Goal: Transaction & Acquisition: Obtain resource

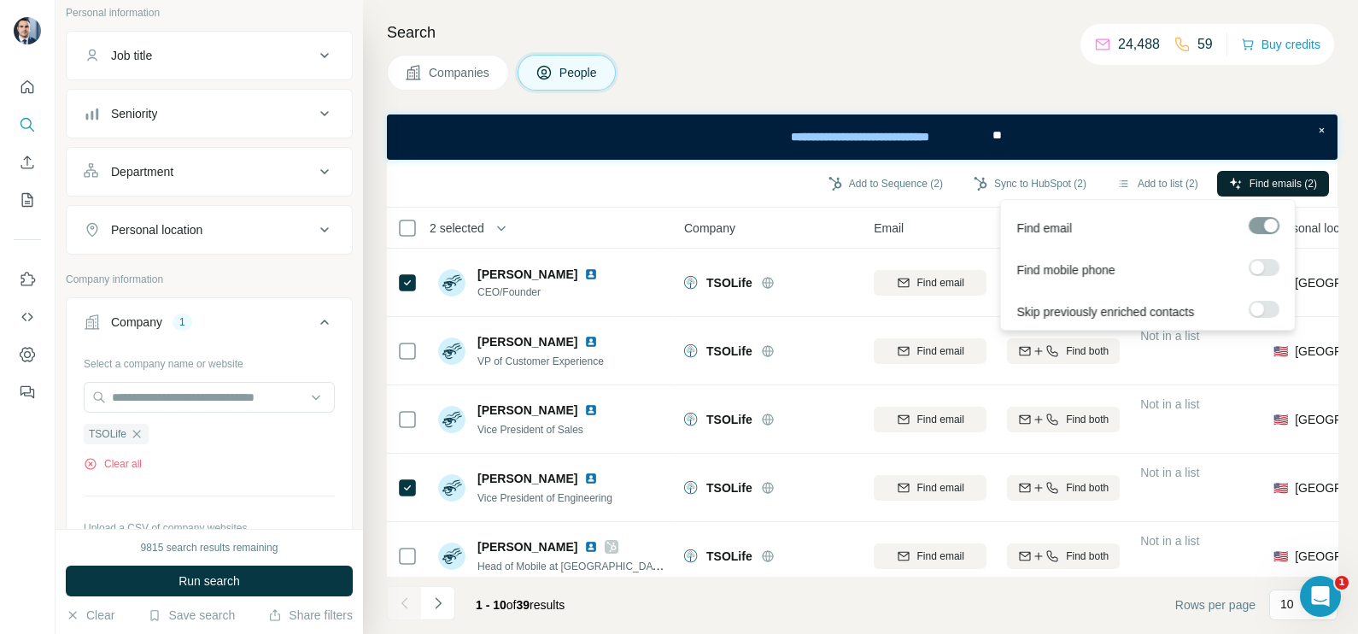
click at [1260, 184] on span "Find emails (2)" at bounding box center [1282, 183] width 67 height 15
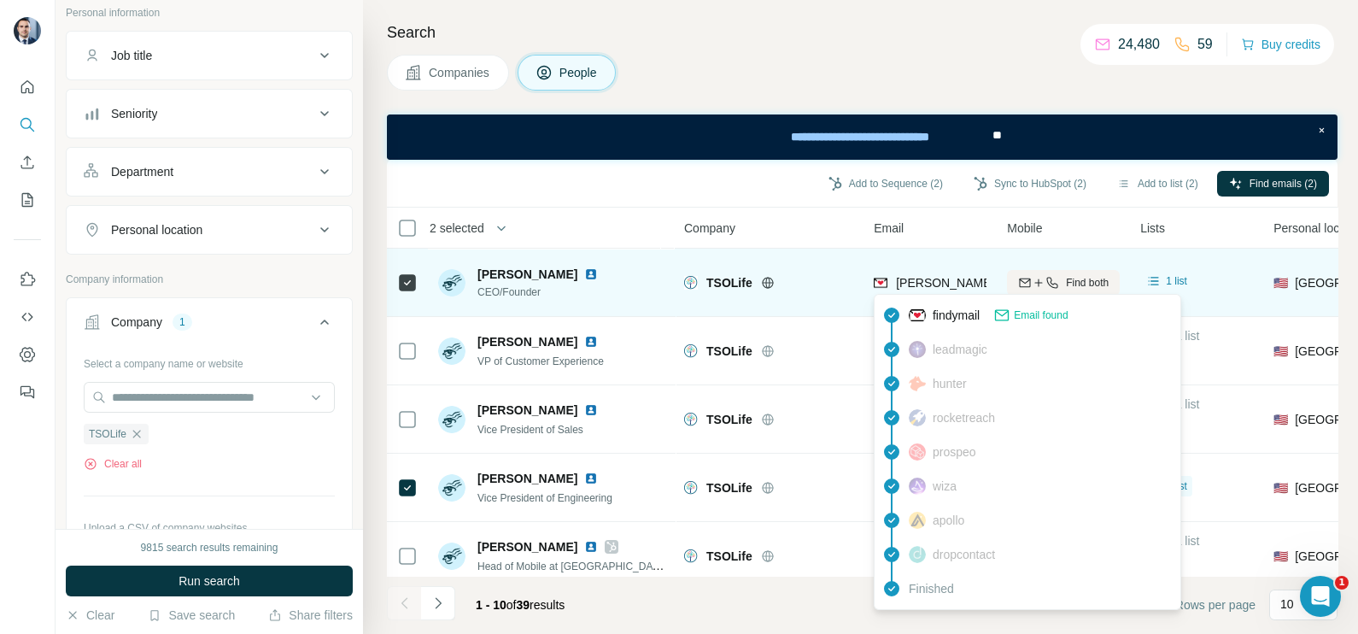
click at [943, 286] on span "david.sawyer@tsolife.com" at bounding box center [1096, 283] width 400 height 14
copy tr "david.sawyer@tsolife.com"
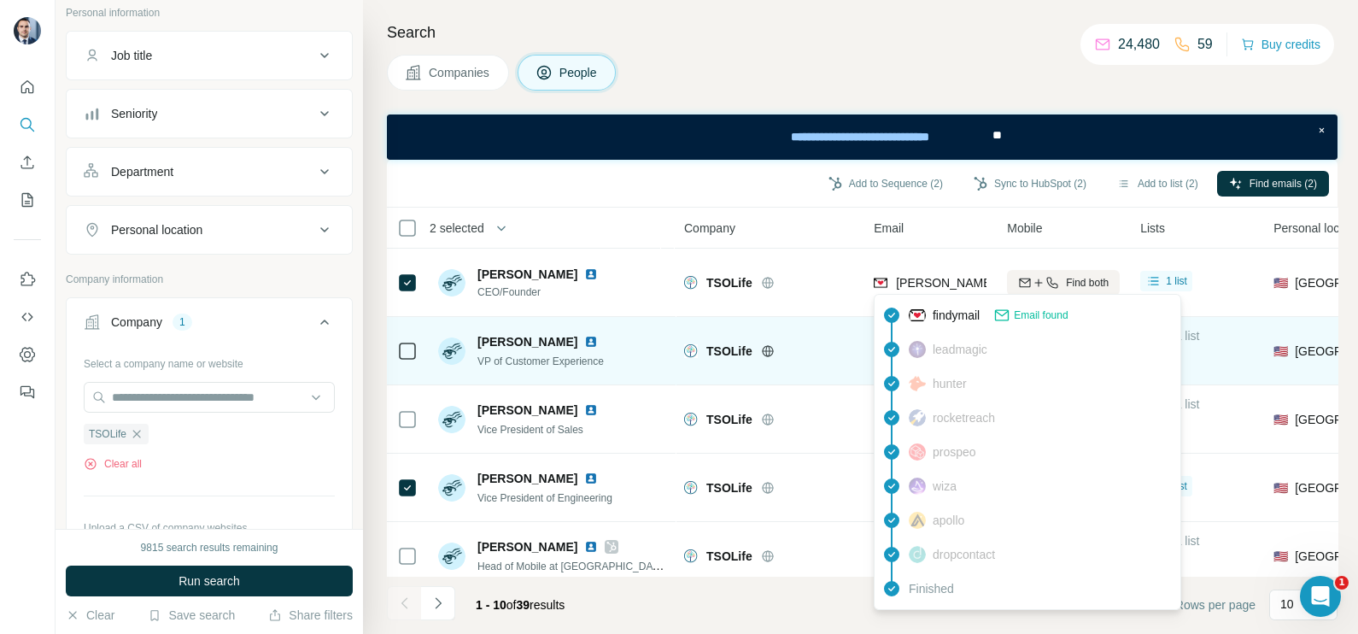
click at [808, 342] on div "TSOLife" at bounding box center [779, 350] width 147 height 17
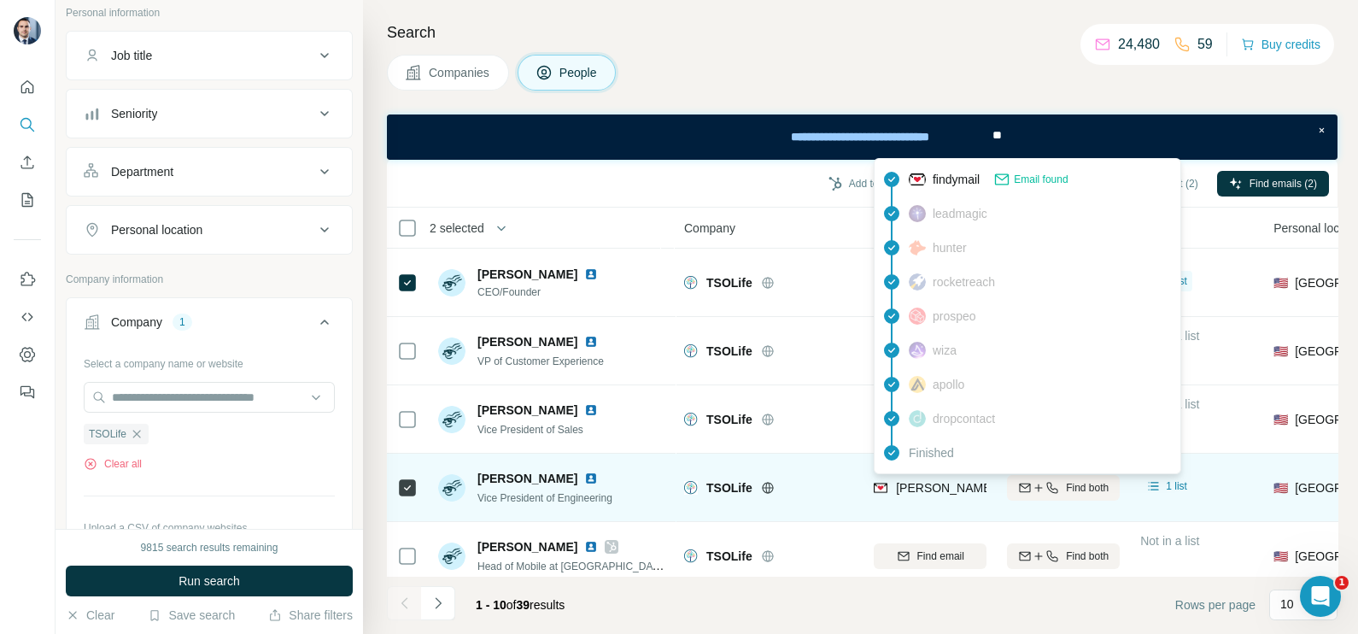
click at [887, 482] on div "steven.stemmer@tsolife.com" at bounding box center [1077, 487] width 408 height 17
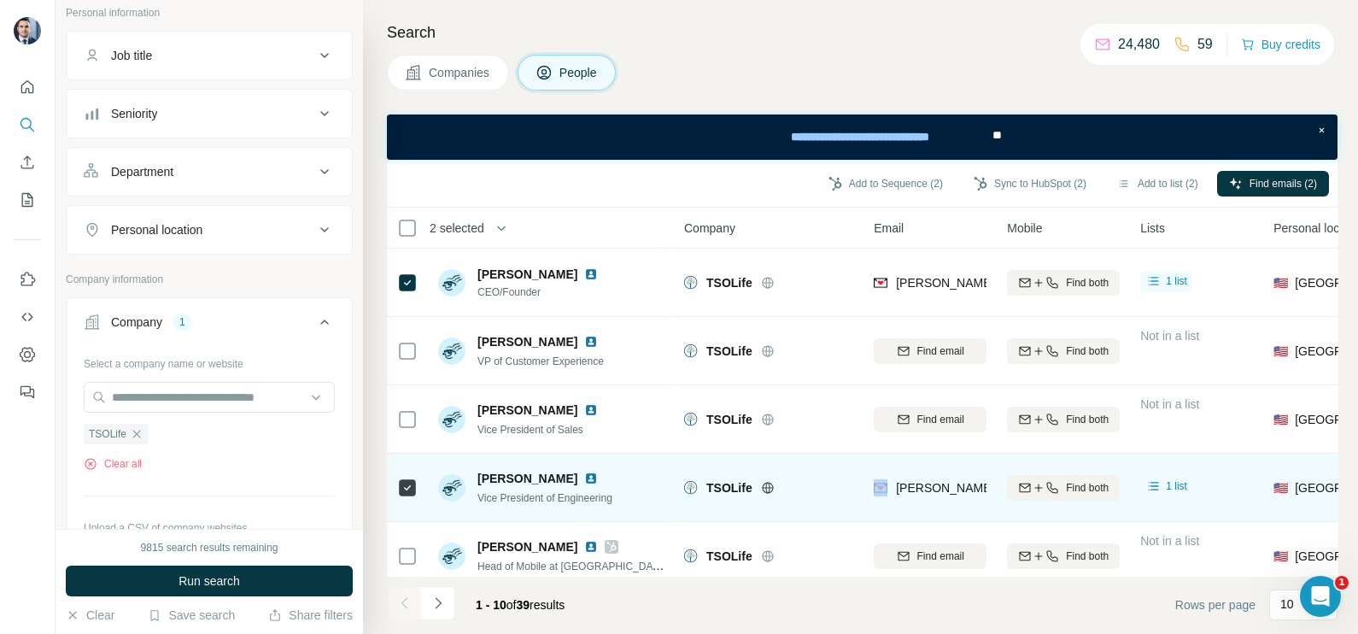
click at [887, 482] on div "steven.stemmer@tsolife.com" at bounding box center [1077, 487] width 408 height 17
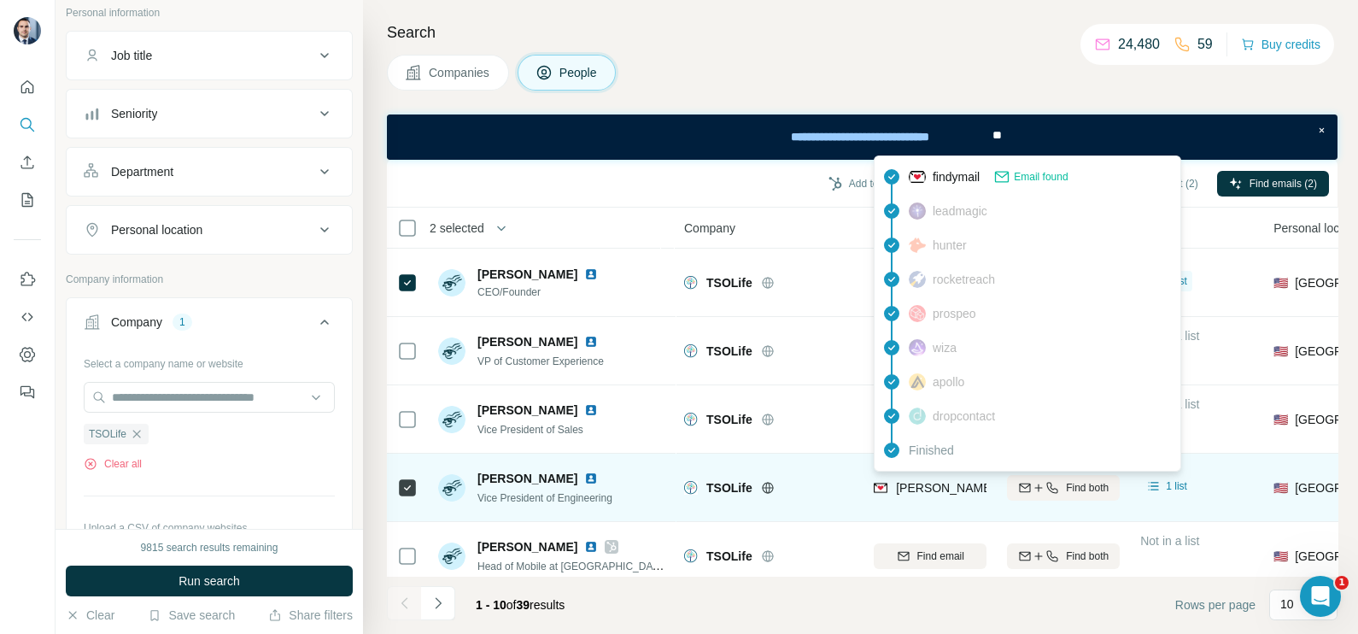
click at [948, 497] on div "steven.stemmer@tsolife.com" at bounding box center [1077, 489] width 408 height 20
copy tr "steven.stemmer@tsolife.com"
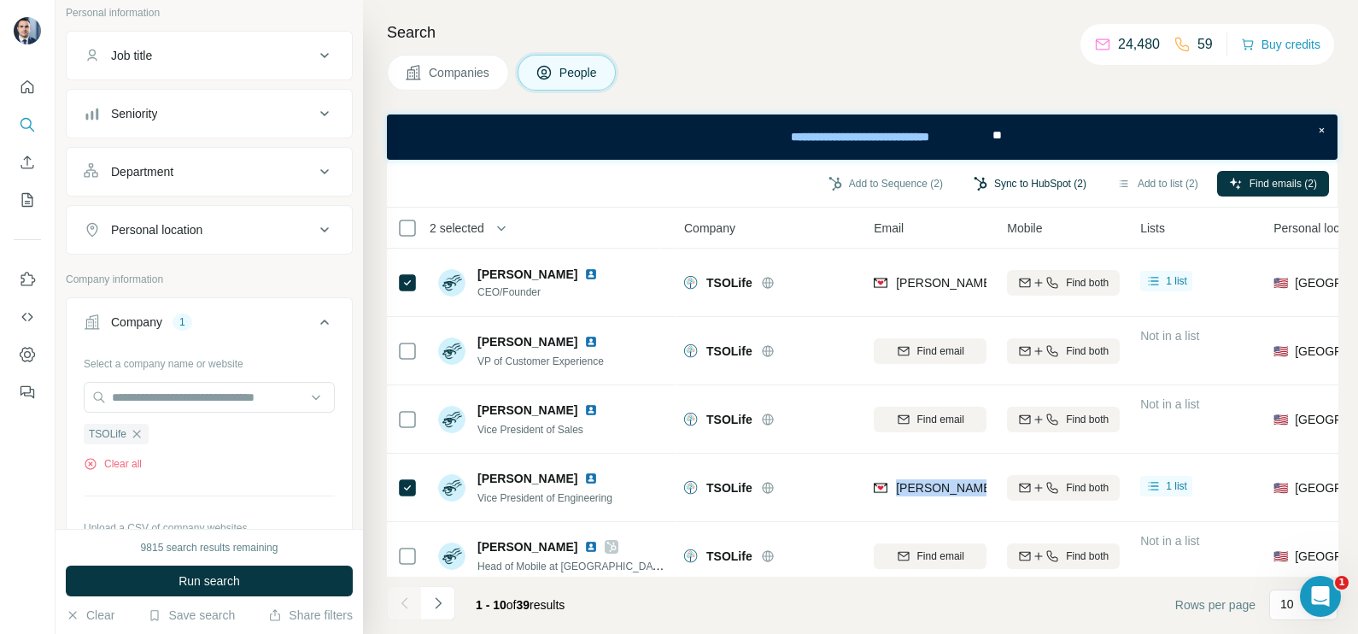
click at [1005, 178] on button "Sync to HubSpot (2)" at bounding box center [1029, 184] width 137 height 26
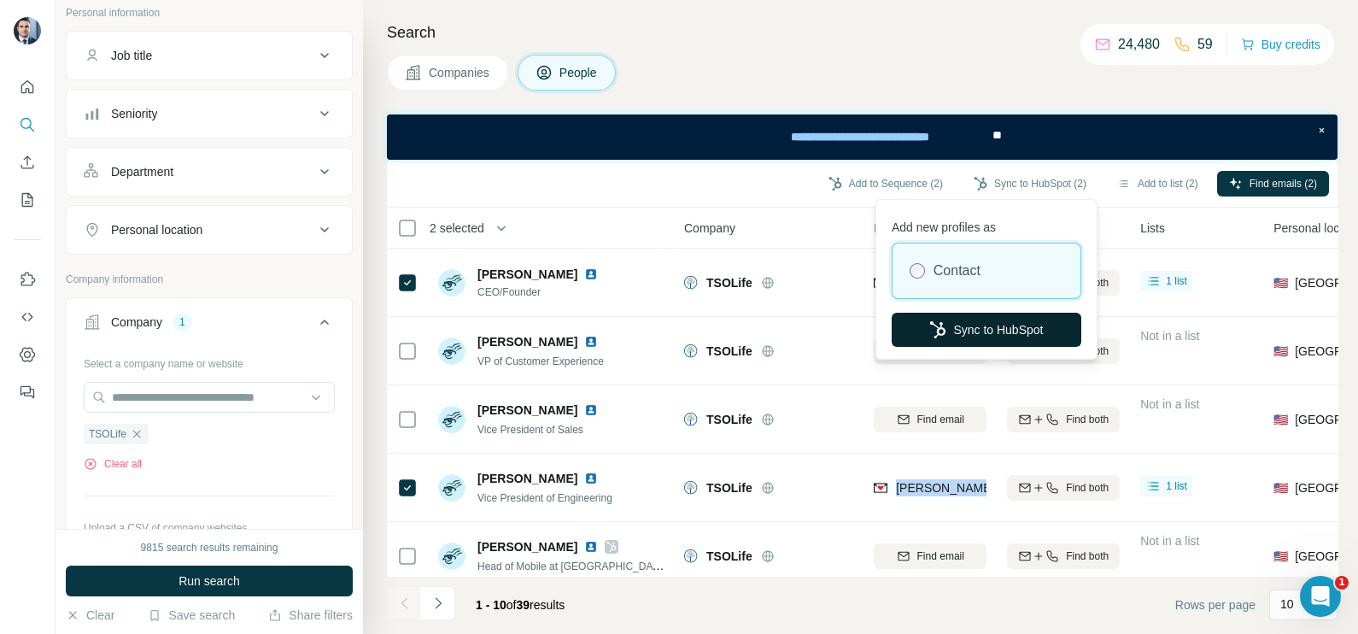
click at [999, 337] on button "Sync to HubSpot" at bounding box center [986, 329] width 190 height 34
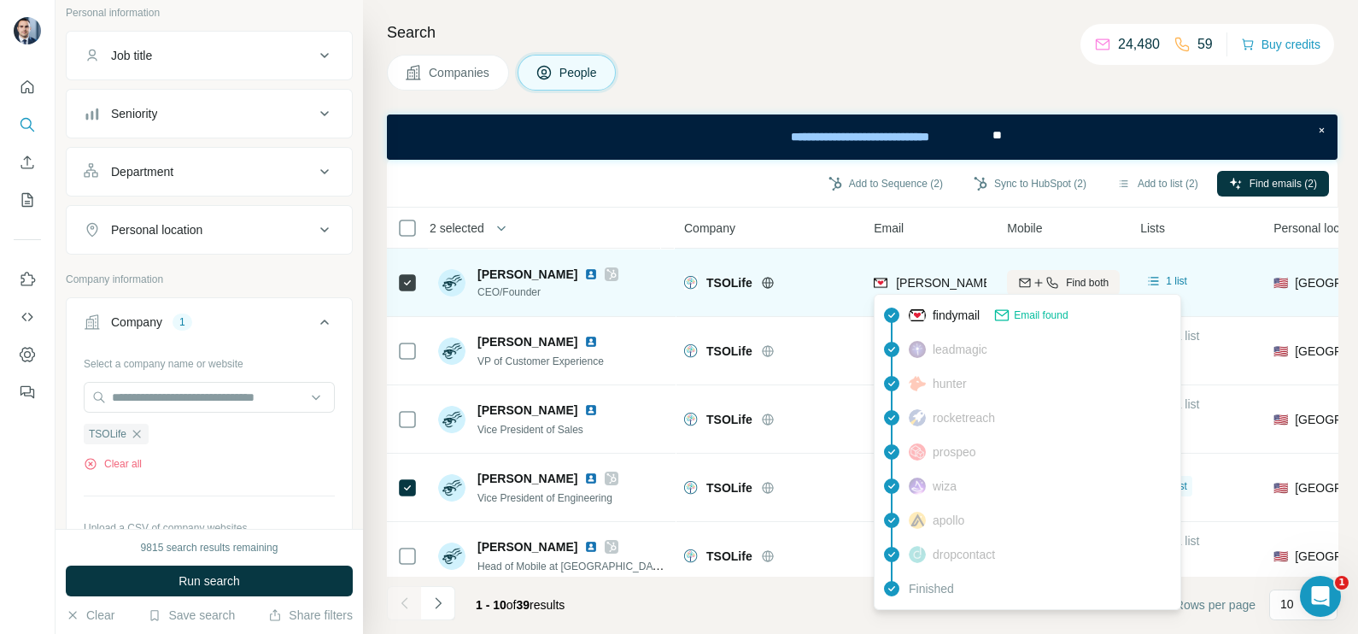
click at [931, 289] on span "david.sawyer@tsolife.com" at bounding box center [1096, 283] width 400 height 14
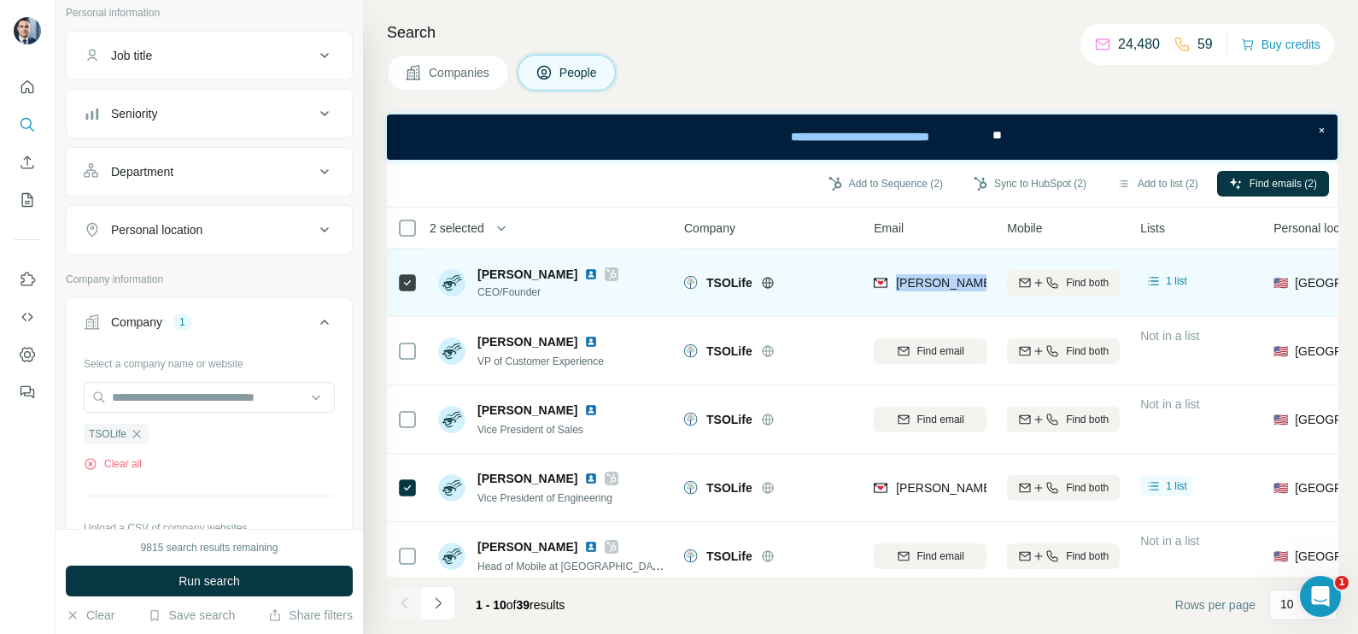
click at [931, 289] on span "david.sawyer@tsolife.com" at bounding box center [1096, 283] width 400 height 14
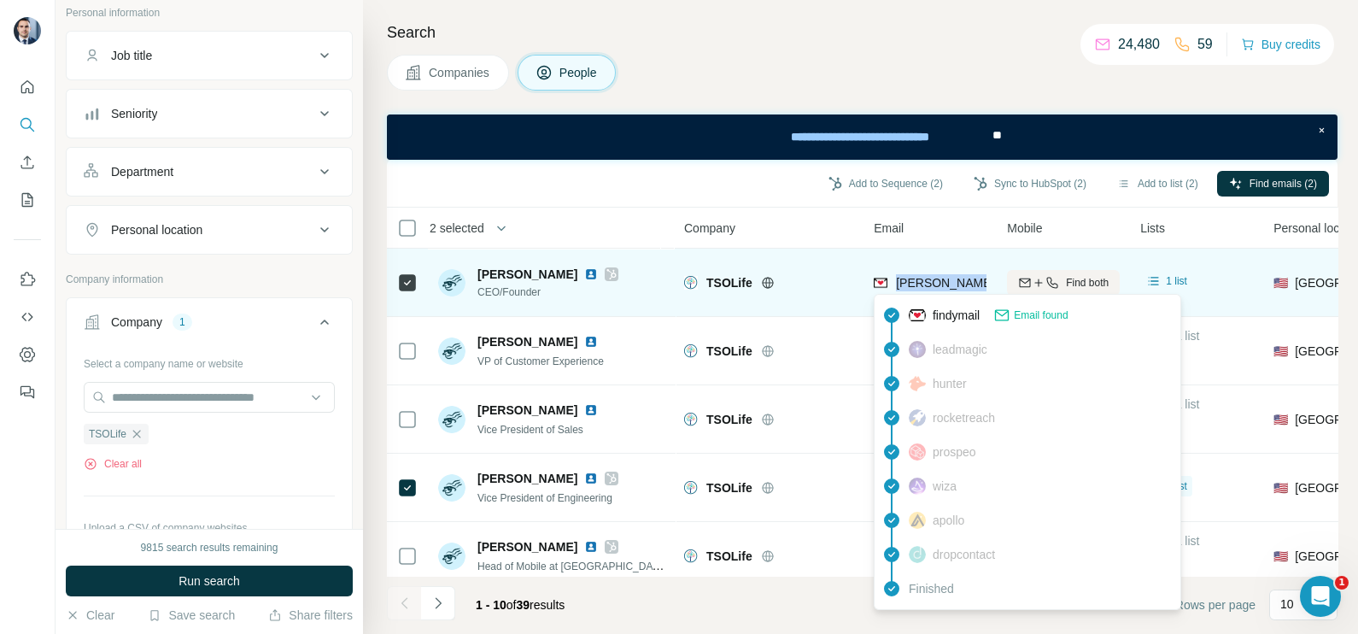
copy tr "david.sawyer@tsolife.com"
click at [821, 249] on td "TSOLife" at bounding box center [769, 282] width 190 height 68
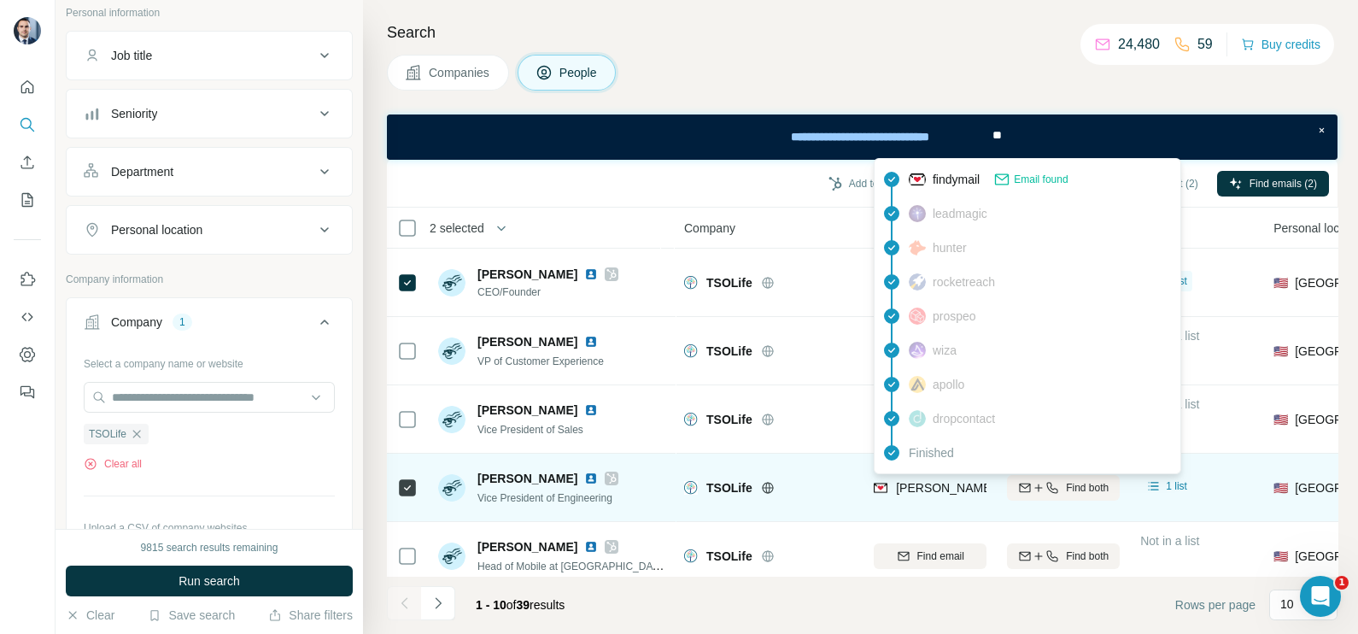
click at [919, 493] on span "steven.stemmer@tsolife.com" at bounding box center [1096, 488] width 400 height 14
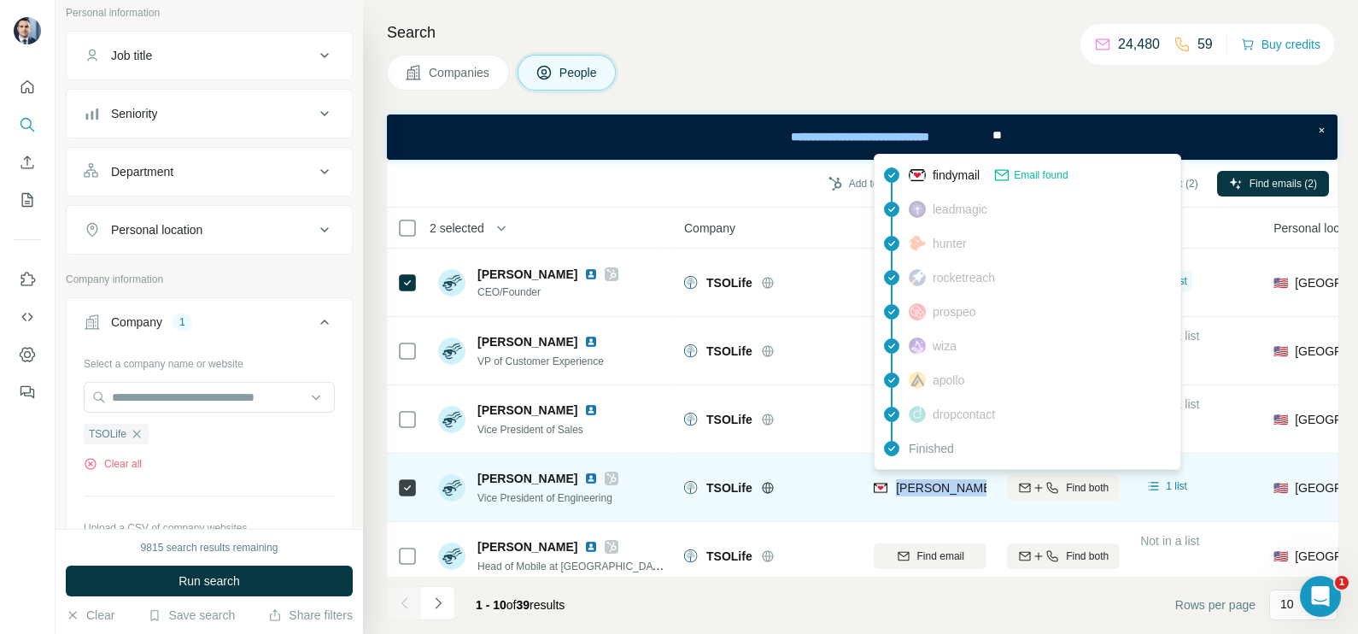
copy tr "steven.stemmer@tsolife.com"
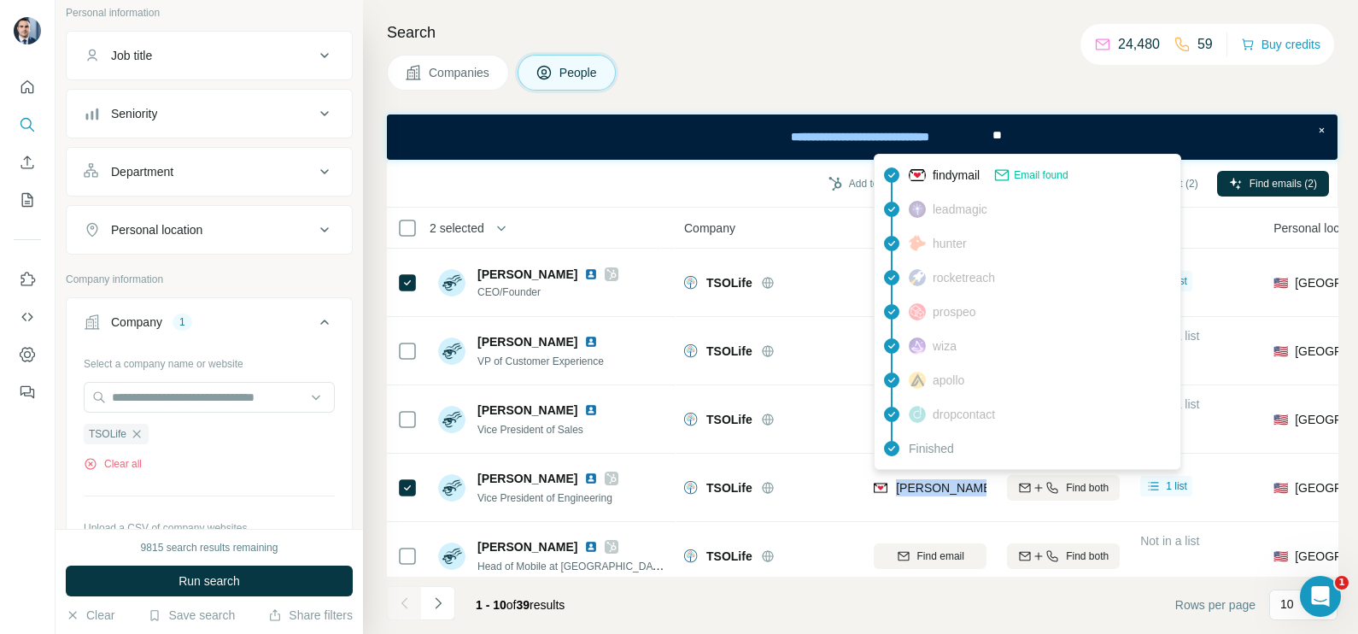
click at [447, 81] on button "Companies" at bounding box center [448, 73] width 122 height 36
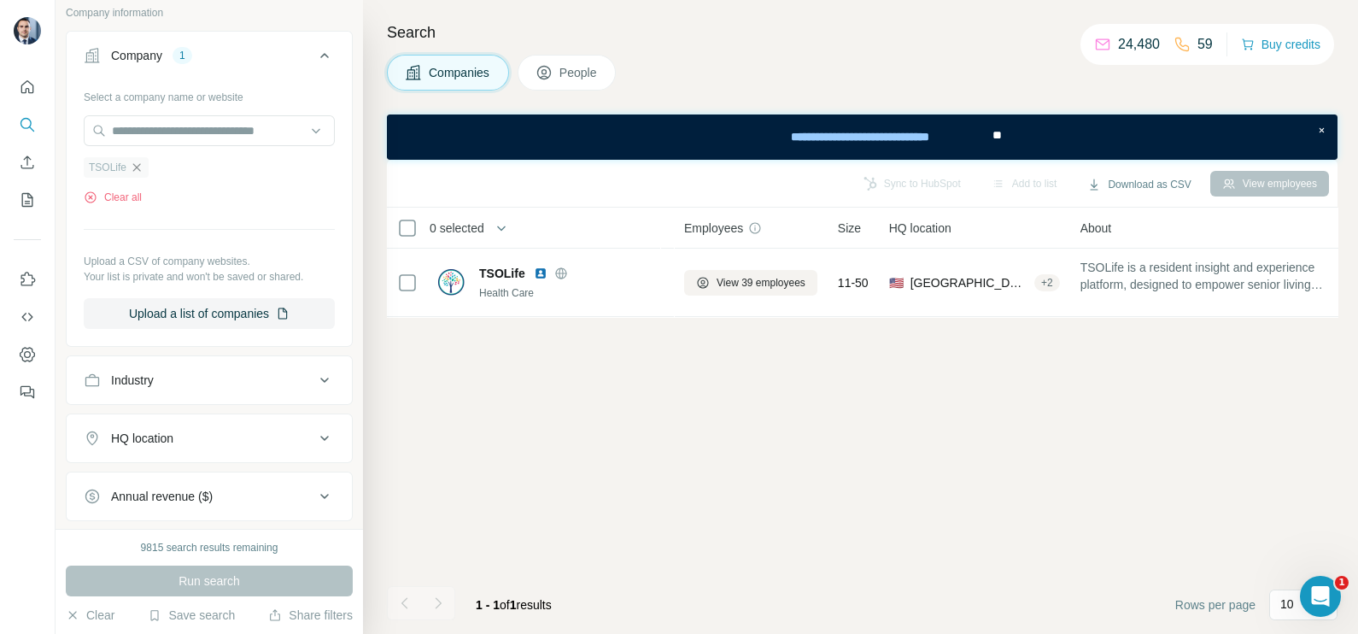
click at [135, 166] on icon "button" at bounding box center [137, 168] width 14 height 14
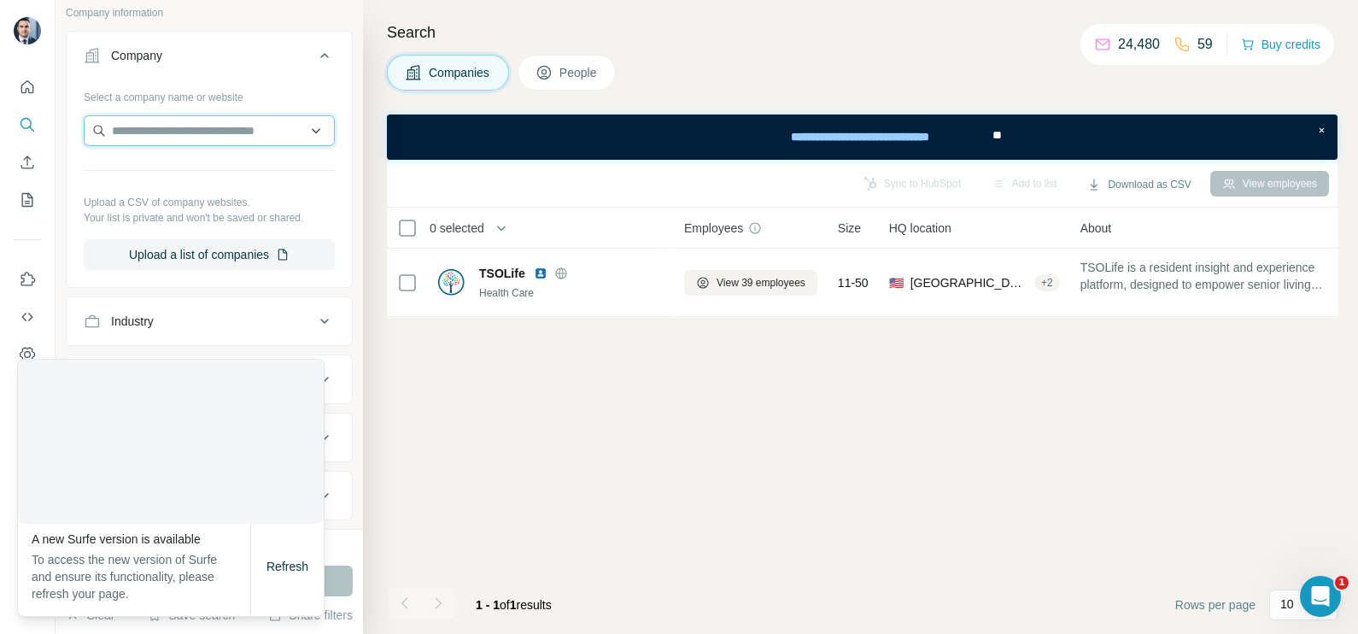
click at [162, 127] on input "text" at bounding box center [209, 130] width 251 height 31
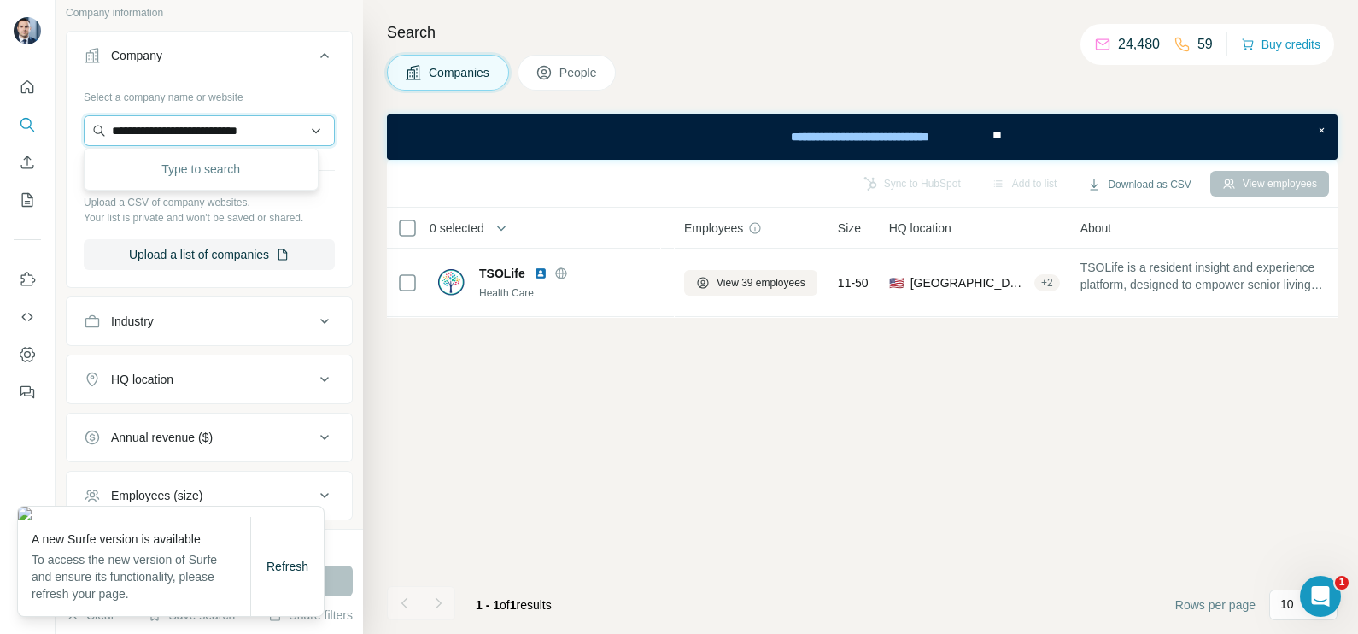
scroll to position [0, 8]
type input "**********"
click at [226, 169] on div "Threshold 360 threshold360.com" at bounding box center [201, 175] width 226 height 46
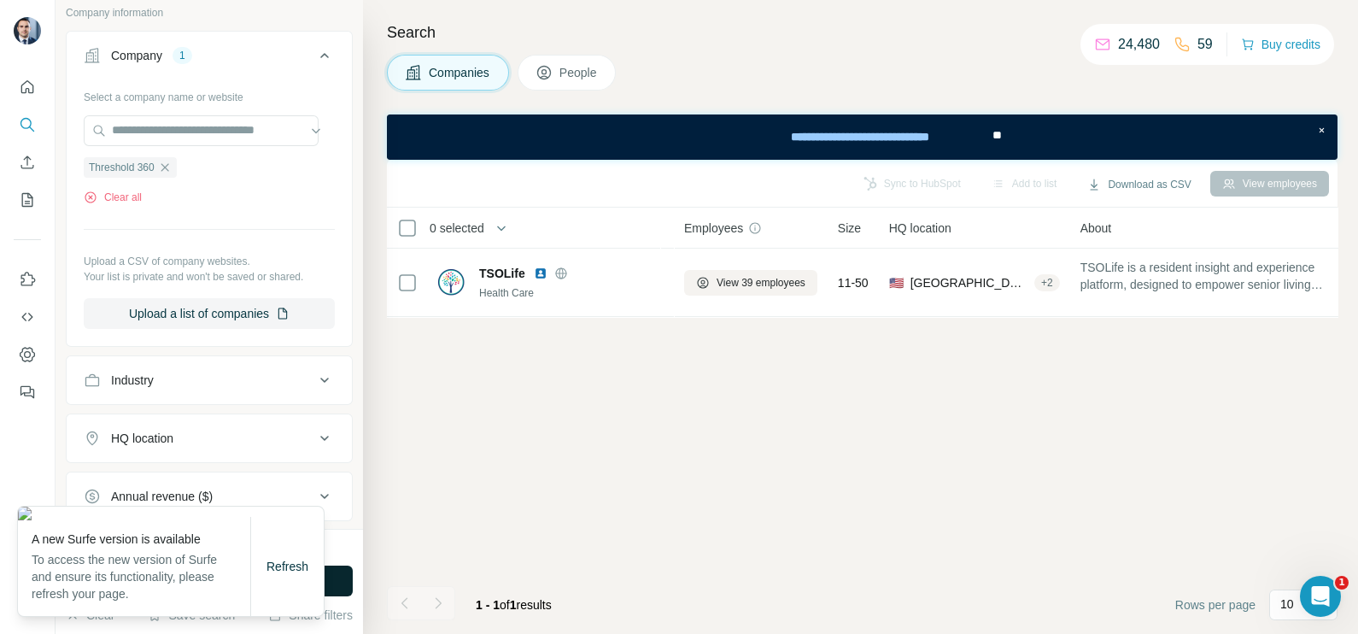
click at [343, 581] on button "Run search" at bounding box center [209, 580] width 287 height 31
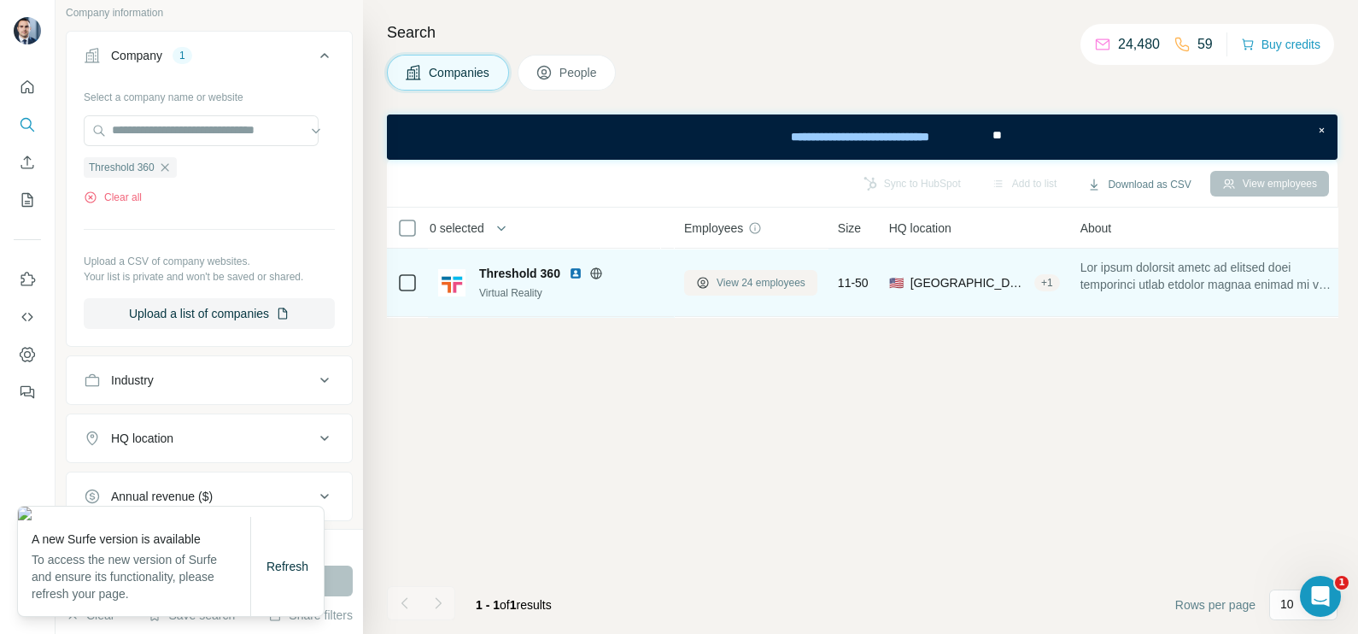
click at [750, 284] on span "View 24 employees" at bounding box center [760, 282] width 89 height 15
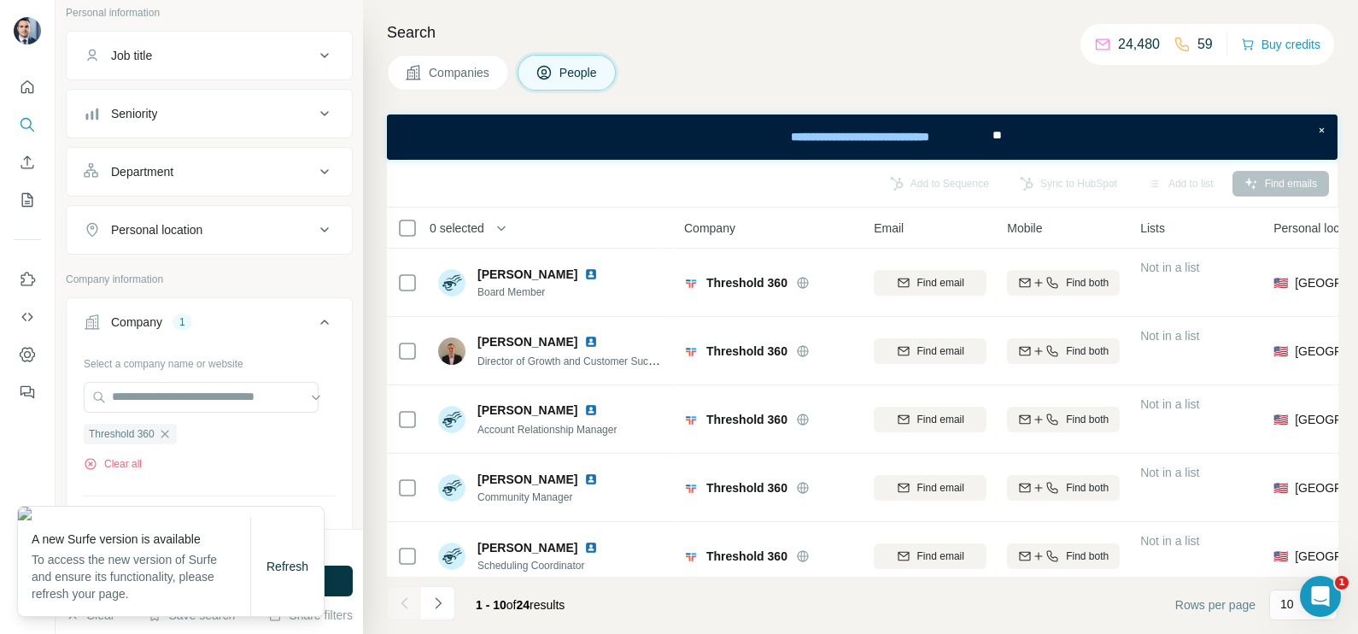
click at [440, 79] on span "Companies" at bounding box center [460, 72] width 62 height 17
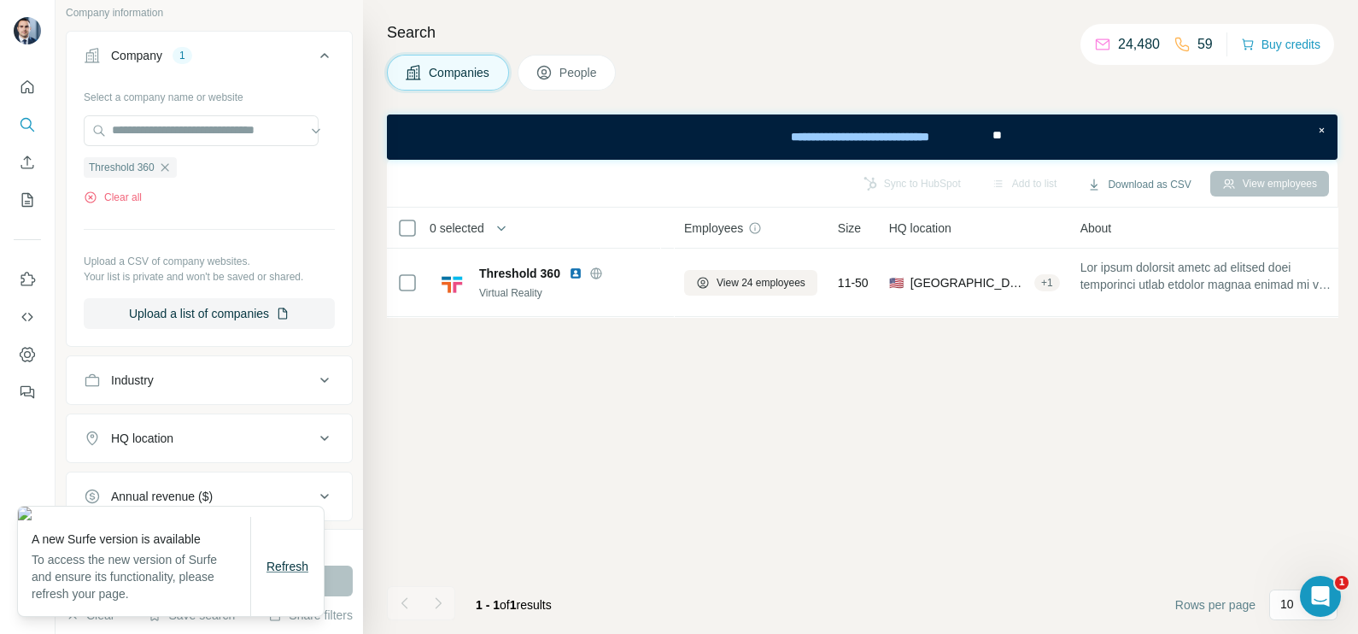
click at [300, 573] on span "Refresh" at bounding box center [287, 566] width 42 height 14
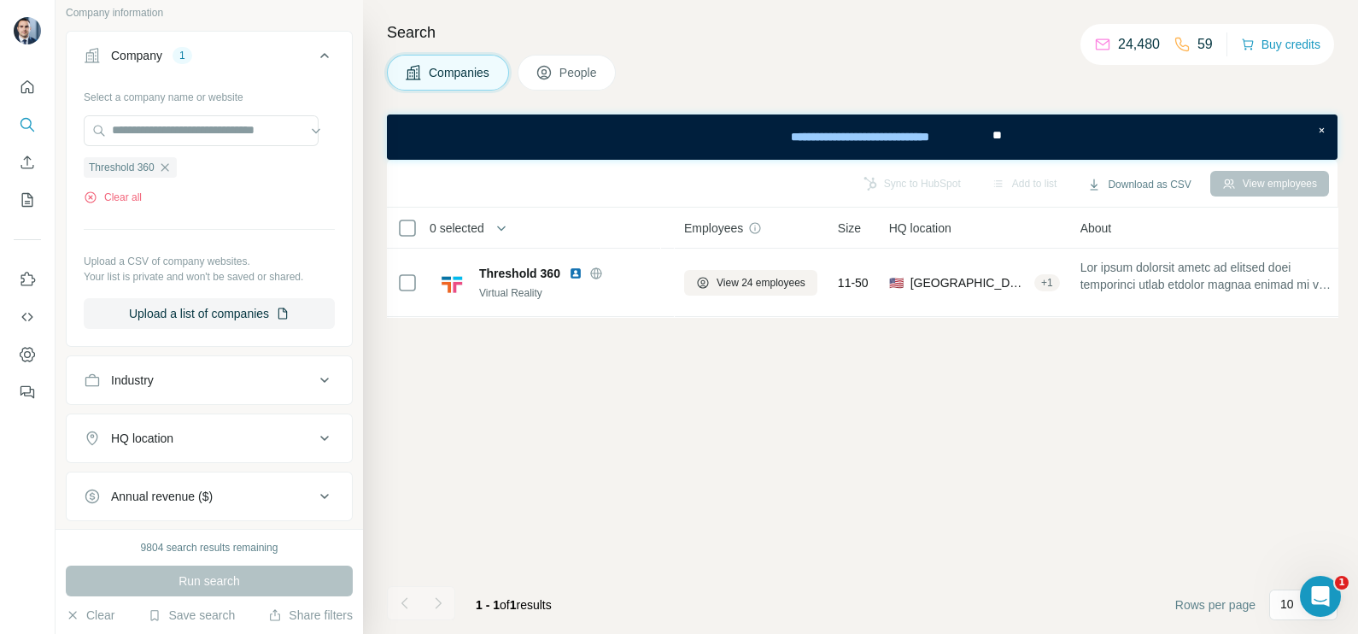
click at [292, 559] on div "Refresh" at bounding box center [286, 583] width 73 height 99
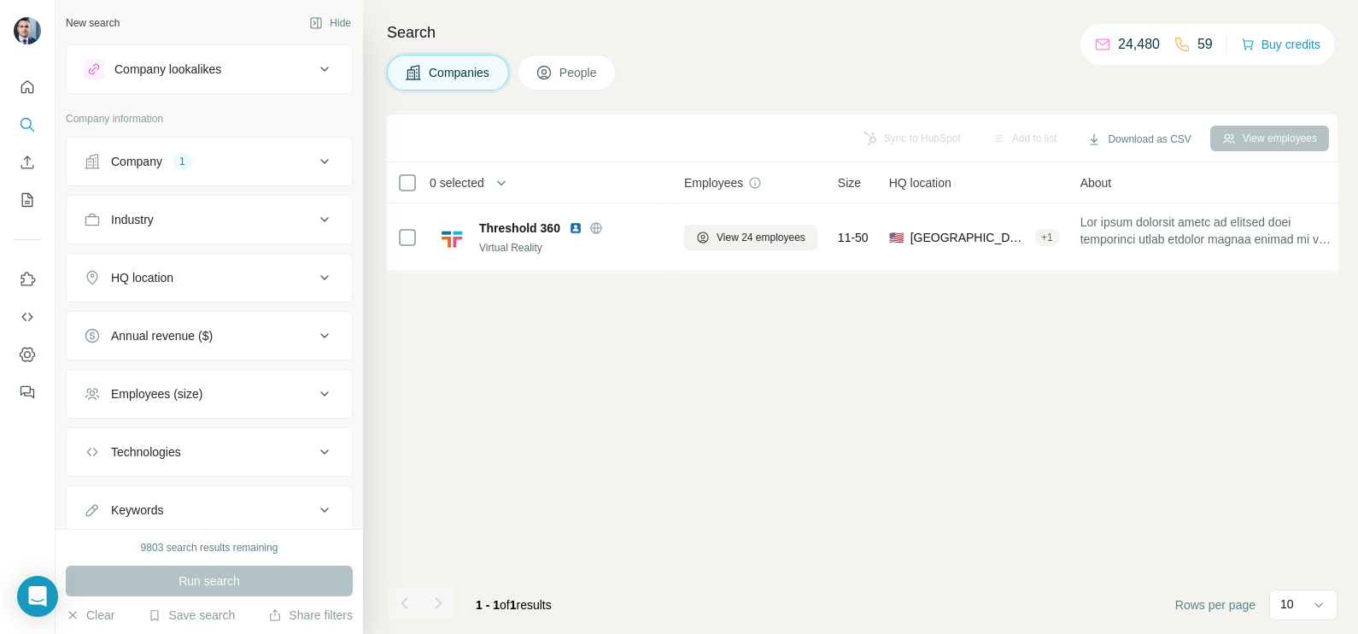
click at [227, 155] on div "Company 1" at bounding box center [199, 161] width 231 height 17
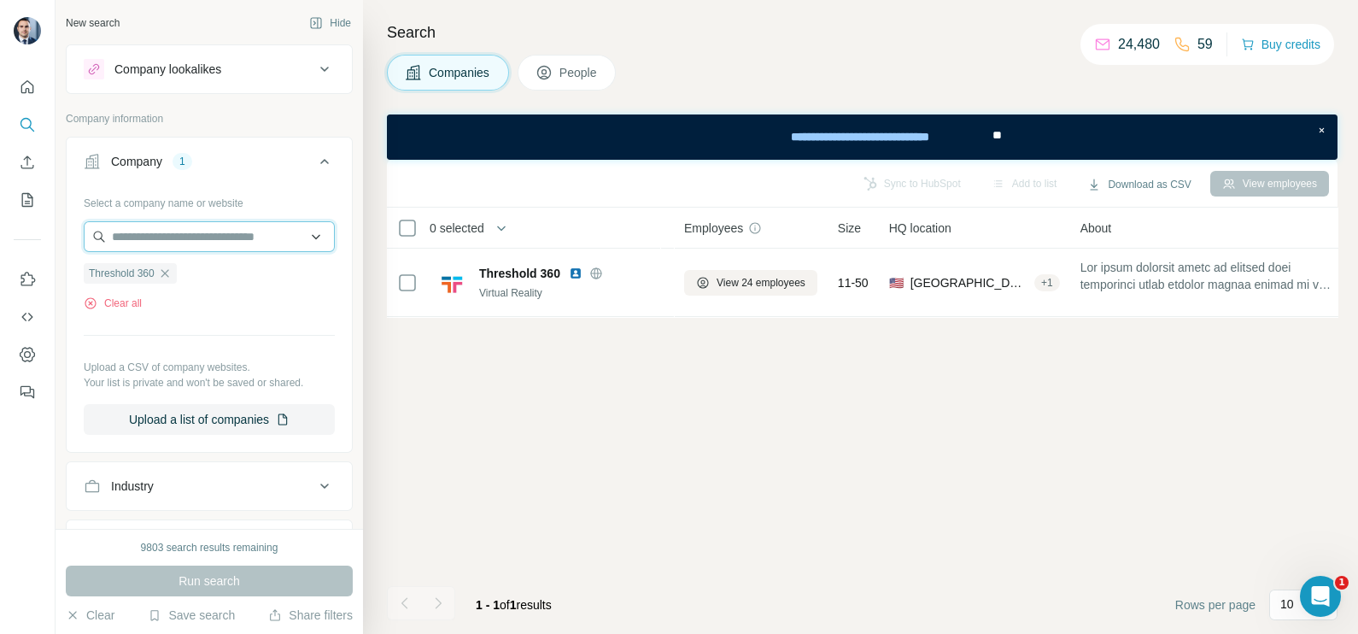
click at [160, 246] on input "text" at bounding box center [209, 236] width 251 height 31
click at [231, 320] on div "Select a company name or website Threshold 360 Clear all Upload a CSV of compan…" at bounding box center [209, 312] width 251 height 246
click at [177, 276] on div "Threshold 360" at bounding box center [130, 273] width 93 height 20
click at [171, 266] on icon "button" at bounding box center [165, 273] width 14 height 14
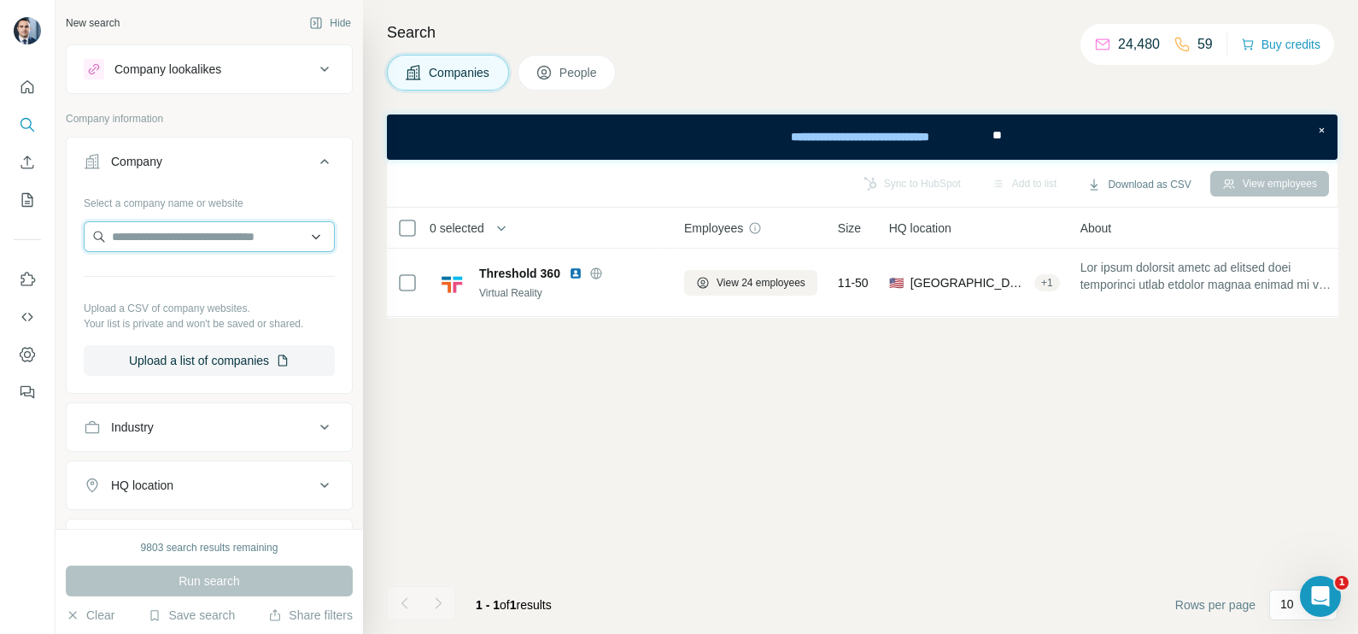
click at [172, 237] on input "text" at bounding box center [209, 236] width 251 height 31
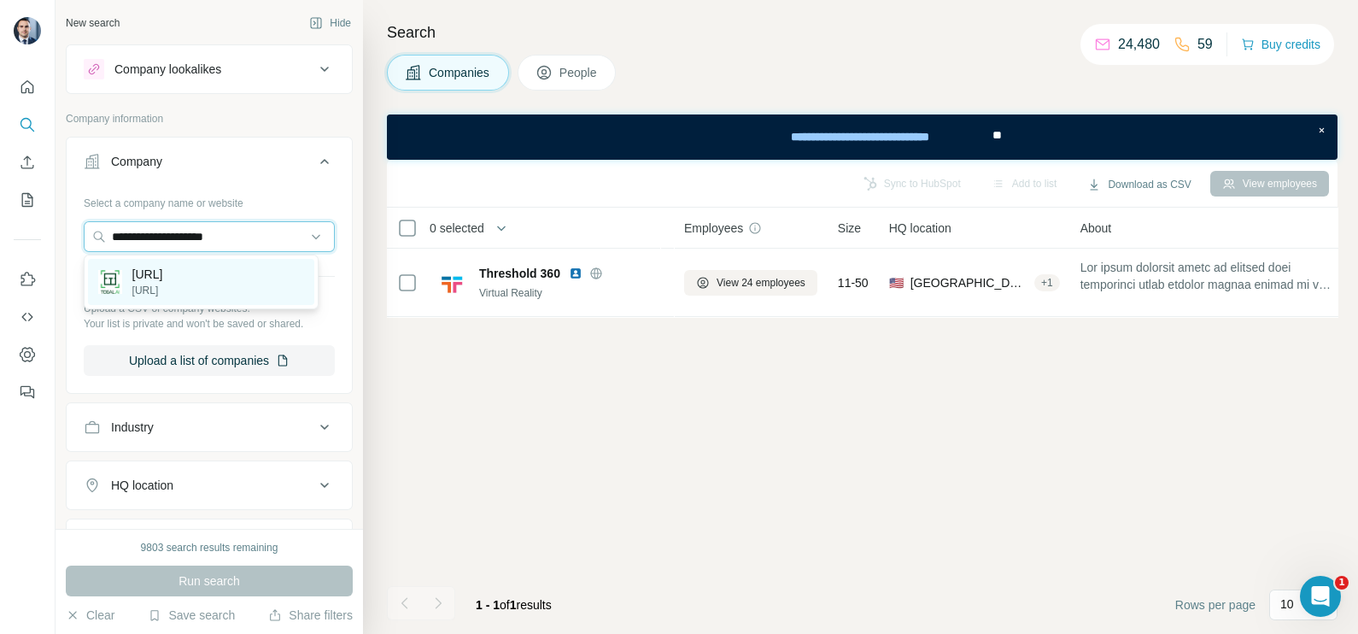
type input "**********"
click at [181, 283] on div "[URL] [URL]" at bounding box center [201, 282] width 226 height 46
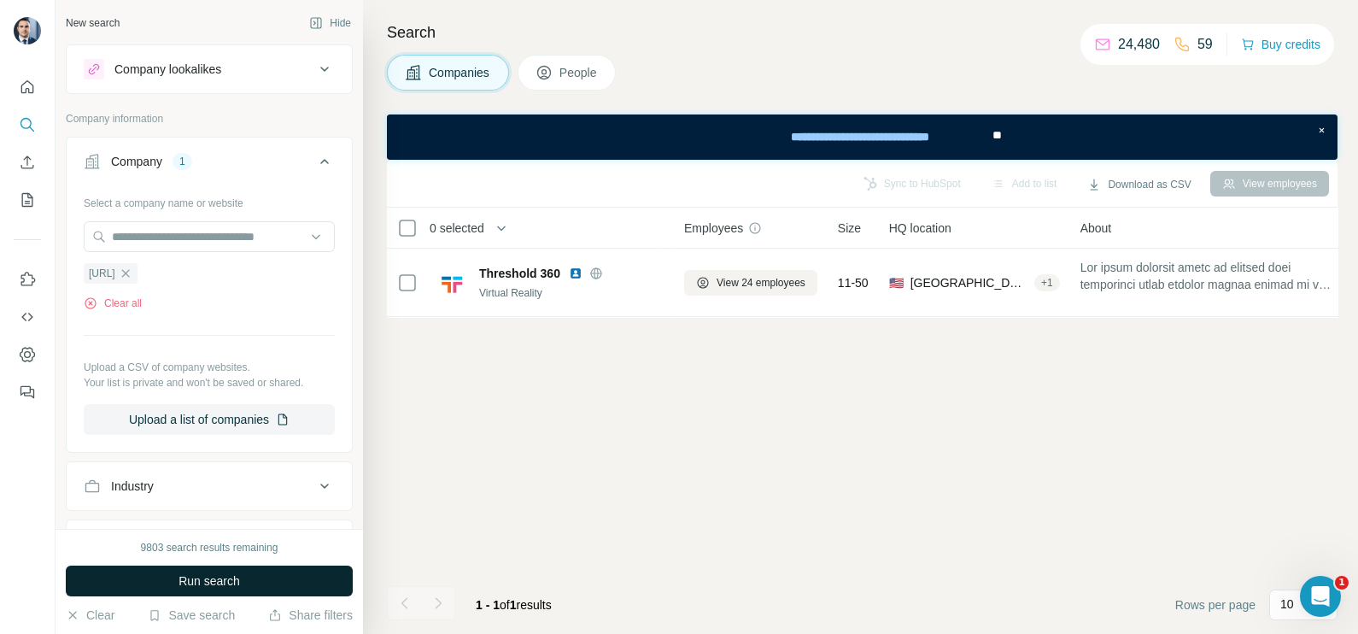
click at [256, 568] on button "Run search" at bounding box center [209, 580] width 287 height 31
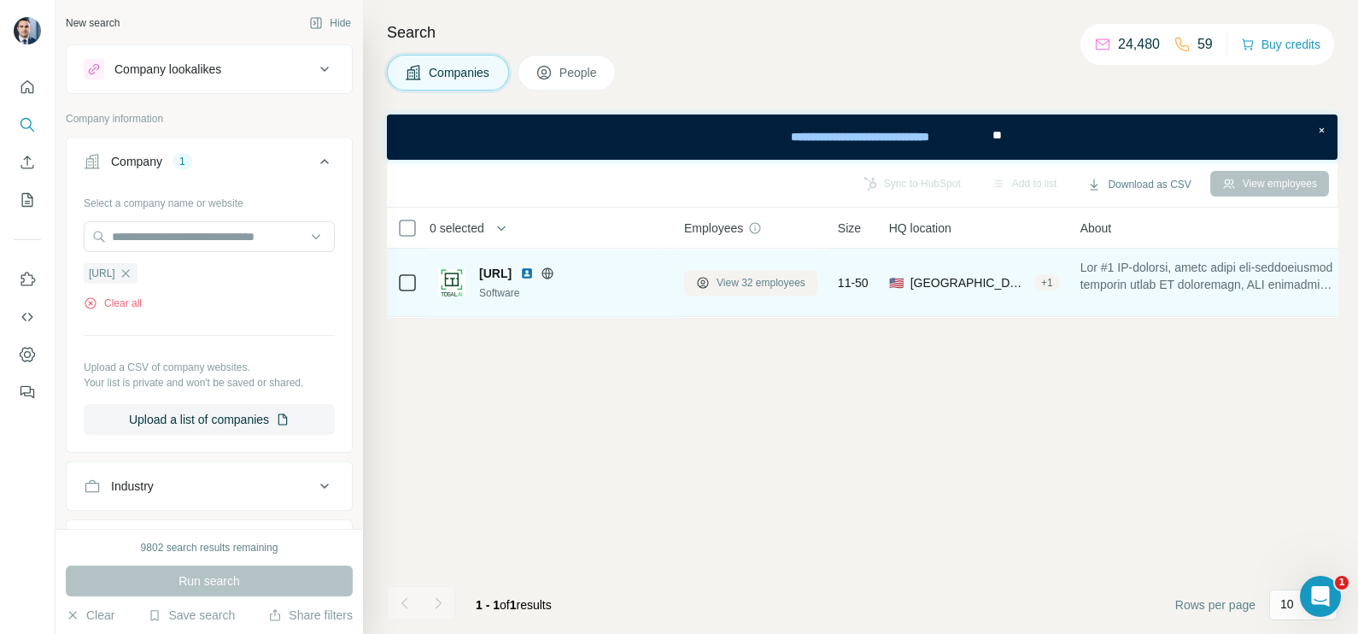
click at [756, 284] on span "View 32 employees" at bounding box center [760, 282] width 89 height 15
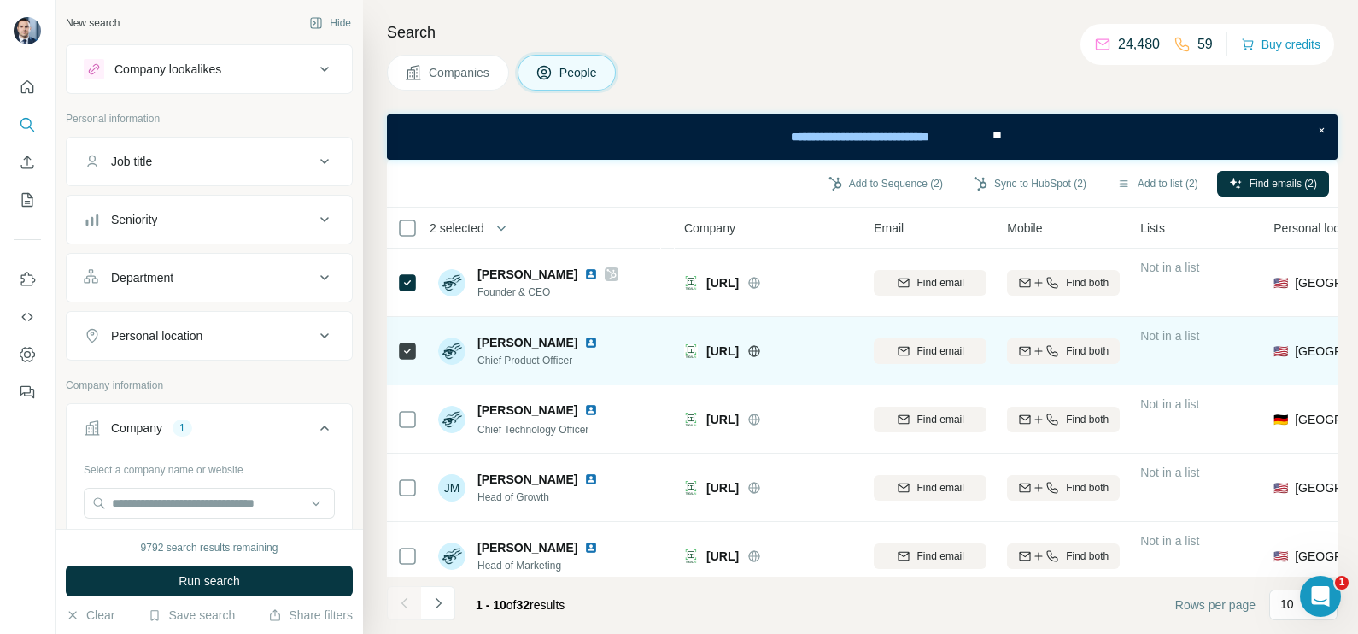
scroll to position [106, 0]
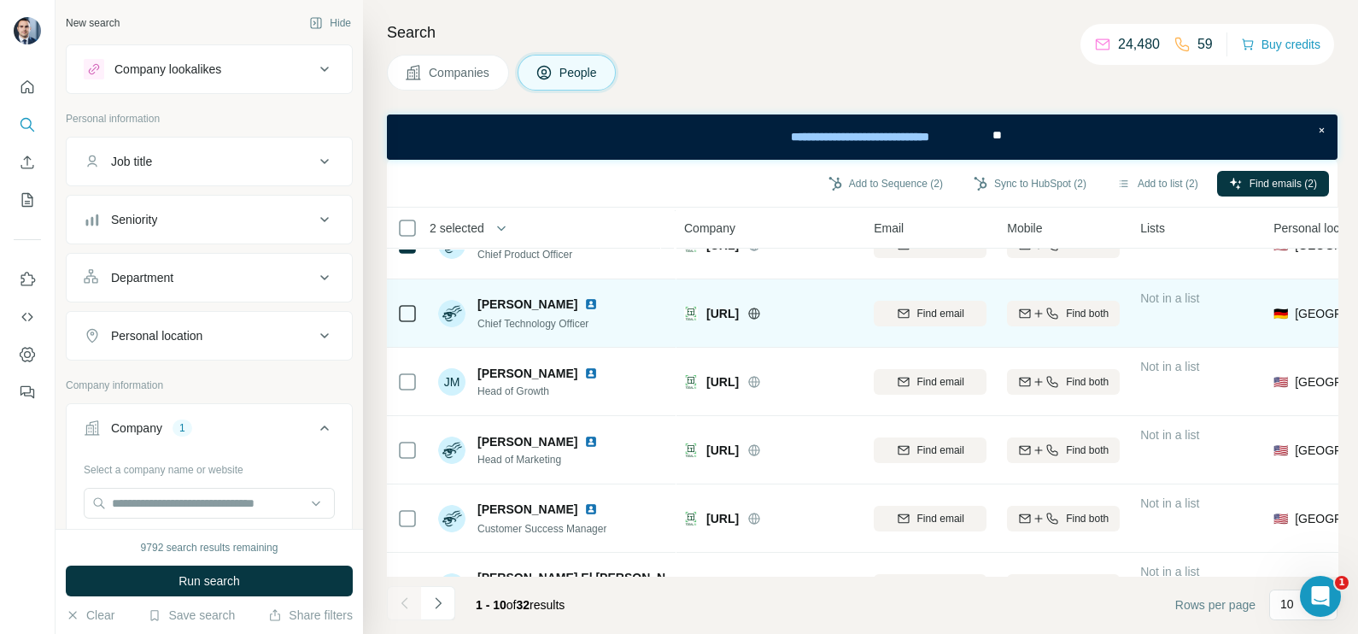
click at [423, 313] on td at bounding box center [407, 313] width 41 height 68
click at [405, 323] on div at bounding box center [407, 312] width 20 height 47
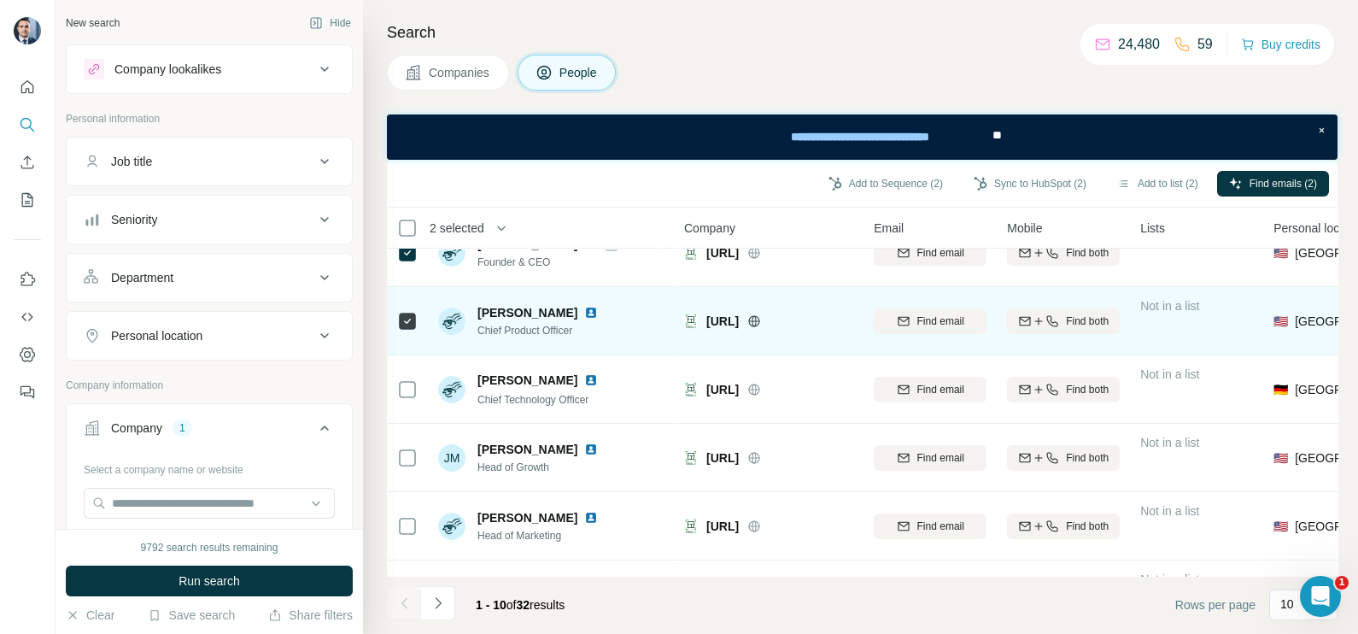
scroll to position [0, 0]
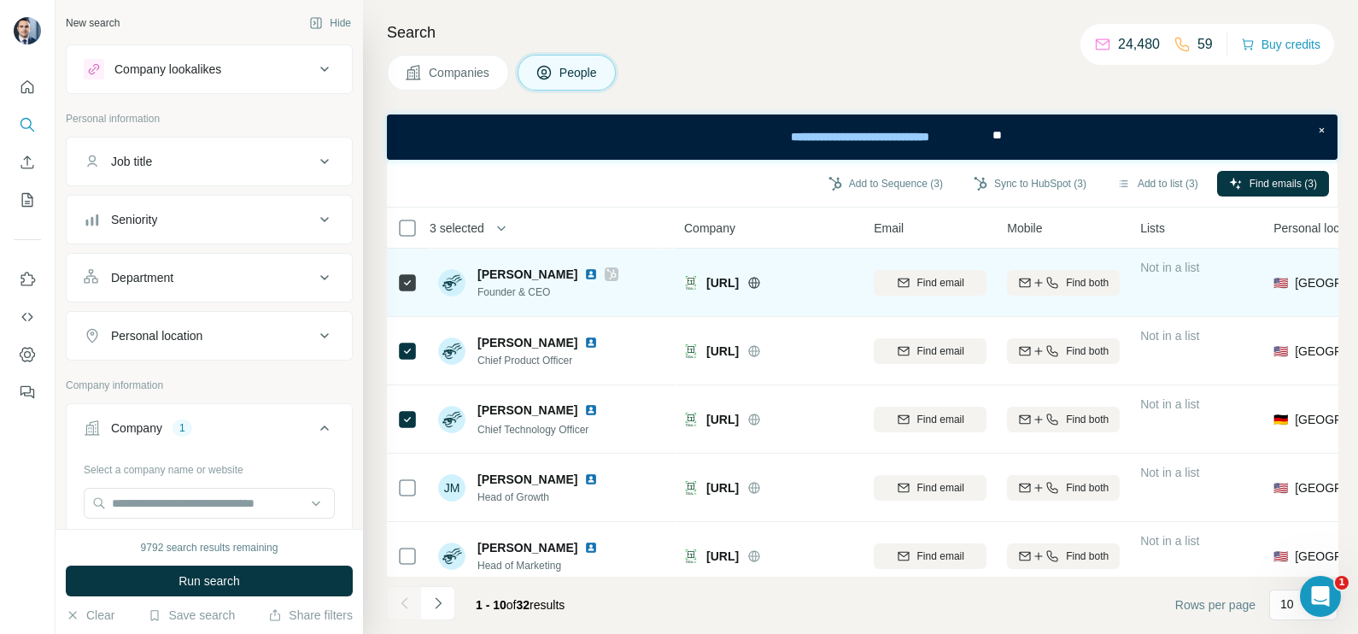
click at [406, 291] on icon at bounding box center [407, 282] width 20 height 20
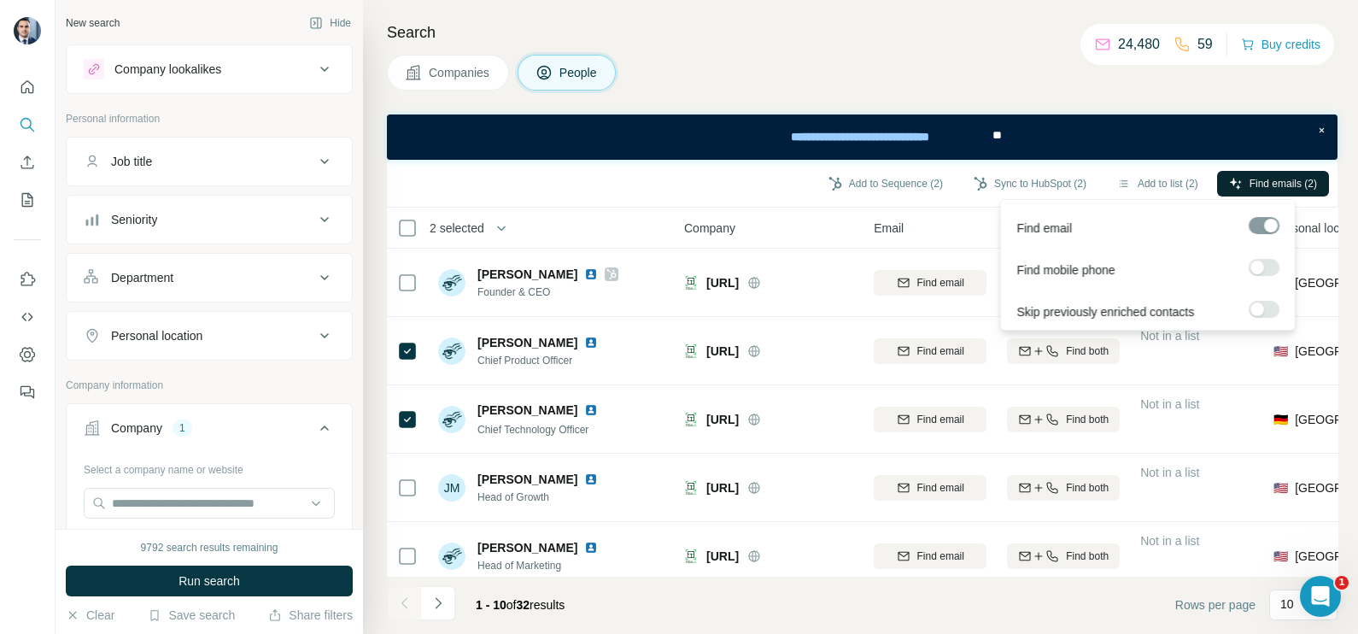
click at [1259, 184] on span "Find emails (2)" at bounding box center [1282, 183] width 67 height 15
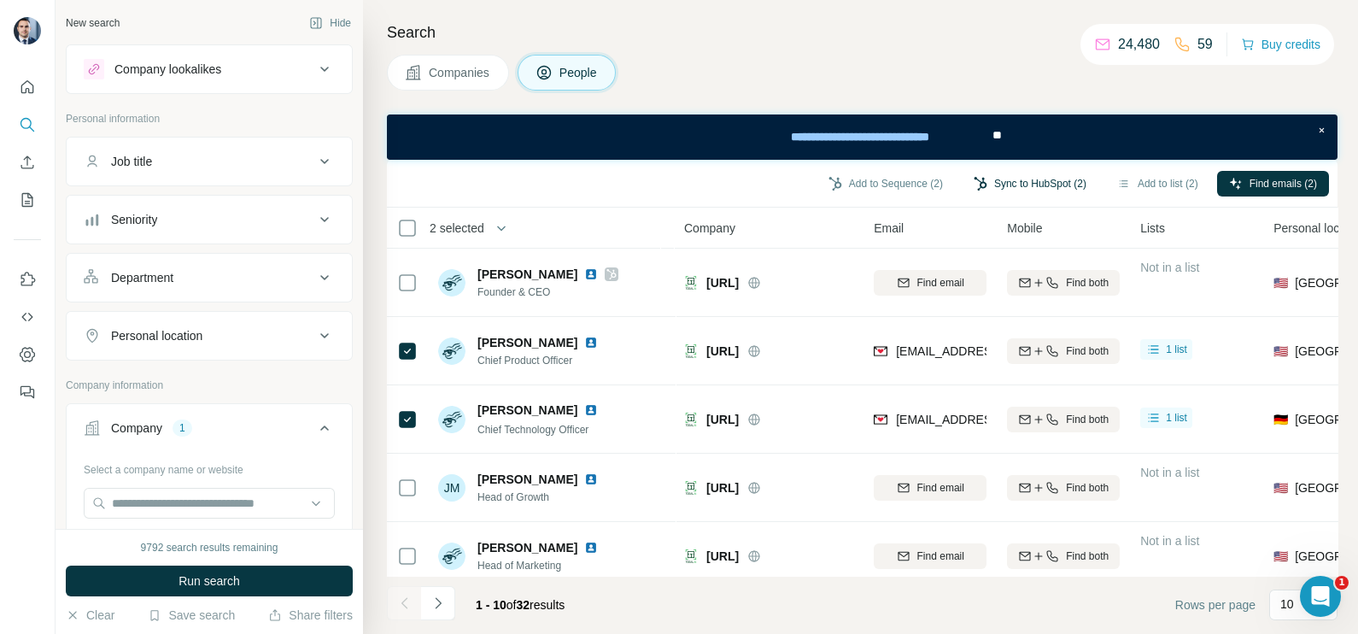
click at [1019, 194] on button "Sync to HubSpot (2)" at bounding box center [1029, 184] width 137 height 26
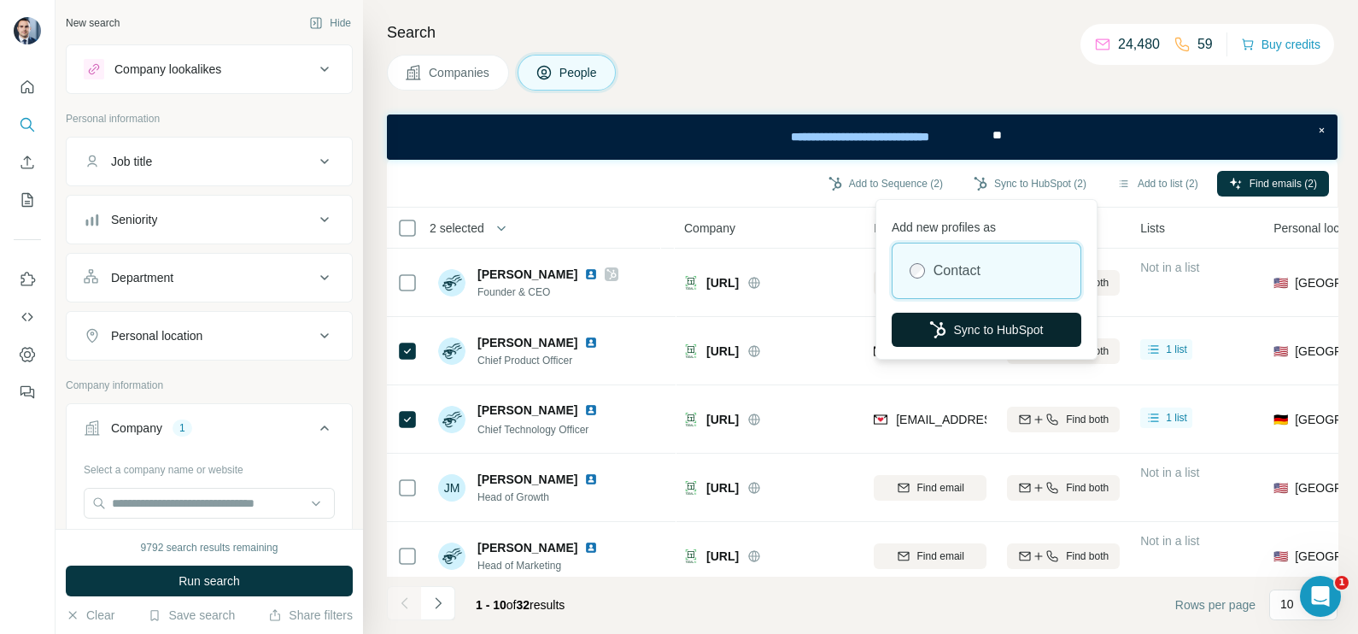
click at [967, 332] on button "Sync to HubSpot" at bounding box center [986, 329] width 190 height 34
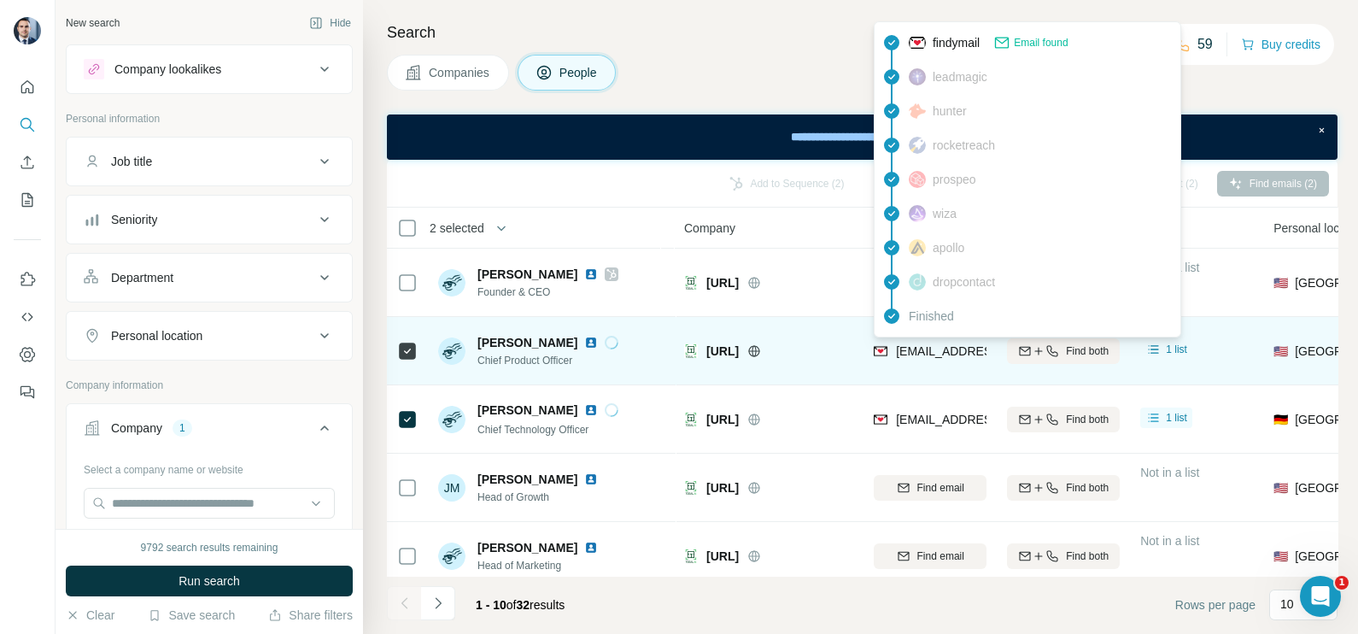
click at [929, 344] on span "[EMAIL_ADDRESS]" at bounding box center [949, 351] width 107 height 14
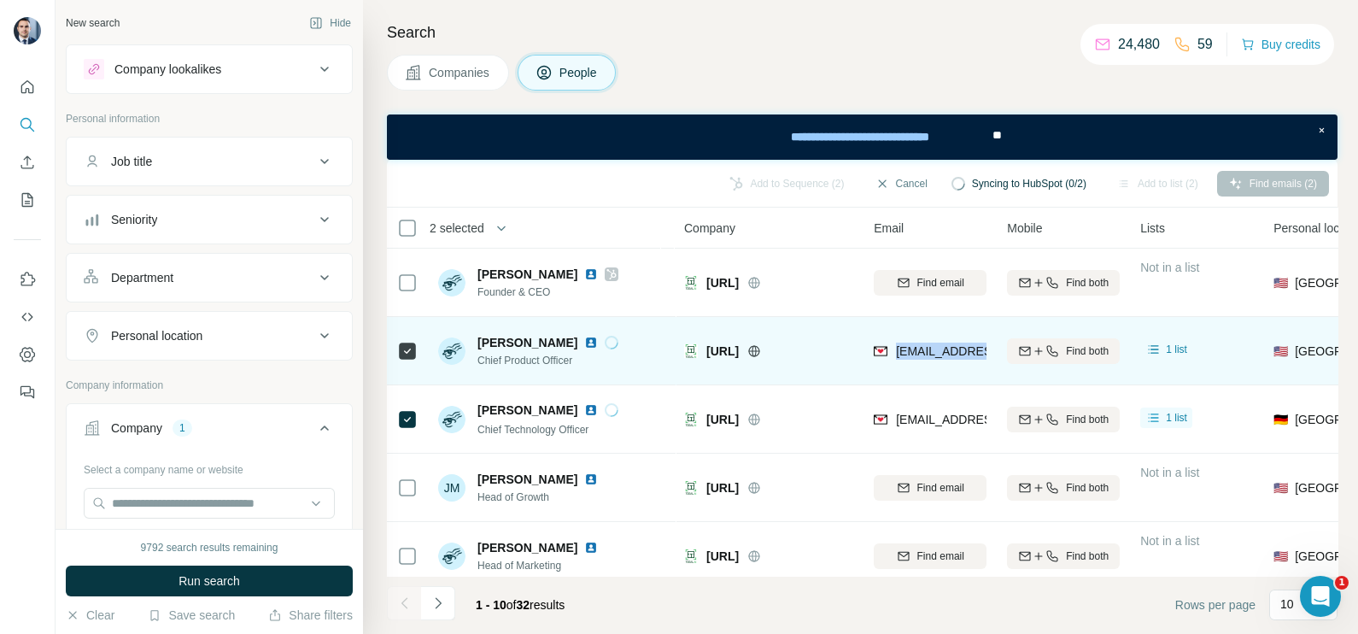
click at [929, 344] on span "[EMAIL_ADDRESS]" at bounding box center [949, 351] width 107 height 14
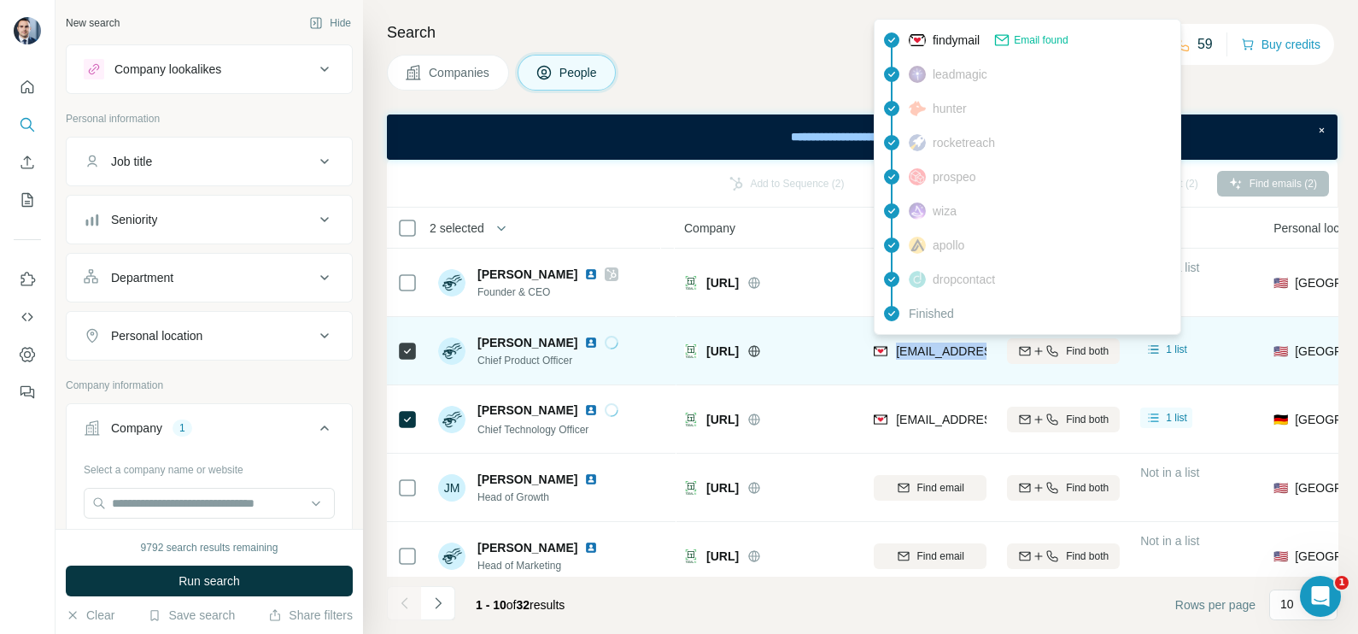
copy tr "[EMAIL_ADDRESS]"
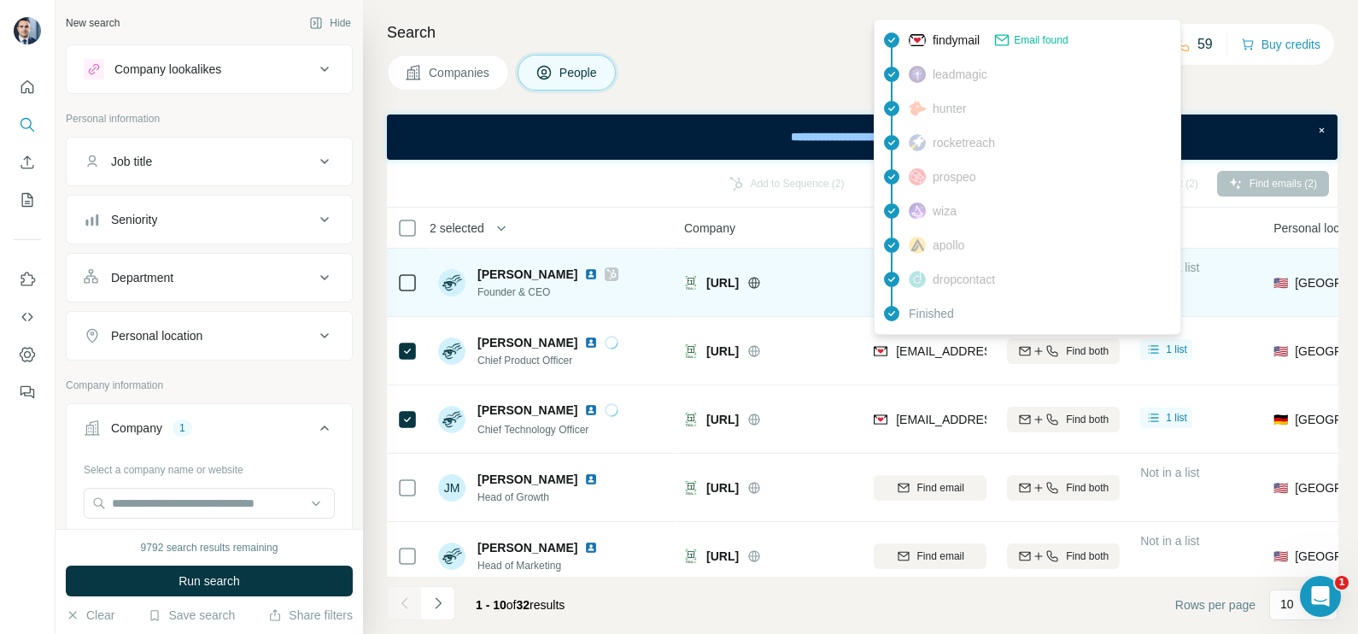
click at [819, 298] on div "[URL]" at bounding box center [768, 282] width 169 height 47
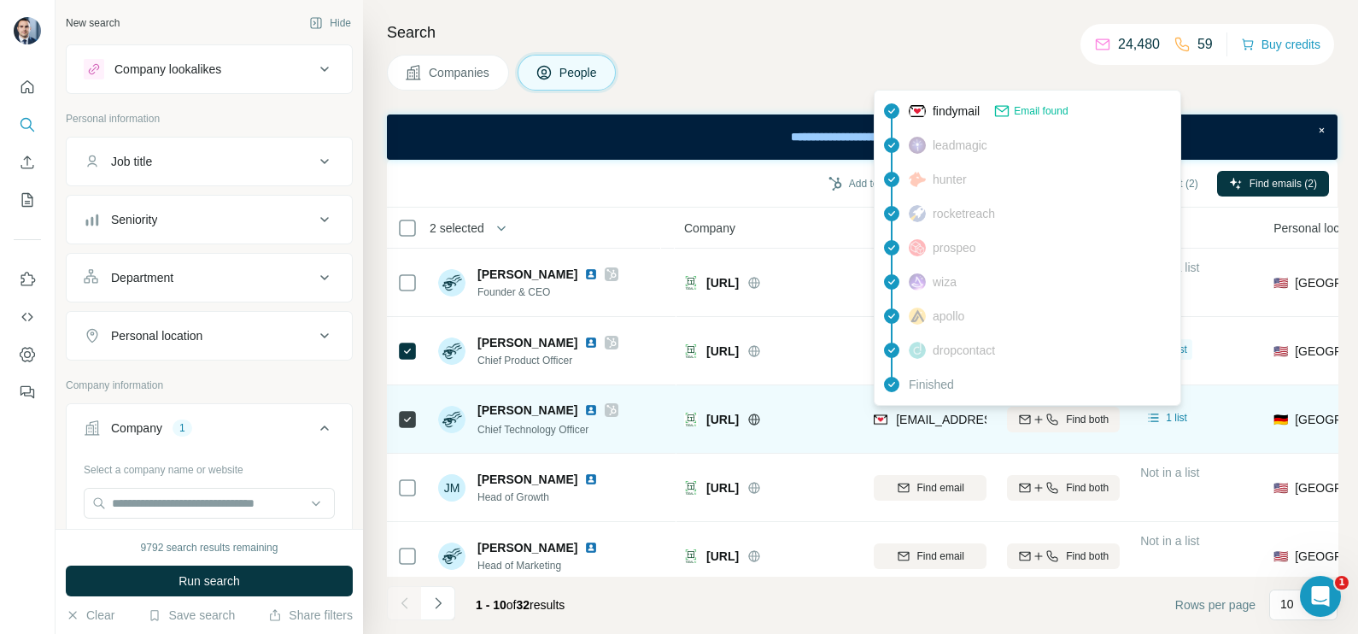
click at [906, 423] on span "[EMAIL_ADDRESS]" at bounding box center [949, 419] width 107 height 14
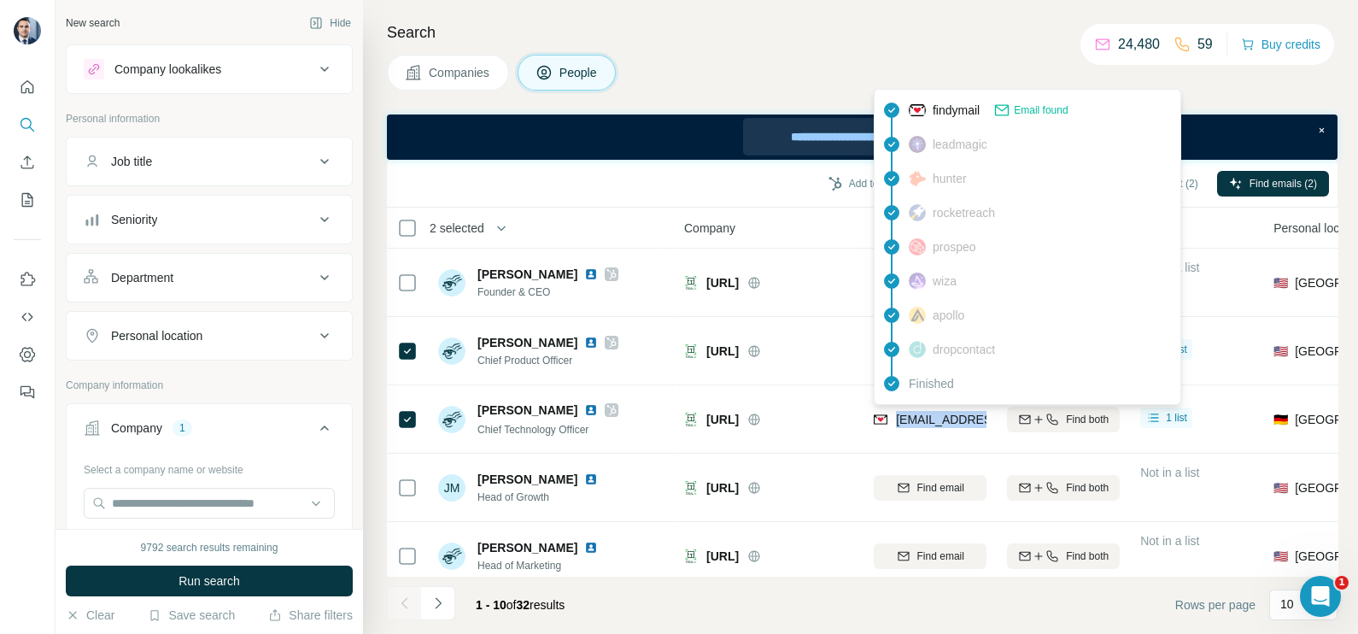
copy tr "[EMAIL_ADDRESS]"
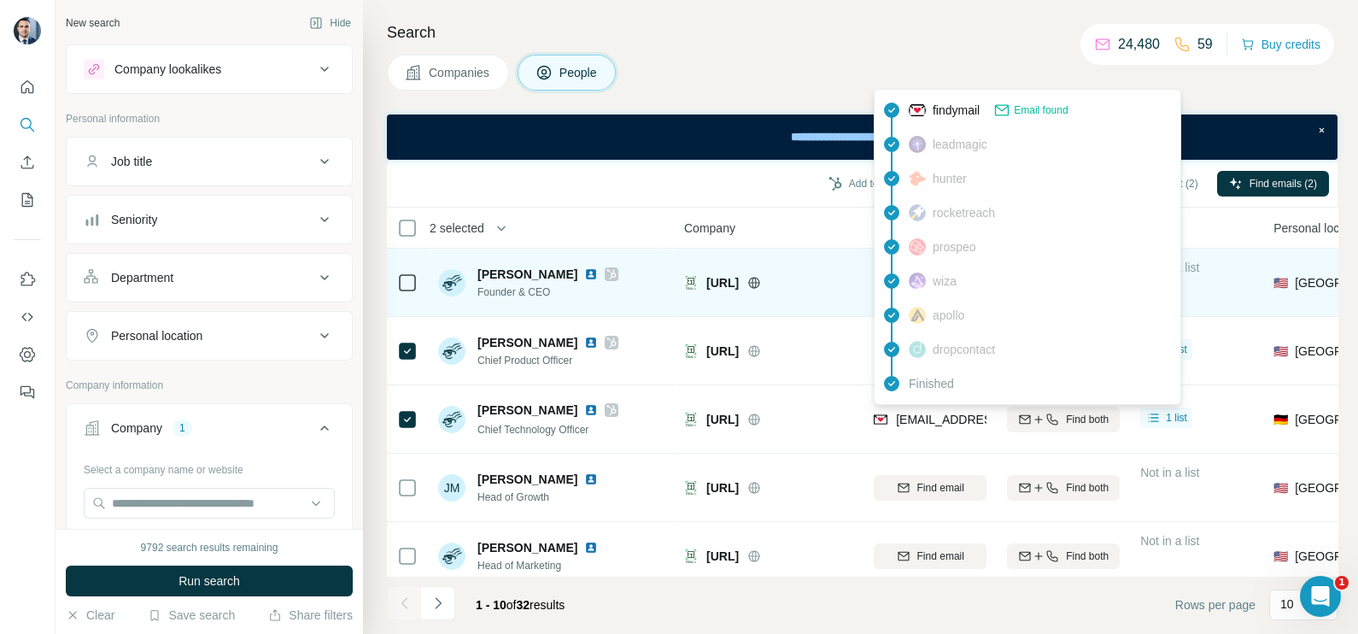
click at [504, 273] on span "[PERSON_NAME]" at bounding box center [527, 274] width 100 height 17
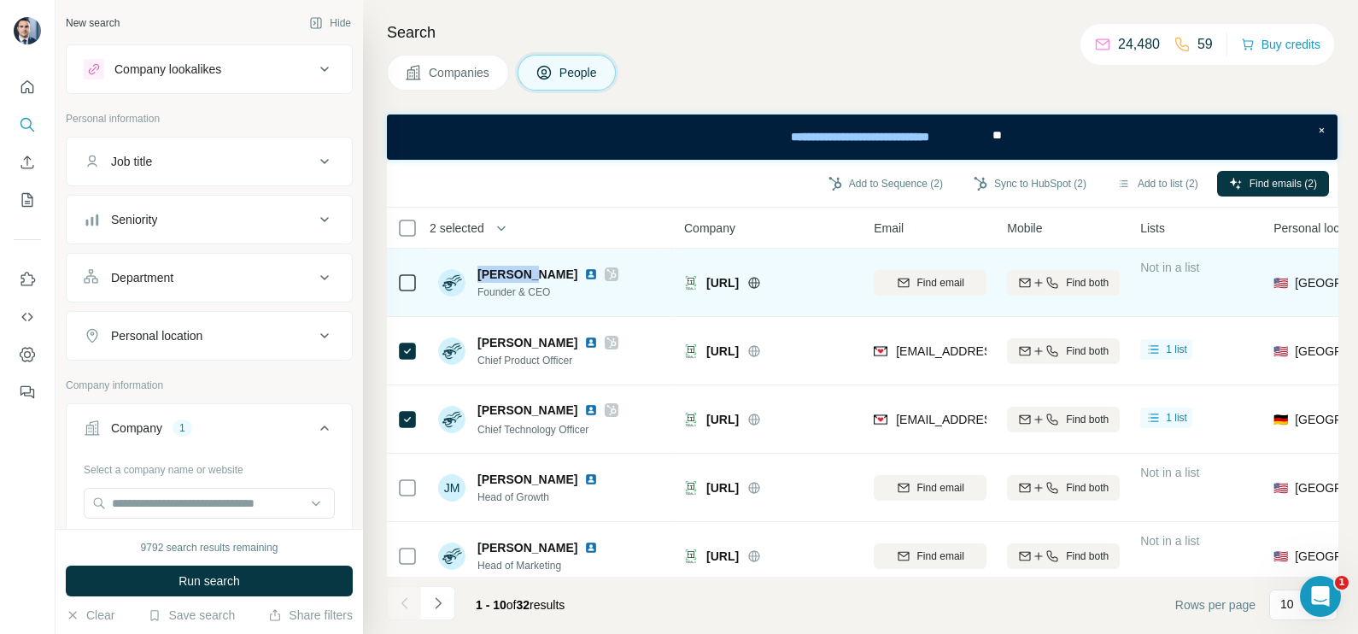
click at [504, 273] on span "[PERSON_NAME]" at bounding box center [527, 274] width 100 height 17
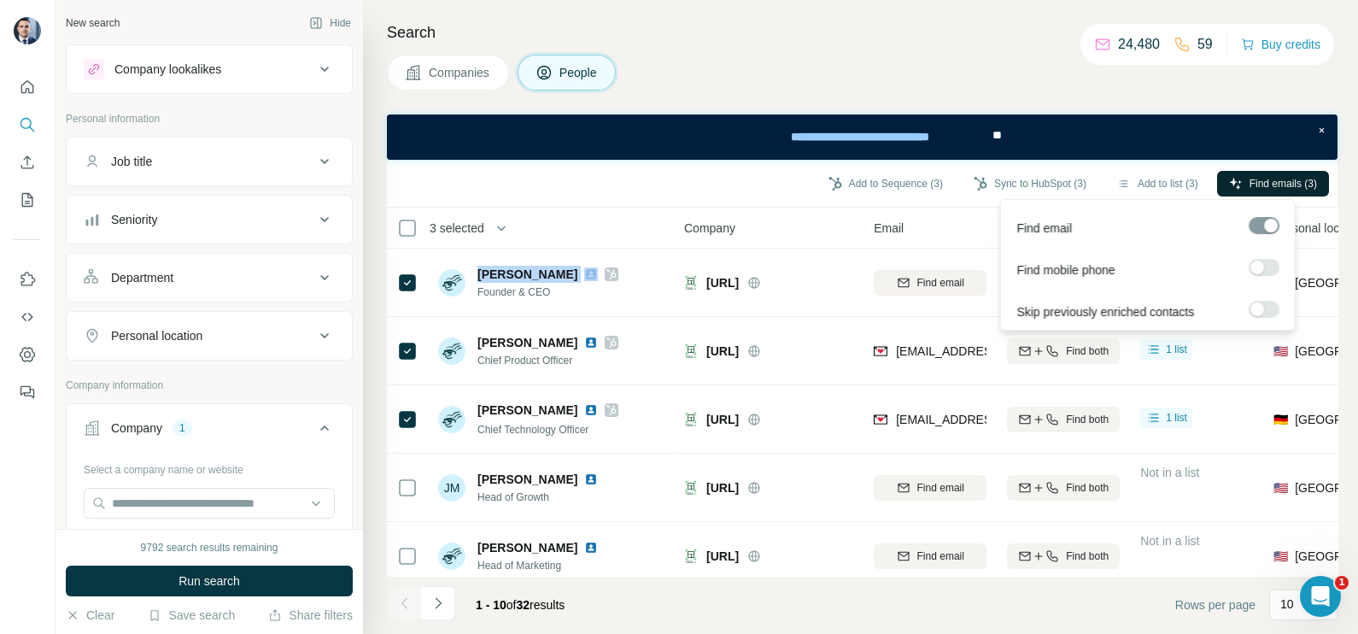
click at [1264, 188] on span "Find emails (3)" at bounding box center [1282, 183] width 67 height 15
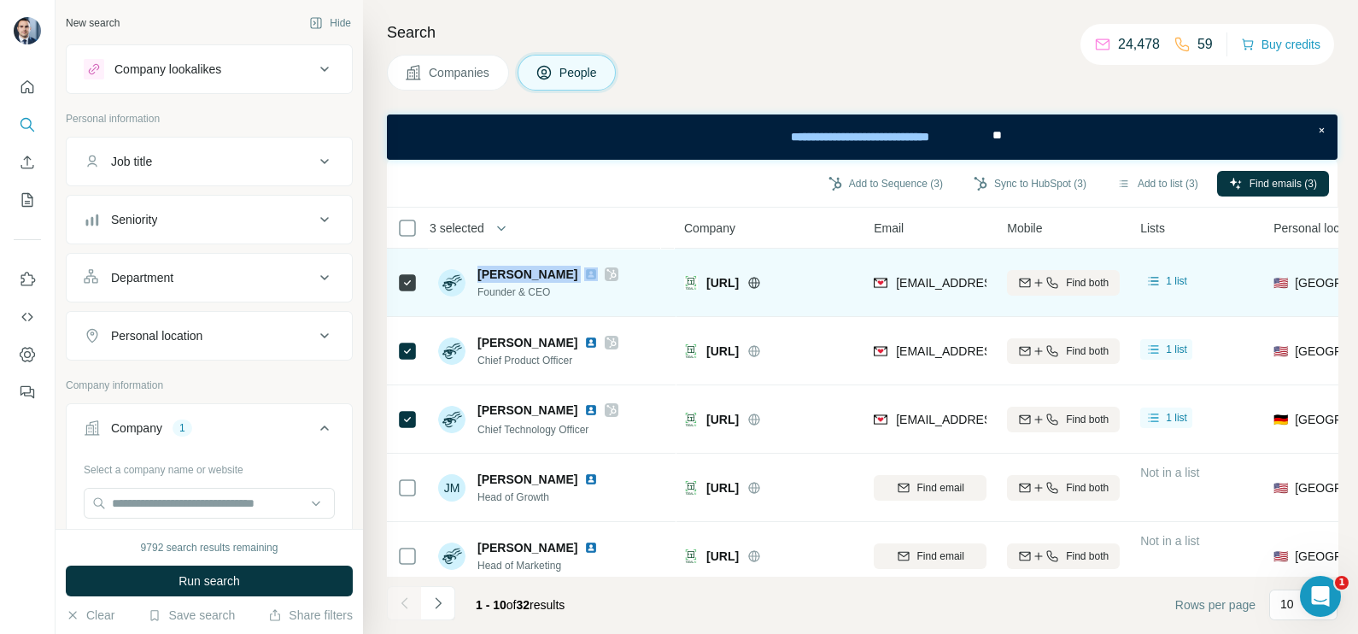
click at [537, 270] on span "[PERSON_NAME]" at bounding box center [527, 274] width 100 height 17
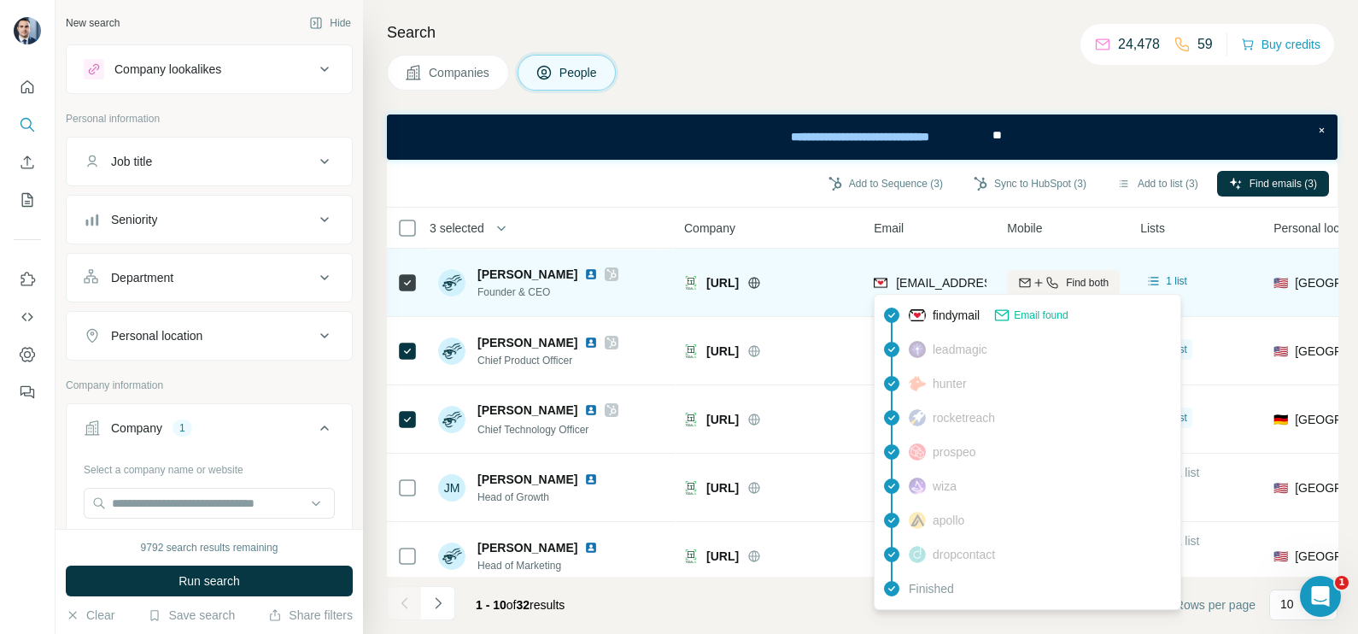
click at [958, 289] on span "[EMAIL_ADDRESS]" at bounding box center [949, 283] width 107 height 14
copy tr "[EMAIL_ADDRESS]"
click at [525, 289] on span "Founder & CEO" at bounding box center [547, 291] width 141 height 15
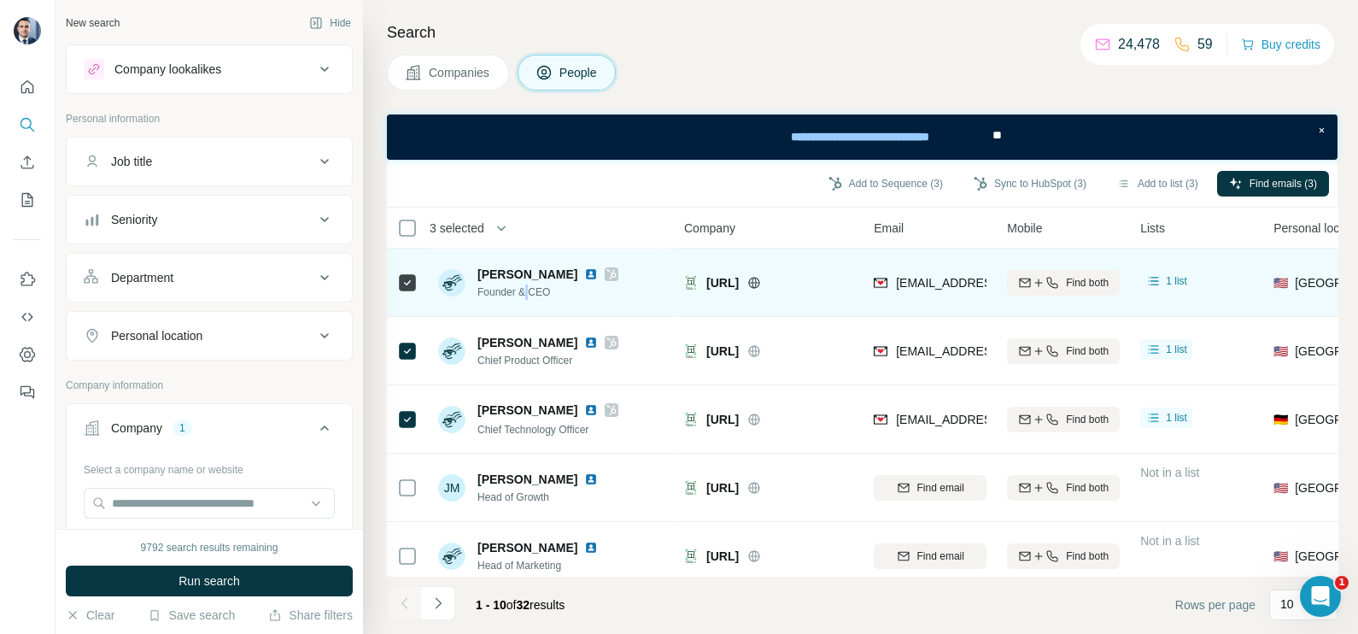
click at [525, 289] on span "Founder & CEO" at bounding box center [547, 291] width 141 height 15
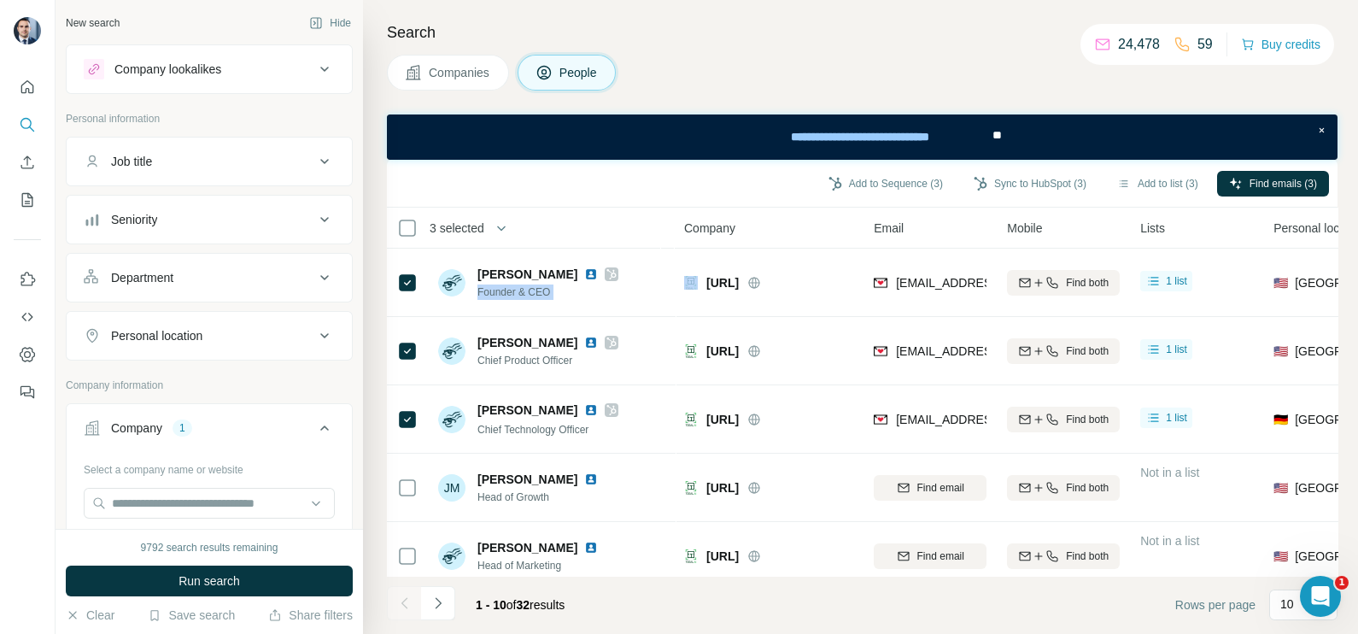
copy span "Founder & CEO"
click at [421, 85] on button "Companies" at bounding box center [448, 73] width 122 height 36
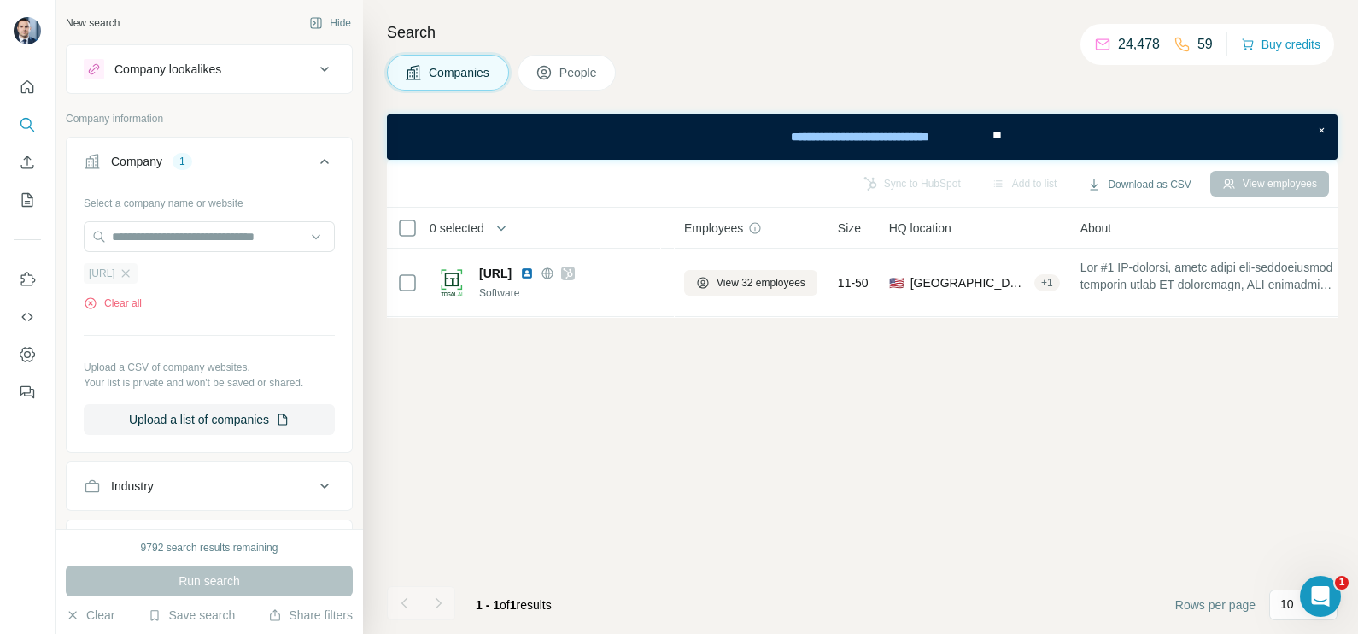
click at [137, 263] on div "[URL]" at bounding box center [111, 273] width 54 height 20
click at [132, 272] on icon "button" at bounding box center [126, 273] width 14 height 14
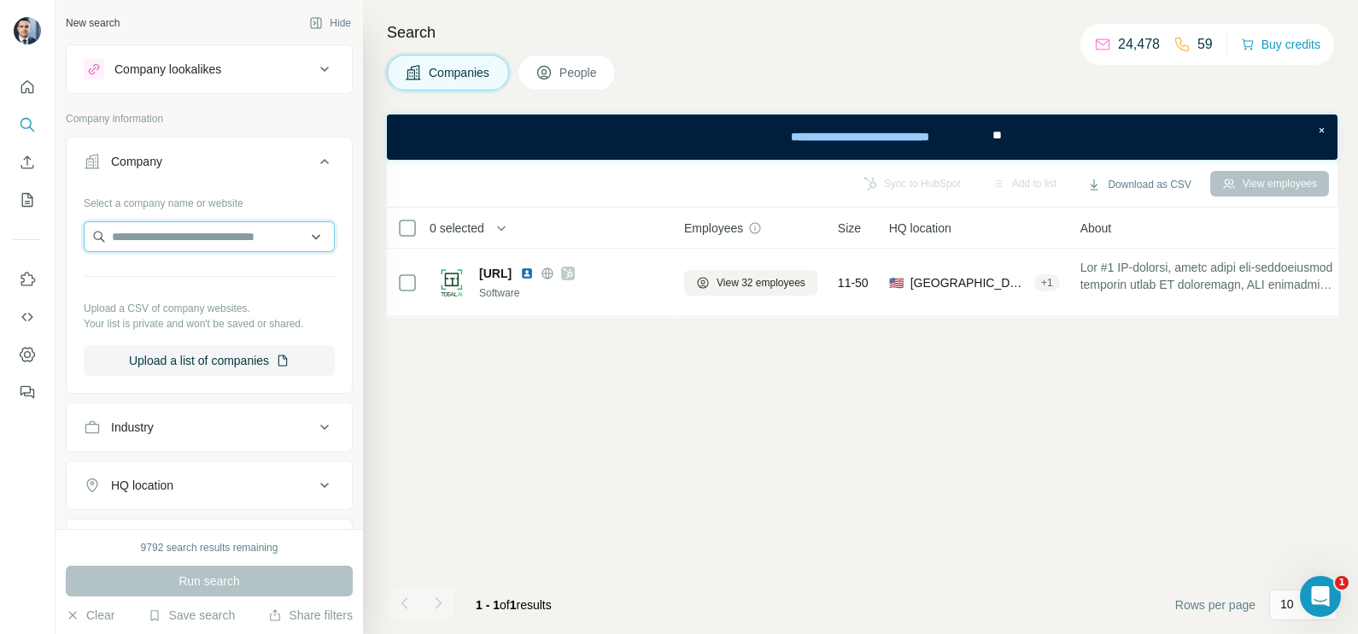
click at [141, 246] on input "text" at bounding box center [209, 236] width 251 height 31
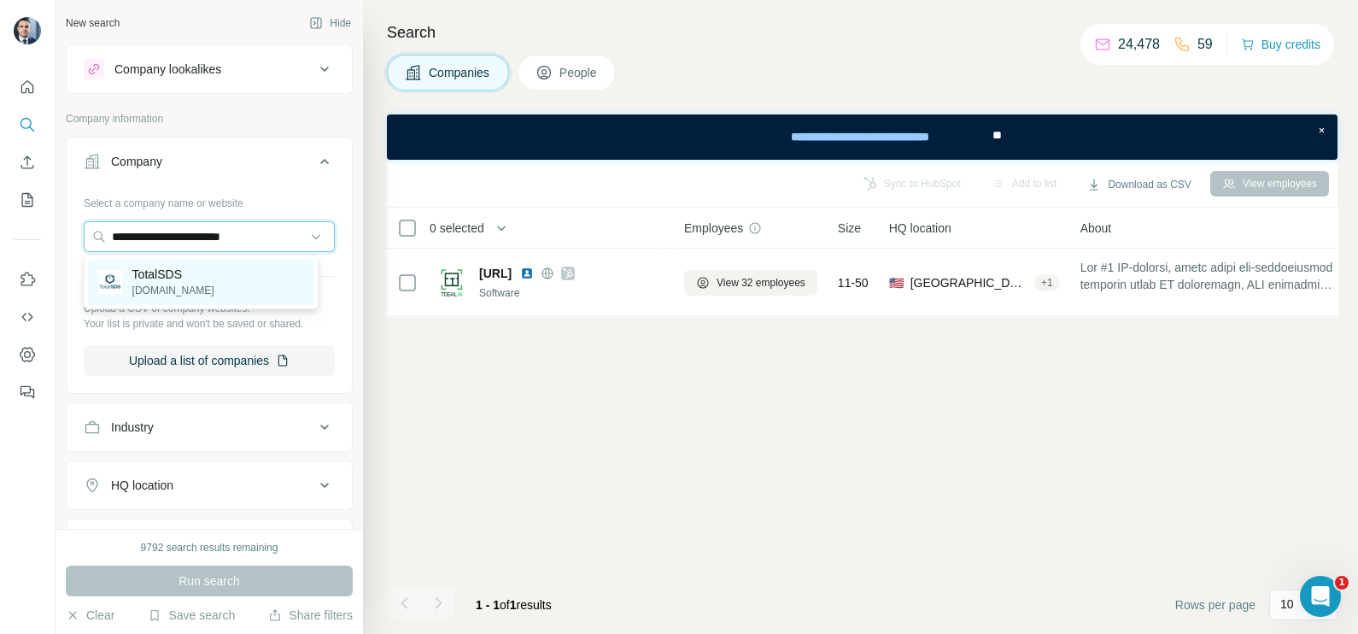
type input "**********"
click at [197, 273] on div "TotalSDS [DOMAIN_NAME]" at bounding box center [201, 282] width 226 height 46
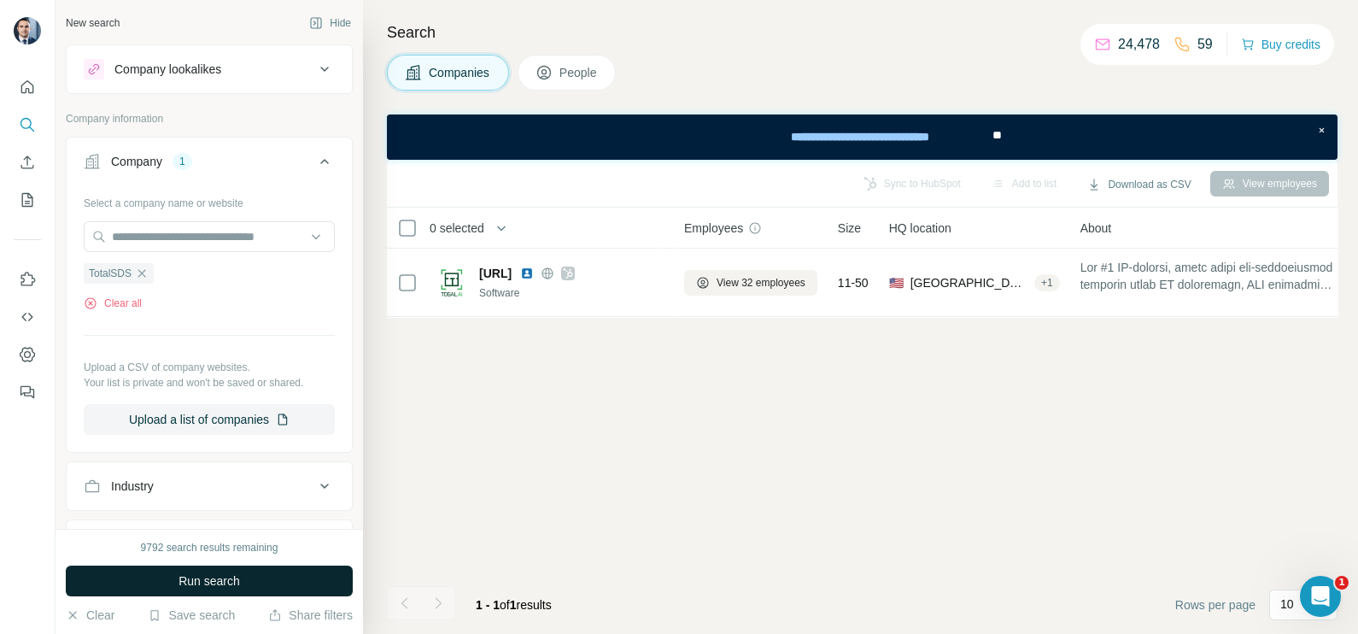
click at [239, 581] on span "Run search" at bounding box center [208, 580] width 61 height 17
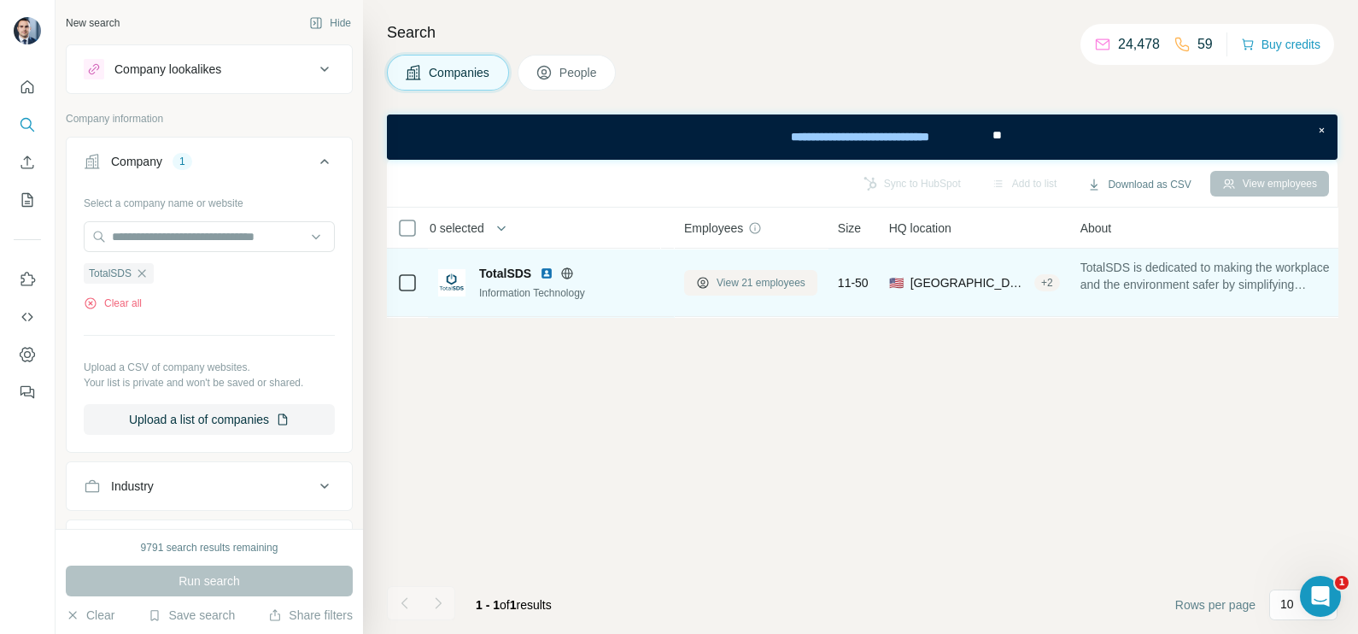
click at [747, 291] on button "View 21 employees" at bounding box center [750, 283] width 133 height 26
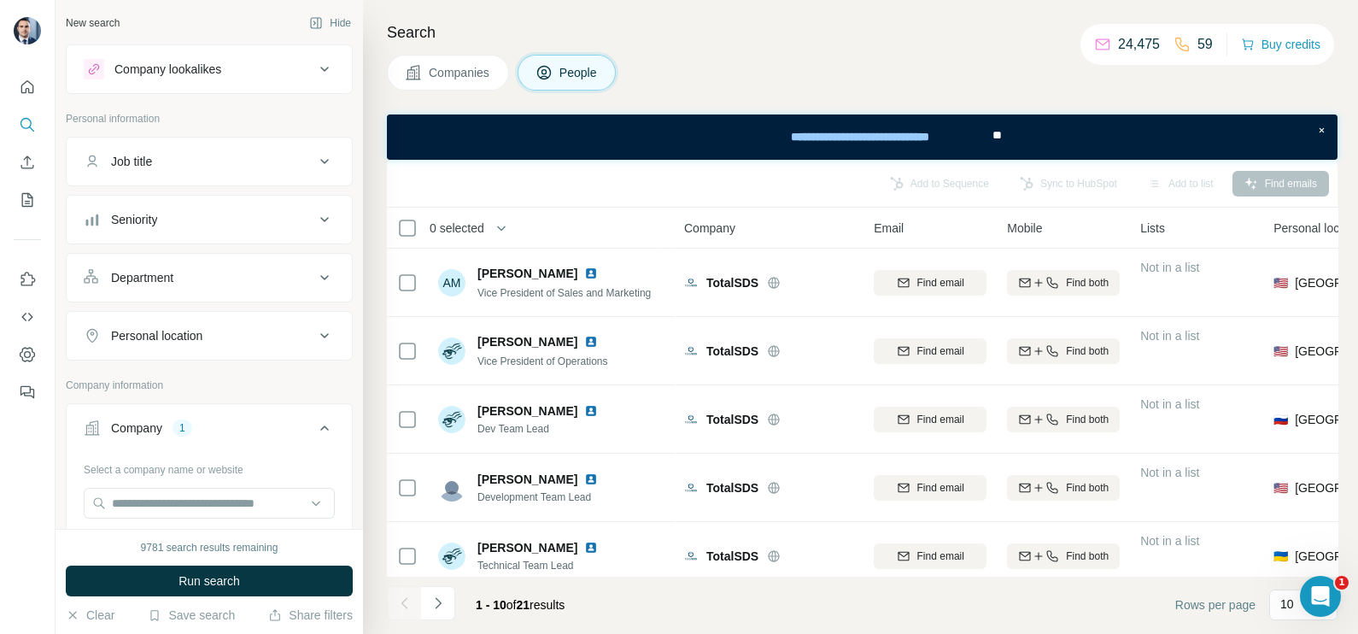
click at [447, 74] on span "Companies" at bounding box center [460, 72] width 62 height 17
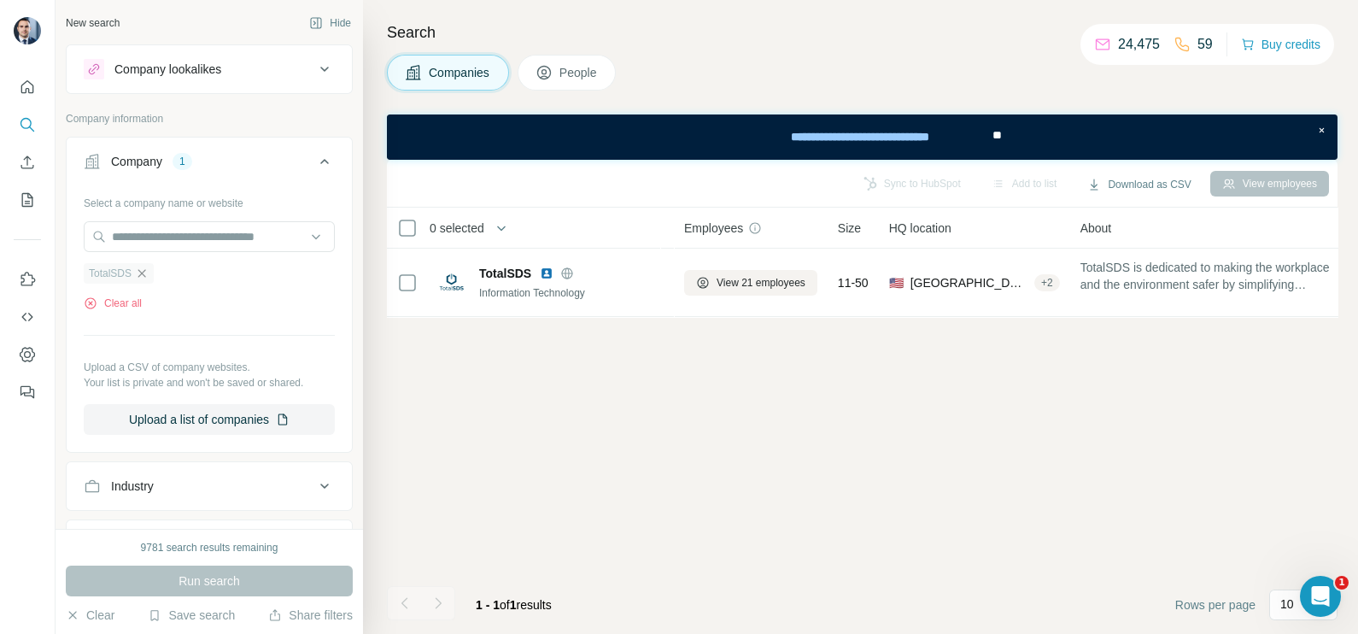
click at [143, 270] on icon "button" at bounding box center [142, 273] width 14 height 14
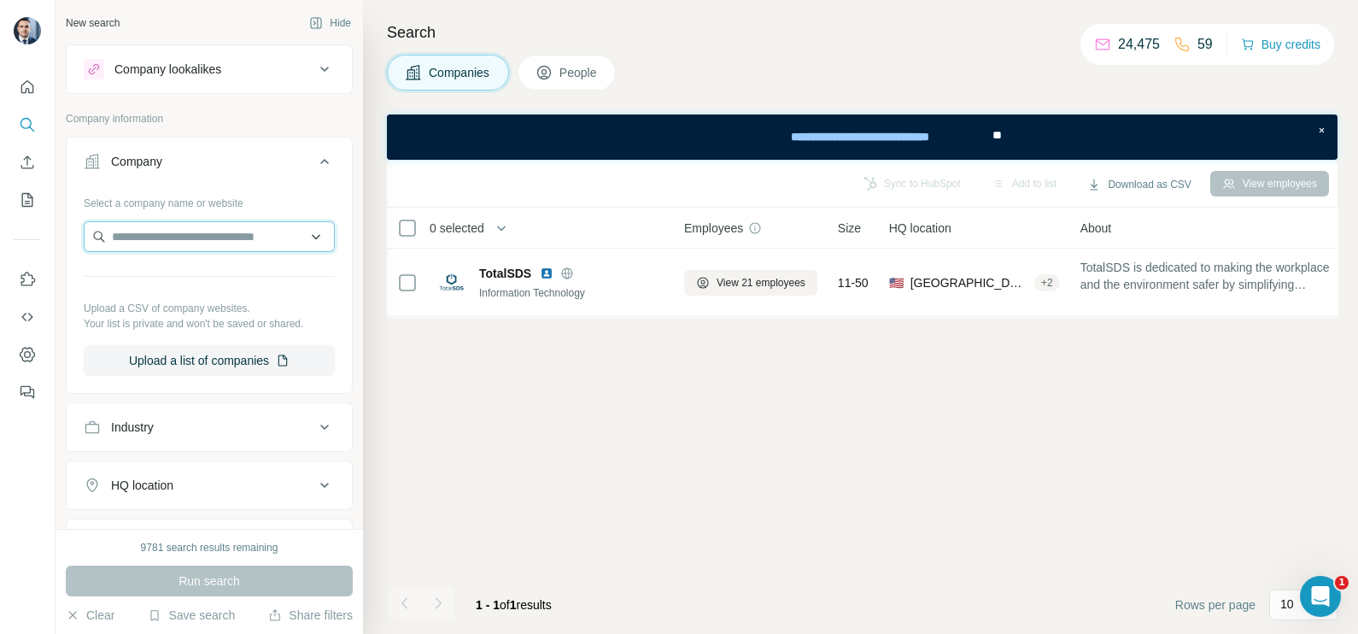
click at [149, 236] on input "text" at bounding box center [209, 236] width 251 height 31
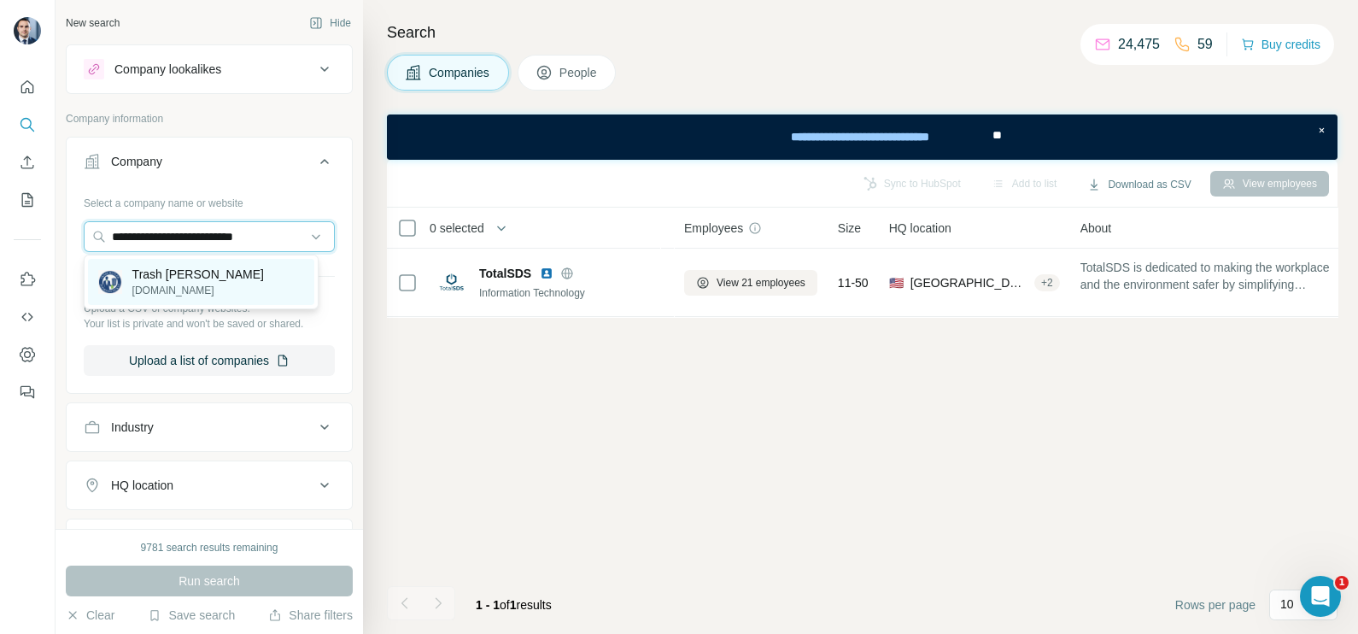
type input "**********"
click at [186, 277] on p "Trash [PERSON_NAME]" at bounding box center [197, 274] width 131 height 17
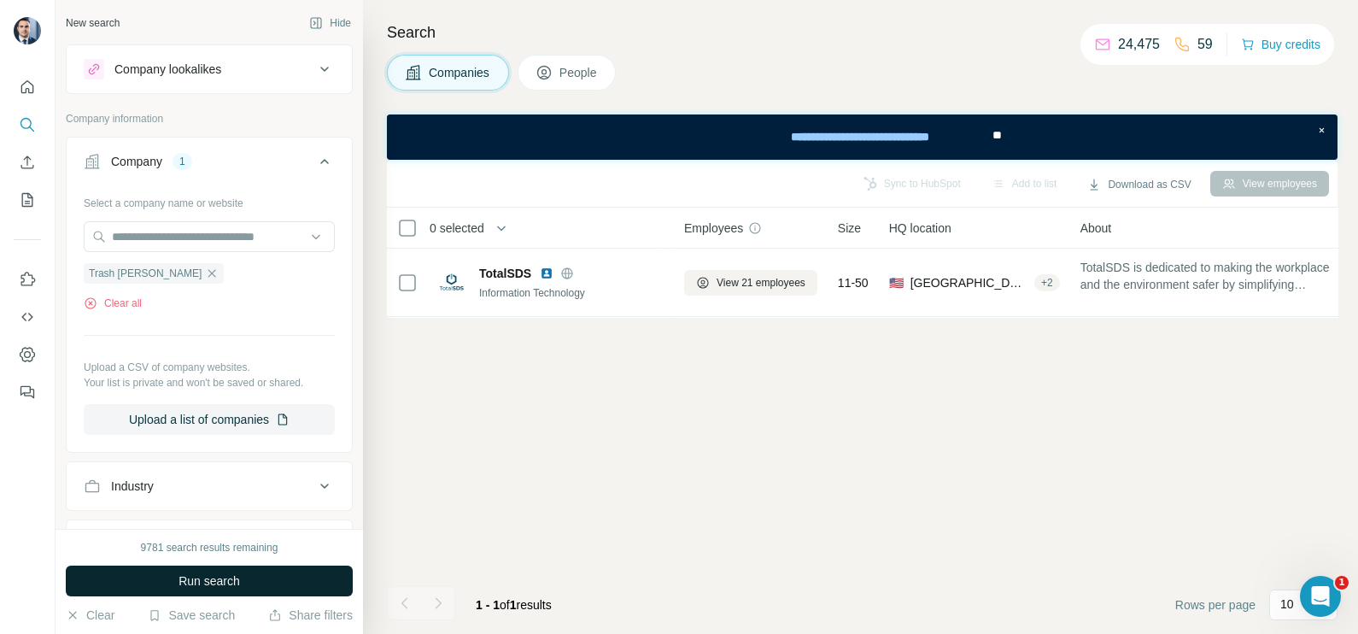
click at [261, 568] on button "Run search" at bounding box center [209, 580] width 287 height 31
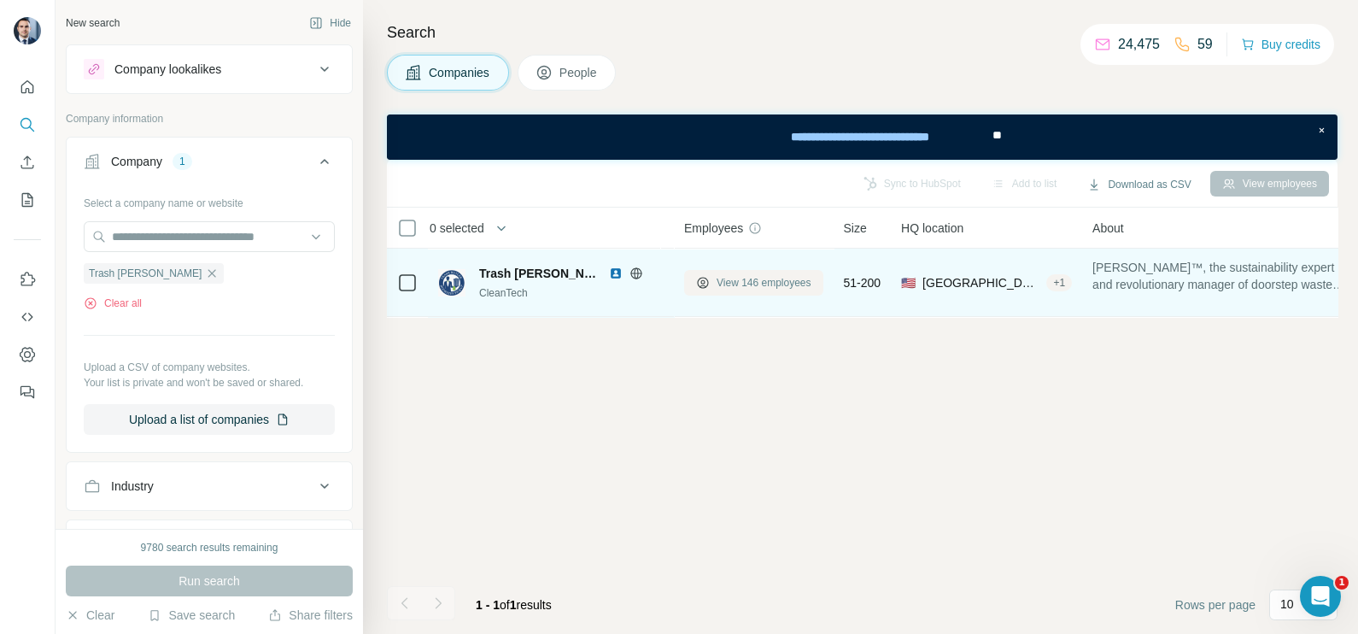
click at [744, 280] on span "View 146 employees" at bounding box center [763, 282] width 95 height 15
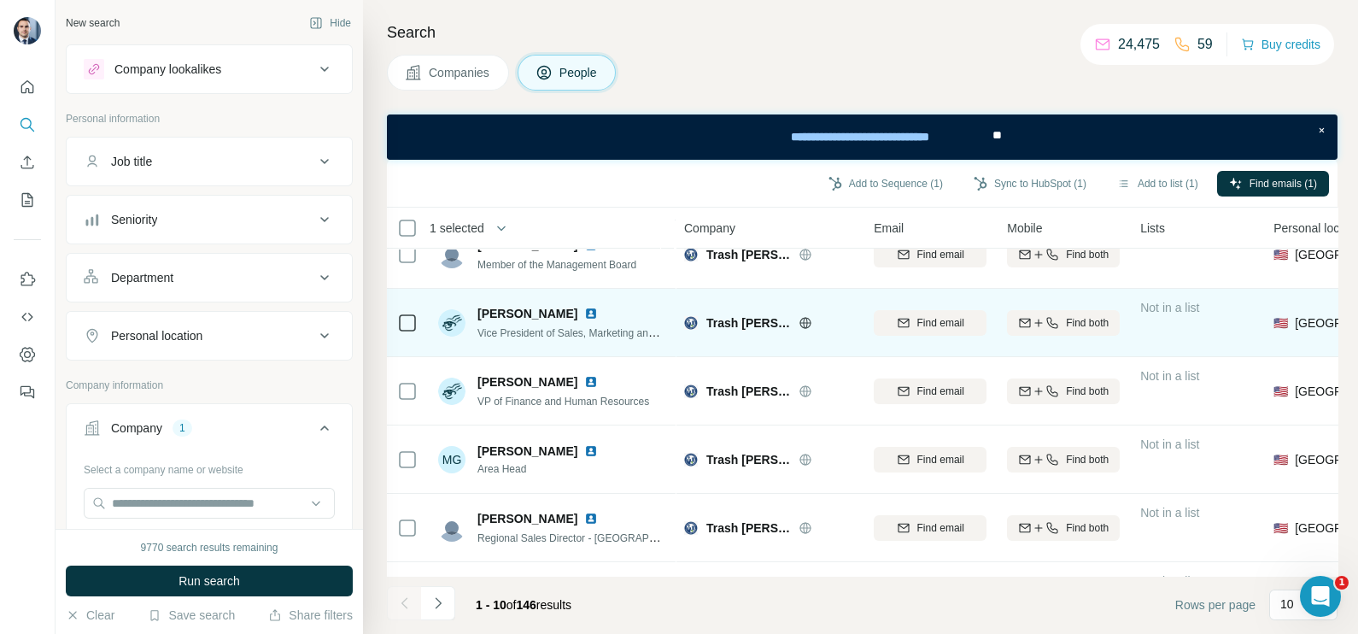
scroll to position [213, 0]
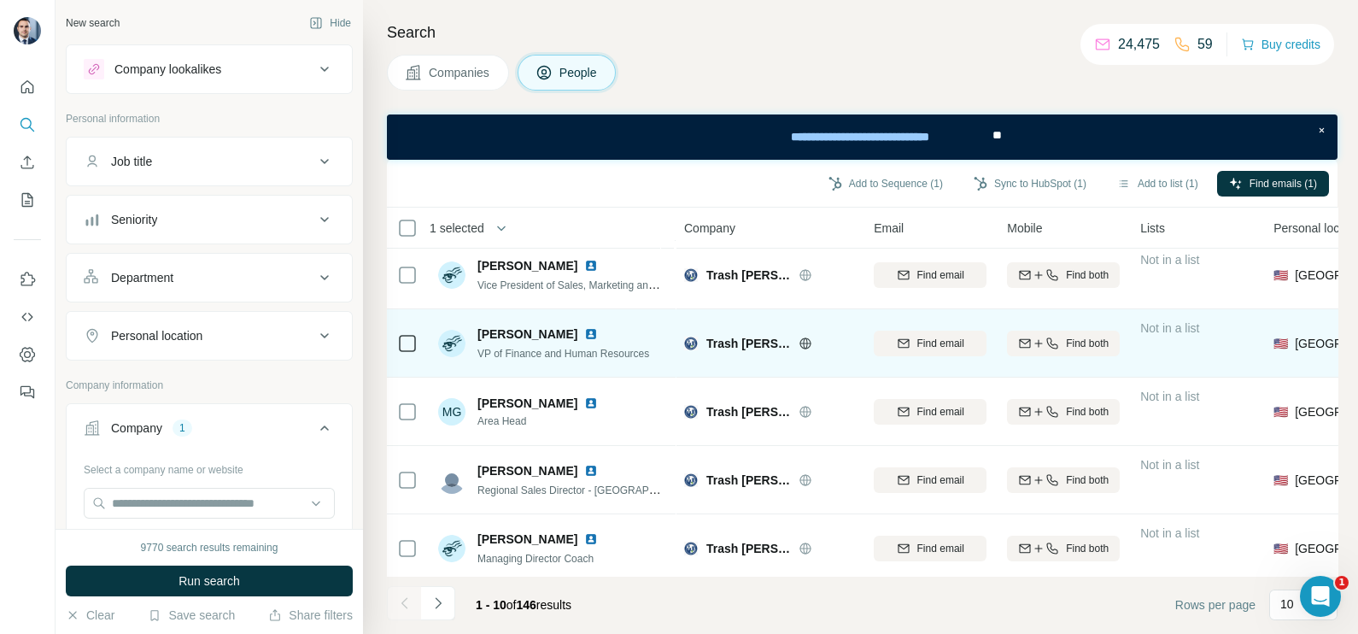
click at [397, 342] on icon at bounding box center [407, 343] width 20 height 20
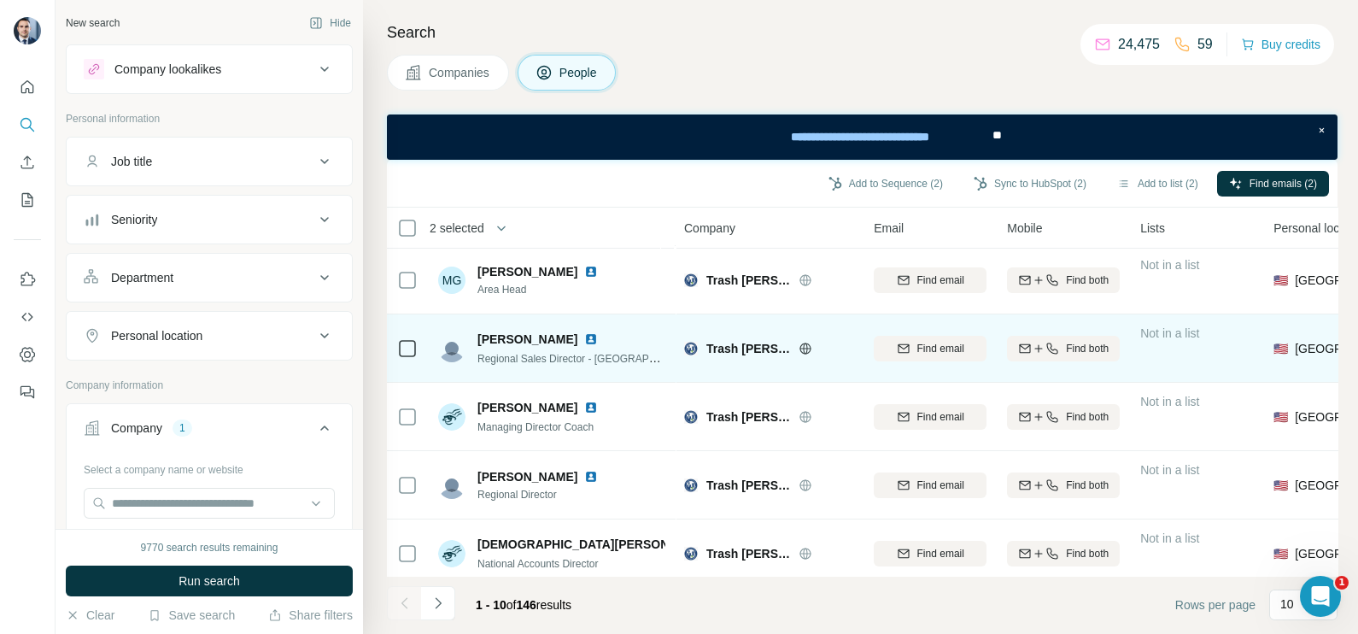
scroll to position [366, 0]
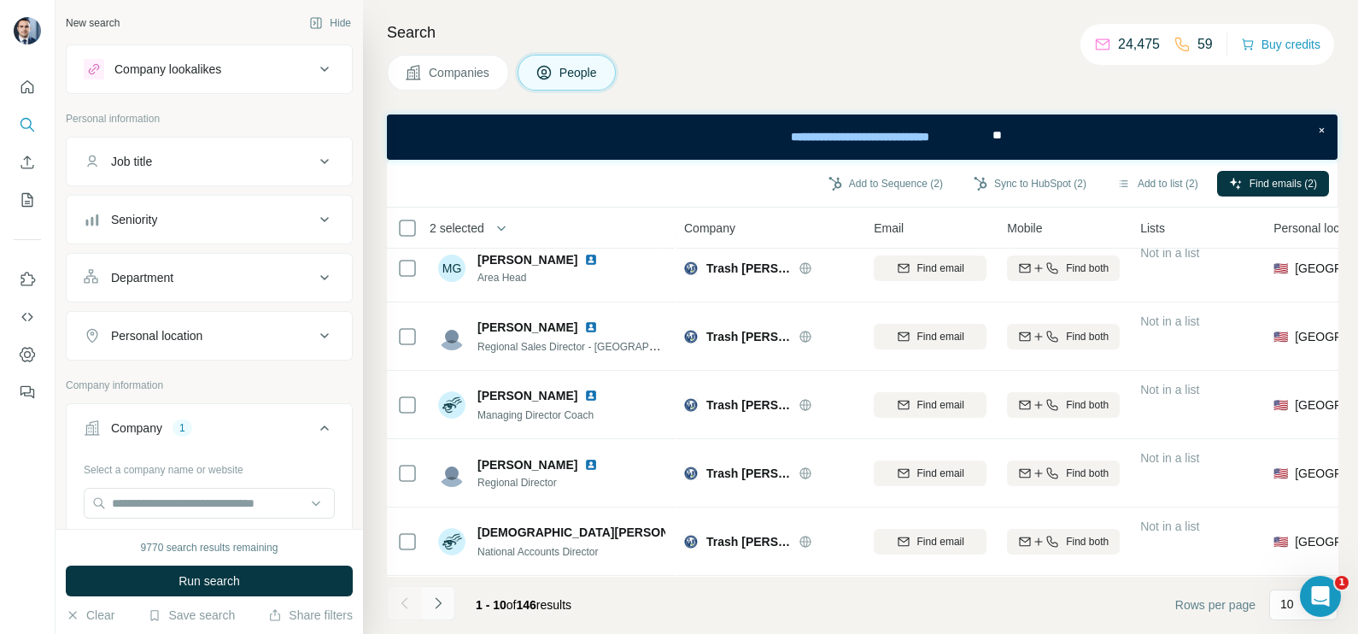
click at [436, 614] on button "Navigate to next page" at bounding box center [438, 603] width 34 height 34
click at [407, 596] on icon "Navigate to previous page" at bounding box center [404, 602] width 17 height 17
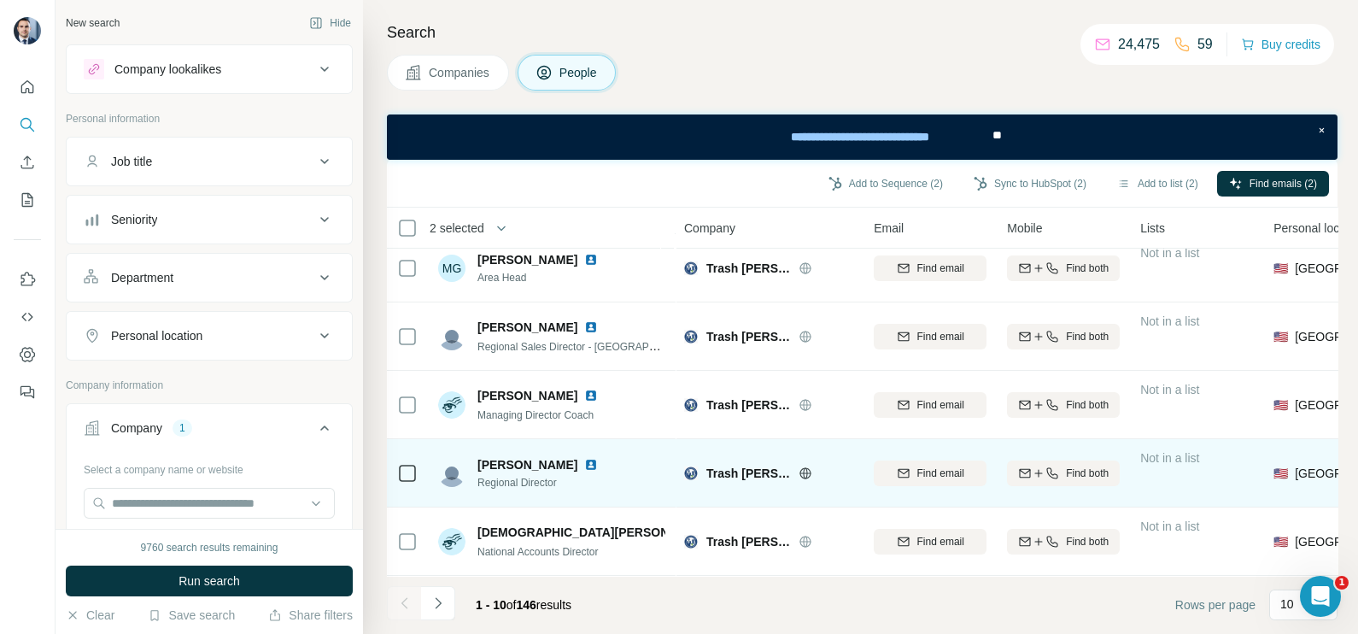
scroll to position [0, 0]
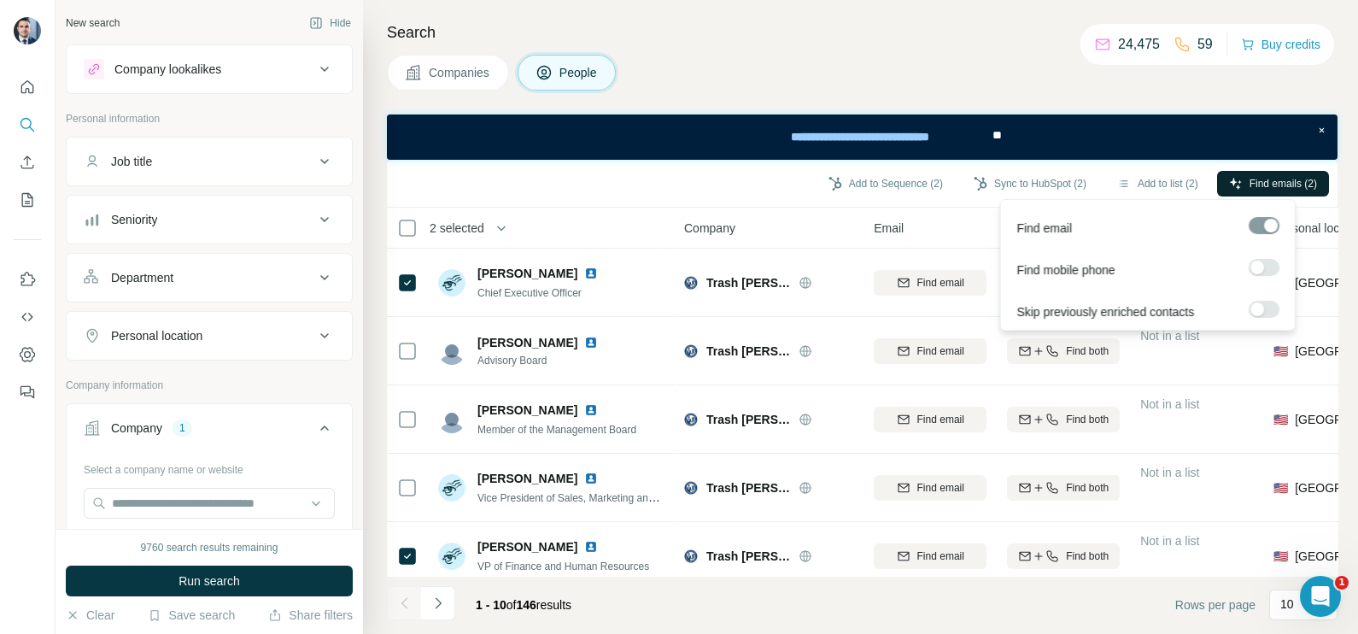
click at [1276, 180] on span "Find emails (2)" at bounding box center [1282, 183] width 67 height 15
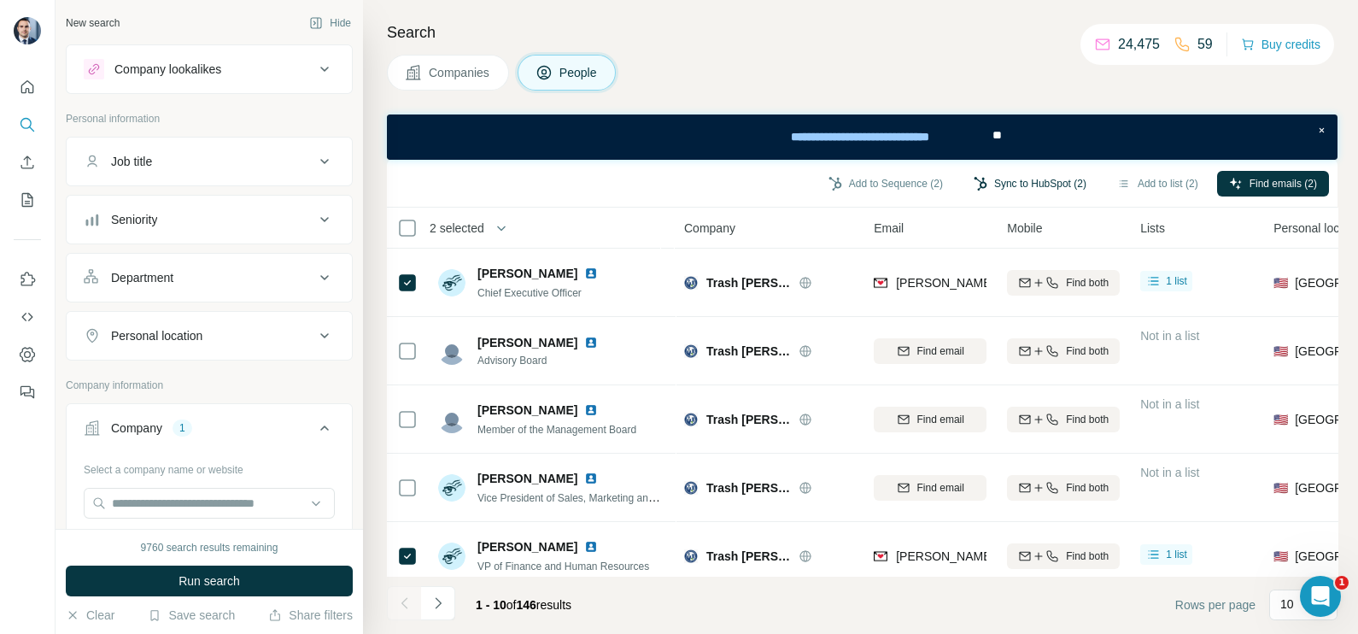
click at [1035, 188] on button "Sync to HubSpot (2)" at bounding box center [1029, 184] width 137 height 26
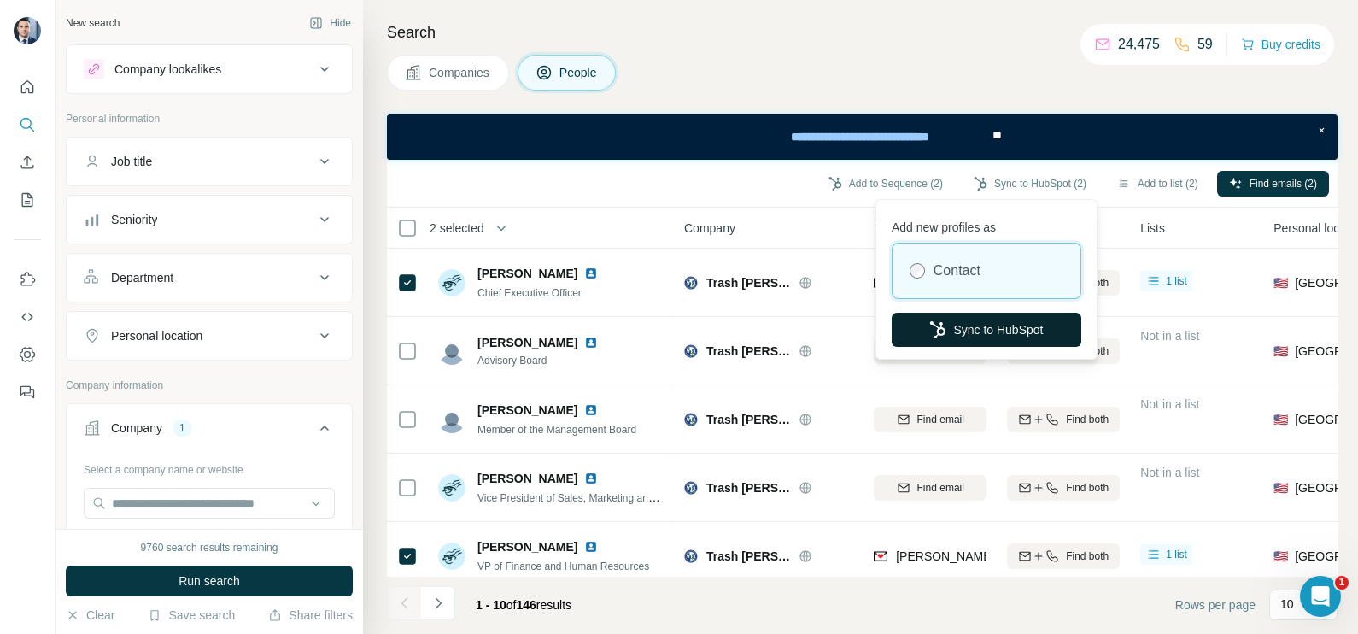
click at [965, 336] on button "Sync to HubSpot" at bounding box center [986, 329] width 190 height 34
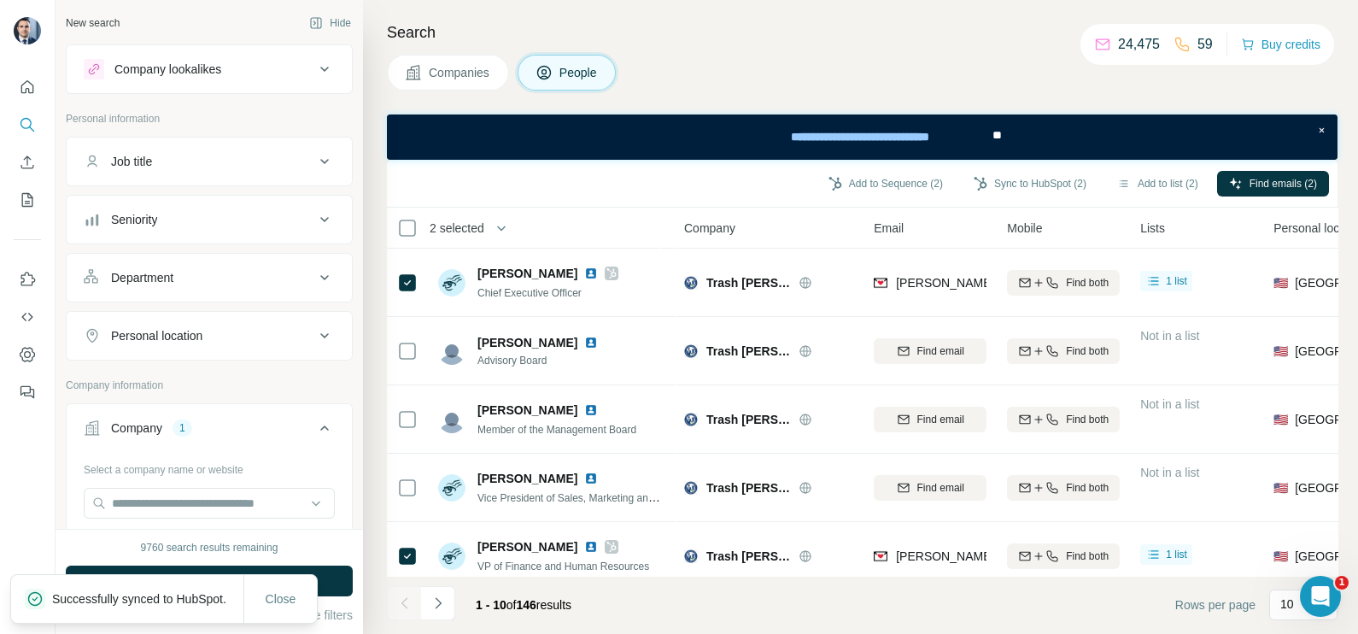
click at [949, 294] on div "findymail Email found leadmagic hunter rocketreach prospeo [PERSON_NAME] apollo…" at bounding box center [1019, 444] width 292 height 301
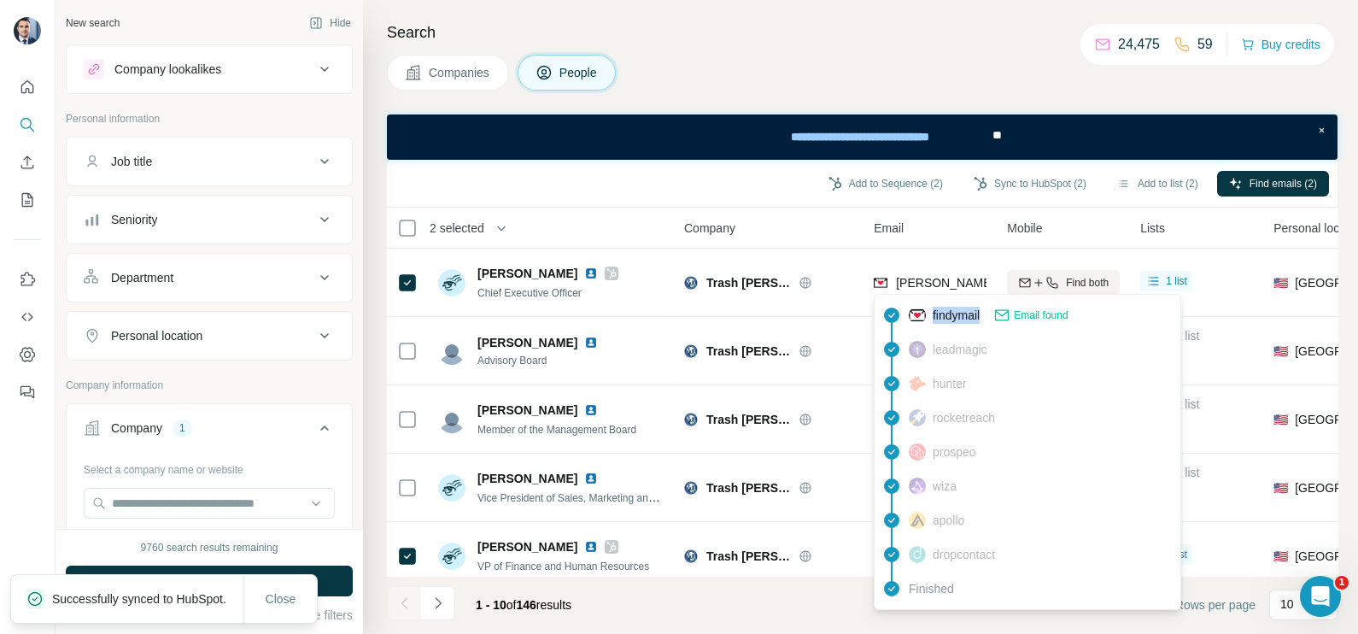
click at [949, 294] on div "findymail Email found leadmagic hunter rocketreach prospeo [PERSON_NAME] apollo…" at bounding box center [1026, 452] width 307 height 316
click at [949, 294] on body "New search Hide Company lookalikes Personal information Job title Seniority Dep…" at bounding box center [679, 317] width 1358 height 634
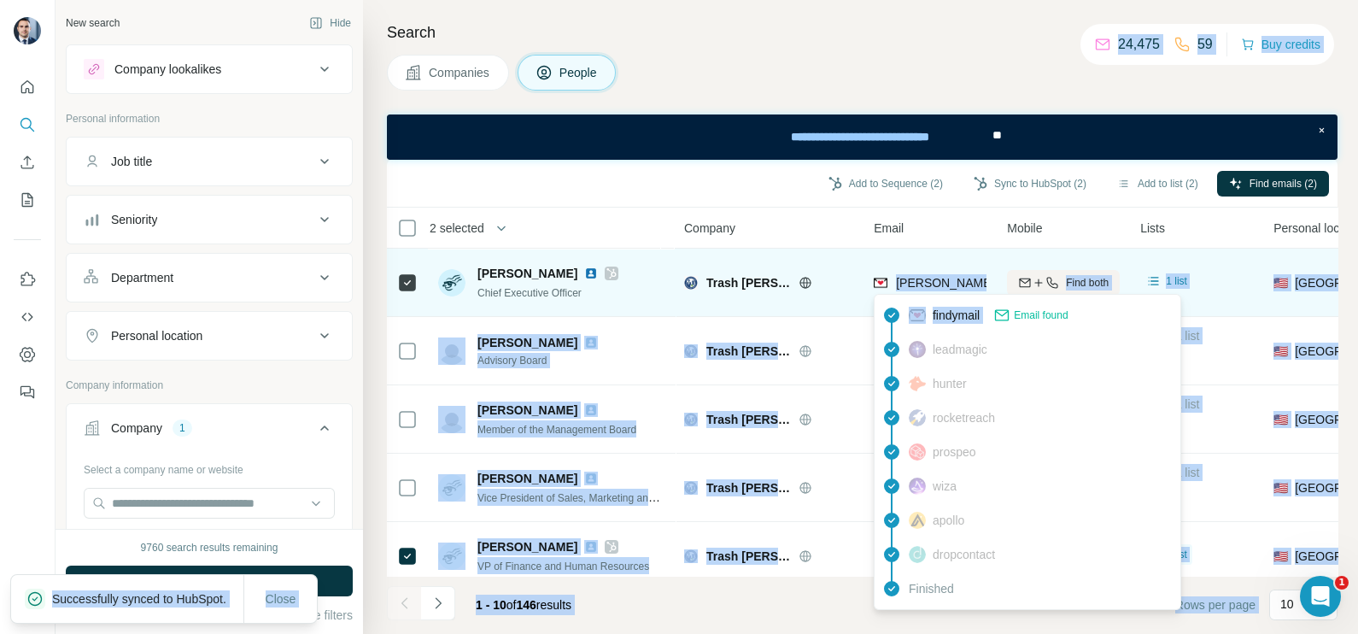
drag, startPoint x: 949, startPoint y: 294, endPoint x: 928, endPoint y: 276, distance: 27.9
click at [949, 294] on body "New search Hide Company lookalikes Personal information Job title Seniority Dep…" at bounding box center [679, 317] width 1358 height 634
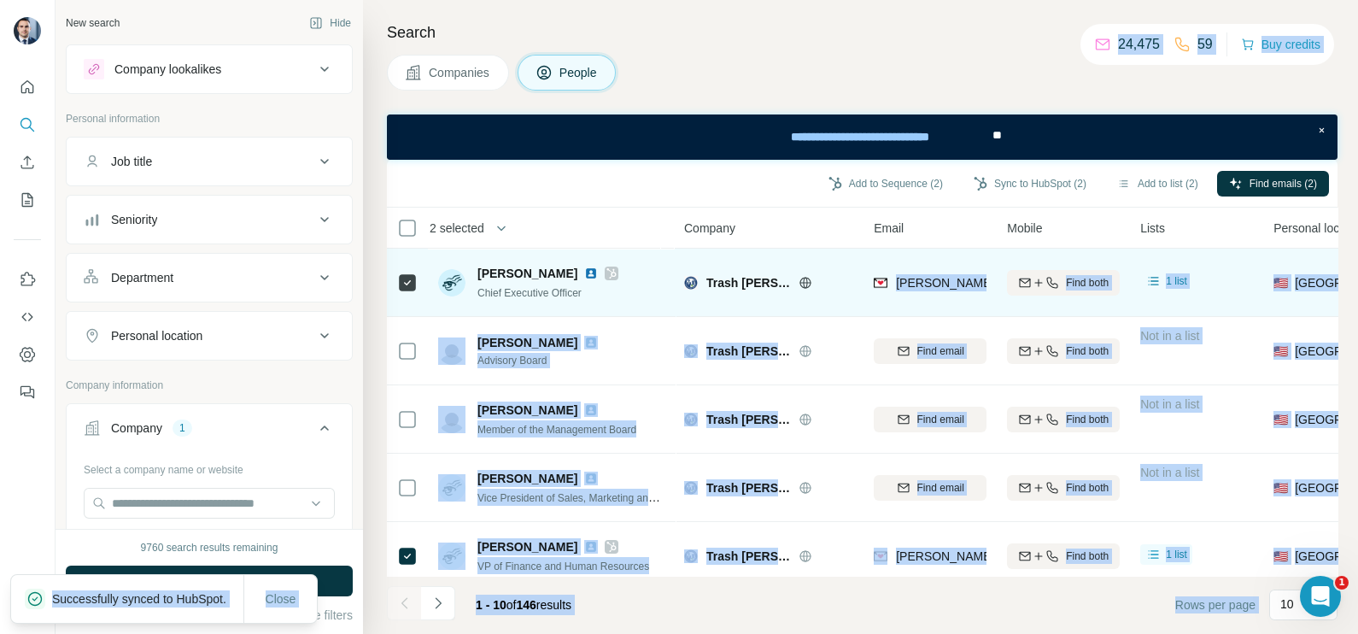
click at [925, 273] on div "[PERSON_NAME][EMAIL_ADDRESS][PERSON_NAME][DOMAIN_NAME]" at bounding box center [929, 282] width 113 height 47
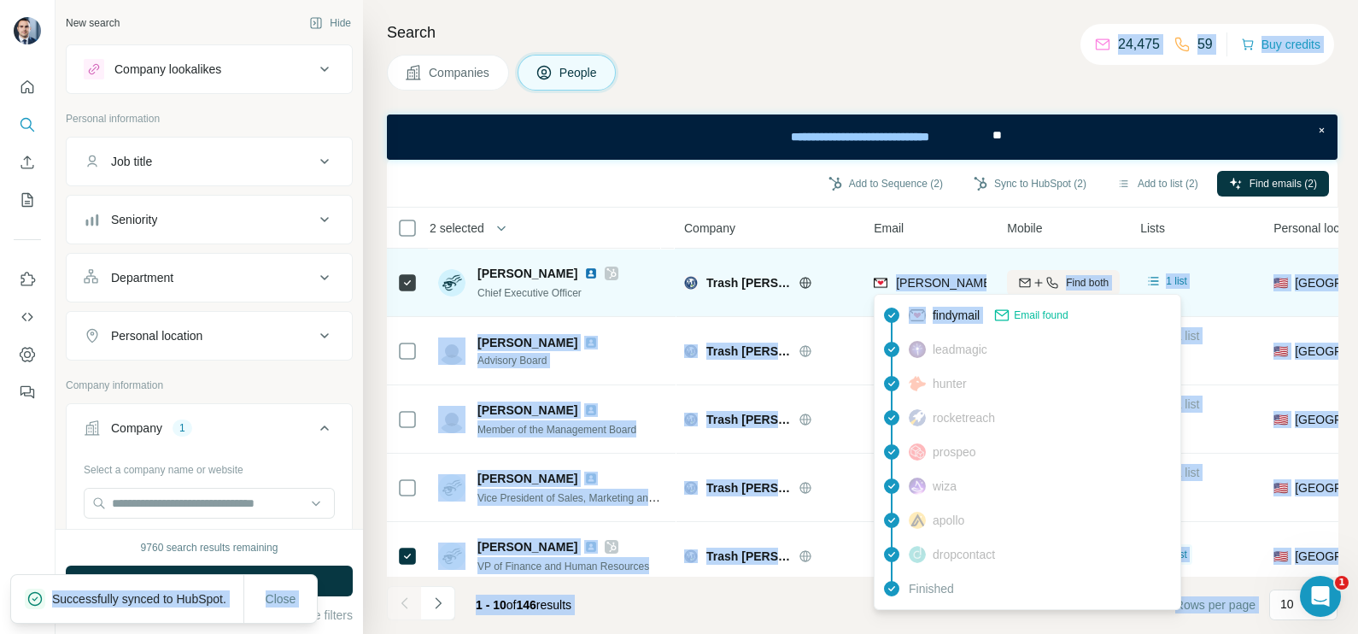
click at [925, 274] on div "[PERSON_NAME][EMAIL_ADDRESS][PERSON_NAME][DOMAIN_NAME]" at bounding box center [1096, 282] width 400 height 17
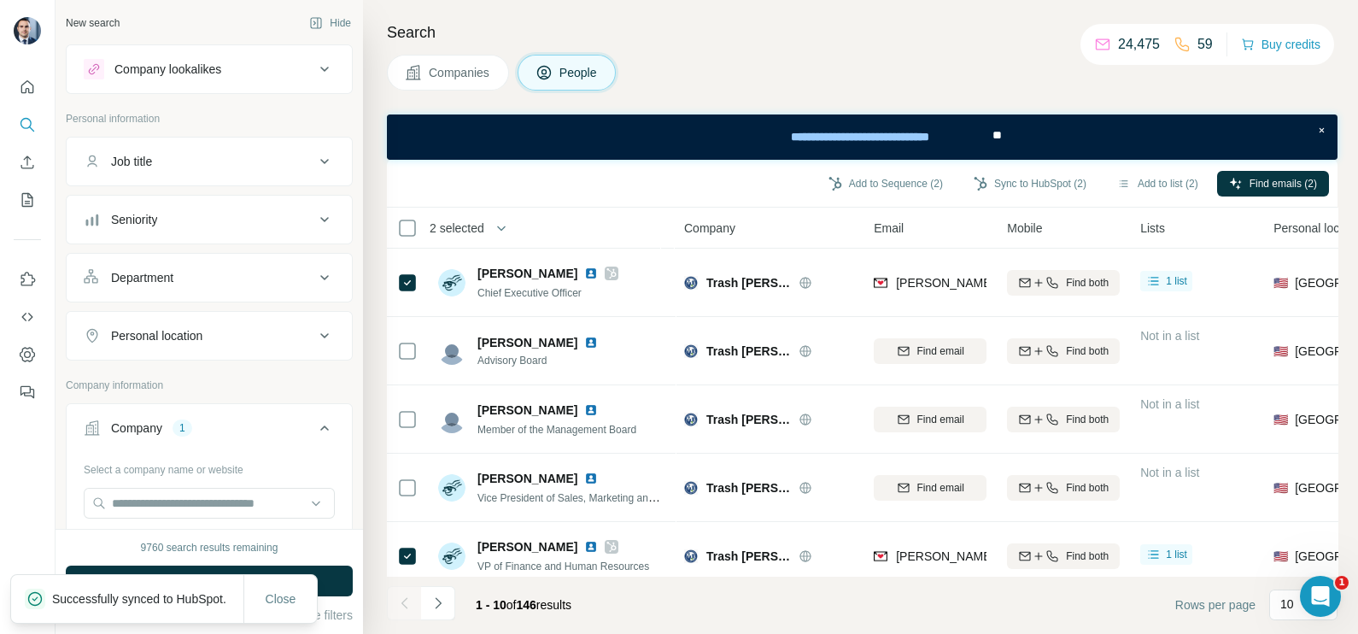
drag, startPoint x: 925, startPoint y: 273, endPoint x: 934, endPoint y: 242, distance: 32.1
click at [934, 242] on th "Email" at bounding box center [929, 227] width 133 height 41
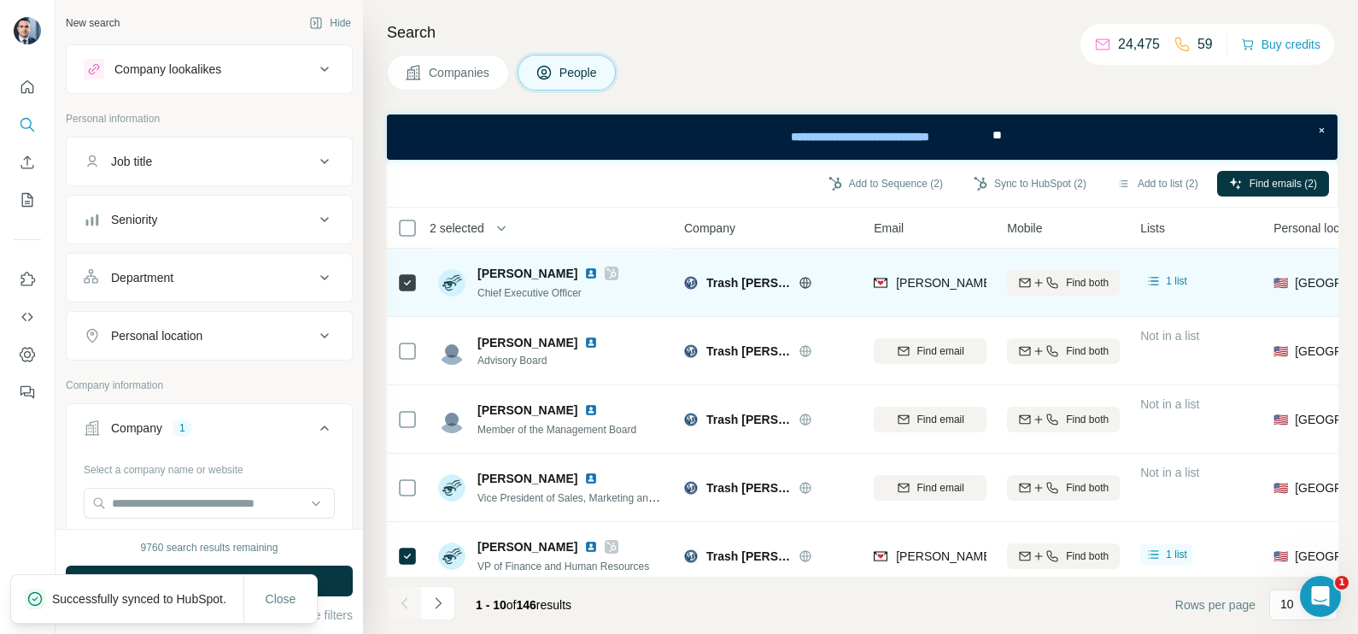
click at [930, 262] on div "[PERSON_NAME][EMAIL_ADDRESS][PERSON_NAME][DOMAIN_NAME]" at bounding box center [929, 282] width 113 height 47
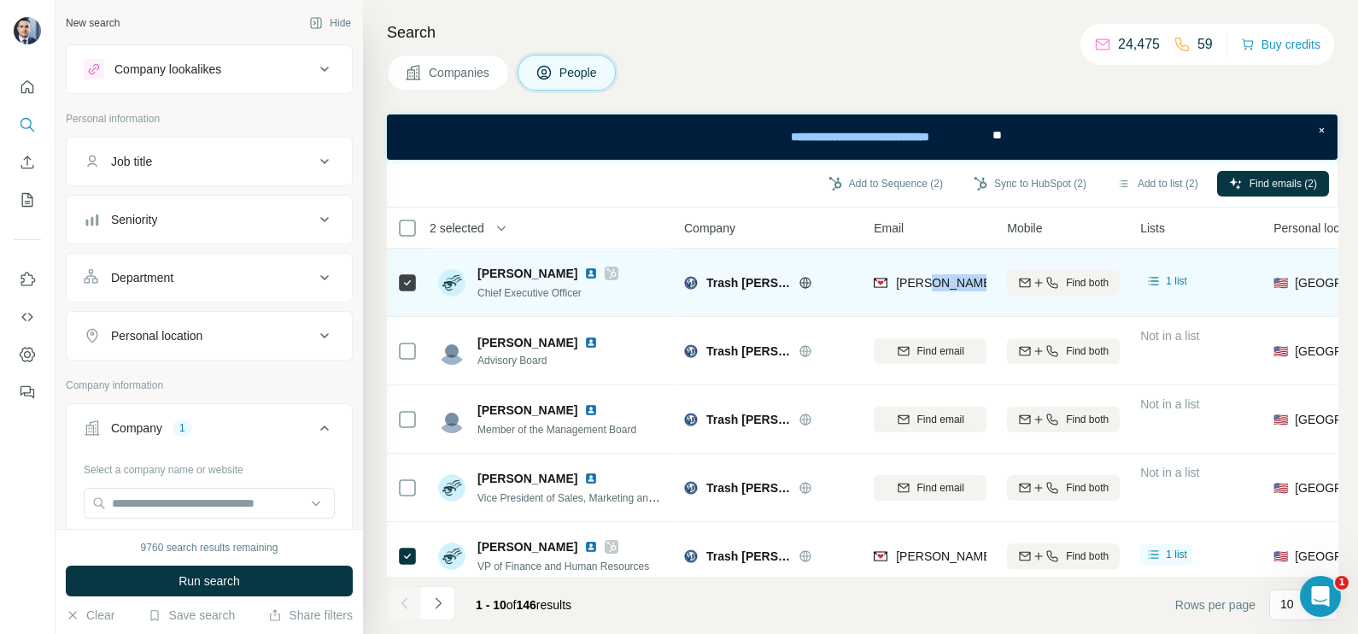
drag, startPoint x: 930, startPoint y: 262, endPoint x: 935, endPoint y: 282, distance: 20.3
click at [935, 282] on span "[PERSON_NAME][EMAIL_ADDRESS][PERSON_NAME][DOMAIN_NAME]" at bounding box center [1096, 283] width 400 height 14
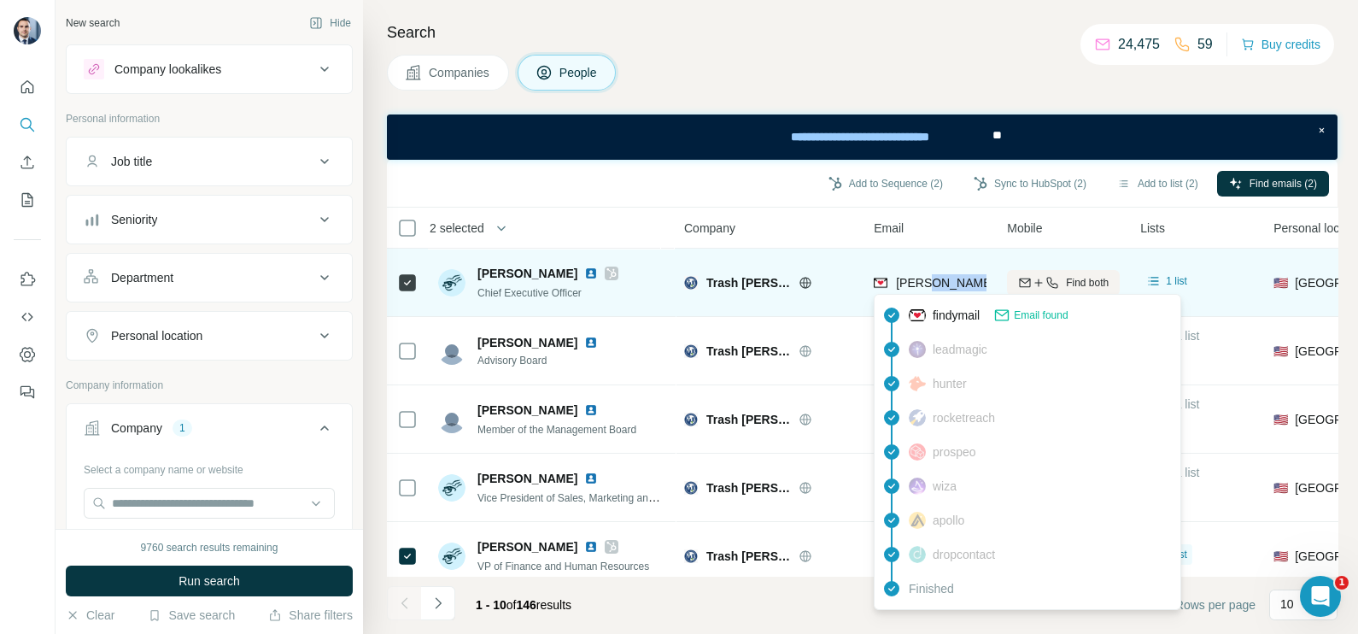
click at [935, 282] on span "[PERSON_NAME][EMAIL_ADDRESS][PERSON_NAME][DOMAIN_NAME]" at bounding box center [1096, 283] width 400 height 14
copy tr "[PERSON_NAME][EMAIL_ADDRESS][PERSON_NAME][DOMAIN_NAME]"
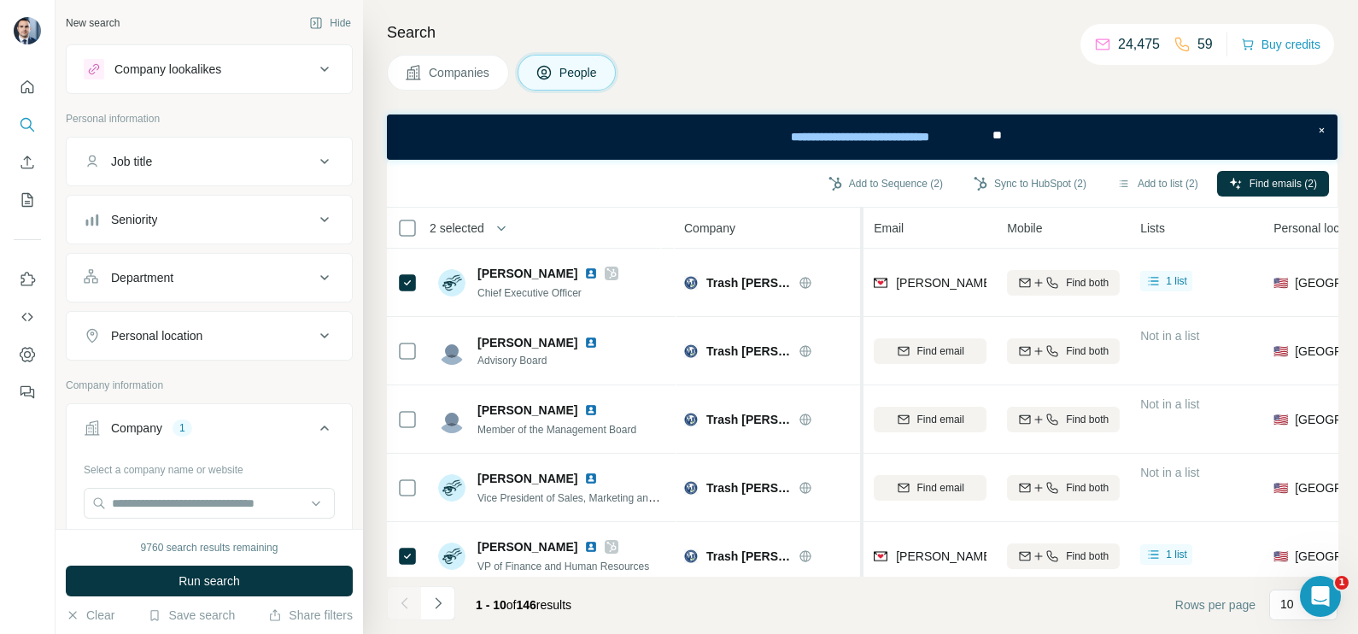
click at [858, 320] on div at bounding box center [859, 569] width 7 height 724
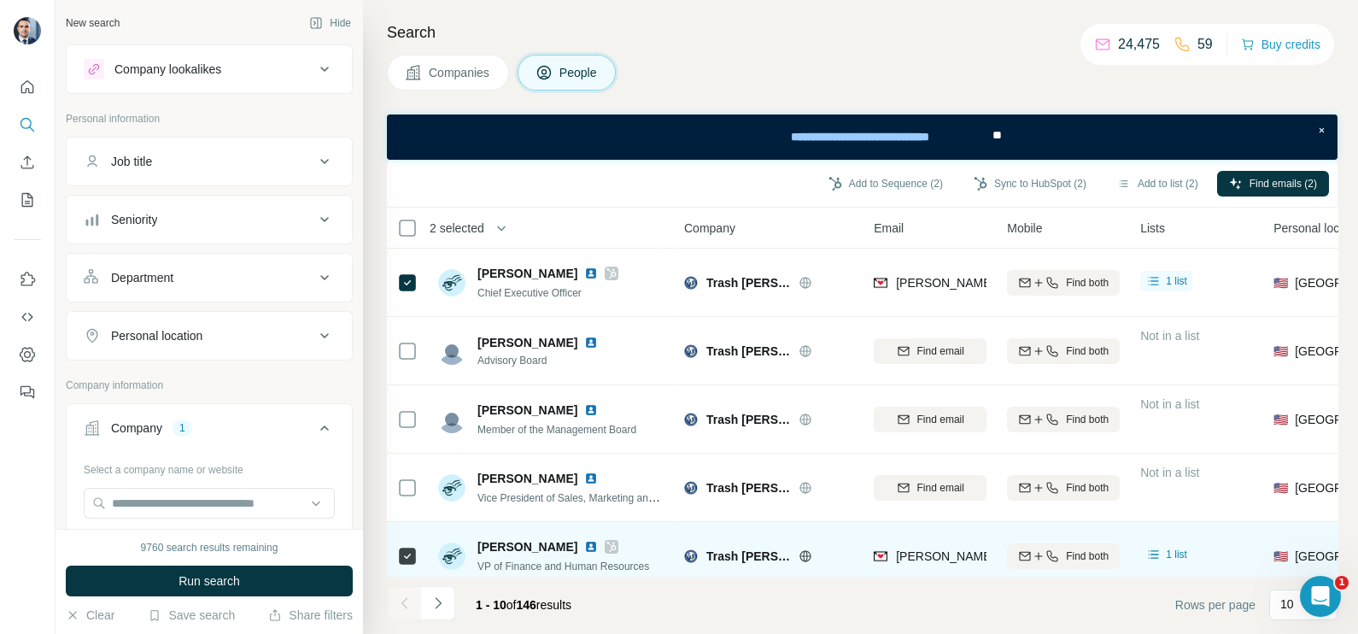
click at [939, 539] on div "[PERSON_NAME][EMAIL_ADDRESS][PERSON_NAME][DOMAIN_NAME]" at bounding box center [929, 555] width 113 height 47
drag, startPoint x: 939, startPoint y: 539, endPoint x: 939, endPoint y: 553, distance: 14.5
click at [939, 553] on span "[PERSON_NAME][EMAIL_ADDRESS][PERSON_NAME][DOMAIN_NAME]" at bounding box center [1096, 556] width 400 height 14
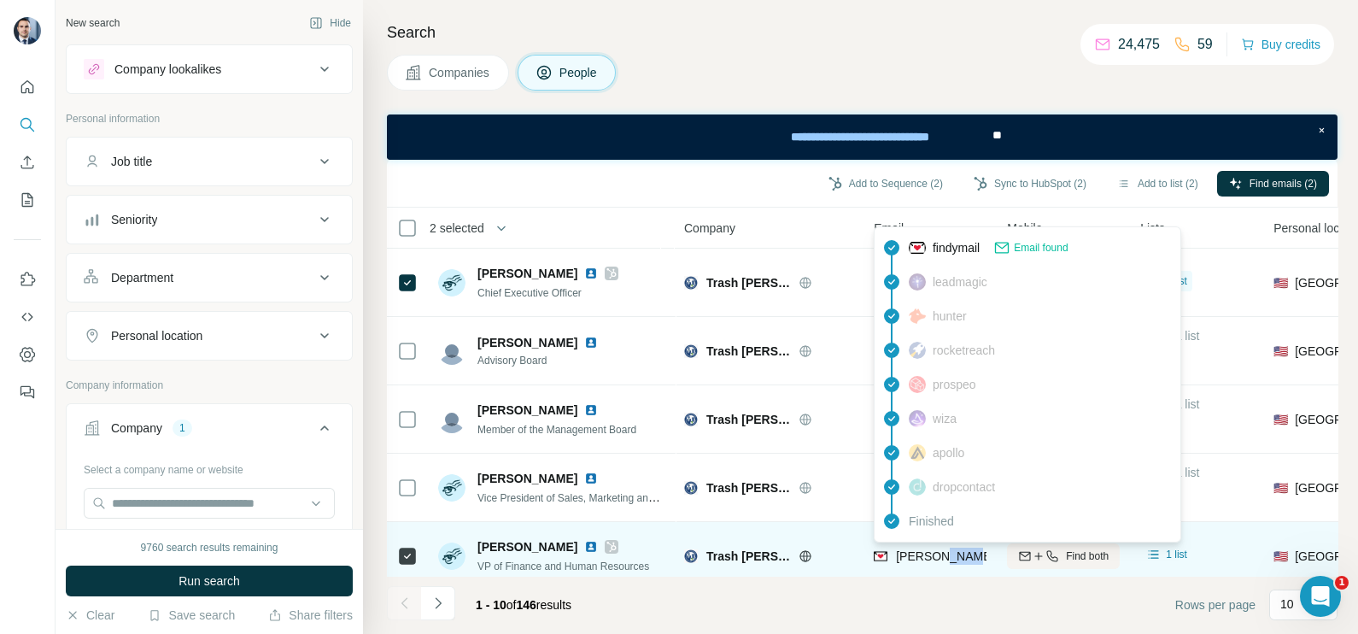
click at [939, 553] on span "[PERSON_NAME][EMAIL_ADDRESS][PERSON_NAME][DOMAIN_NAME]" at bounding box center [1096, 556] width 400 height 14
click at [0, 0] on tbody "[PERSON_NAME] Chief Executive Officer Trash Butler [EMAIL_ADDRESS][PERSON_NAME]…" at bounding box center [0, 0] width 0 height 0
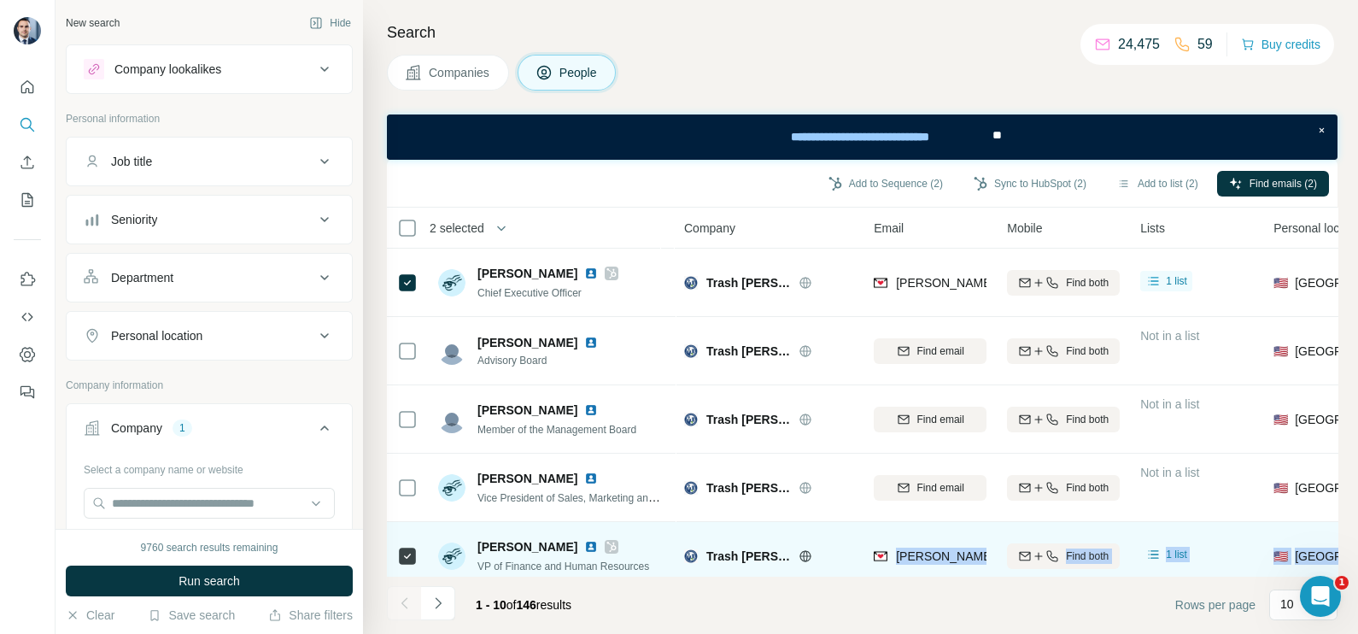
scroll to position [85, 0]
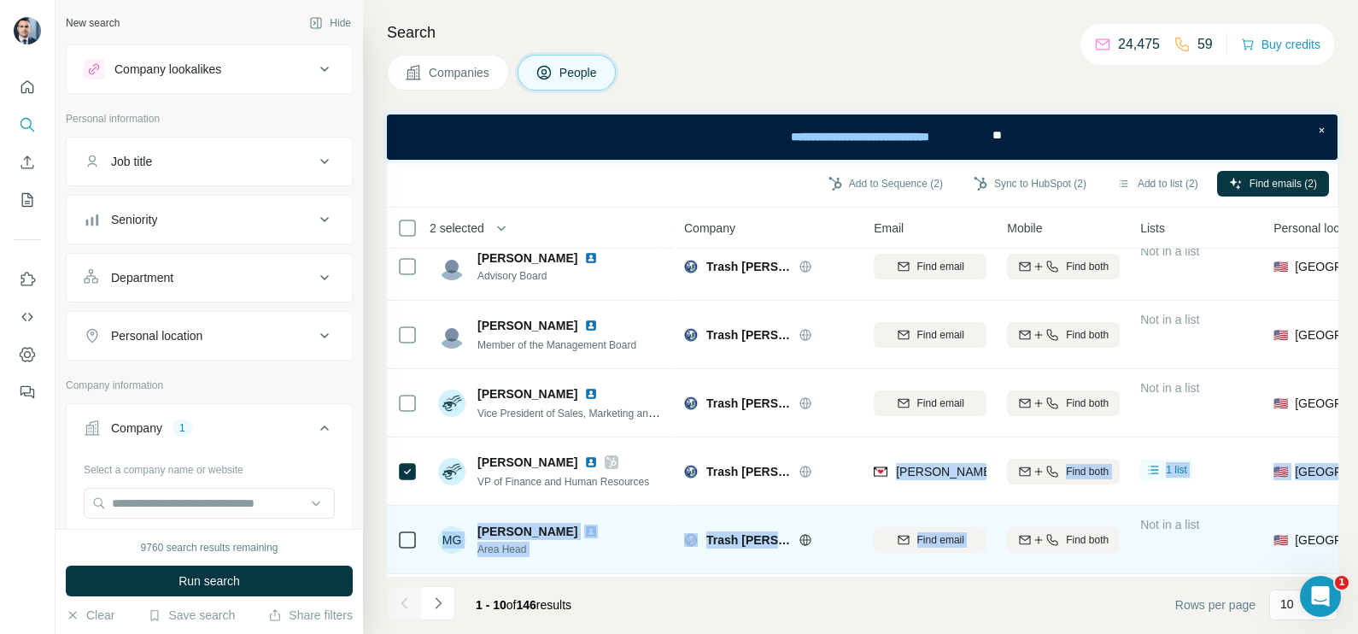
click at [938, 555] on div "Find email" at bounding box center [929, 539] width 113 height 47
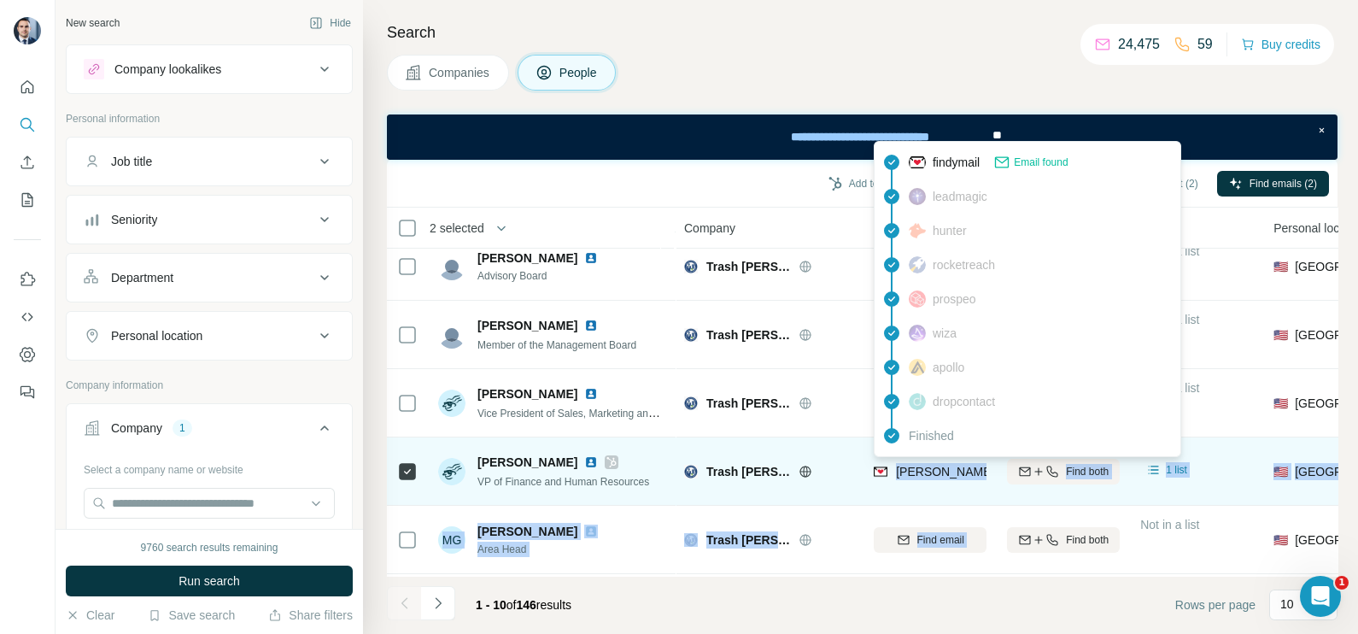
click at [926, 468] on span "[PERSON_NAME][EMAIL_ADDRESS][PERSON_NAME][DOMAIN_NAME]" at bounding box center [1096, 471] width 400 height 14
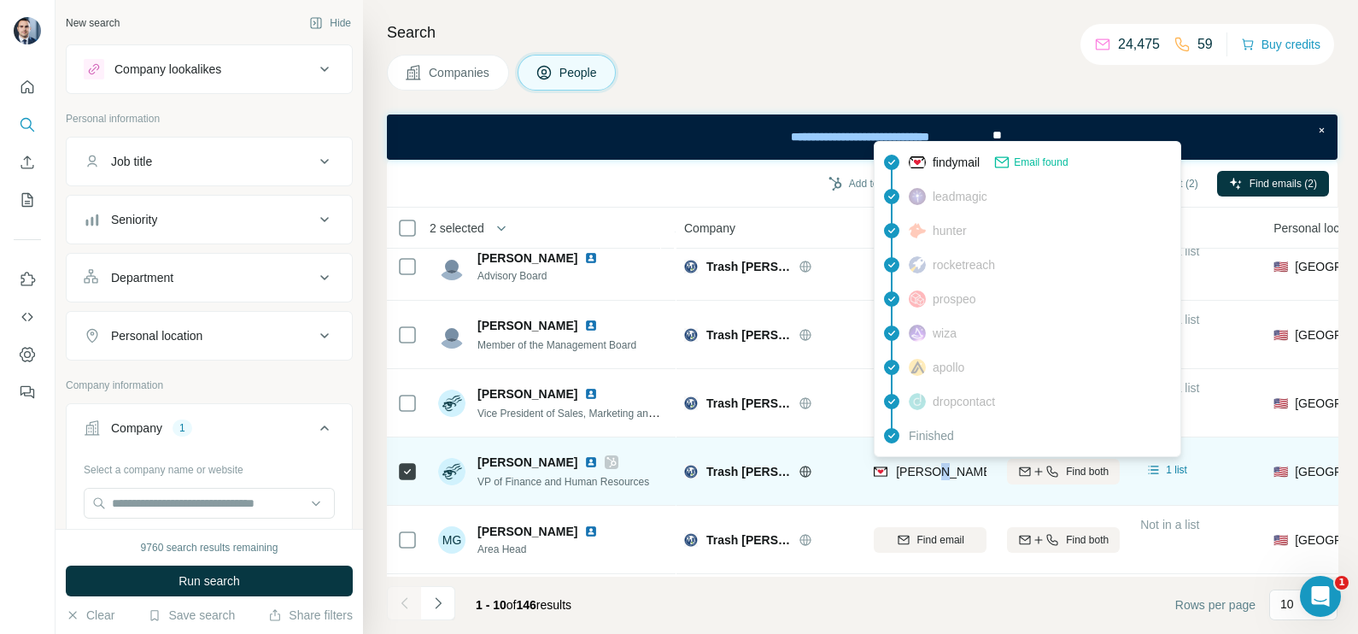
click at [926, 468] on span "[PERSON_NAME][EMAIL_ADDRESS][PERSON_NAME][DOMAIN_NAME]" at bounding box center [1096, 471] width 400 height 14
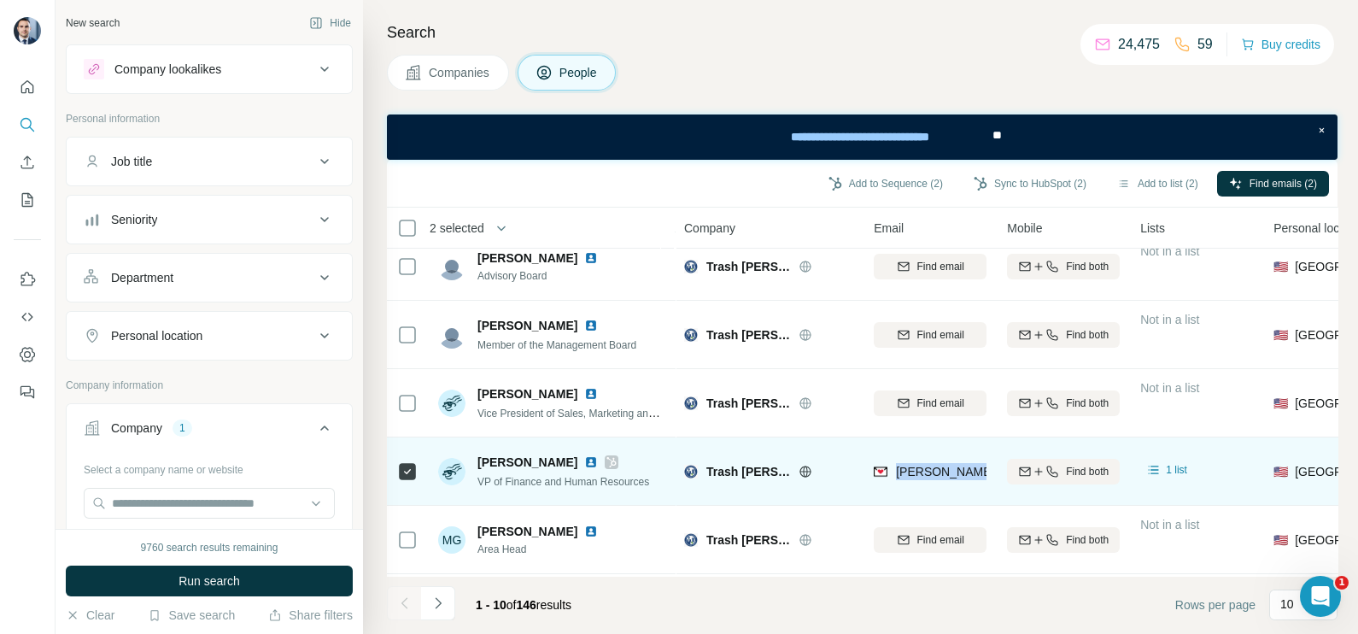
click at [926, 468] on span "[PERSON_NAME][EMAIL_ADDRESS][PERSON_NAME][DOMAIN_NAME]" at bounding box center [1096, 471] width 400 height 14
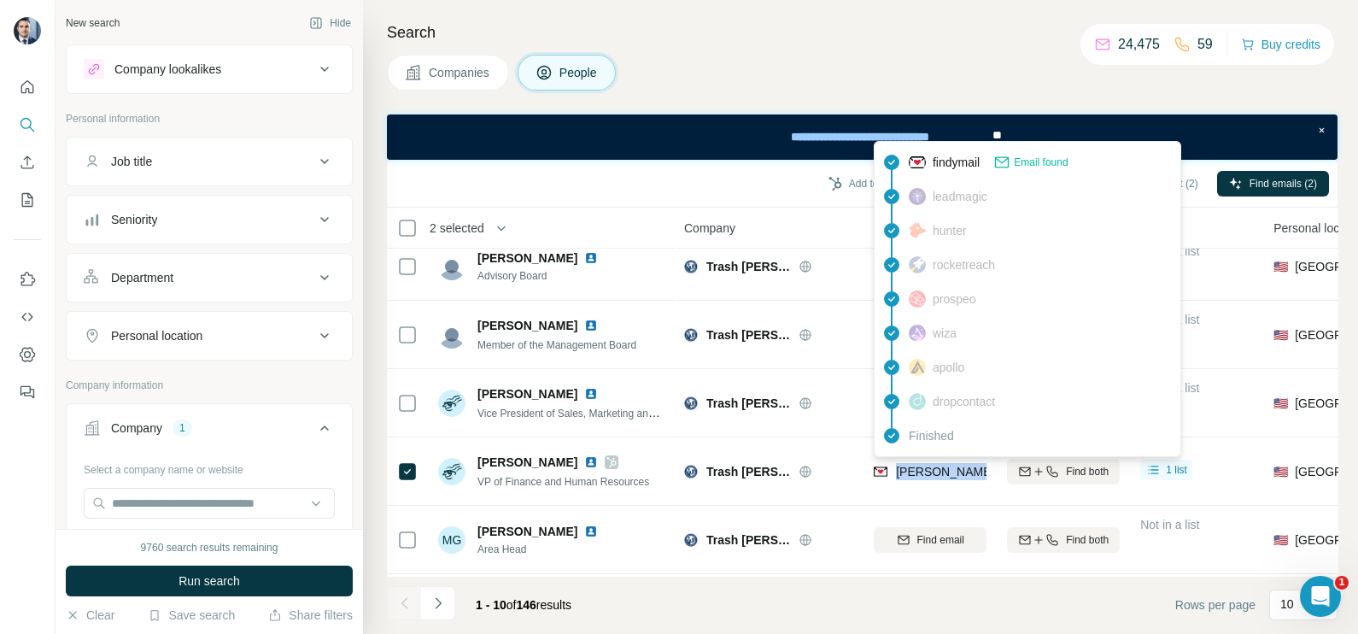
click at [453, 81] on button "Companies" at bounding box center [448, 73] width 122 height 36
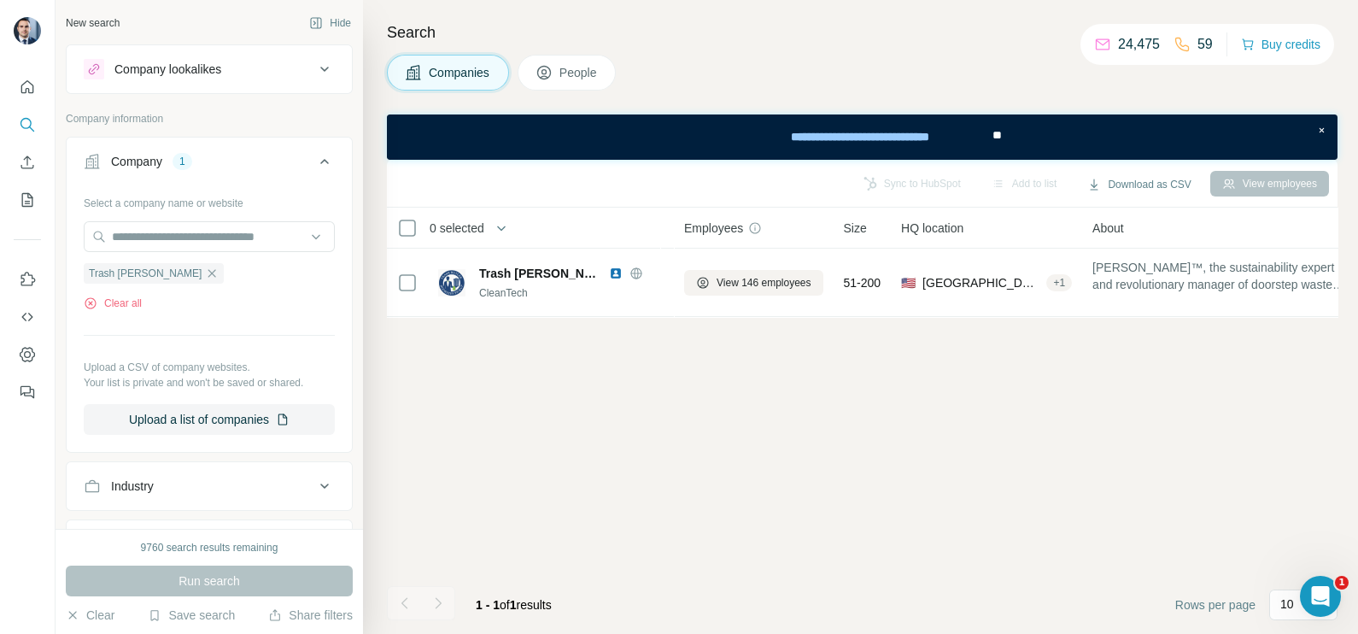
scroll to position [0, 0]
click at [205, 272] on icon "button" at bounding box center [212, 273] width 14 height 14
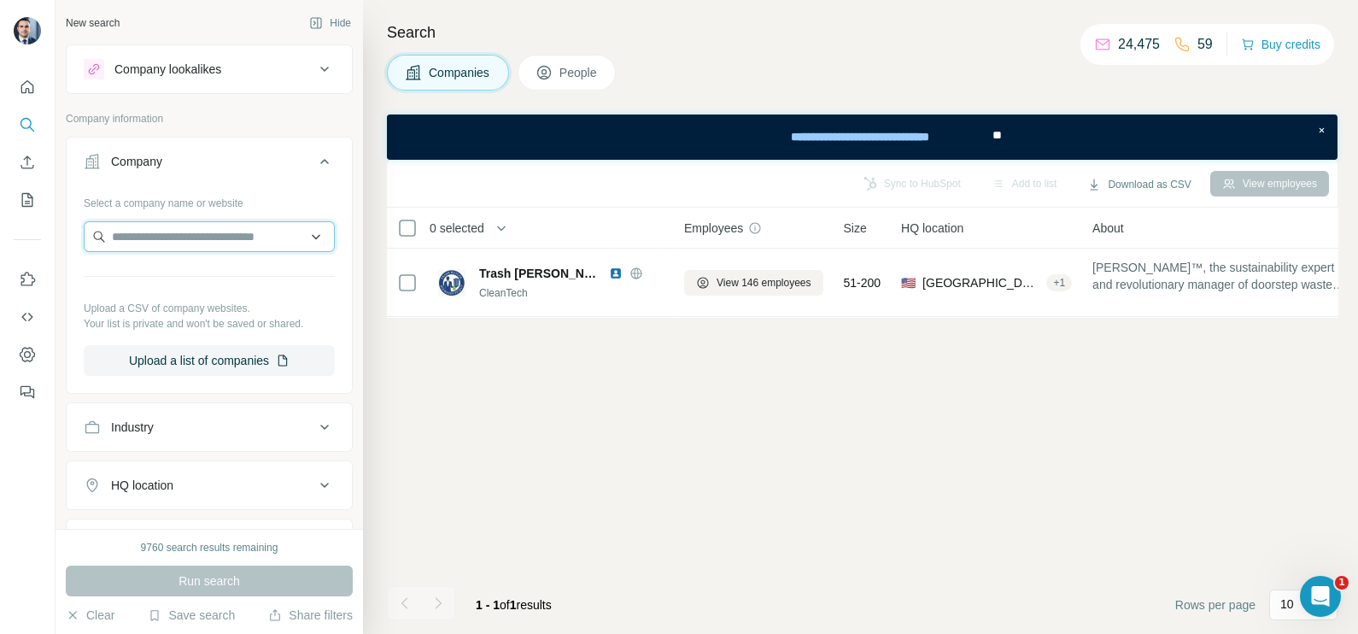
click at [166, 241] on input "text" at bounding box center [209, 236] width 251 height 31
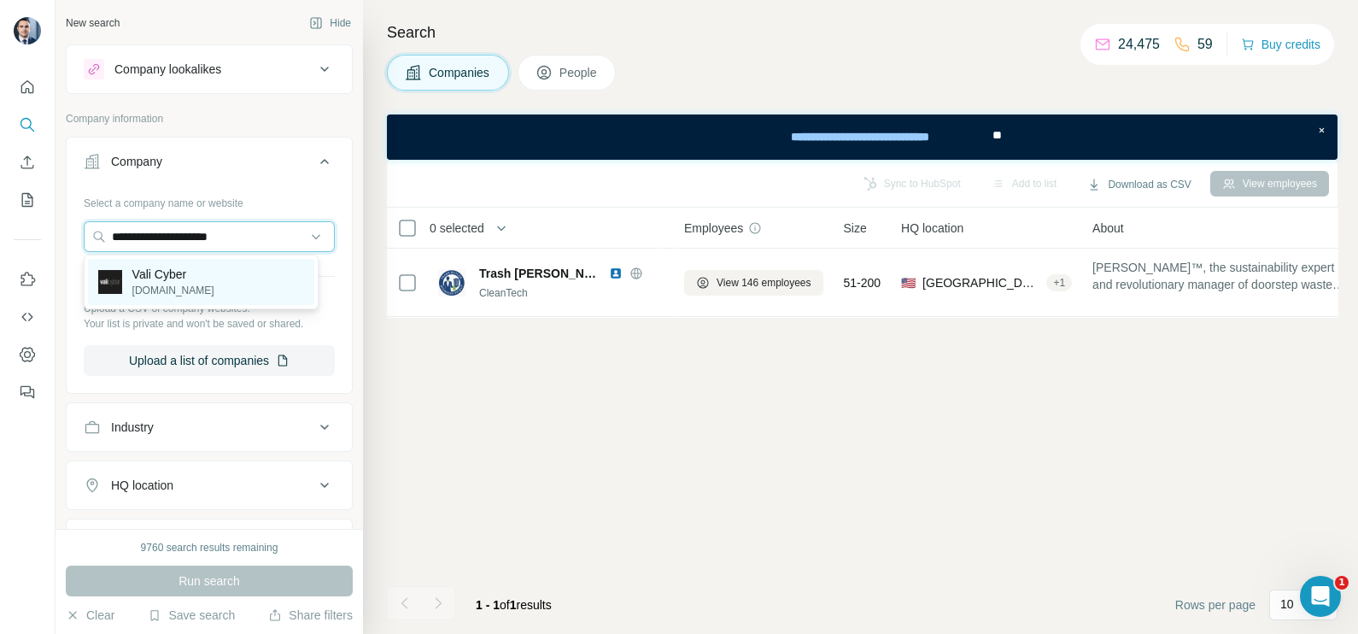
type input "**********"
click at [184, 293] on p "[DOMAIN_NAME]" at bounding box center [173, 290] width 82 height 15
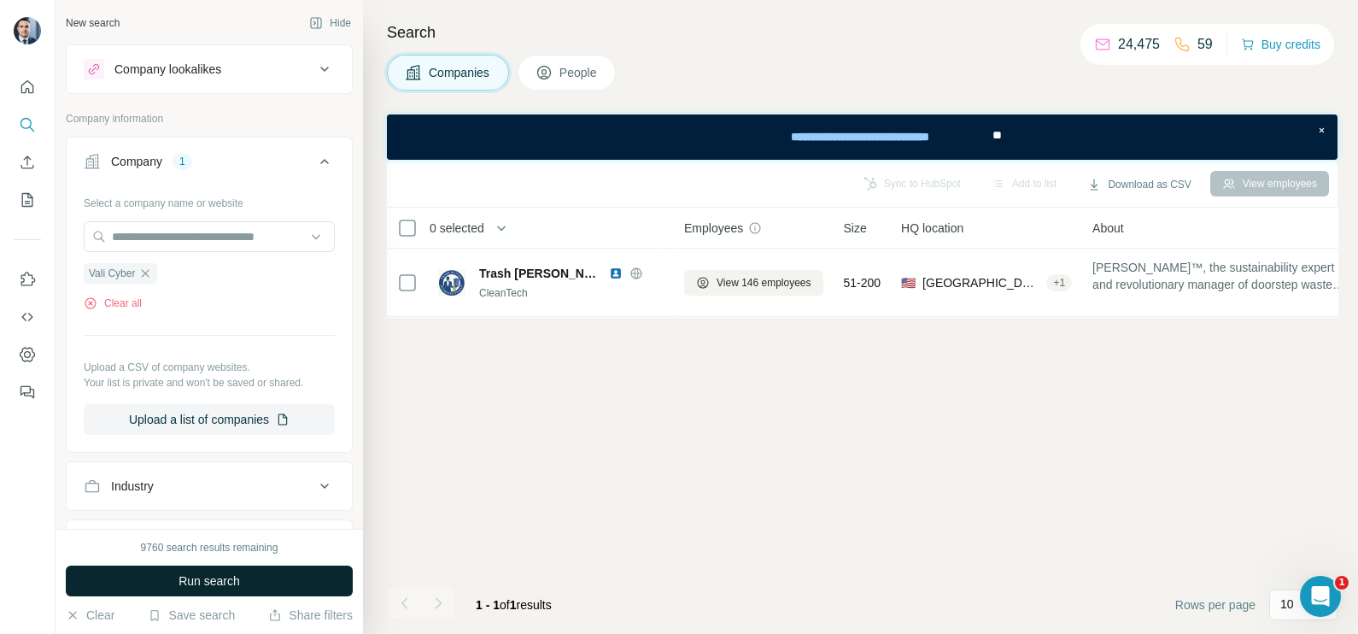
click at [212, 576] on span "Run search" at bounding box center [208, 580] width 61 height 17
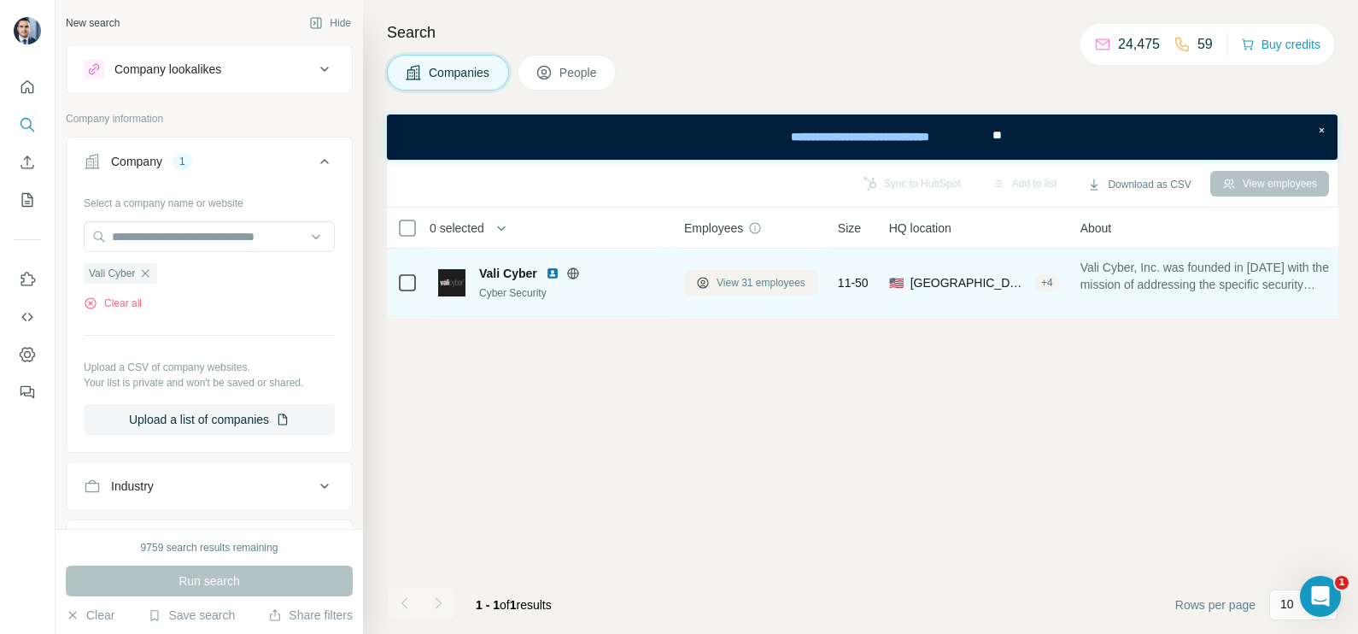
click at [766, 289] on span "View 31 employees" at bounding box center [760, 282] width 89 height 15
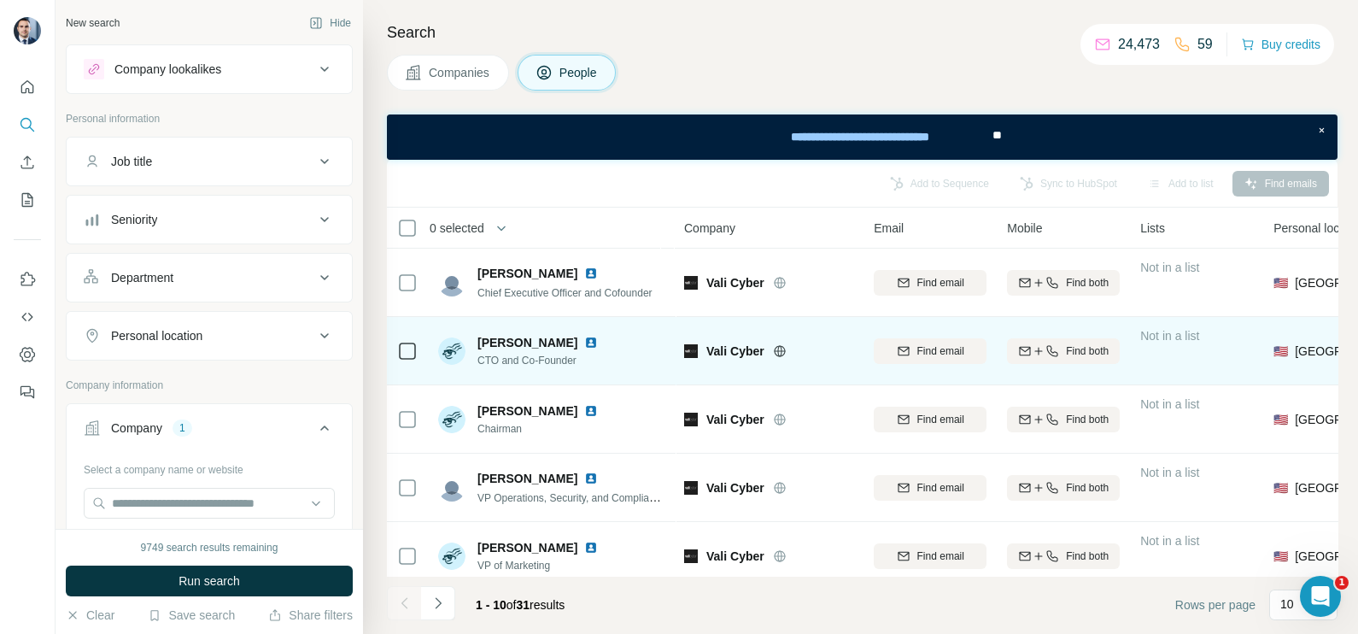
click at [409, 359] on icon at bounding box center [407, 351] width 20 height 20
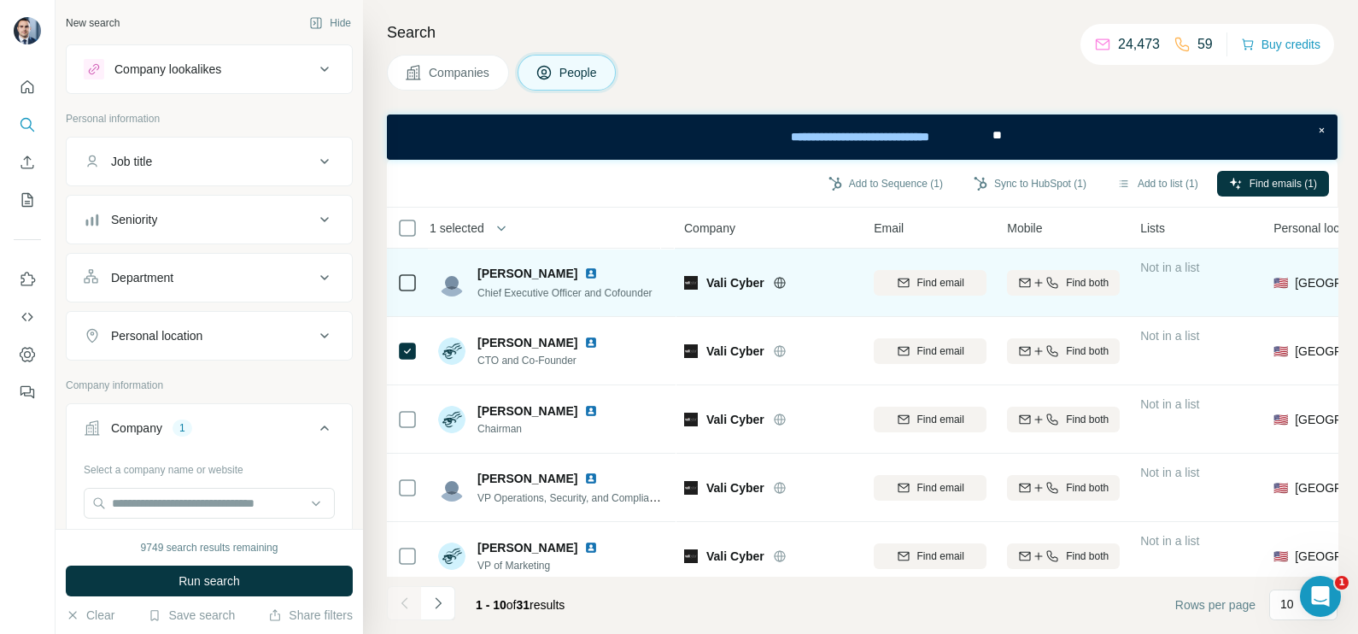
click at [391, 296] on td at bounding box center [407, 282] width 41 height 68
click at [400, 290] on icon at bounding box center [407, 282] width 20 height 20
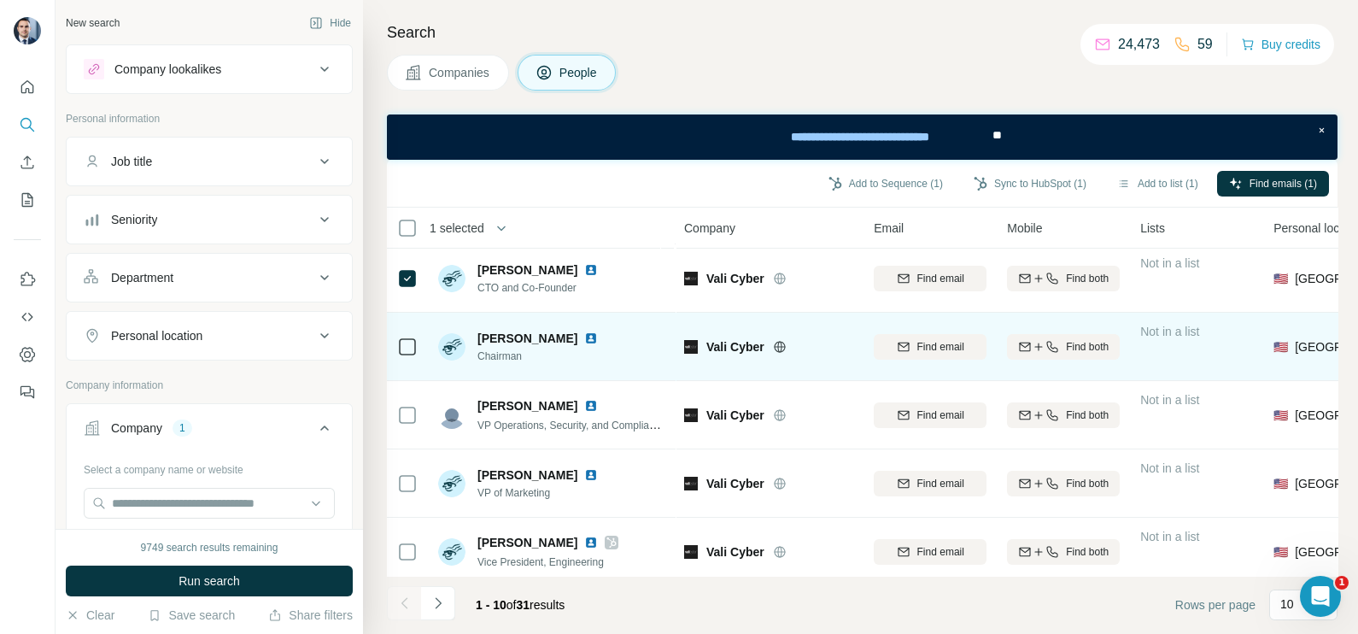
scroll to position [106, 0]
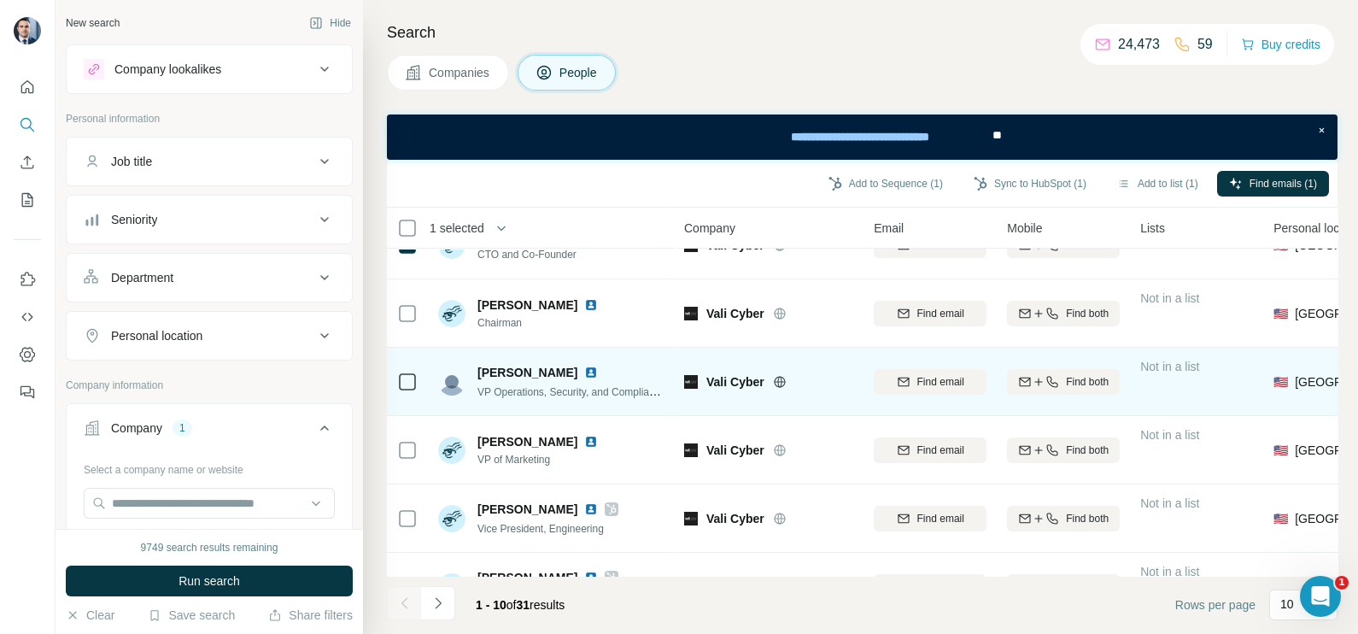
click at [416, 385] on div at bounding box center [407, 381] width 20 height 20
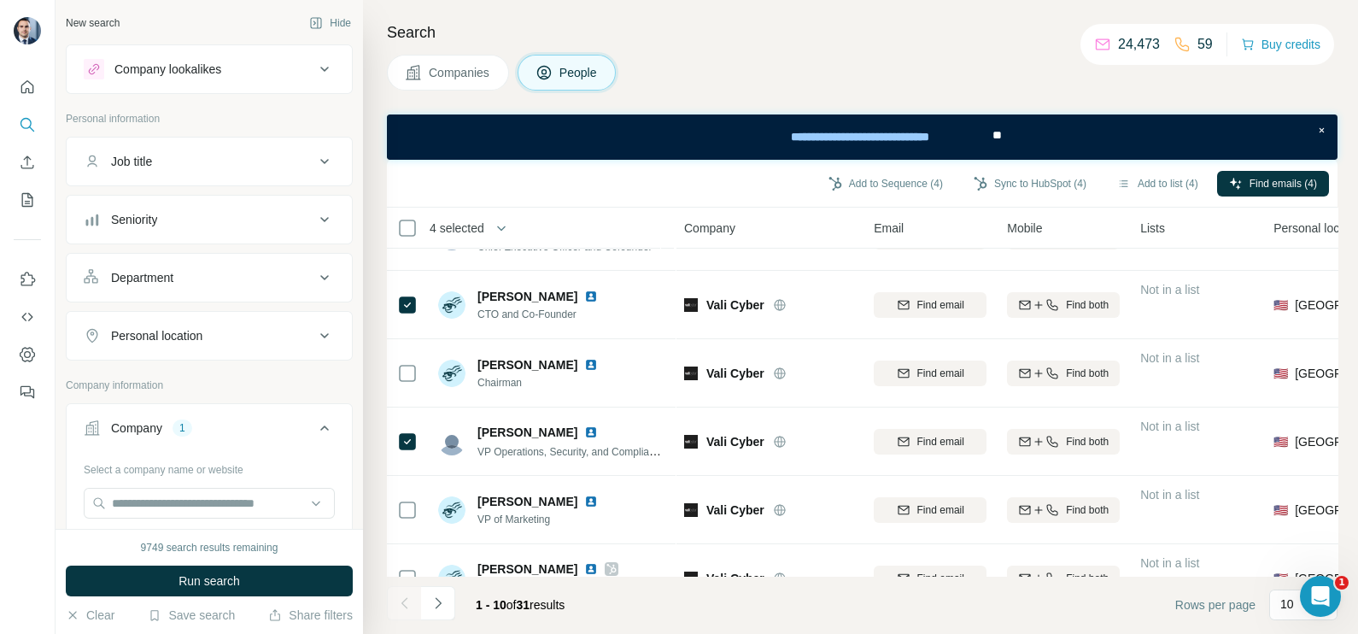
scroll to position [0, 0]
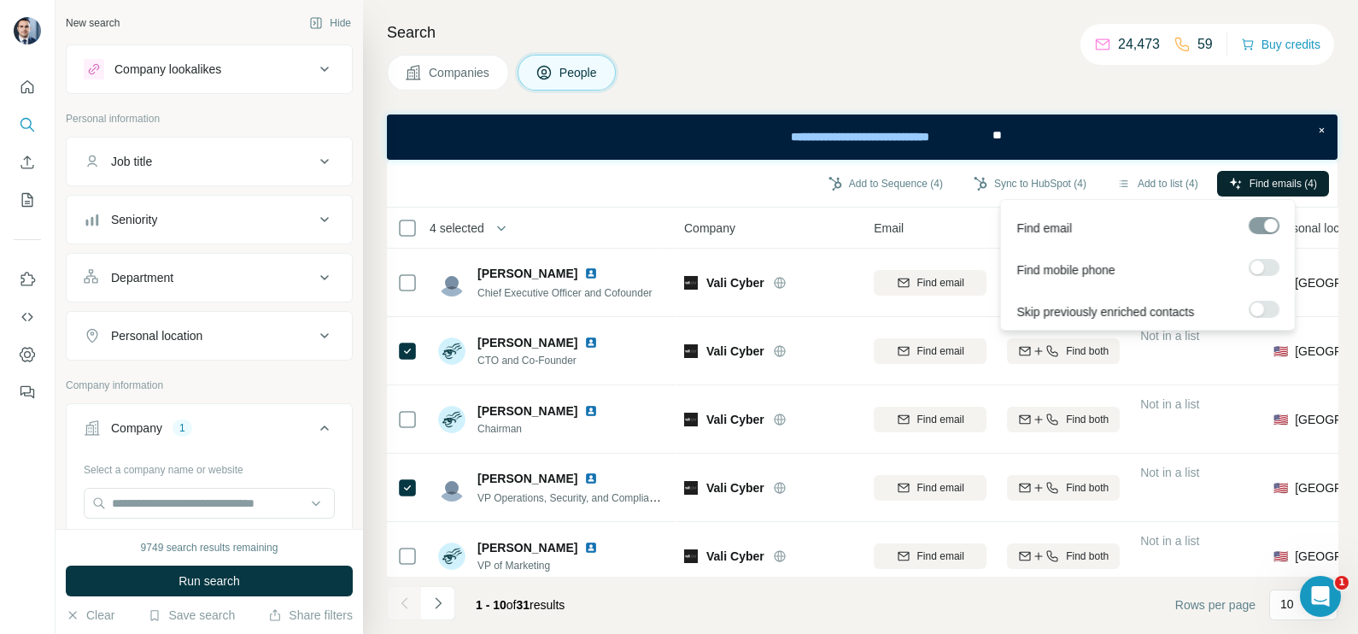
click at [1255, 171] on button "Find emails (4)" at bounding box center [1273, 184] width 112 height 26
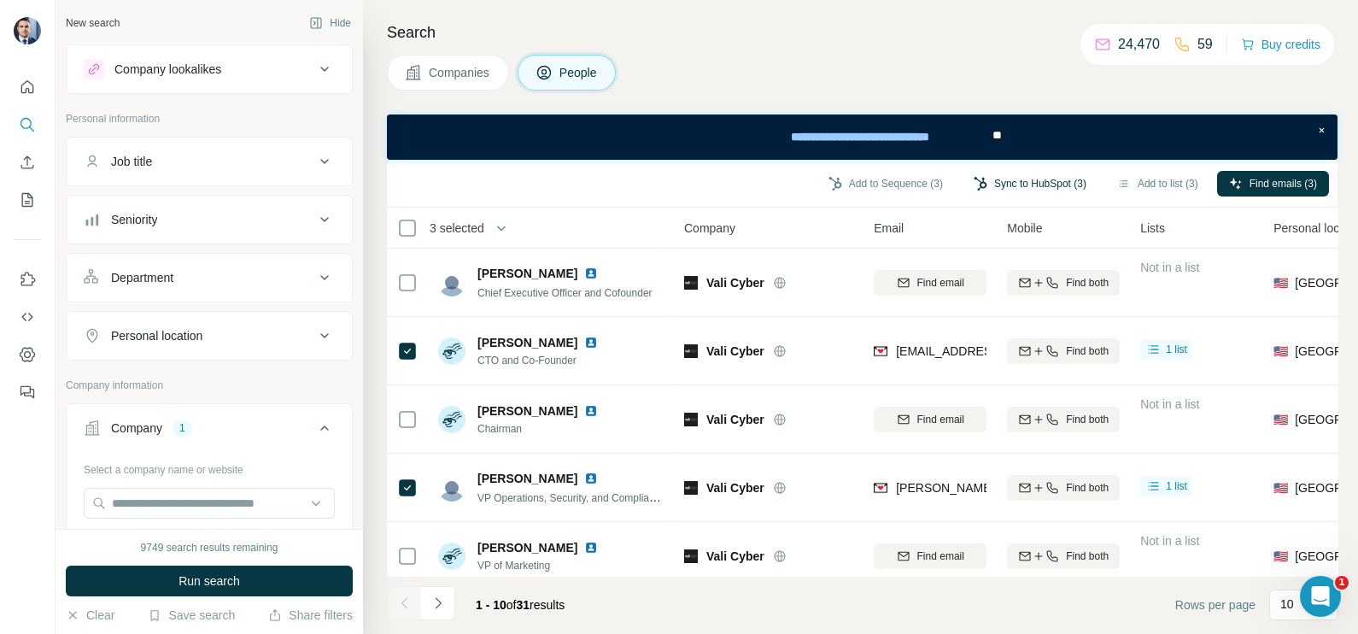
click at [1018, 184] on button "Sync to HubSpot (3)" at bounding box center [1029, 184] width 137 height 26
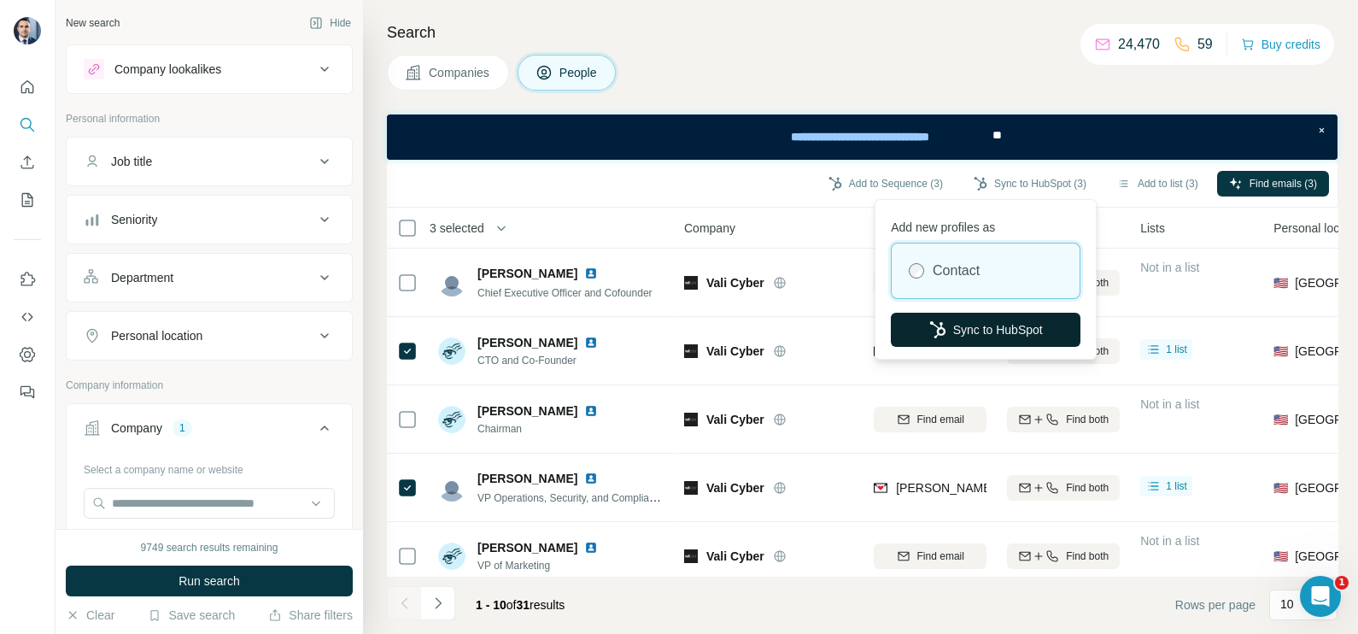
click at [992, 332] on button "Sync to HubSpot" at bounding box center [986, 329] width 190 height 34
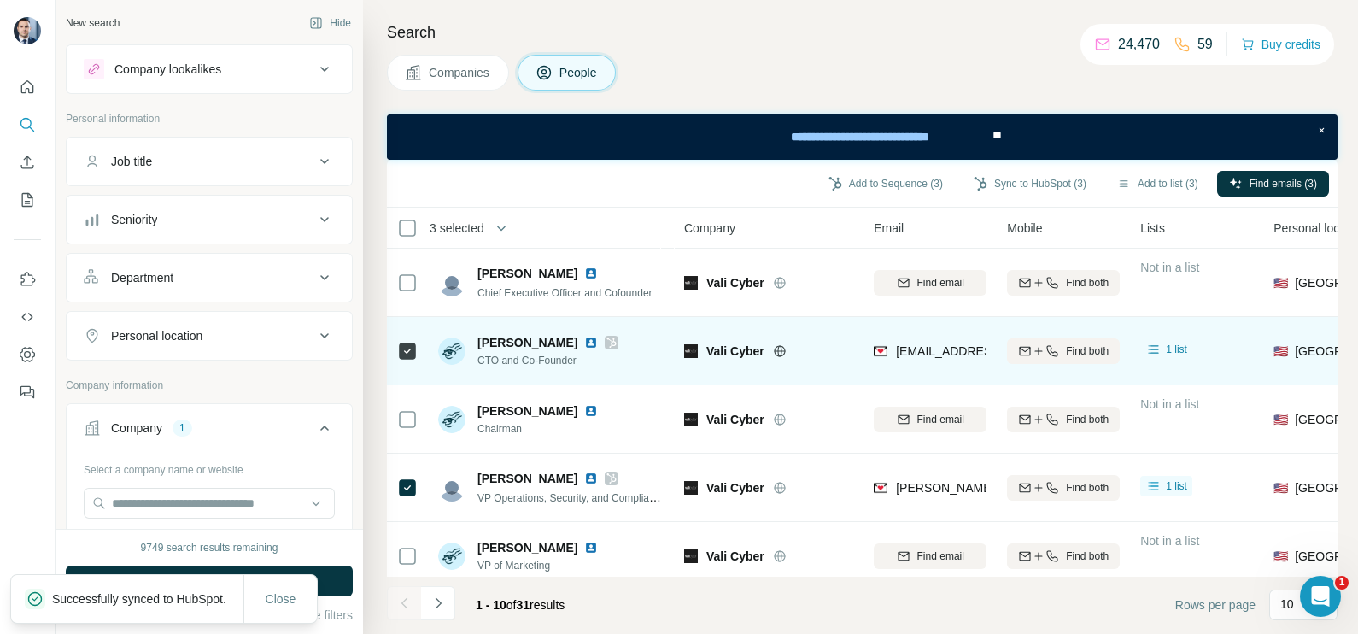
click at [926, 364] on div "[EMAIL_ADDRESS][PERSON_NAME][DOMAIN_NAME]" at bounding box center [929, 350] width 113 height 47
copy tr "[EMAIL_ADDRESS][PERSON_NAME][DOMAIN_NAME]"
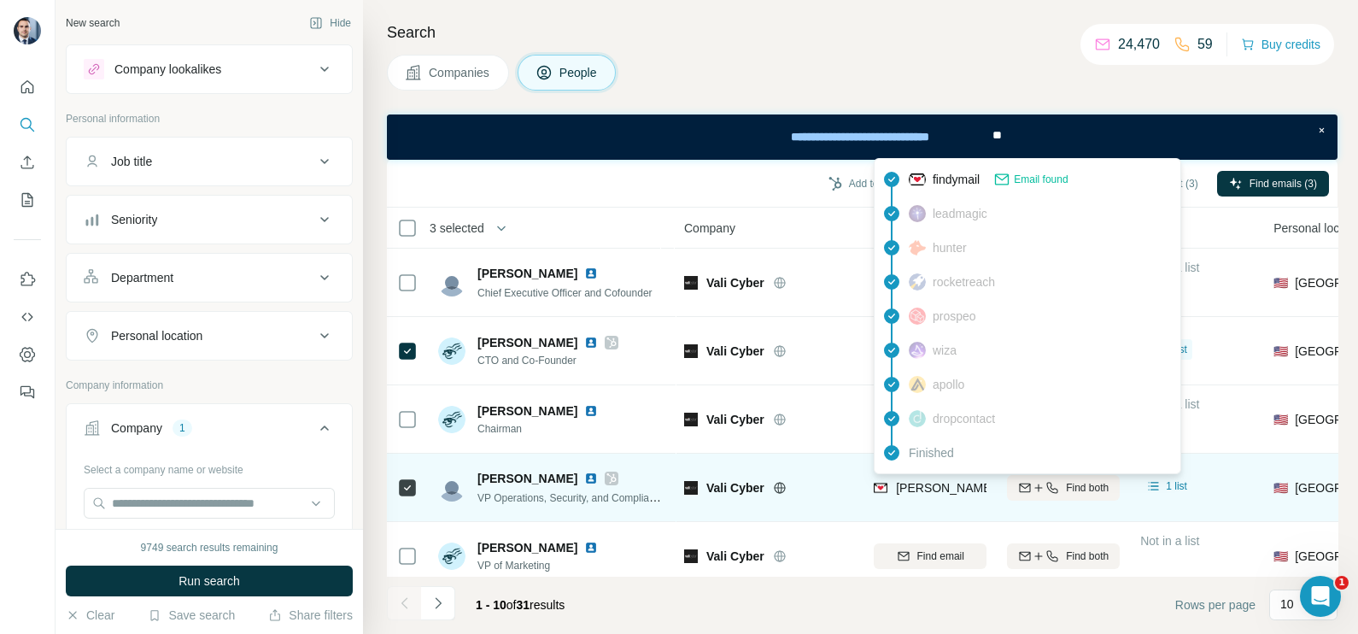
click at [926, 486] on span "[PERSON_NAME][EMAIL_ADDRESS][PERSON_NAME][DOMAIN_NAME]" at bounding box center [1096, 488] width 400 height 14
copy tr "[PERSON_NAME][EMAIL_ADDRESS][PERSON_NAME][DOMAIN_NAME]"
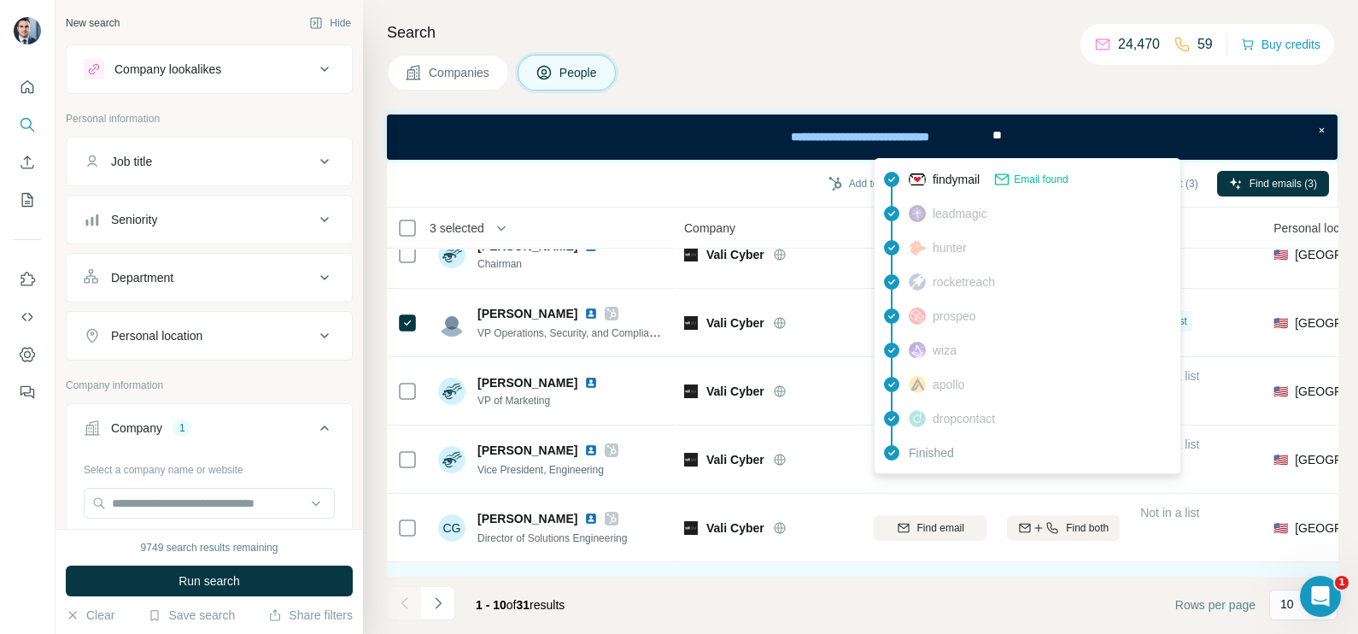
scroll to position [213, 0]
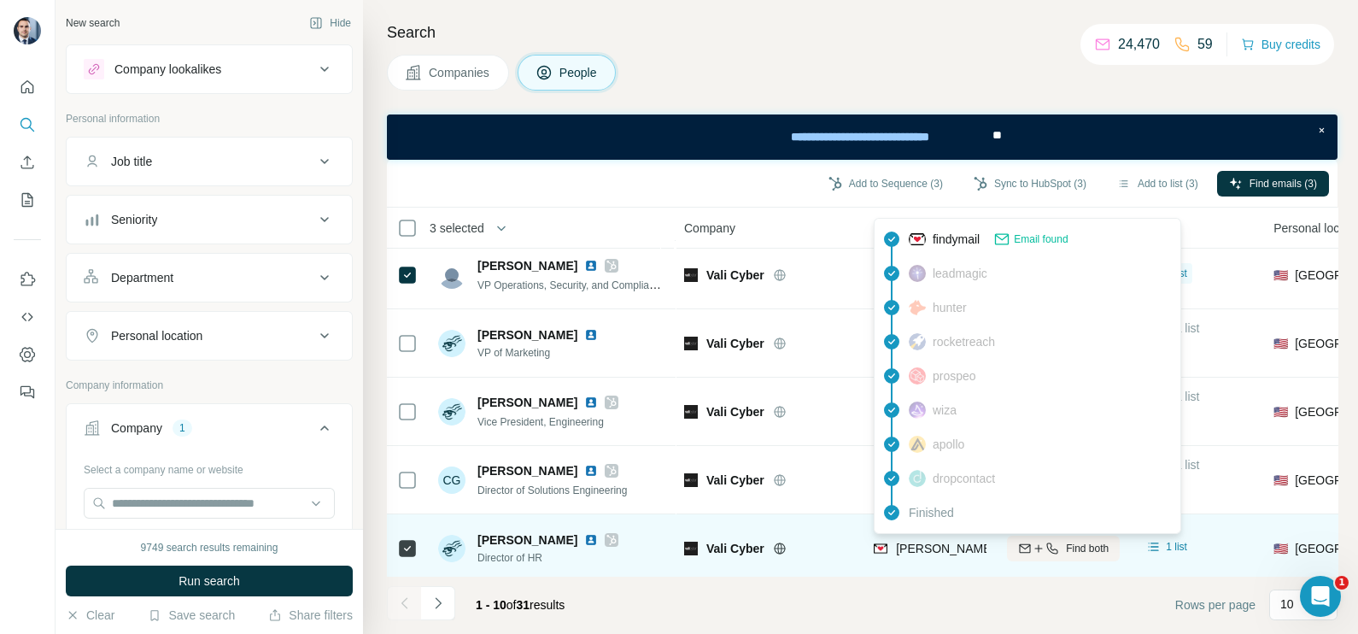
click at [936, 540] on div "[PERSON_NAME][EMAIL_ADDRESS][PERSON_NAME][DOMAIN_NAME]" at bounding box center [1096, 548] width 400 height 17
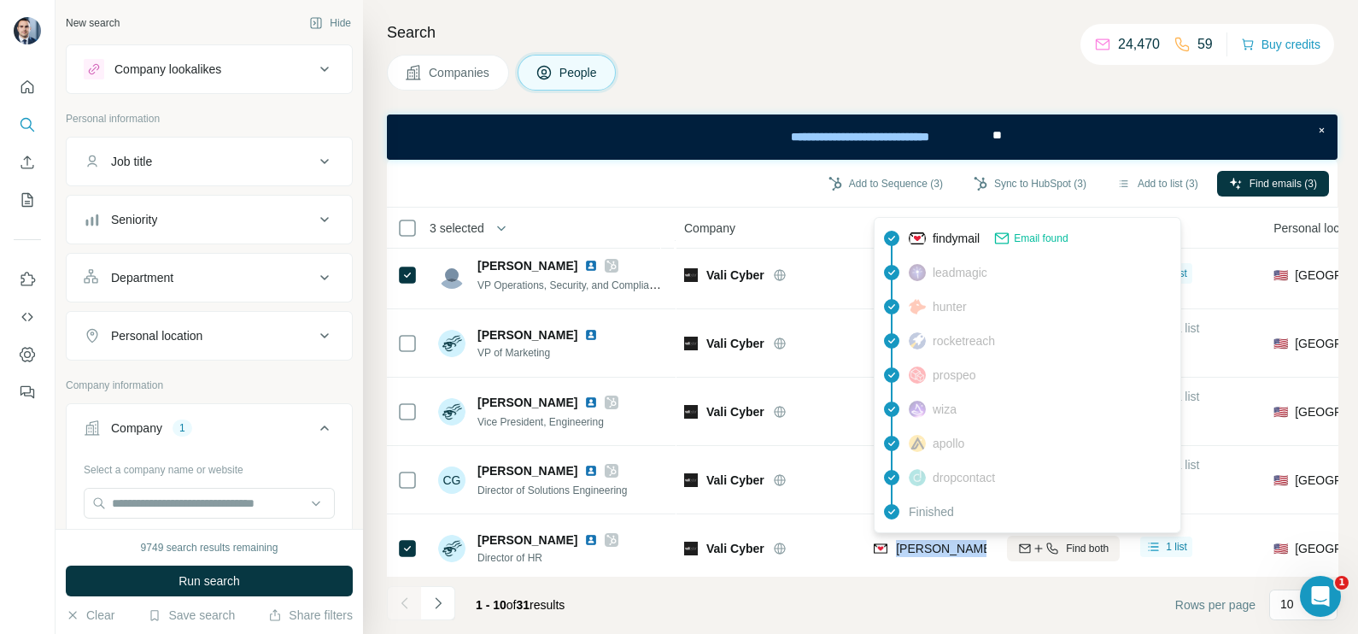
copy tr "[PERSON_NAME][EMAIL_ADDRESS][PERSON_NAME][DOMAIN_NAME]"
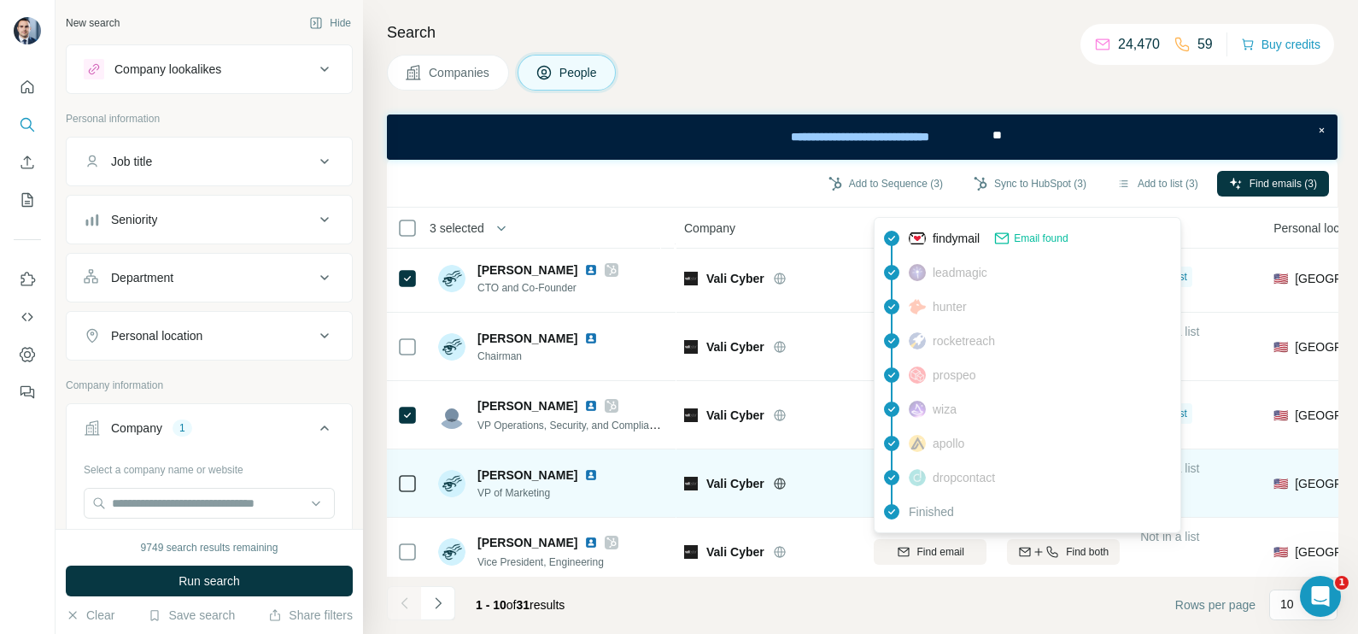
scroll to position [0, 0]
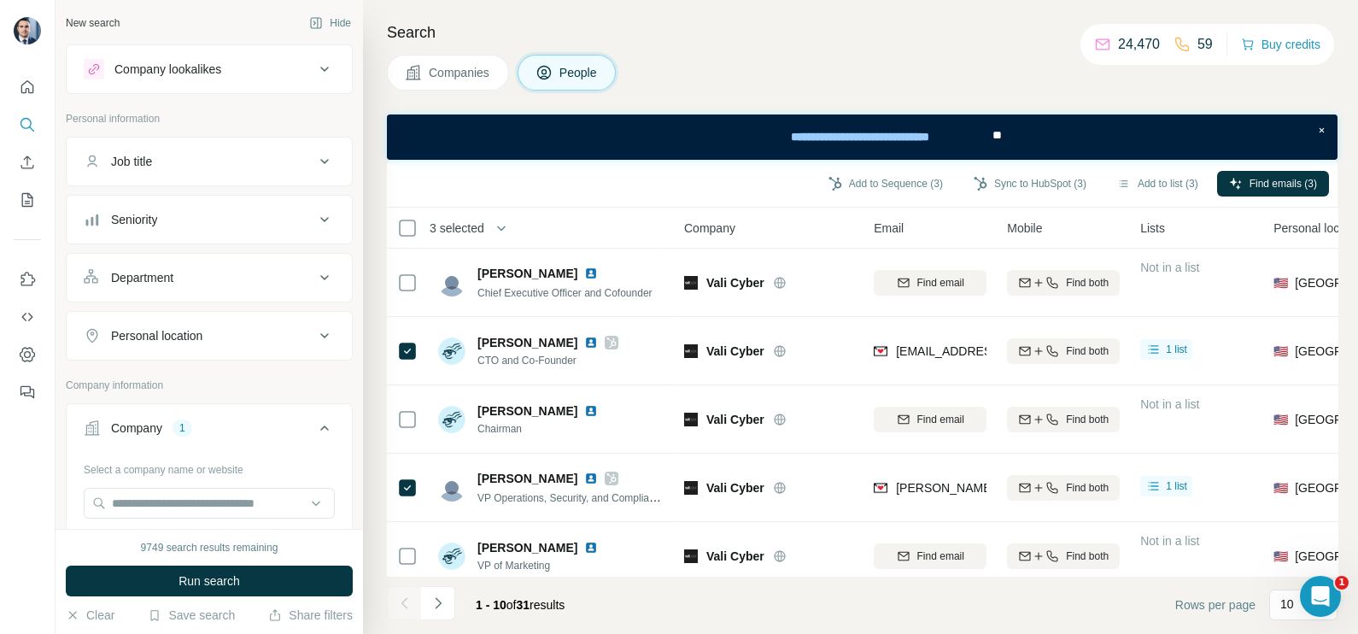
click at [704, 176] on div "Add to Sequence (3) Sync to HubSpot (3) Add to list (3) Find emails (3)" at bounding box center [861, 183] width 933 height 30
drag, startPoint x: 443, startPoint y: 67, endPoint x: 11, endPoint y: 41, distance: 432.8
click at [443, 67] on span "Companies" at bounding box center [460, 72] width 62 height 17
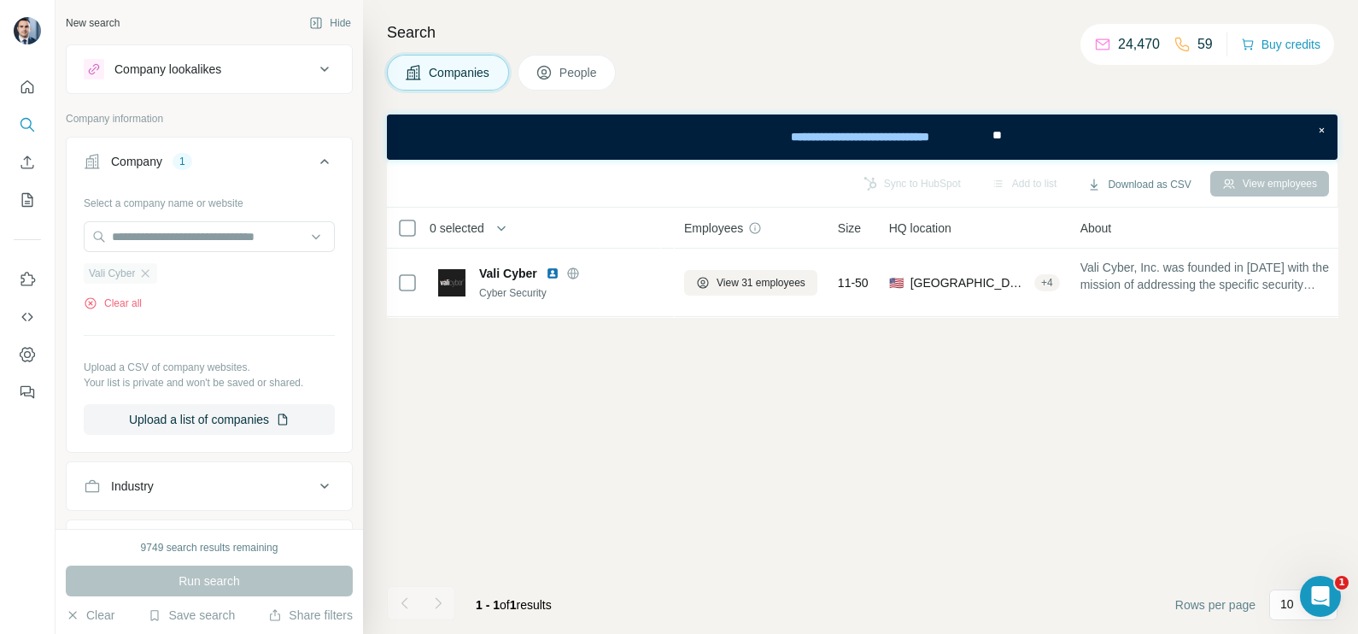
click at [155, 270] on div "Vali Cyber" at bounding box center [120, 273] width 73 height 20
click at [149, 278] on icon "button" at bounding box center [145, 273] width 14 height 14
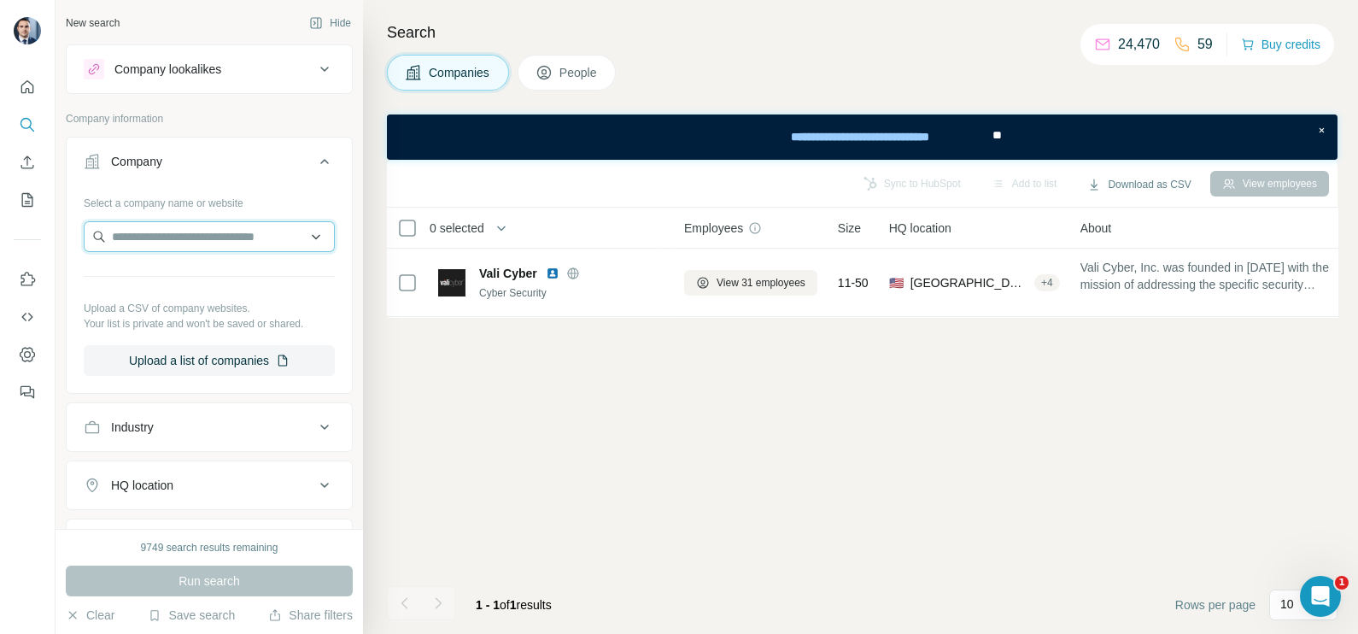
click at [161, 244] on input "text" at bounding box center [209, 236] width 251 height 31
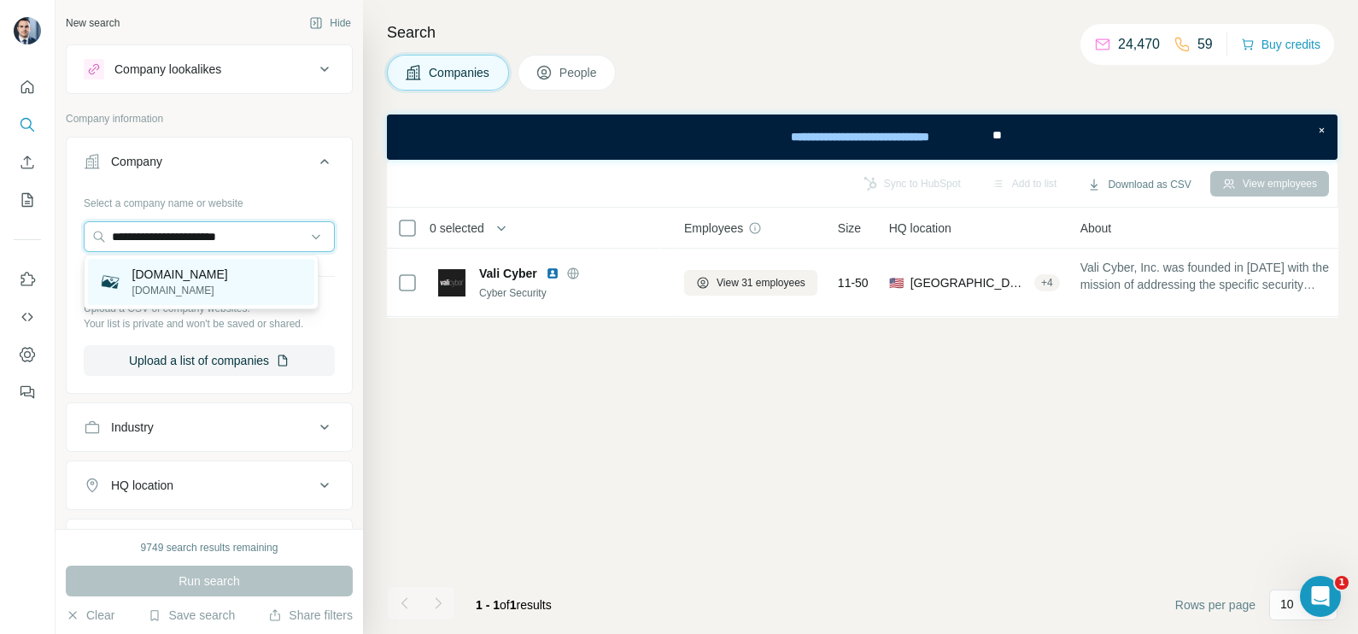
type input "**********"
click at [180, 274] on p "[DOMAIN_NAME]" at bounding box center [180, 274] width 96 height 17
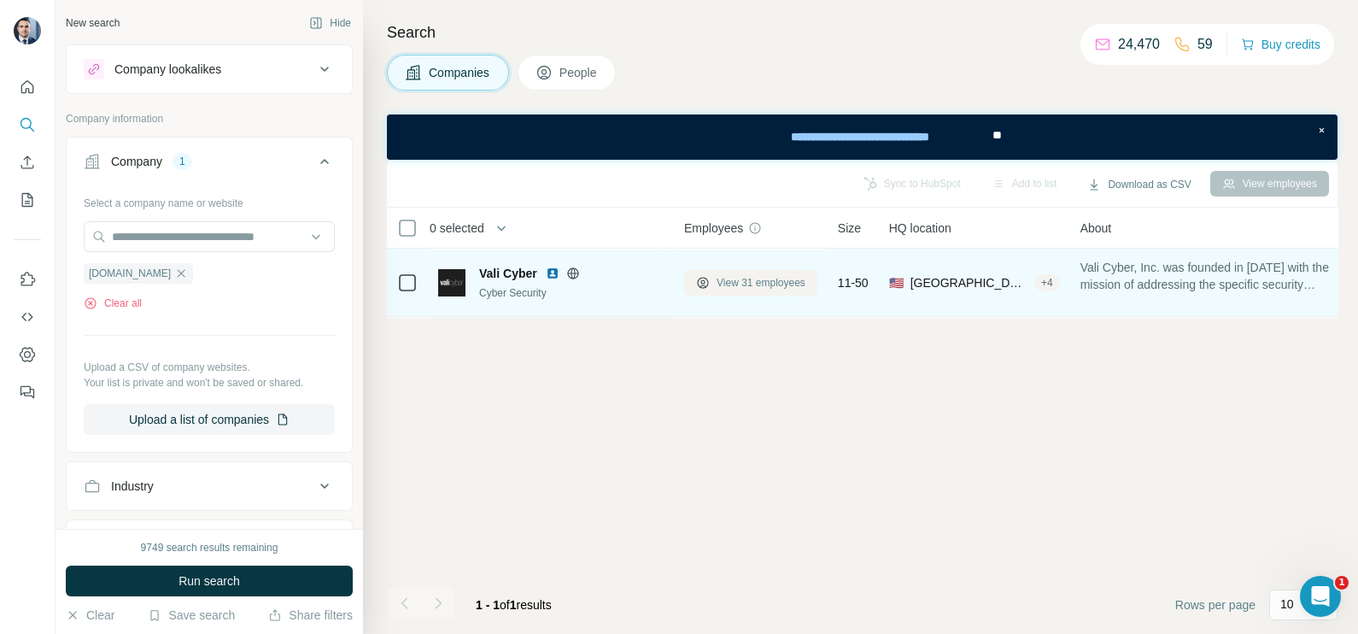
click at [741, 283] on span "View 31 employees" at bounding box center [760, 282] width 89 height 15
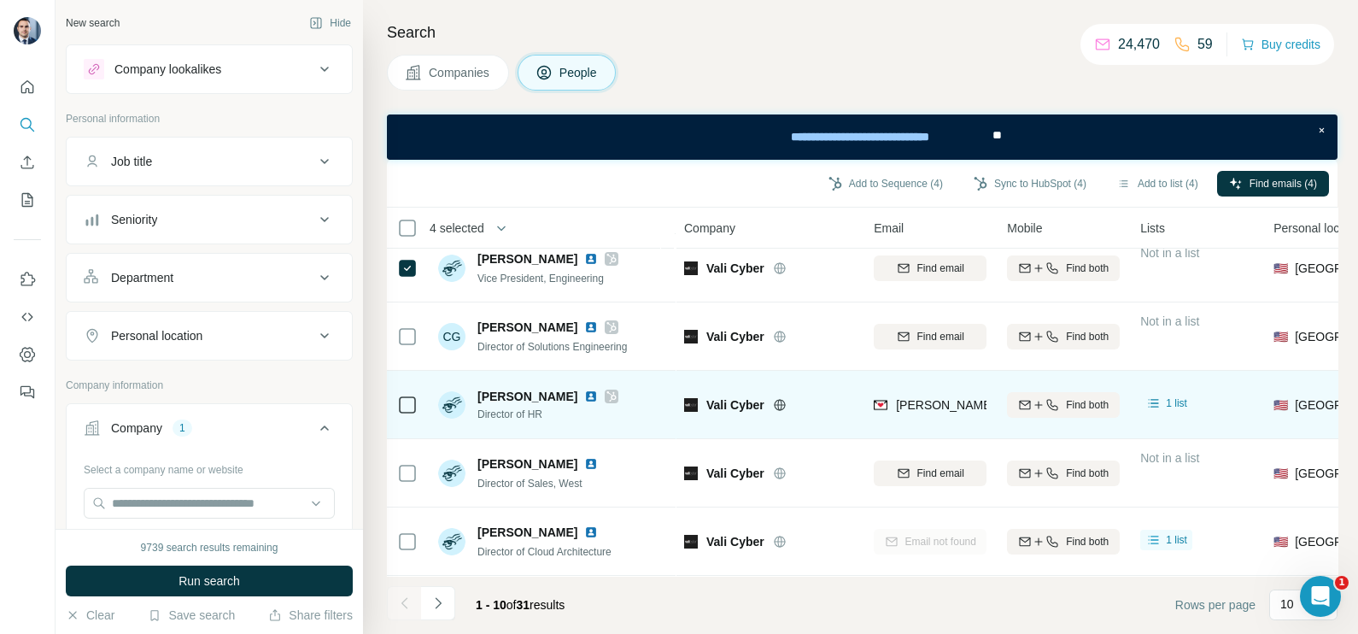
scroll to position [260, 0]
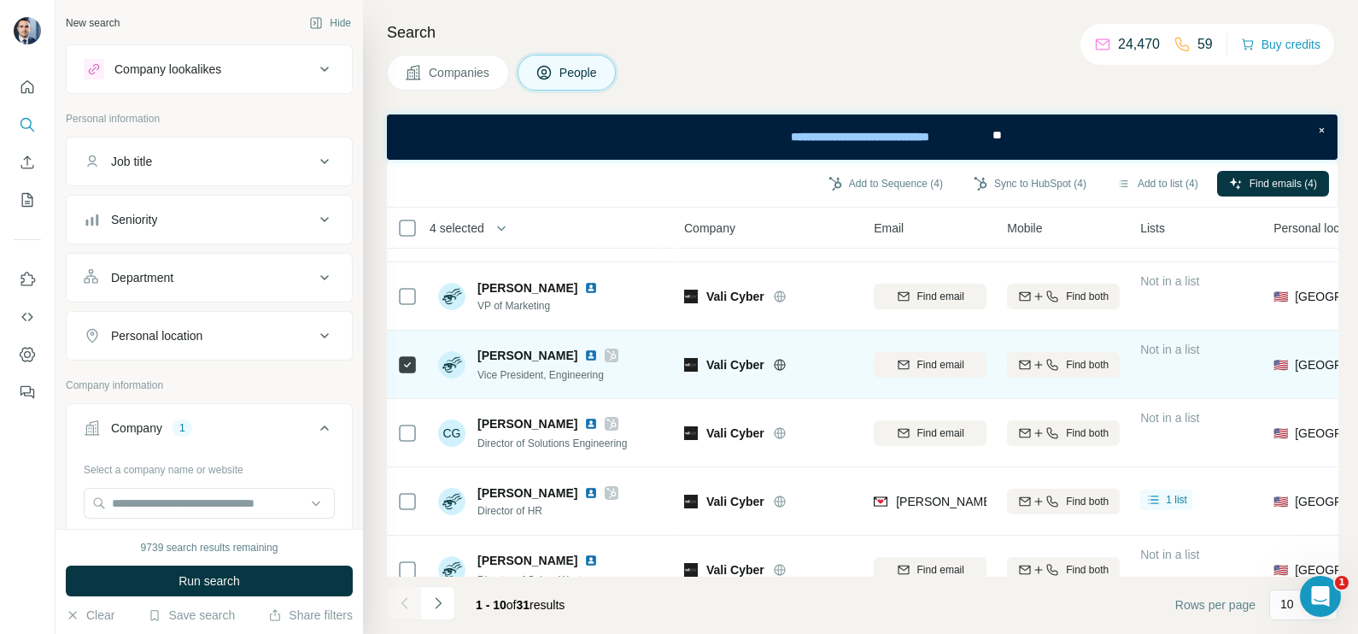
click at [607, 350] on icon at bounding box center [611, 355] width 10 height 14
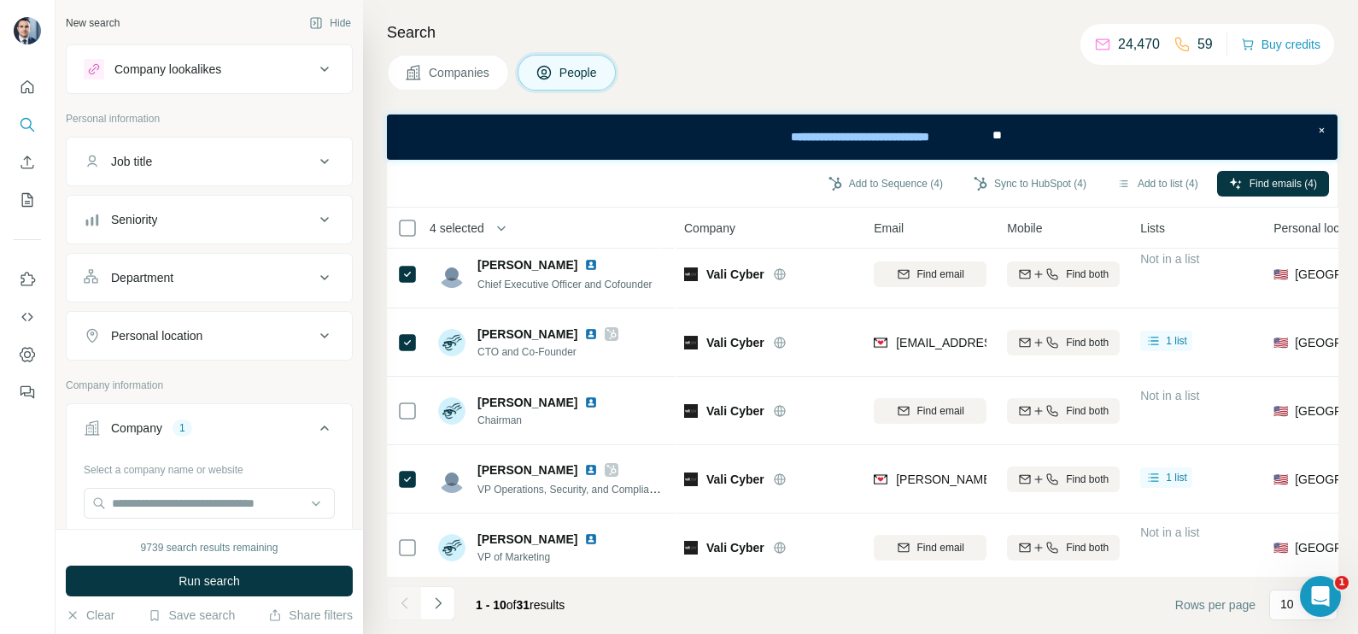
scroll to position [0, 0]
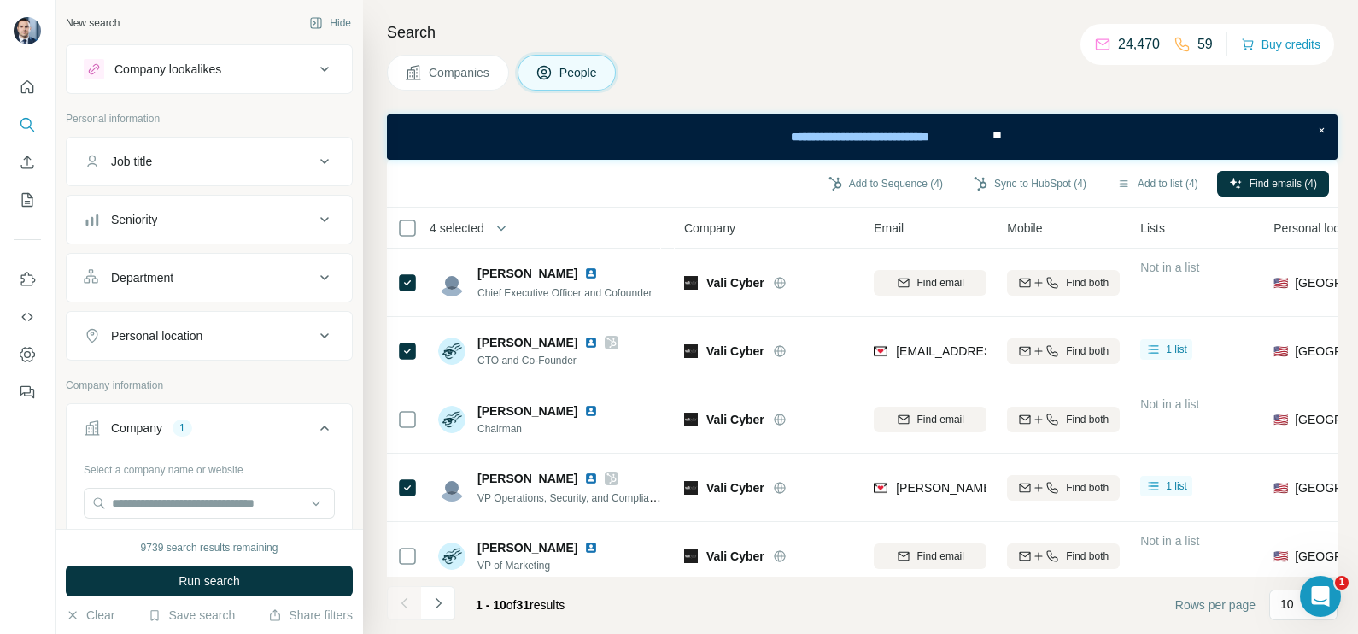
click at [446, 64] on span "Companies" at bounding box center [460, 72] width 62 height 17
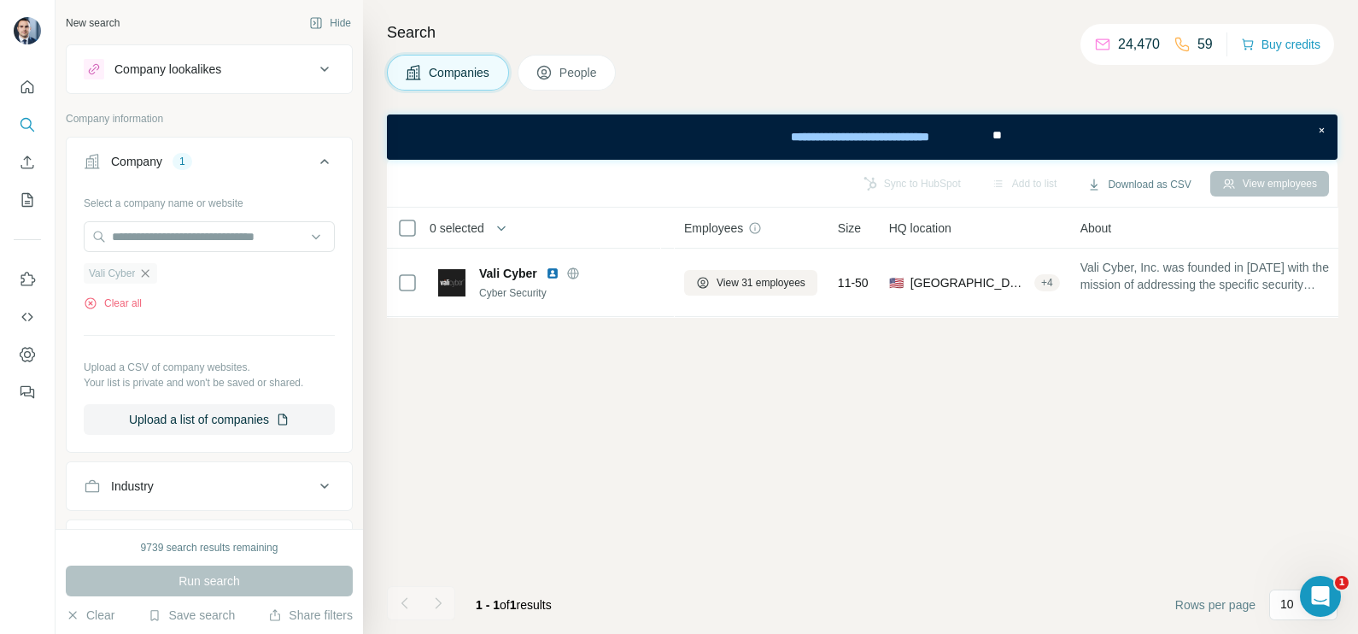
click at [144, 276] on icon "button" at bounding box center [146, 273] width 8 height 8
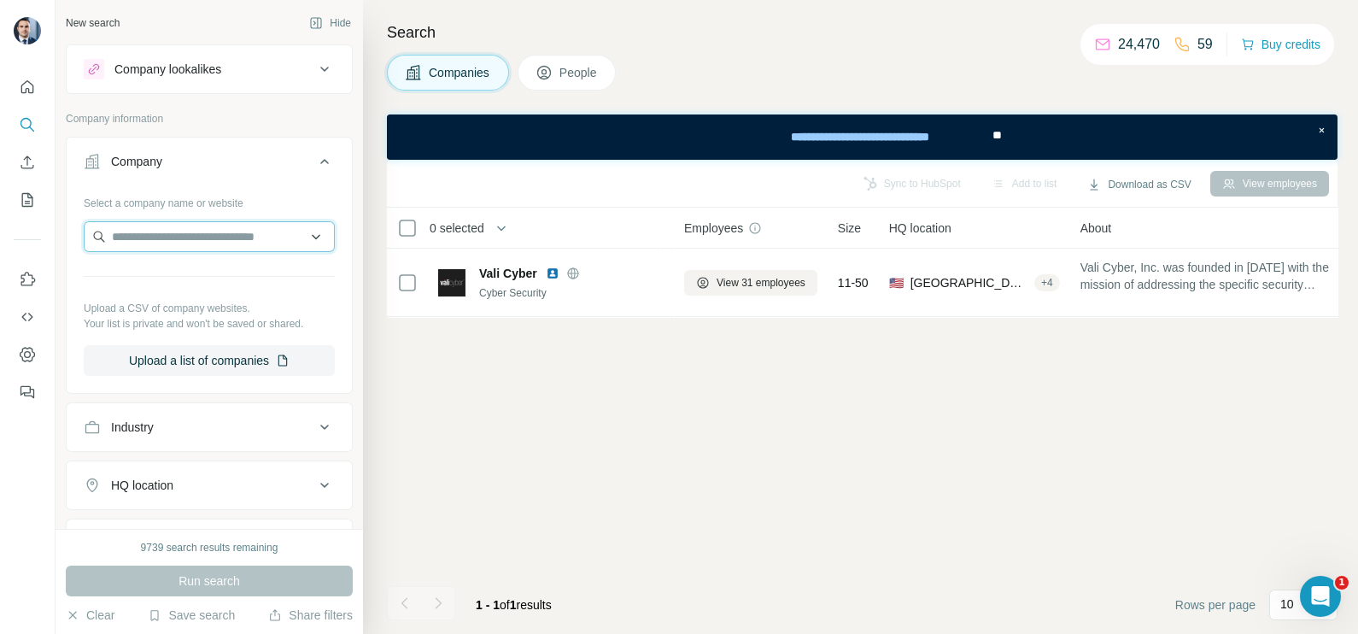
click at [158, 231] on input "text" at bounding box center [209, 236] width 251 height 31
paste input "**********"
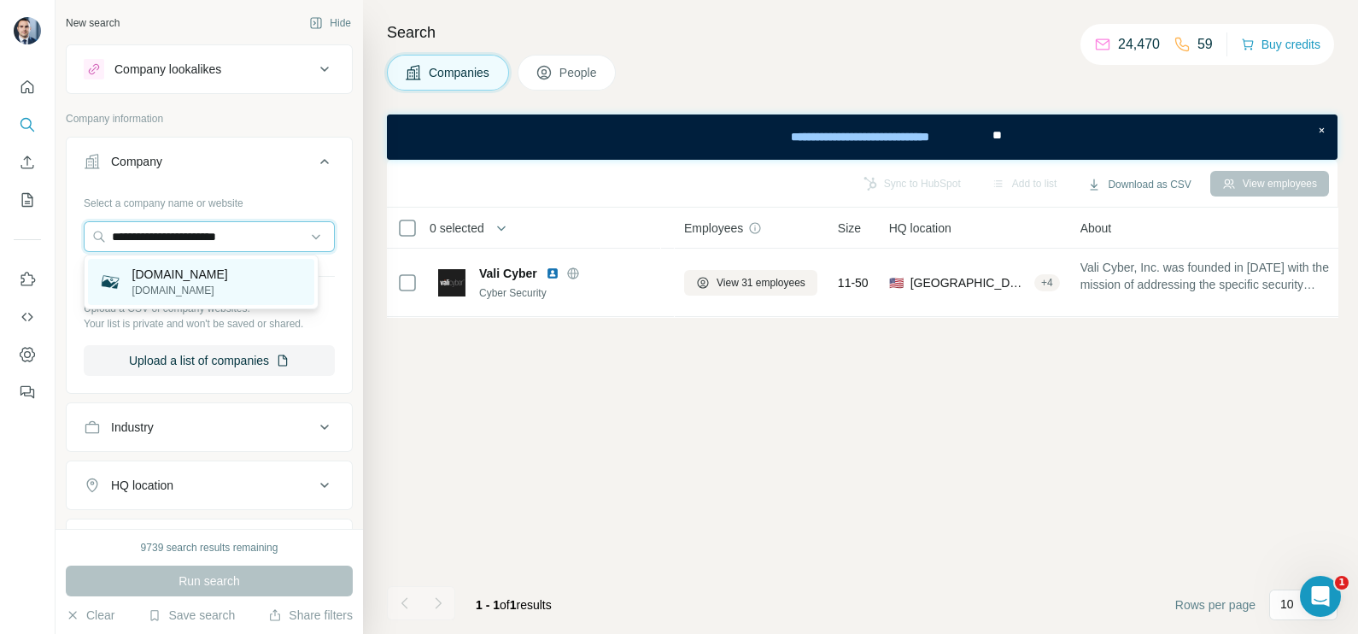
type input "**********"
click at [184, 285] on p "[DOMAIN_NAME]" at bounding box center [180, 290] width 96 height 15
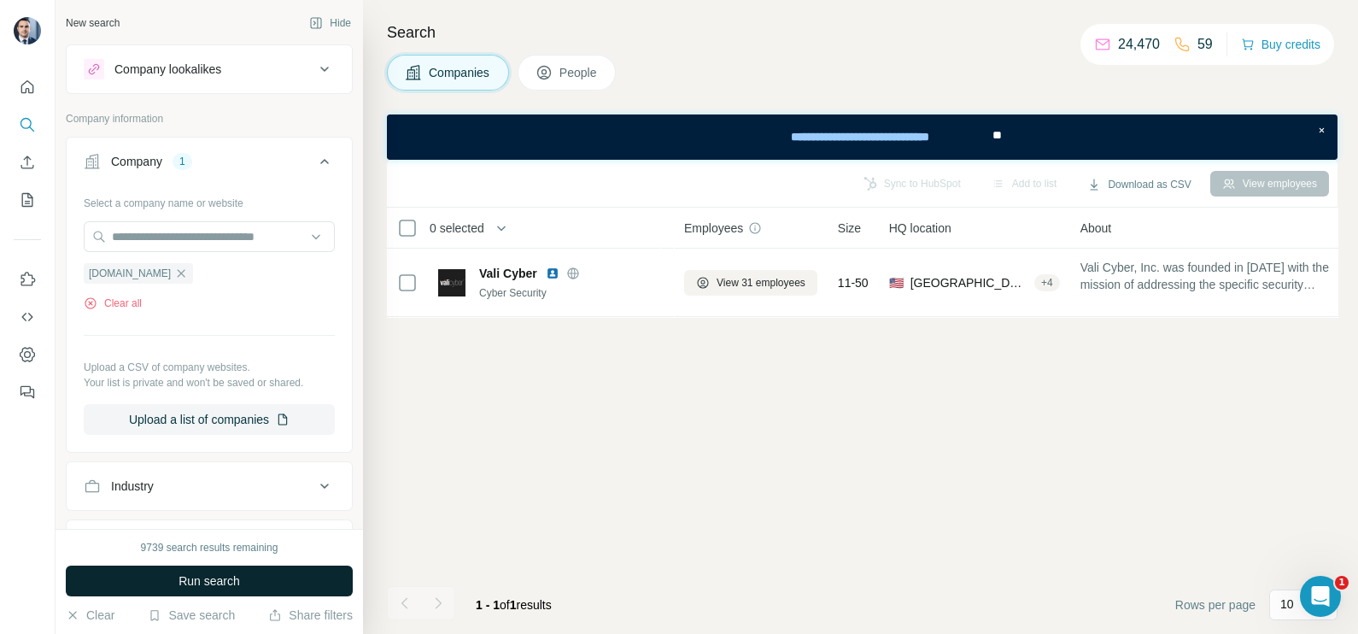
click at [277, 584] on button "Run search" at bounding box center [209, 580] width 287 height 31
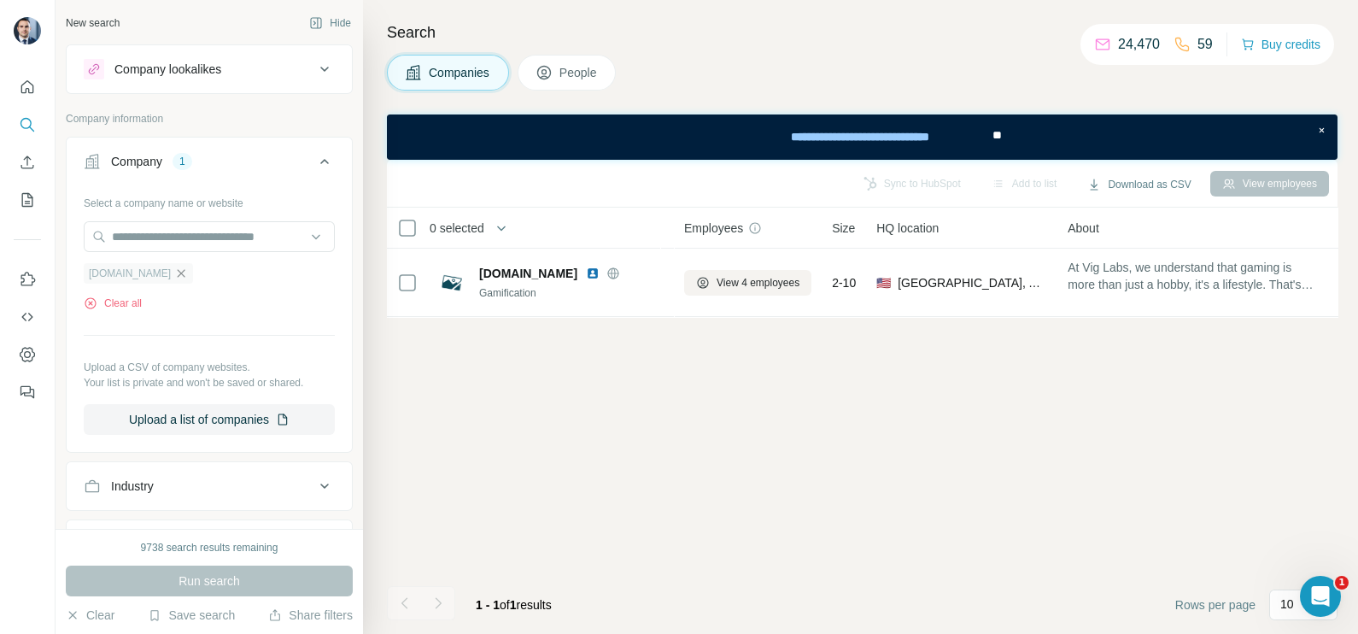
click at [174, 271] on icon "button" at bounding box center [181, 273] width 14 height 14
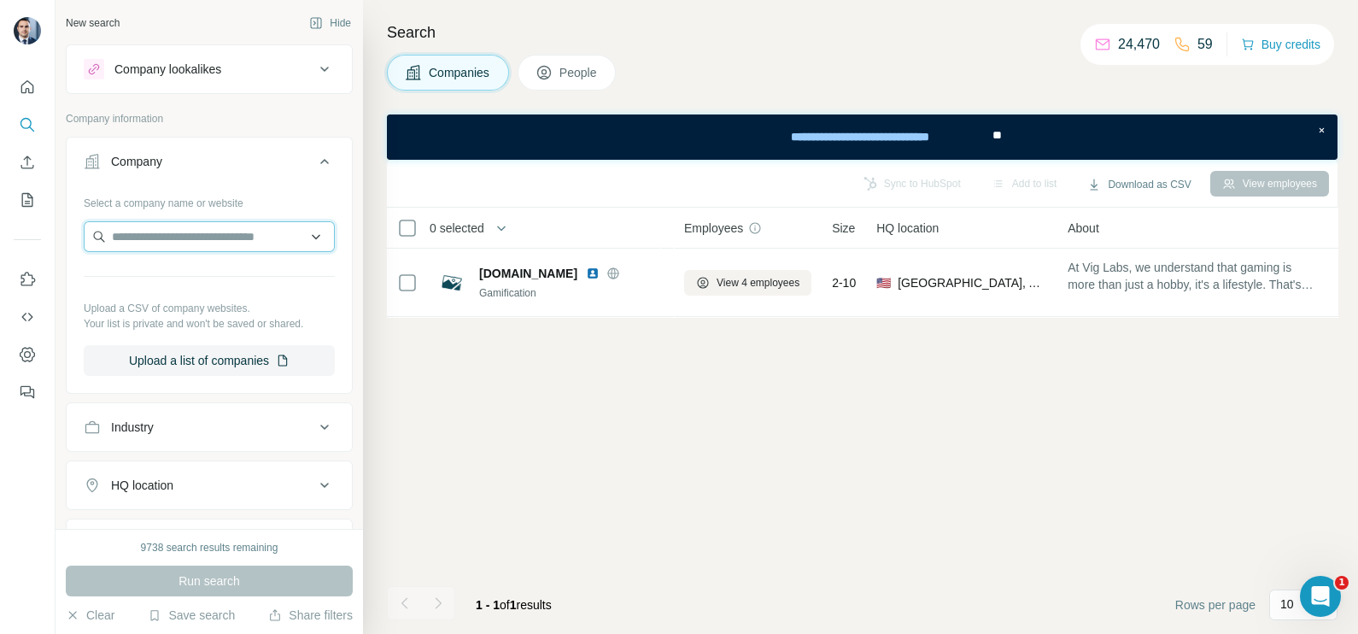
click at [187, 228] on input "text" at bounding box center [209, 236] width 251 height 31
paste input "**********"
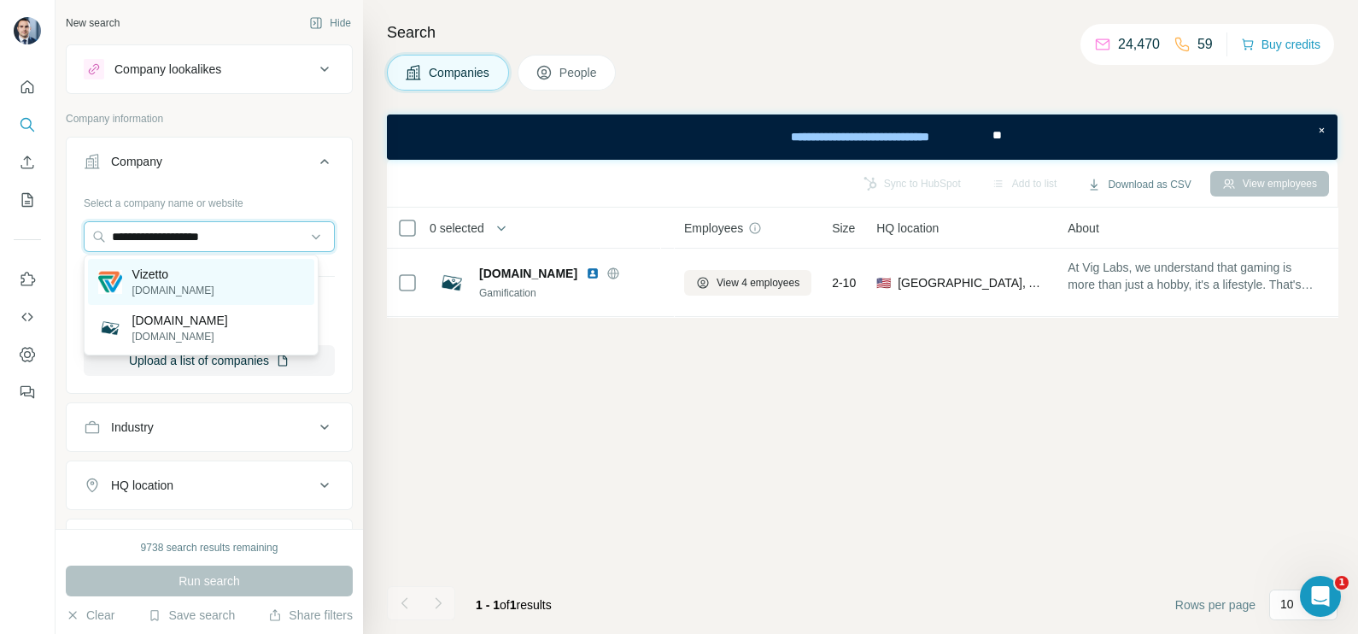
type input "**********"
click at [186, 288] on p "[DOMAIN_NAME]" at bounding box center [173, 290] width 82 height 15
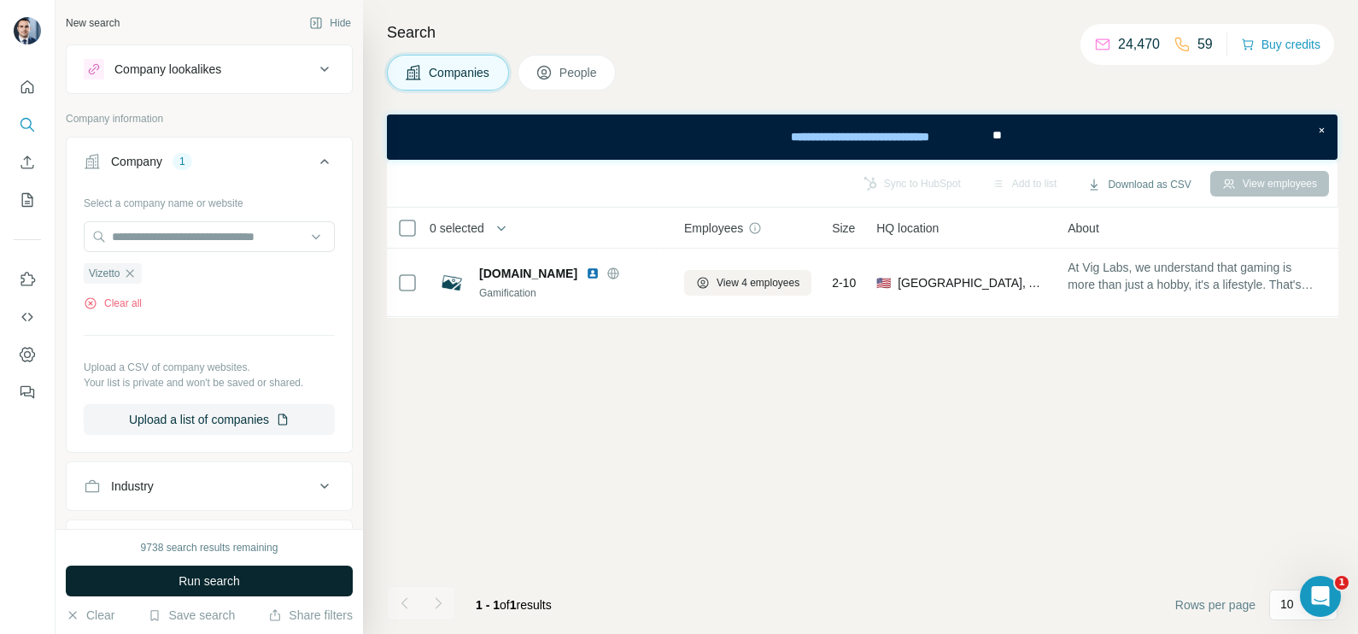
click at [237, 587] on span "Run search" at bounding box center [208, 580] width 61 height 17
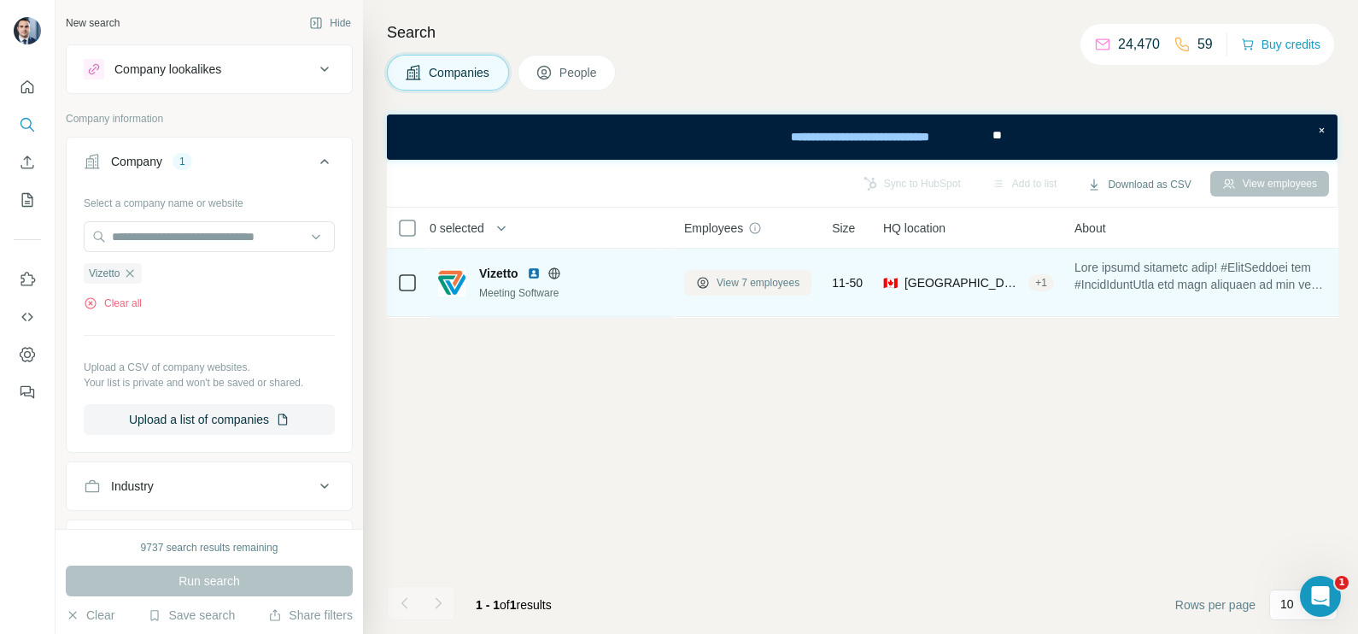
click at [752, 289] on span "View 7 employees" at bounding box center [757, 282] width 83 height 15
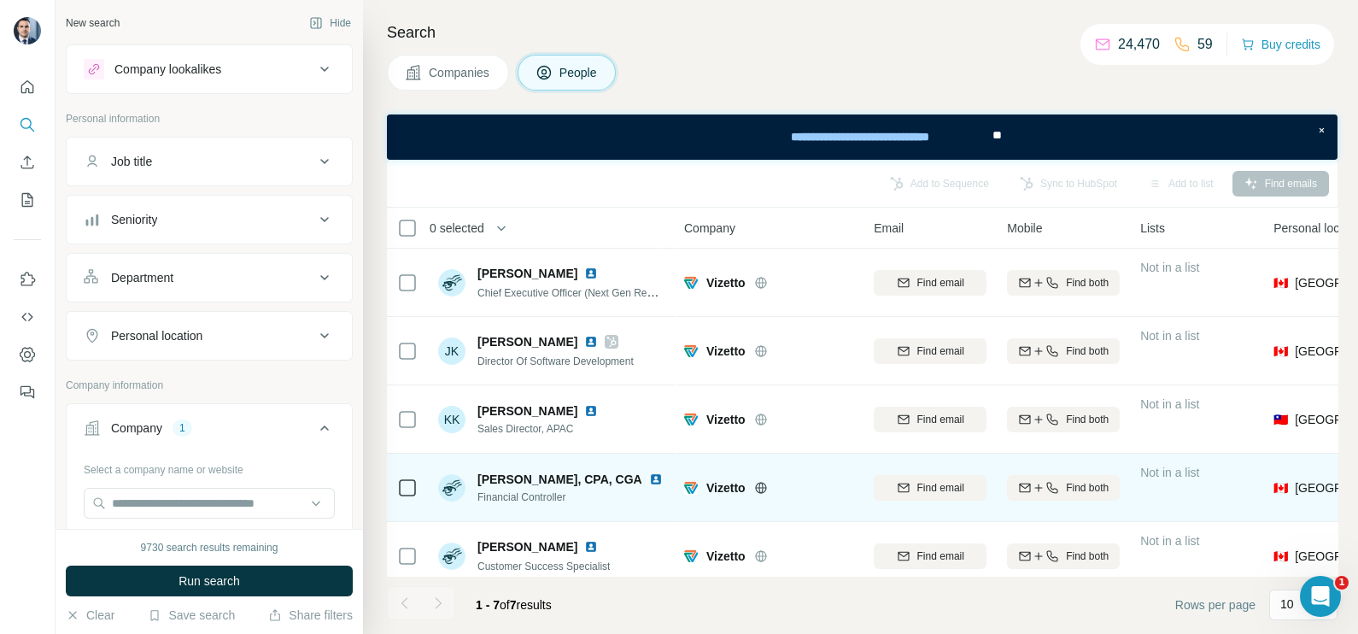
click at [393, 482] on td at bounding box center [407, 487] width 41 height 68
click at [404, 474] on div at bounding box center [407, 487] width 20 height 47
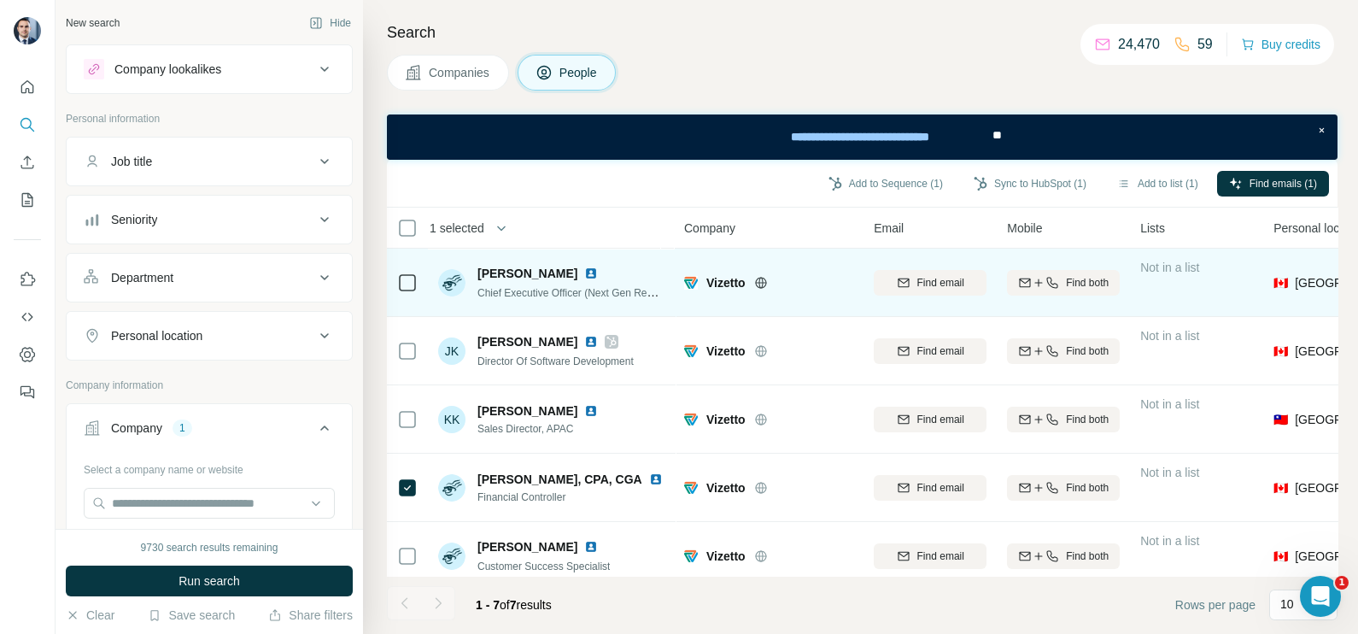
click at [441, 277] on img at bounding box center [451, 282] width 27 height 27
click at [402, 270] on div at bounding box center [407, 282] width 20 height 47
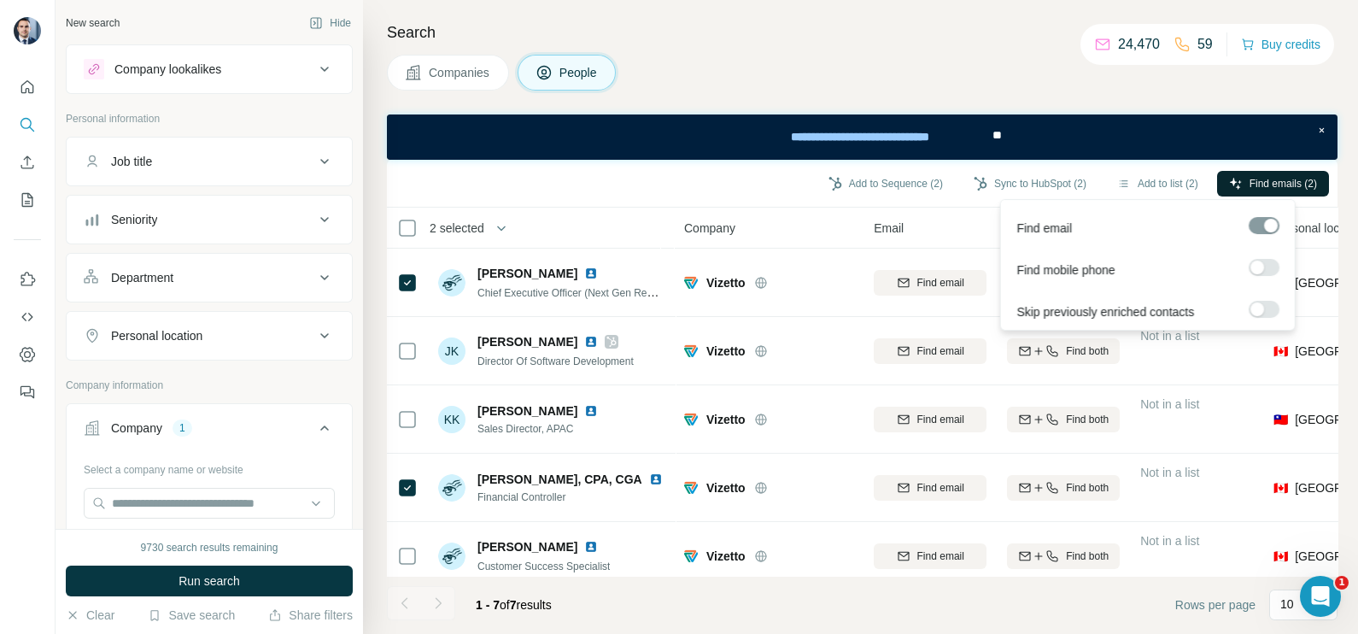
click at [1241, 182] on button "Find emails (2)" at bounding box center [1273, 184] width 112 height 26
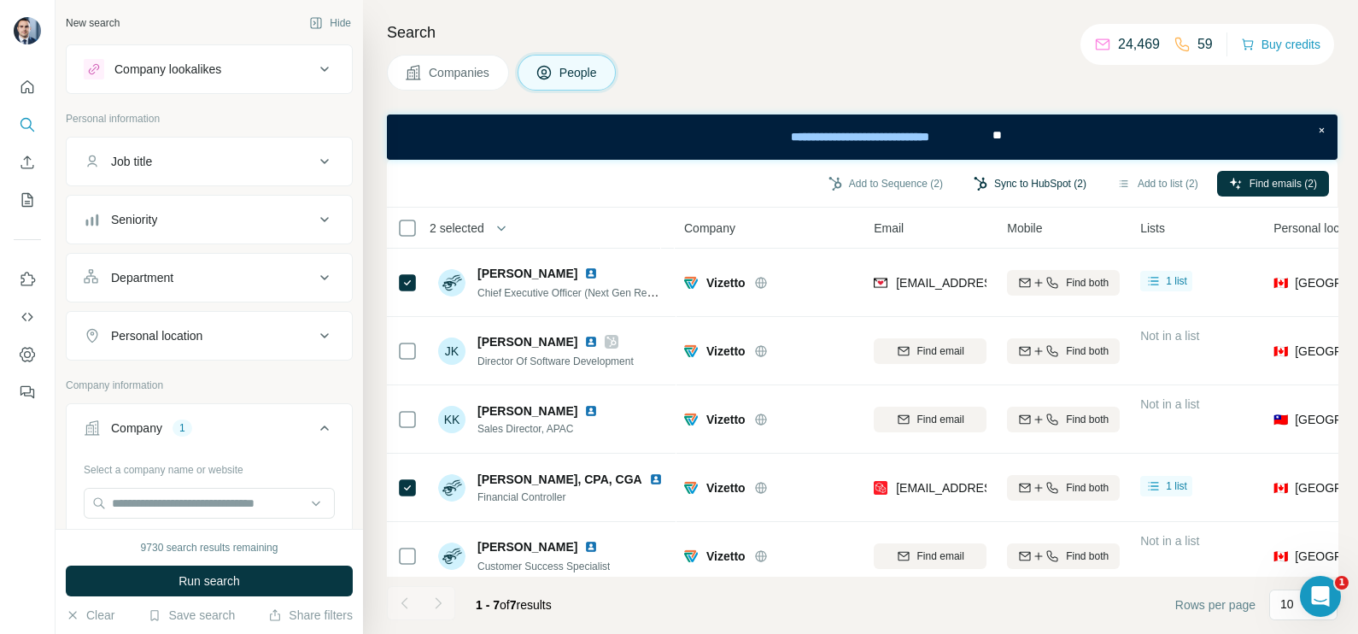
click at [1011, 183] on button "Sync to HubSpot (2)" at bounding box center [1029, 184] width 137 height 26
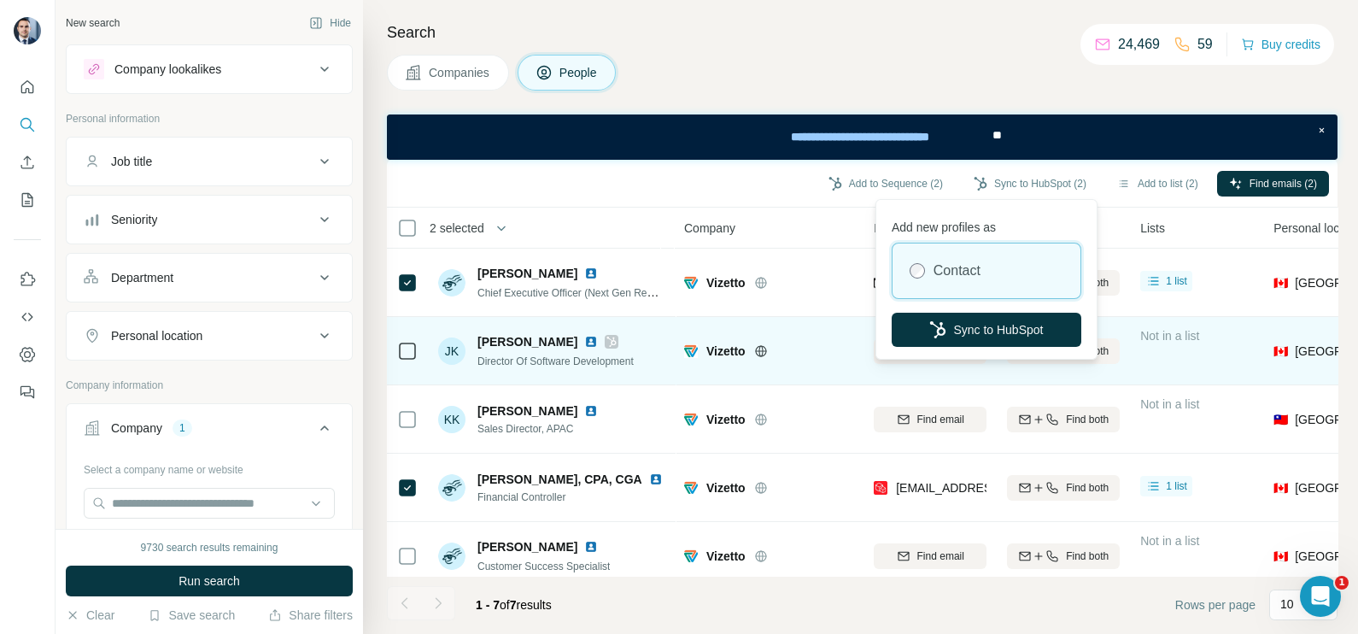
click at [990, 318] on button "Sync to HubSpot" at bounding box center [986, 329] width 190 height 34
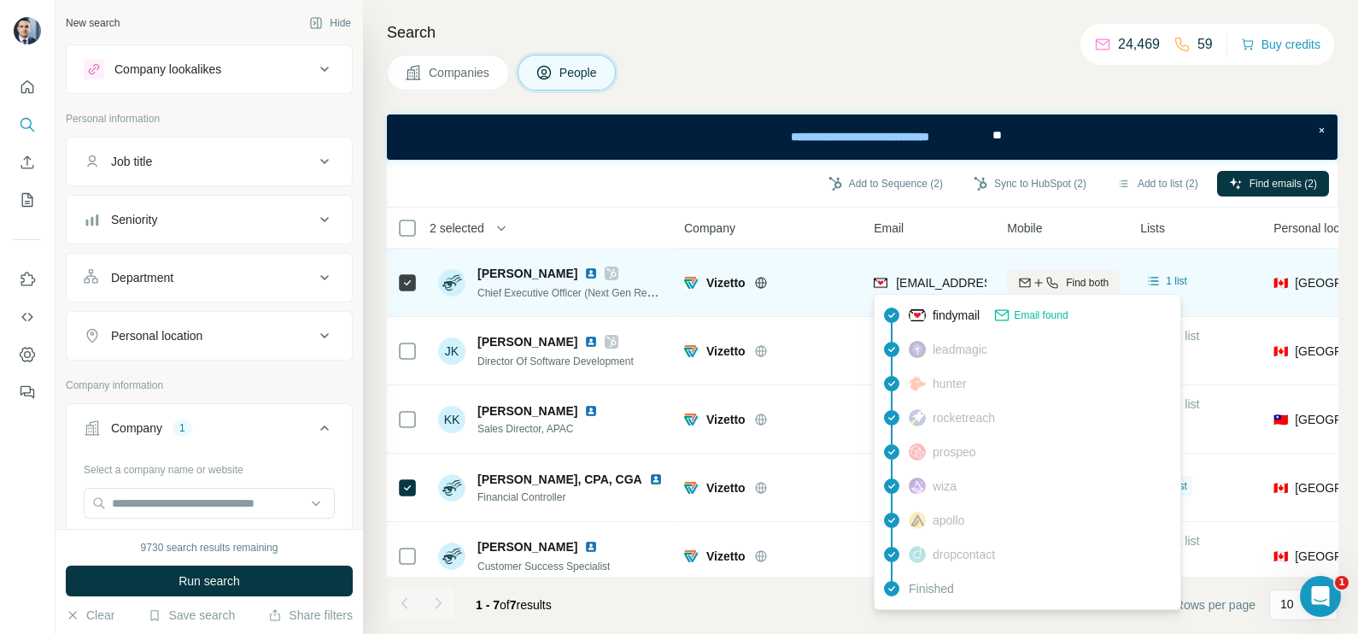
click at [955, 280] on span "[EMAIL_ADDRESS][DOMAIN_NAME]" at bounding box center [997, 283] width 202 height 14
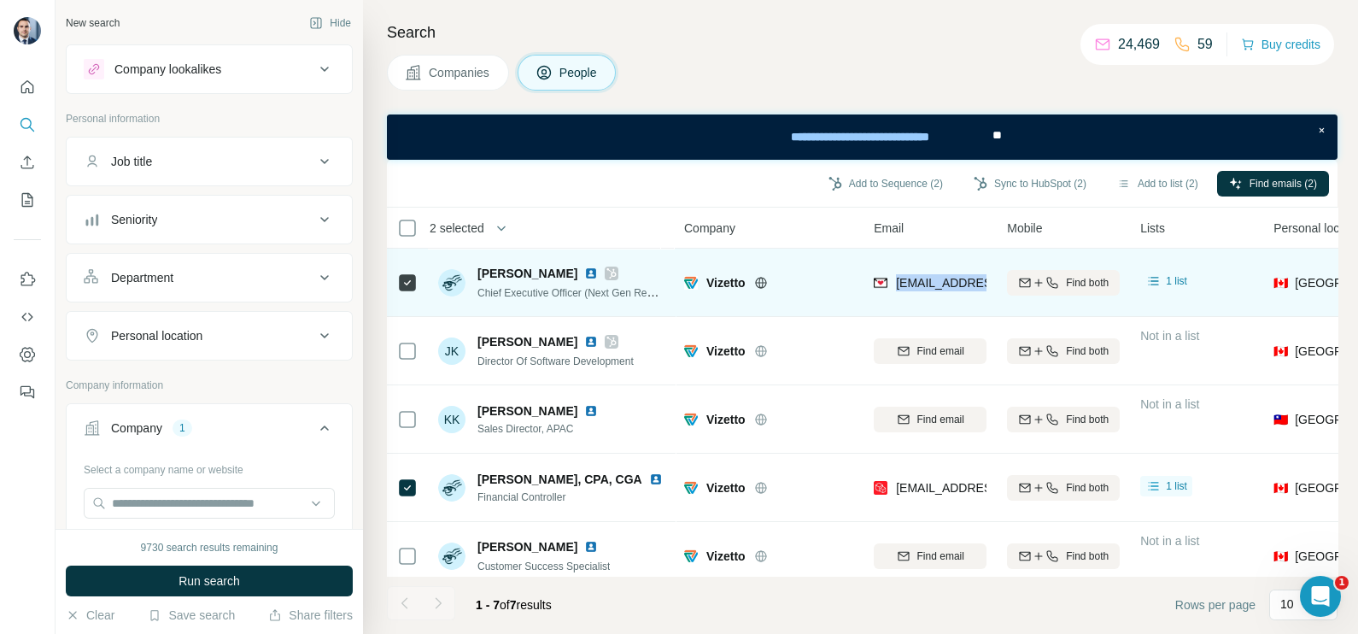
click at [955, 280] on span "[EMAIL_ADDRESS][DOMAIN_NAME]" at bounding box center [997, 283] width 202 height 14
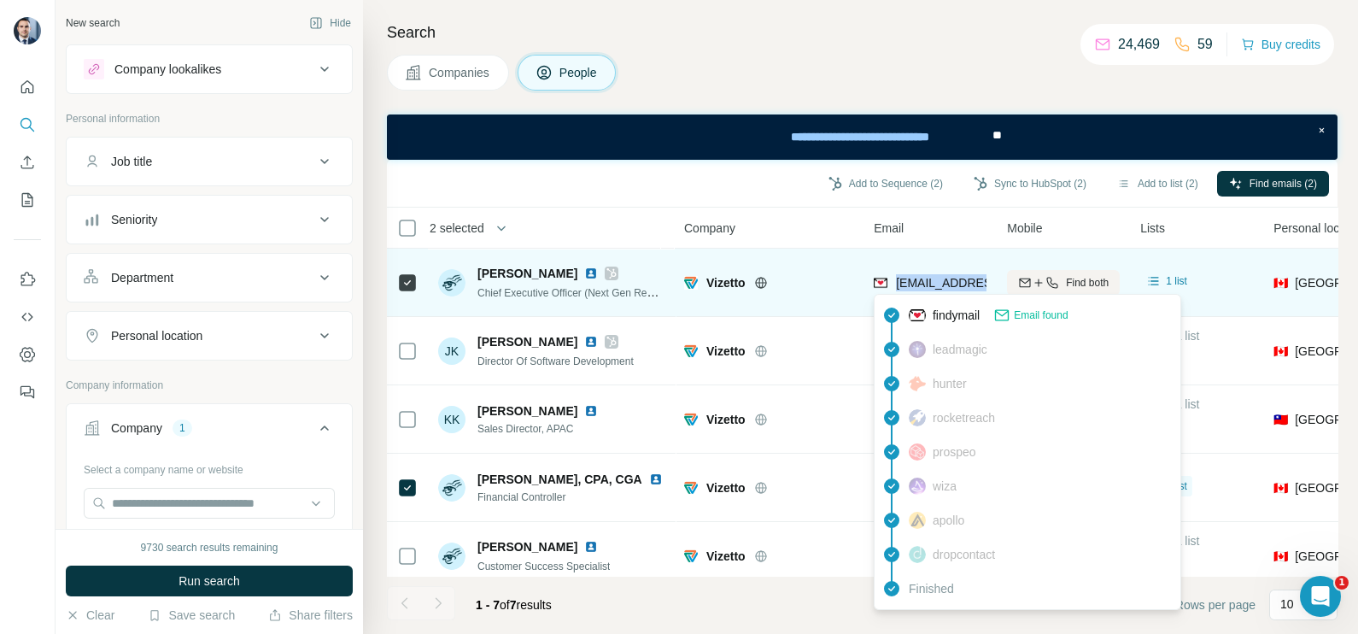
copy tr "[EMAIL_ADDRESS][DOMAIN_NAME]"
click at [955, 280] on span "[EMAIL_ADDRESS][DOMAIN_NAME]" at bounding box center [997, 283] width 202 height 14
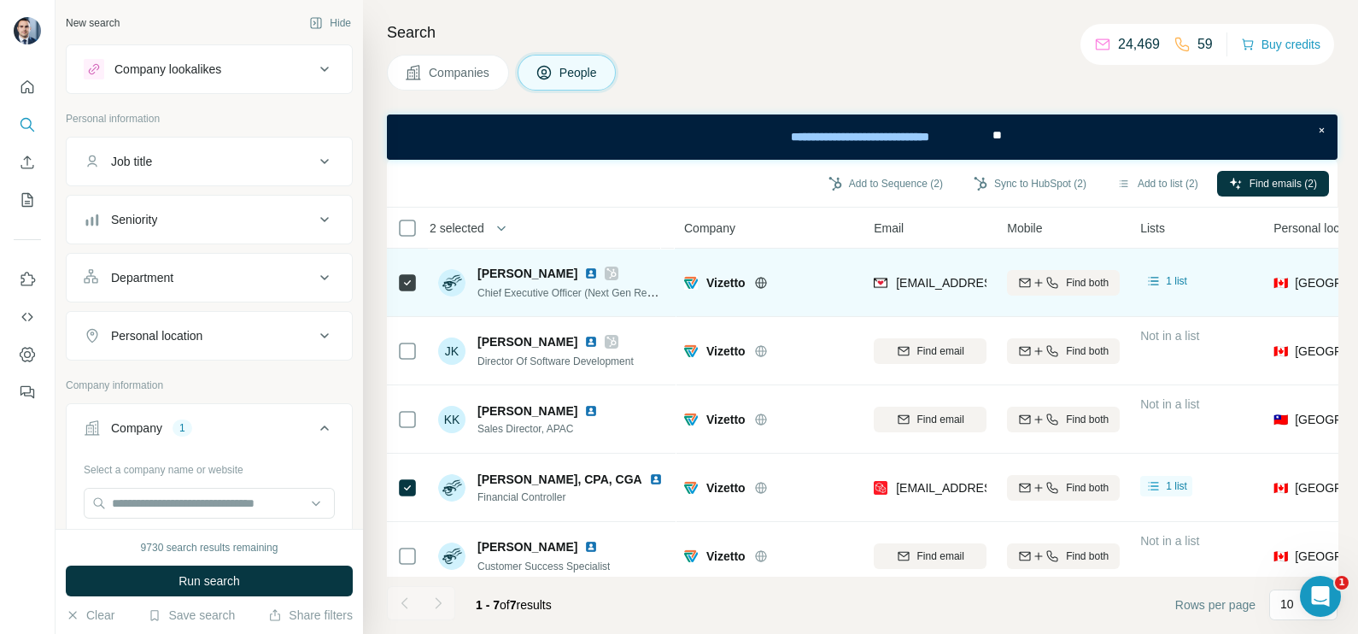
drag, startPoint x: 919, startPoint y: 264, endPoint x: 927, endPoint y: 275, distance: 14.0
click at [920, 263] on div "[EMAIL_ADDRESS][DOMAIN_NAME]" at bounding box center [929, 282] width 113 height 47
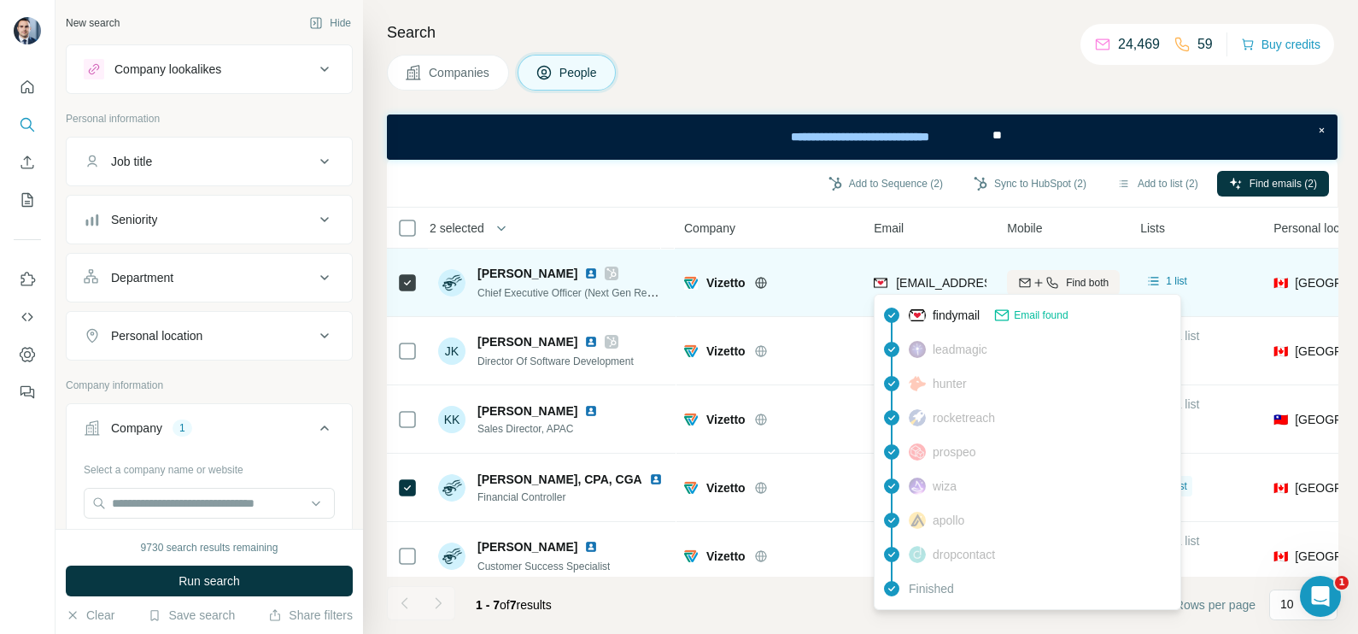
click at [927, 276] on span "[EMAIL_ADDRESS][DOMAIN_NAME]" at bounding box center [997, 283] width 202 height 14
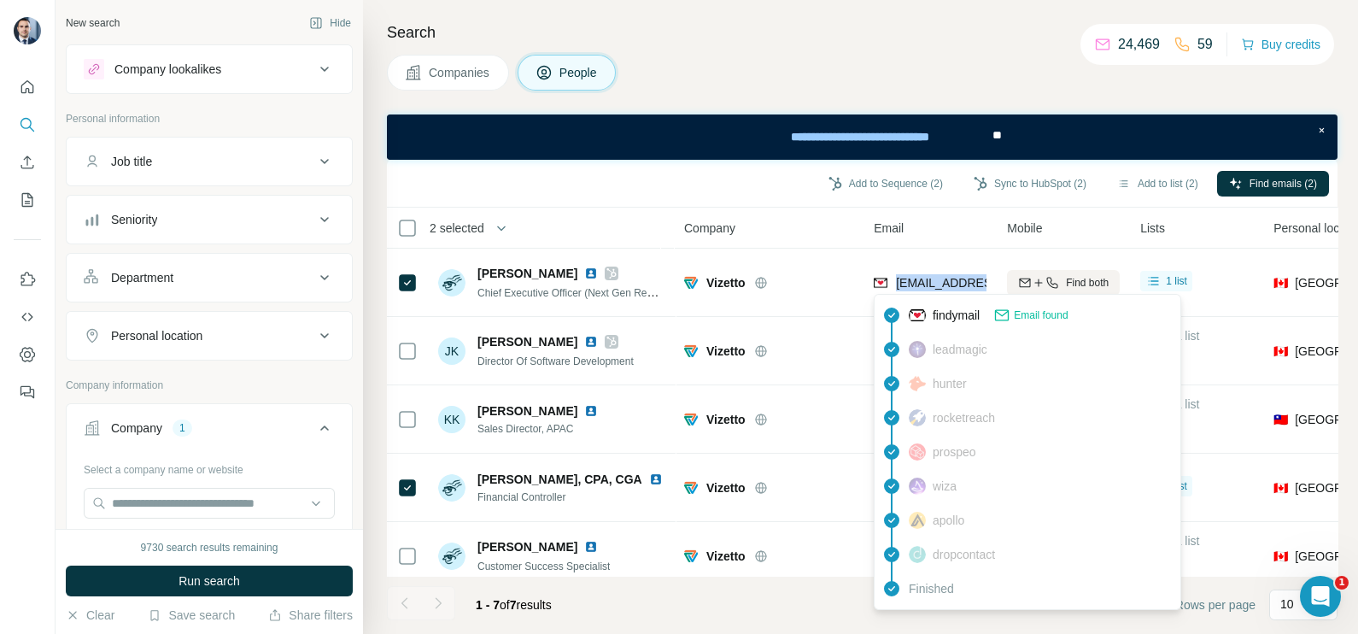
copy tr "[EMAIL_ADDRESS][DOMAIN_NAME]"
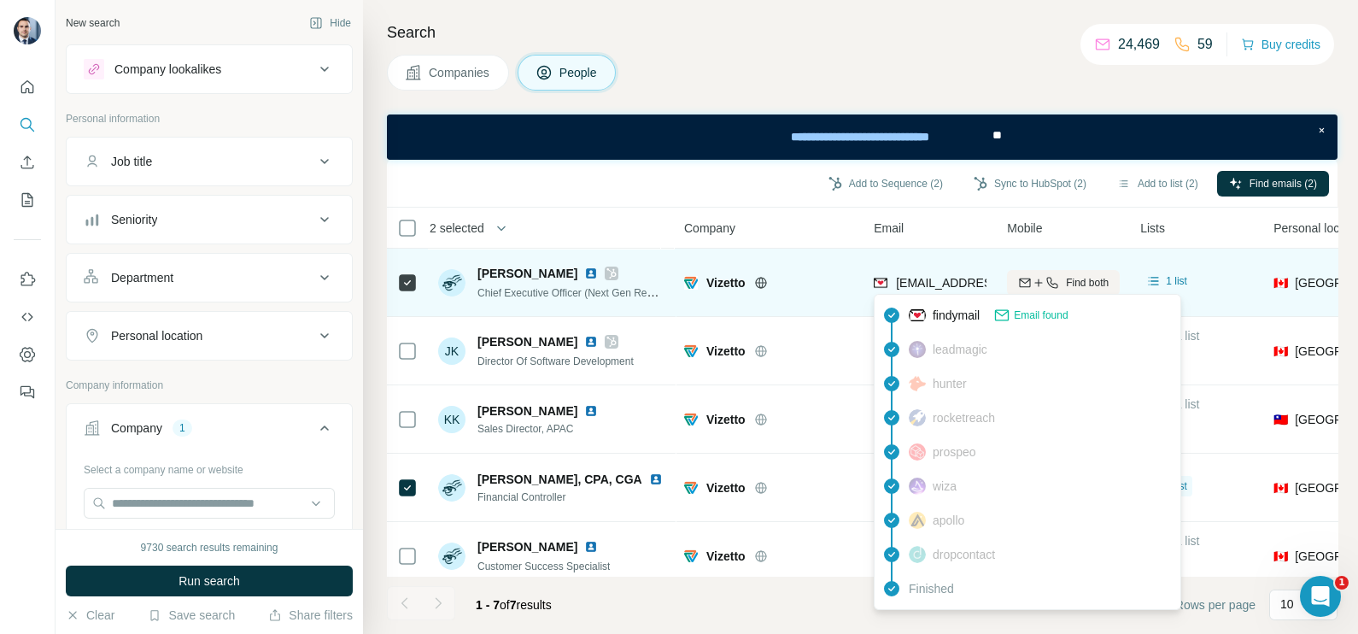
click at [756, 307] on td "Vizetto" at bounding box center [769, 282] width 190 height 68
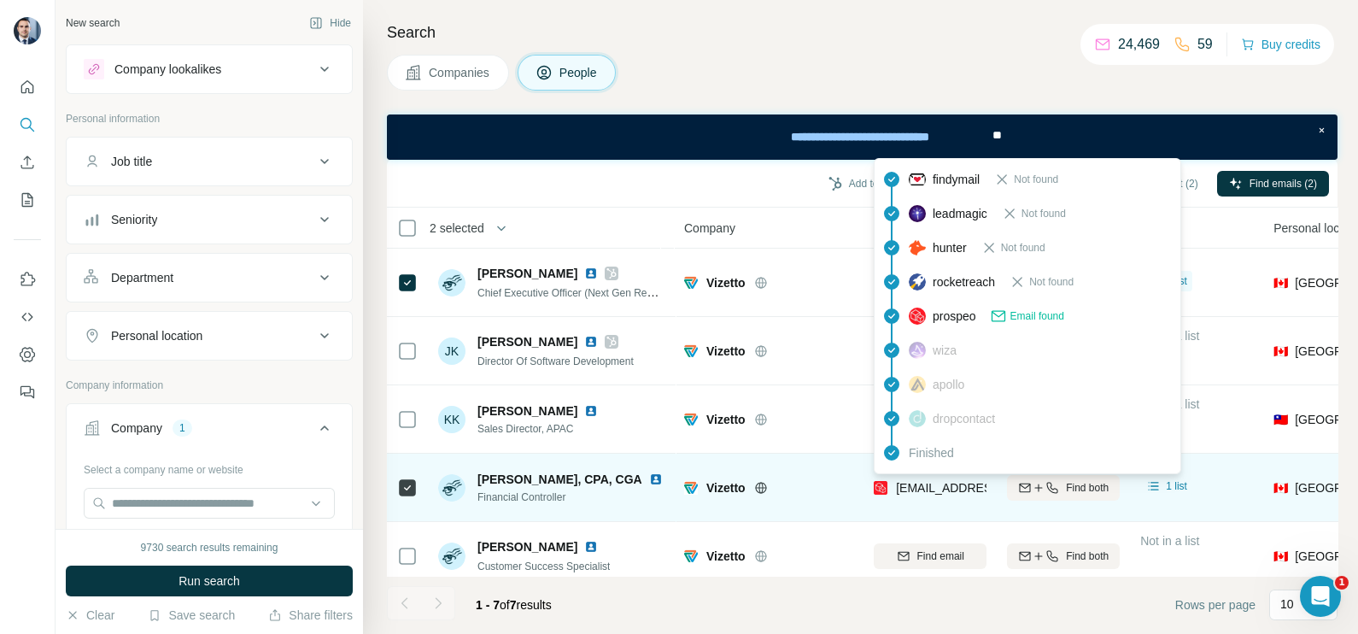
click at [928, 483] on span "[EMAIL_ADDRESS][DOMAIN_NAME]" at bounding box center [997, 488] width 202 height 14
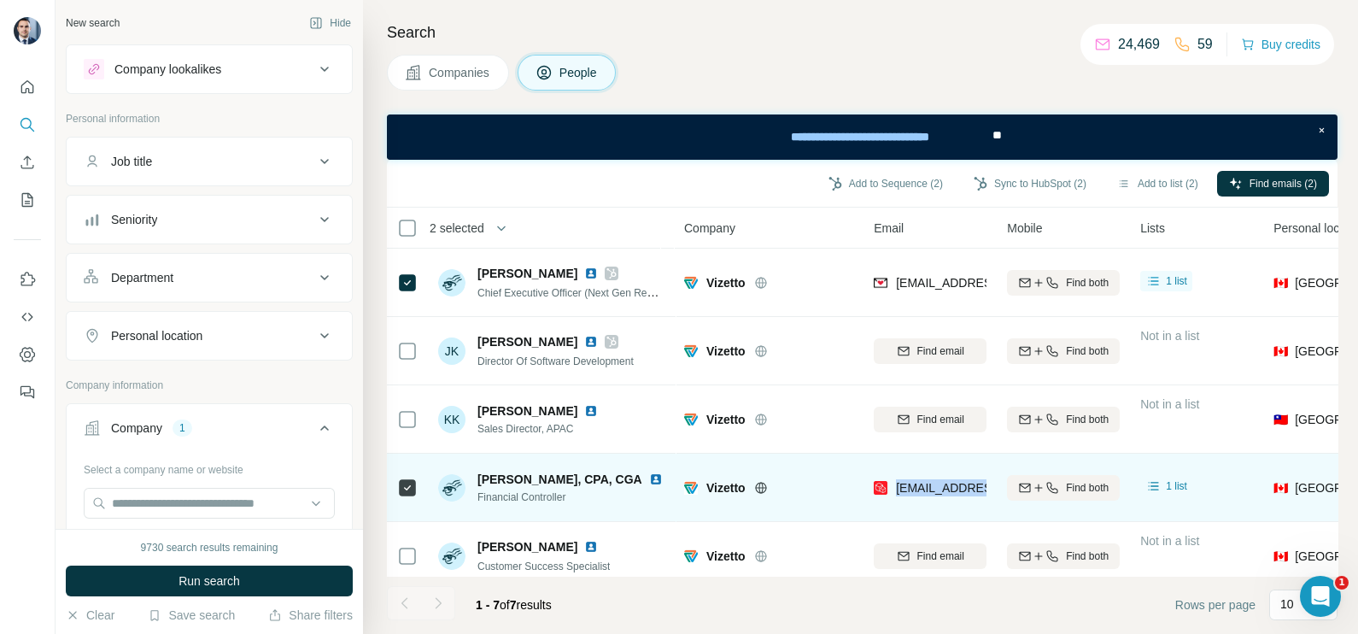
click at [928, 483] on span "[EMAIL_ADDRESS][DOMAIN_NAME]" at bounding box center [997, 488] width 202 height 14
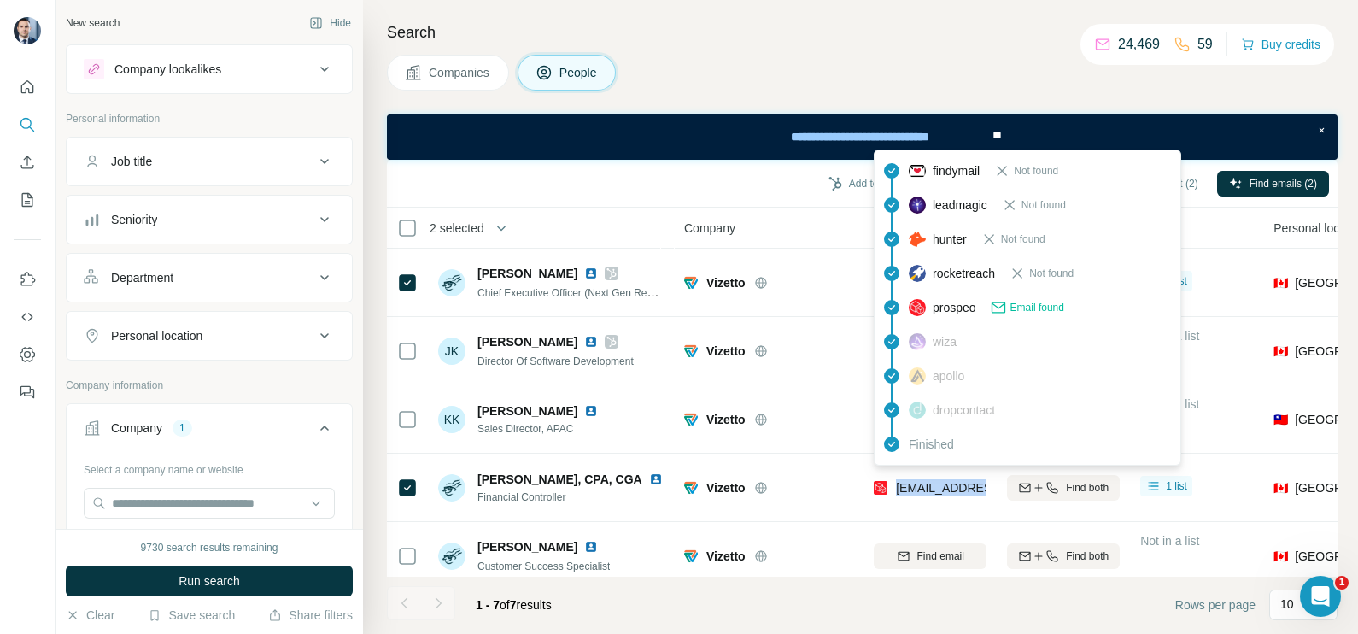
click at [464, 88] on button "Companies" at bounding box center [448, 73] width 122 height 36
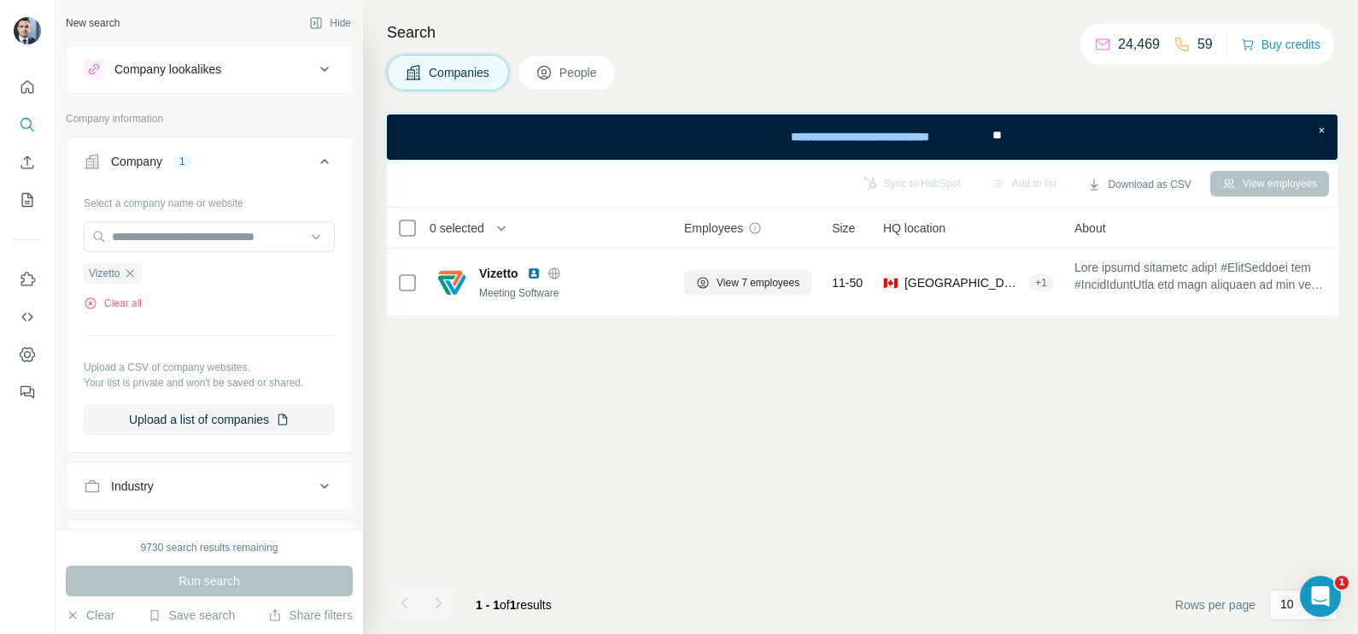
click at [137, 270] on icon "button" at bounding box center [130, 273] width 14 height 14
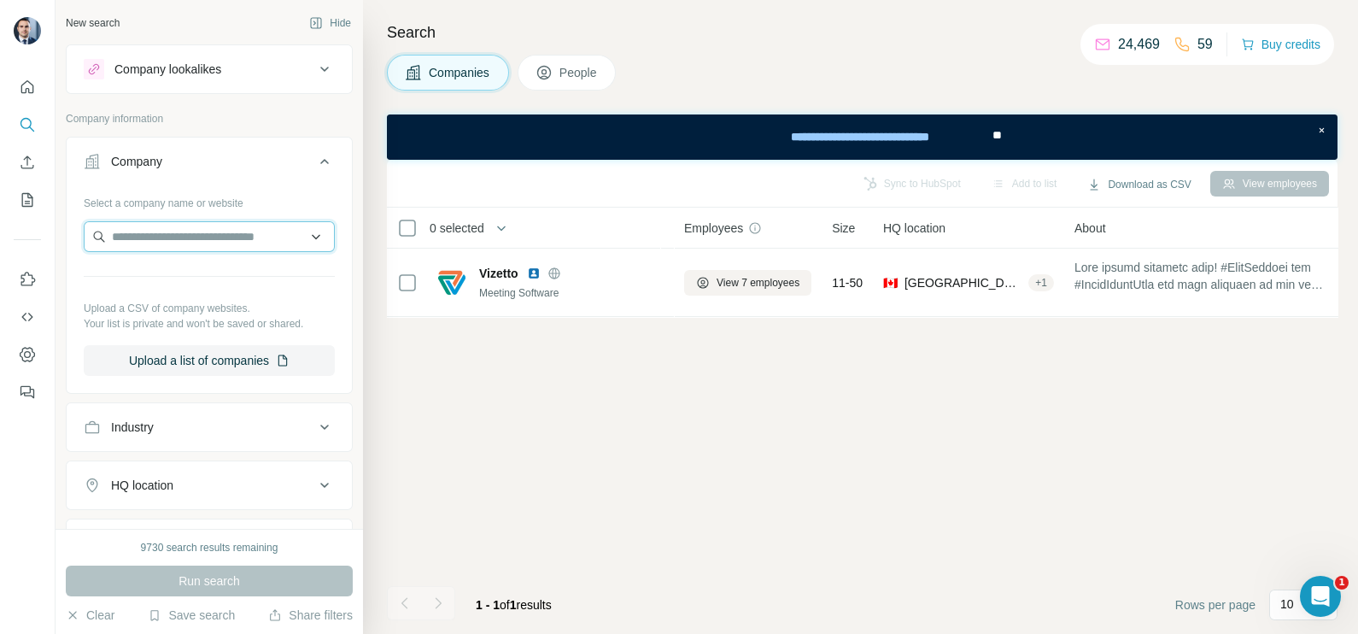
click at [153, 244] on input "text" at bounding box center [209, 236] width 251 height 31
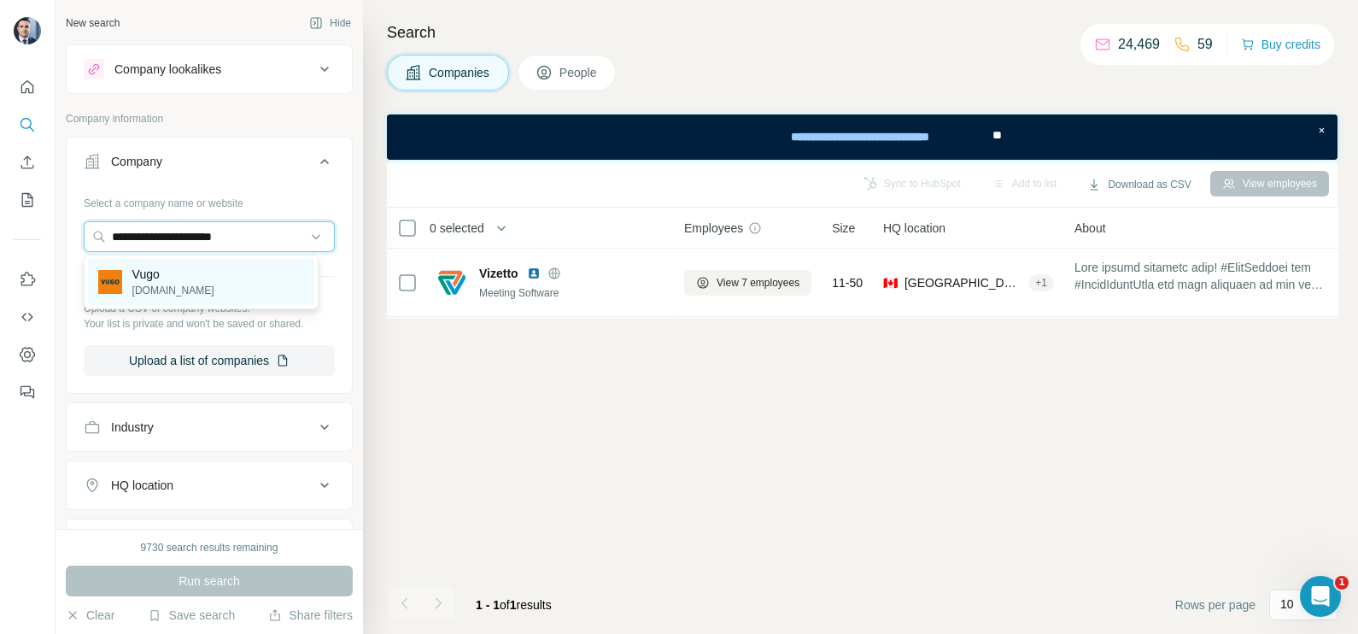
type input "**********"
click at [196, 282] on div "Vugo [DOMAIN_NAME]" at bounding box center [201, 282] width 226 height 46
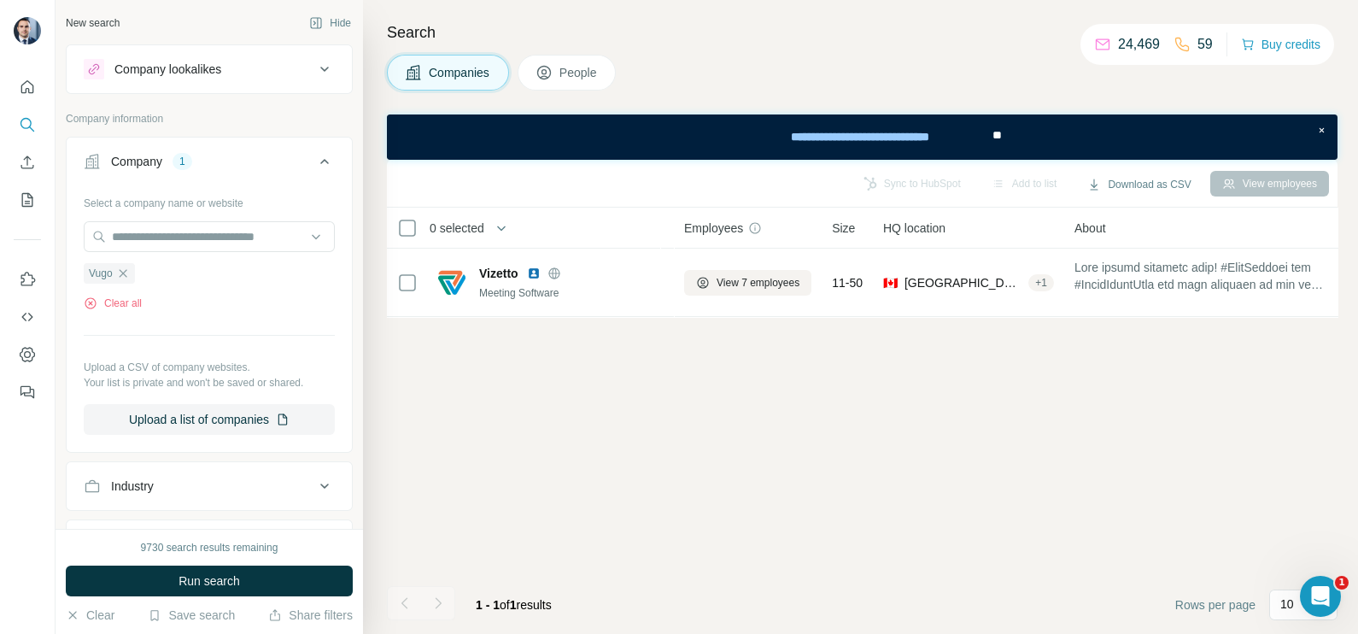
click at [421, 78] on icon at bounding box center [413, 72] width 17 height 17
click at [254, 569] on button "Run search" at bounding box center [209, 580] width 287 height 31
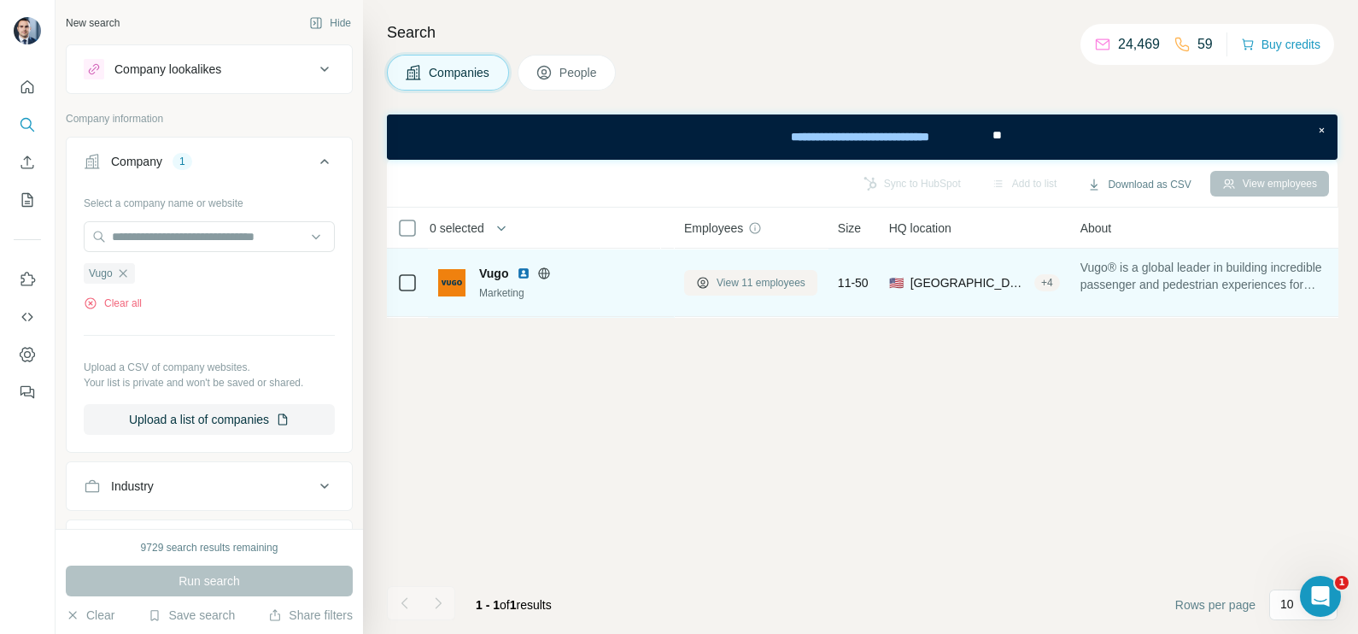
click at [733, 277] on span "View 11 employees" at bounding box center [760, 282] width 89 height 15
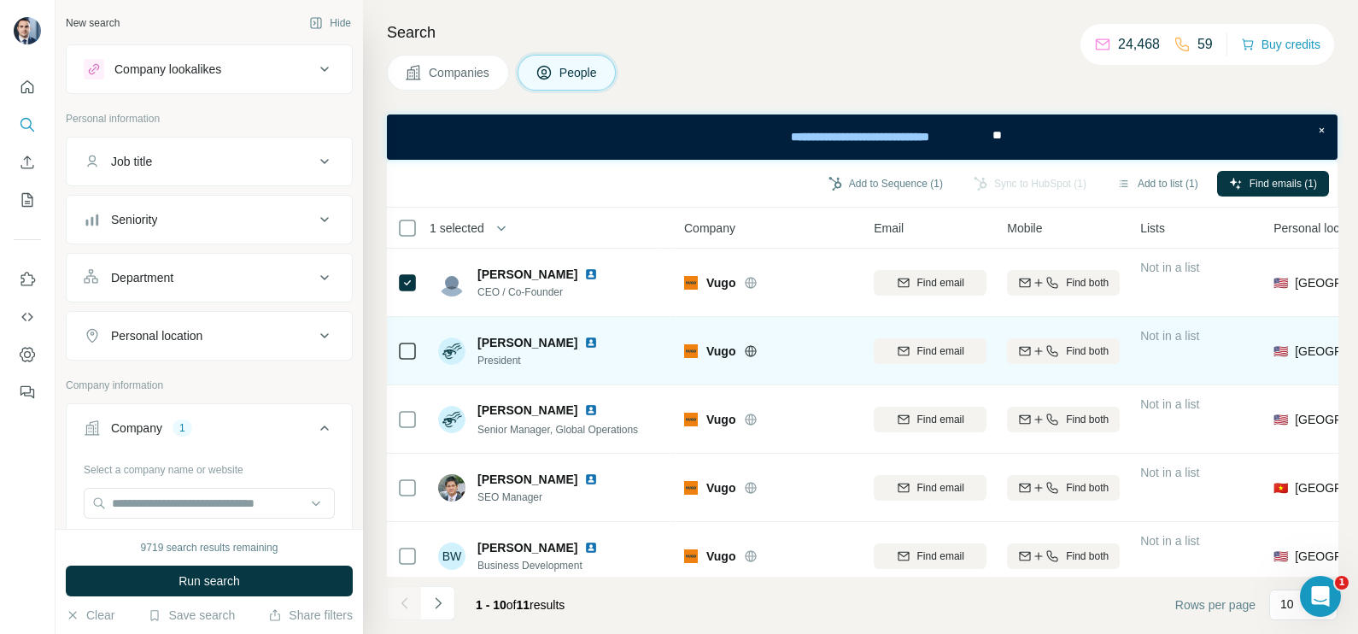
click at [416, 355] on icon at bounding box center [407, 351] width 20 height 20
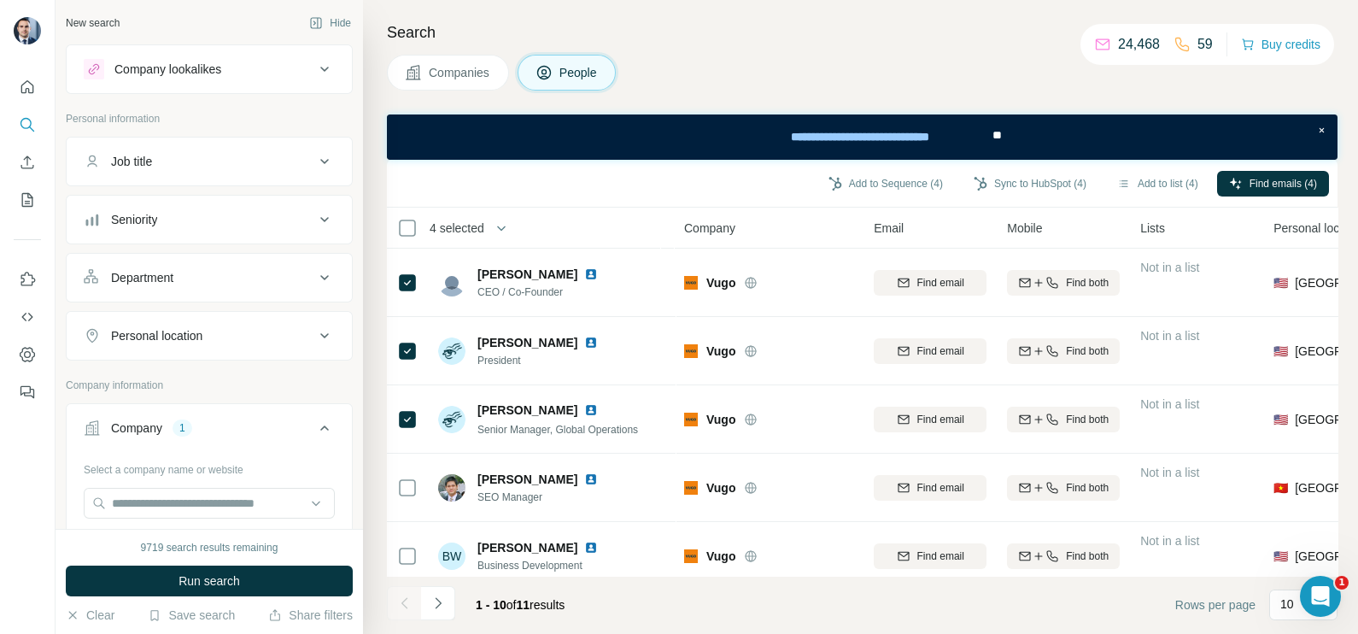
click at [1258, 168] on div "Add to Sequence (4) Sync to HubSpot (4) Add to list (4) Find emails (4)" at bounding box center [861, 183] width 933 height 30
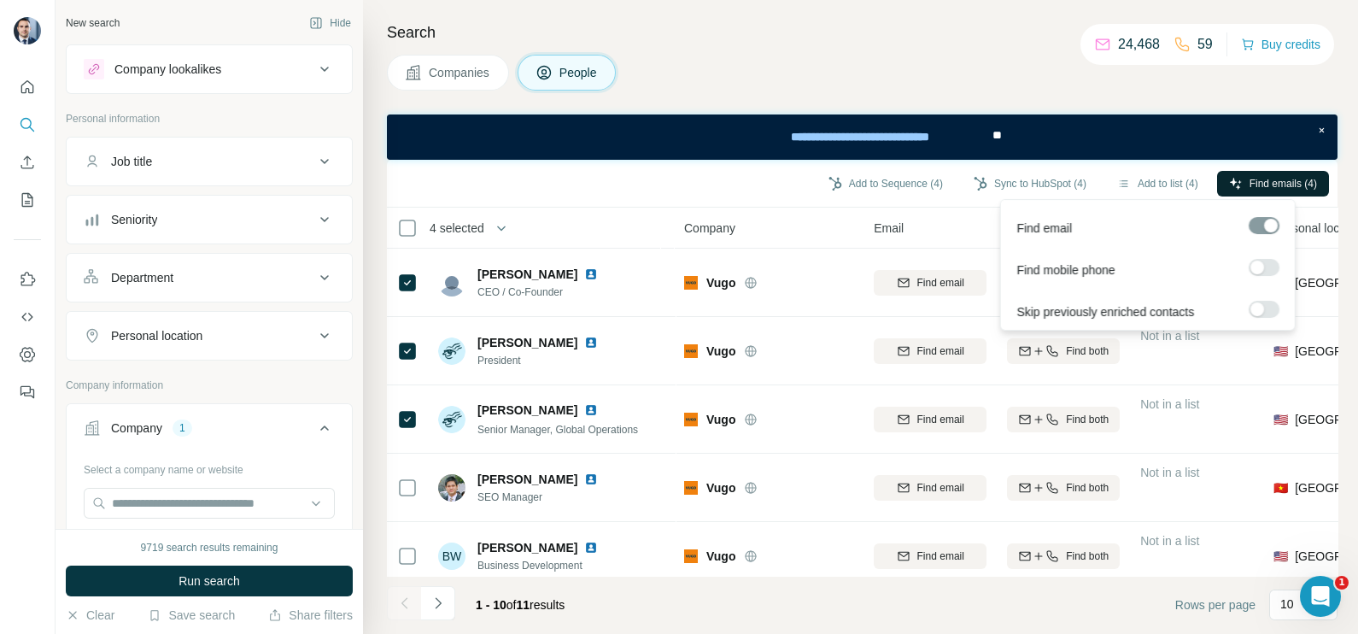
click at [1265, 183] on span "Find emails (4)" at bounding box center [1282, 183] width 67 height 15
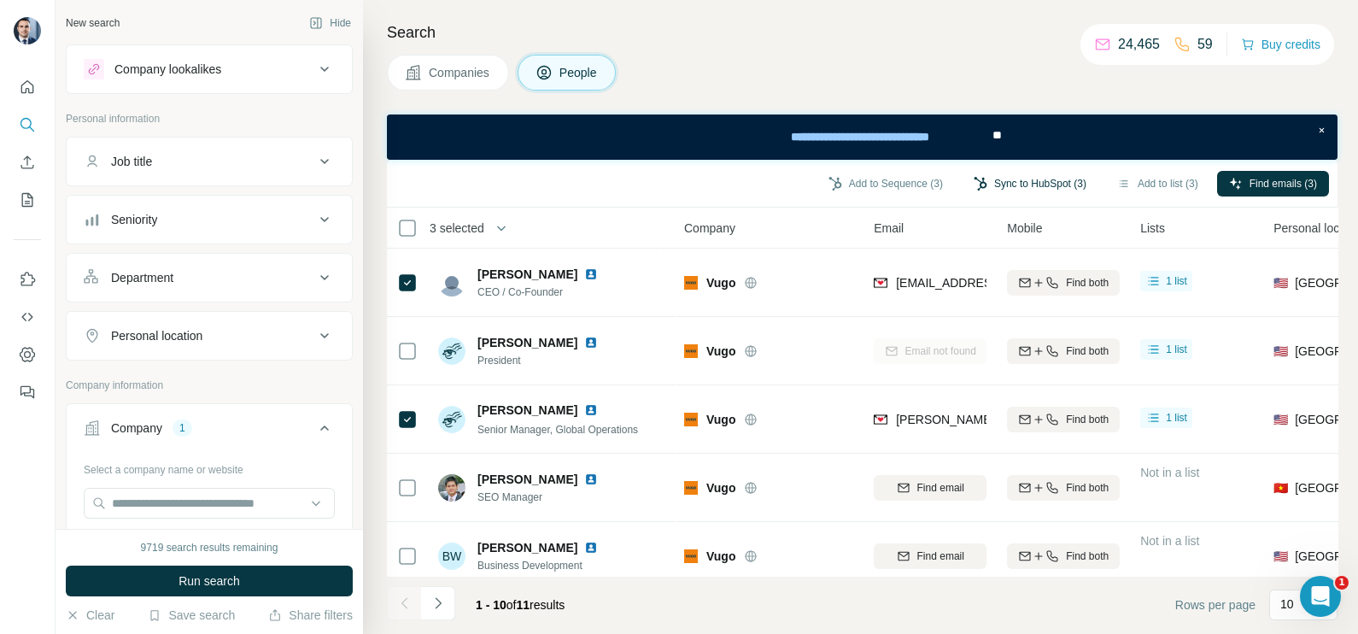
click at [1054, 174] on button "Sync to HubSpot (3)" at bounding box center [1029, 184] width 137 height 26
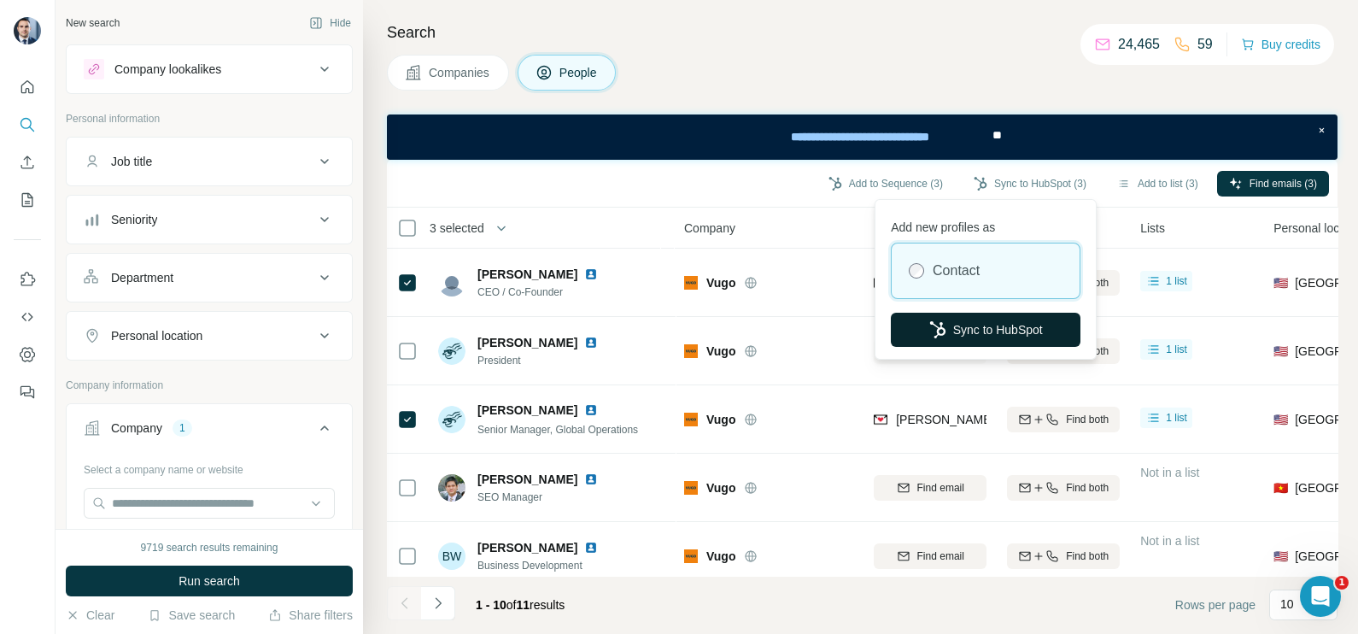
click at [982, 342] on button "Sync to HubSpot" at bounding box center [986, 329] width 190 height 34
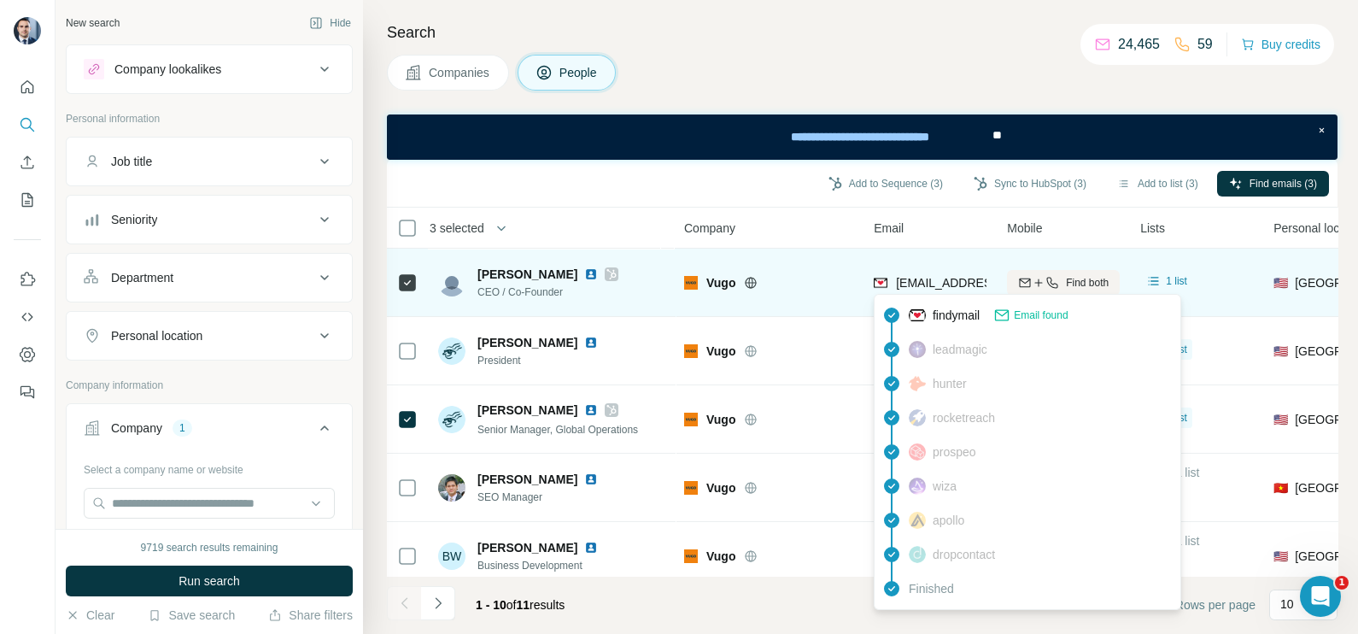
click at [941, 276] on span "[EMAIL_ADDRESS][DOMAIN_NAME]" at bounding box center [997, 283] width 202 height 14
click at [941, 274] on div "[EMAIL_ADDRESS][DOMAIN_NAME]" at bounding box center [997, 282] width 202 height 17
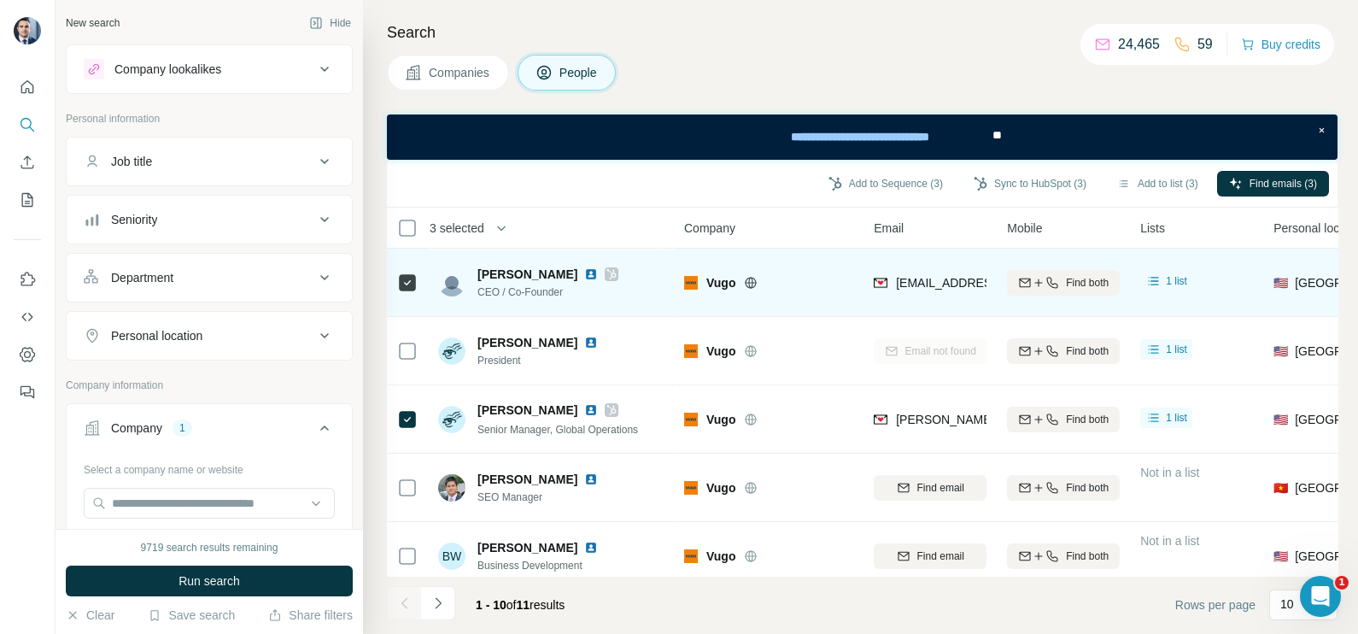
click at [823, 307] on td "Vugo" at bounding box center [769, 282] width 190 height 68
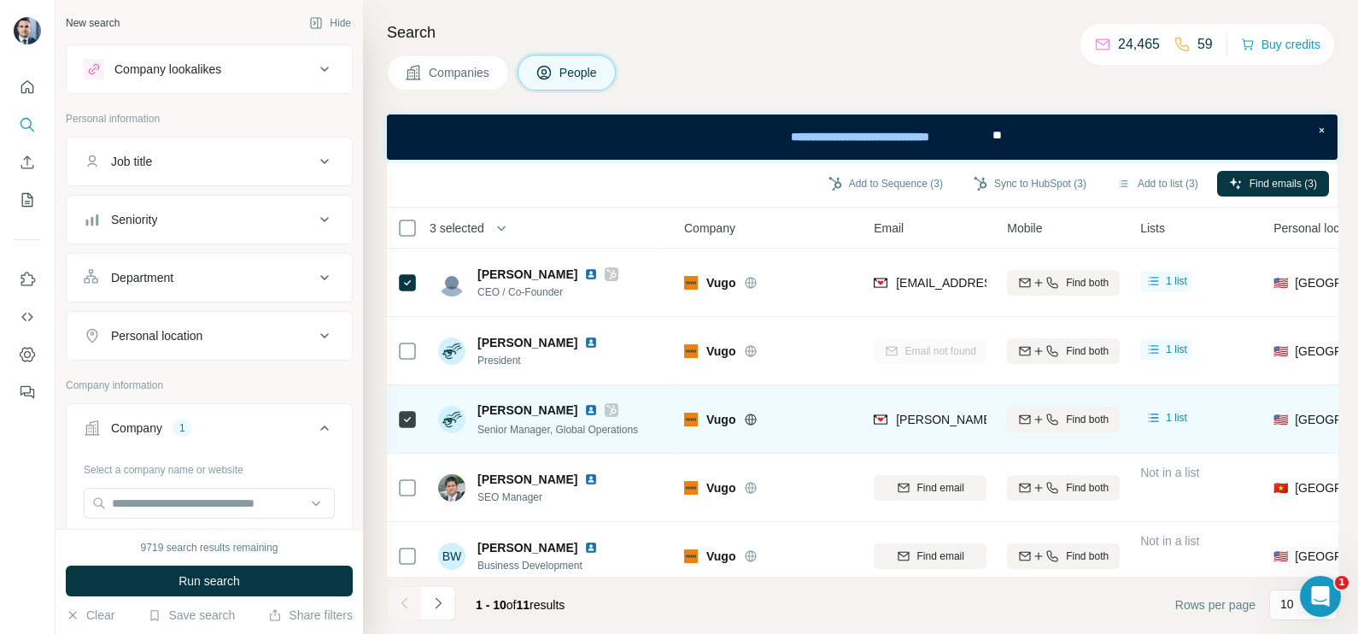
click at [919, 406] on div "[PERSON_NAME][EMAIL_ADDRESS][DOMAIN_NAME]" at bounding box center [929, 418] width 113 height 47
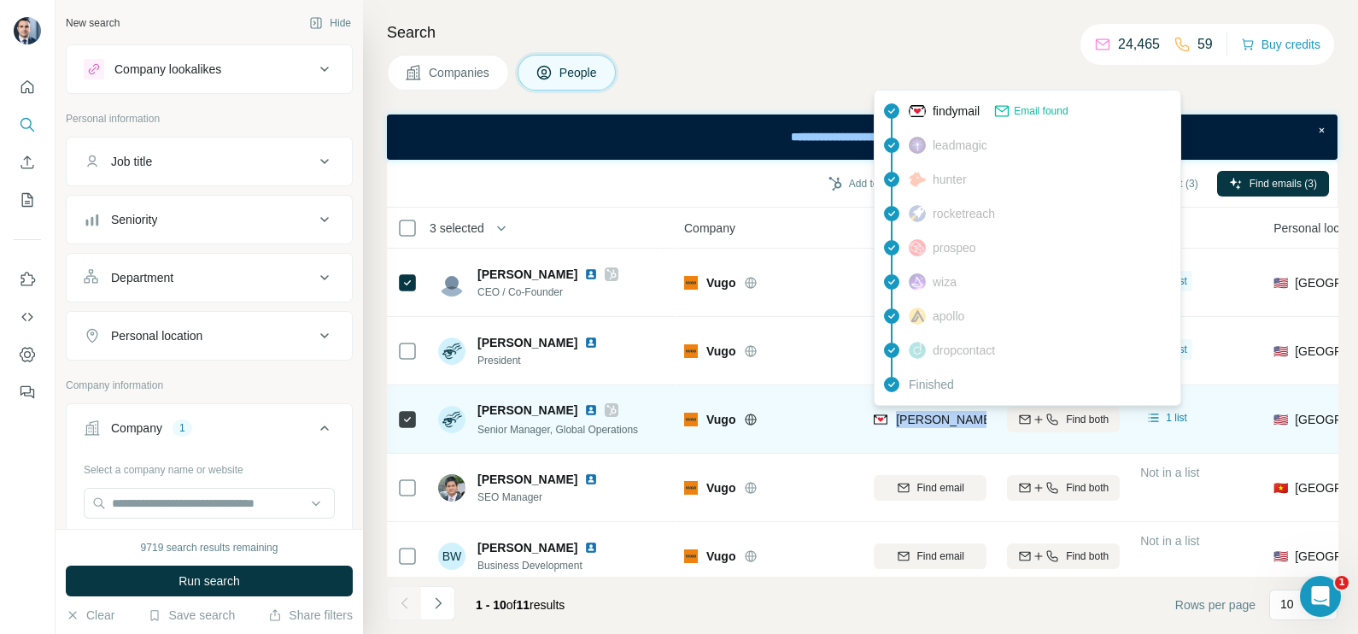
click at [921, 422] on span "[PERSON_NAME][EMAIL_ADDRESS][DOMAIN_NAME]" at bounding box center [1046, 419] width 301 height 14
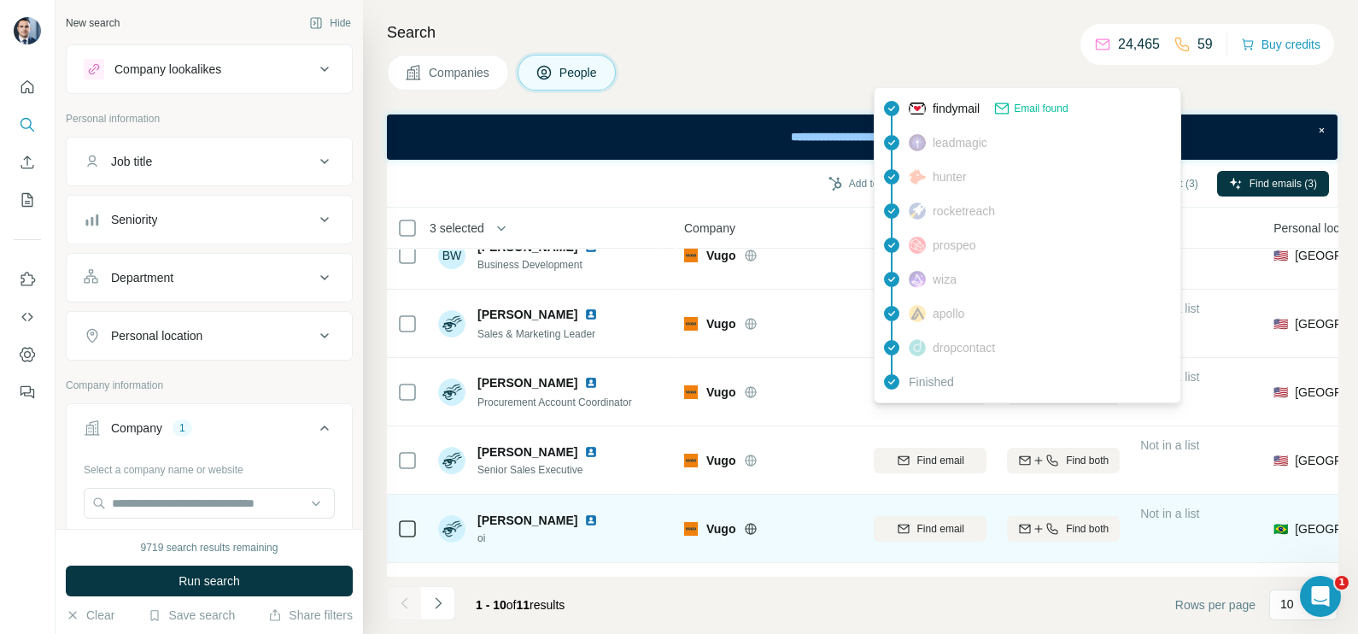
scroll to position [366, 0]
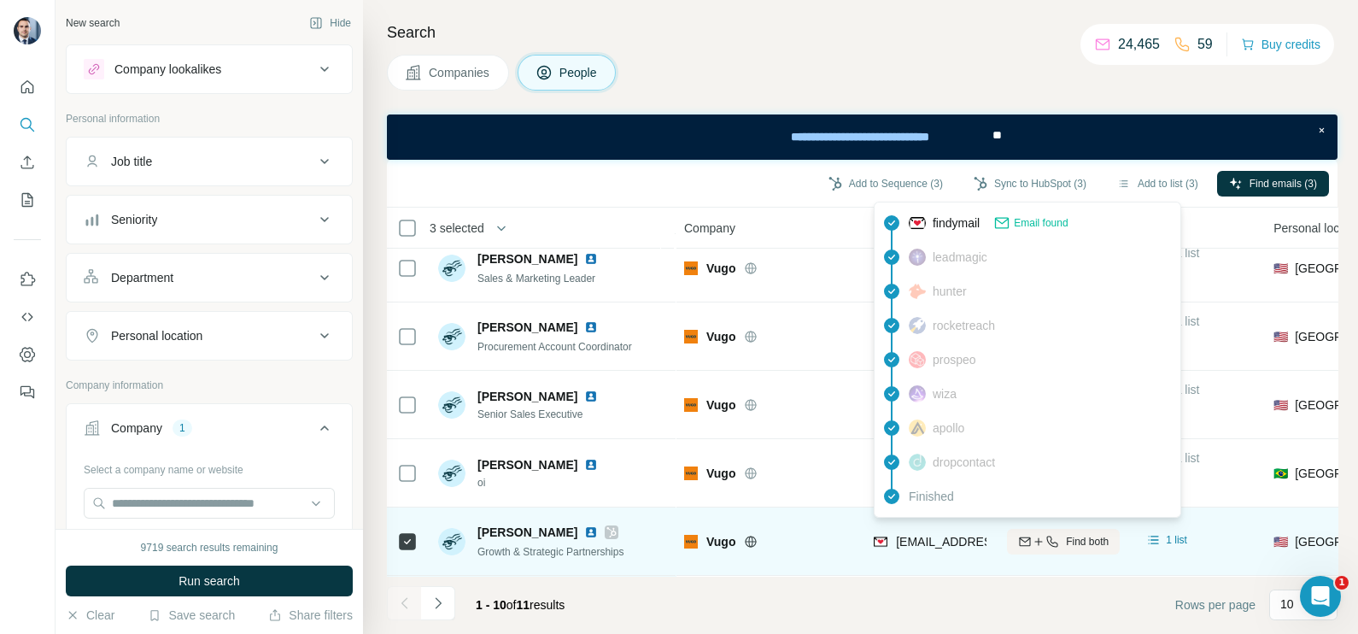
click at [917, 533] on div "[EMAIL_ADDRESS][DOMAIN_NAME]" at bounding box center [997, 541] width 202 height 17
click at [917, 534] on span "[EMAIL_ADDRESS][DOMAIN_NAME]" at bounding box center [997, 541] width 202 height 14
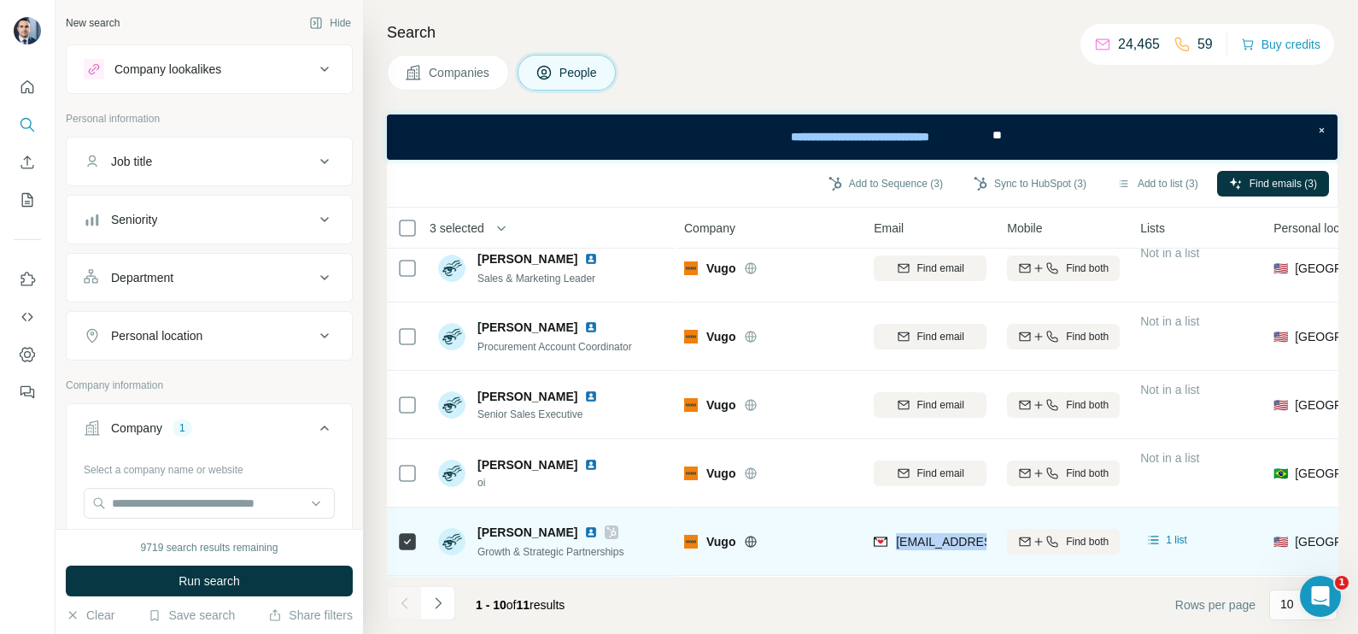
click at [917, 534] on span "[EMAIL_ADDRESS][DOMAIN_NAME]" at bounding box center [997, 541] width 202 height 14
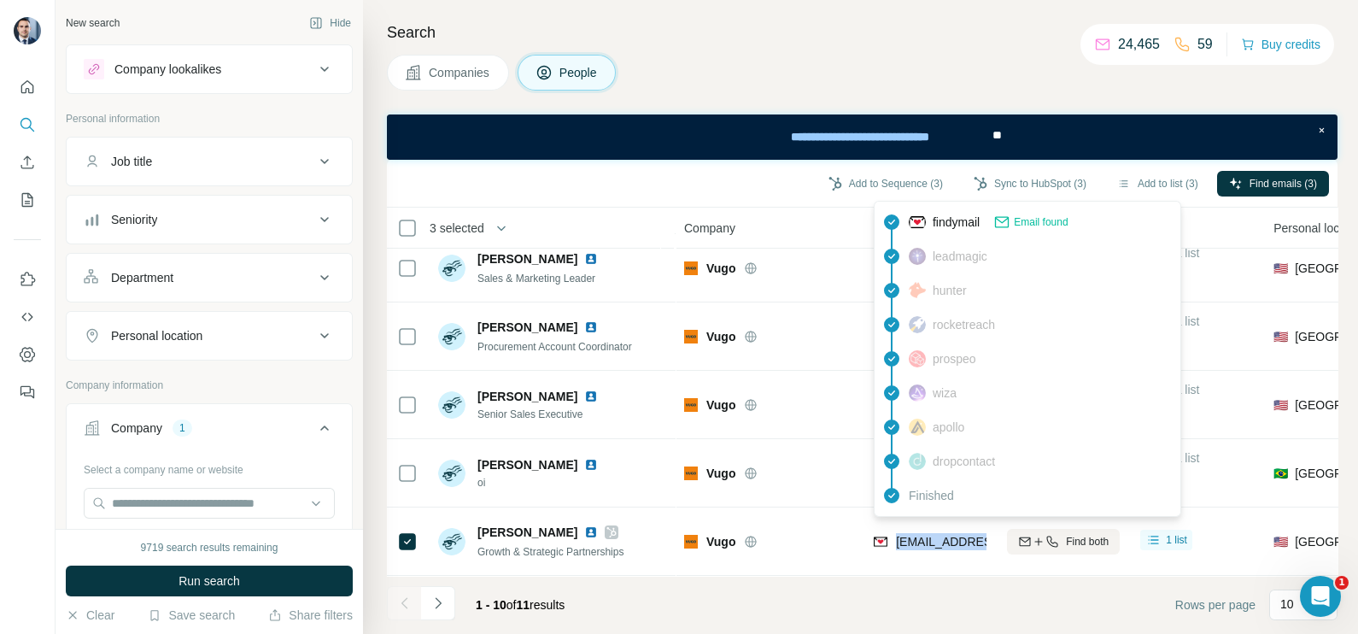
click at [465, 62] on button "Companies" at bounding box center [448, 73] width 122 height 36
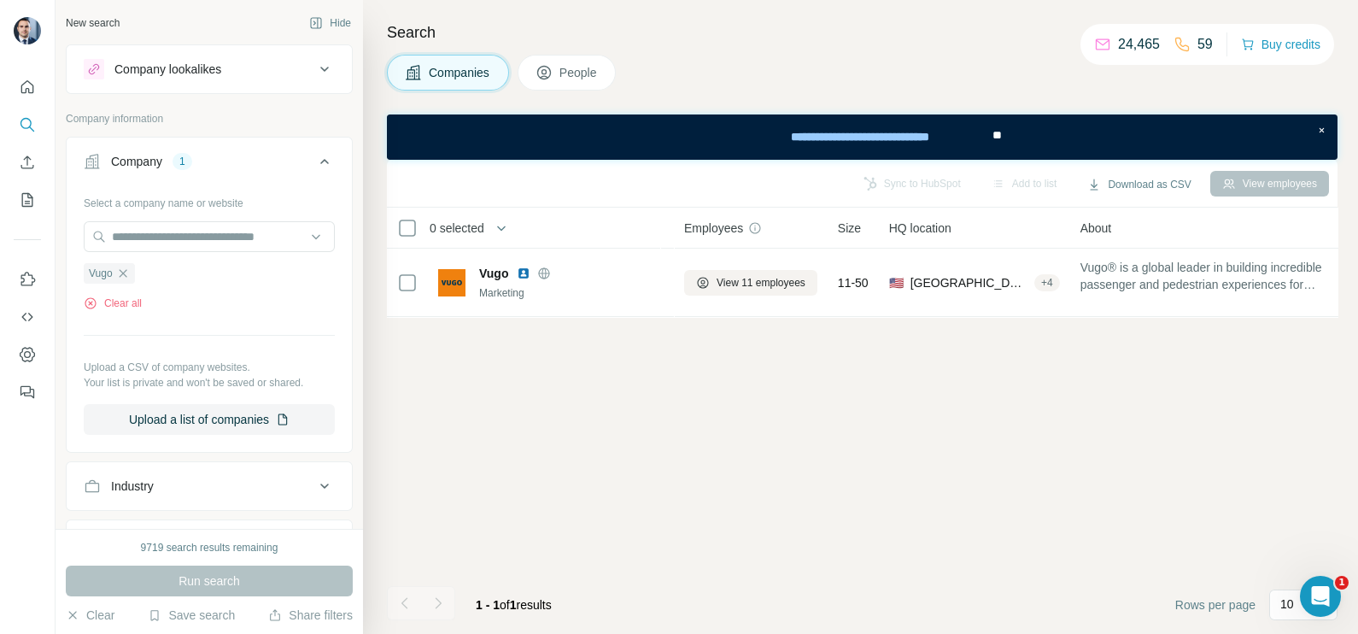
scroll to position [0, 0]
click at [124, 266] on icon "button" at bounding box center [123, 273] width 14 height 14
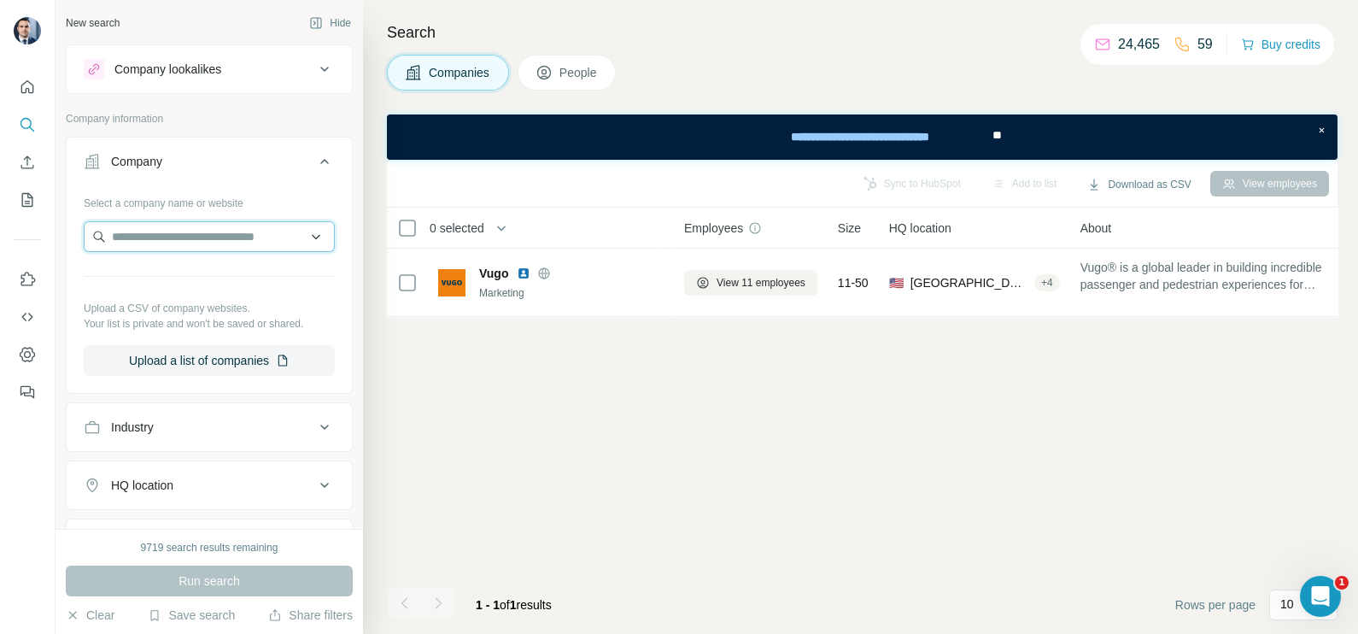
click at [163, 232] on input "text" at bounding box center [209, 236] width 251 height 31
paste input "**********"
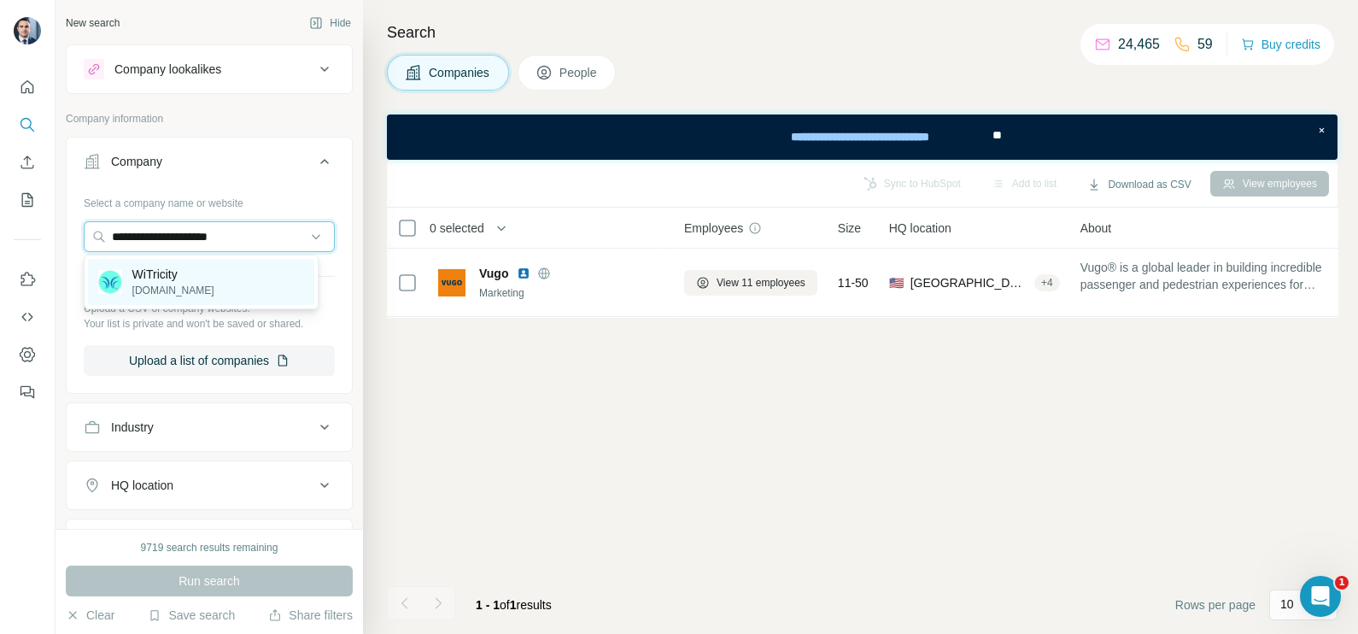
type input "**********"
click at [182, 286] on p "[DOMAIN_NAME]" at bounding box center [173, 290] width 82 height 15
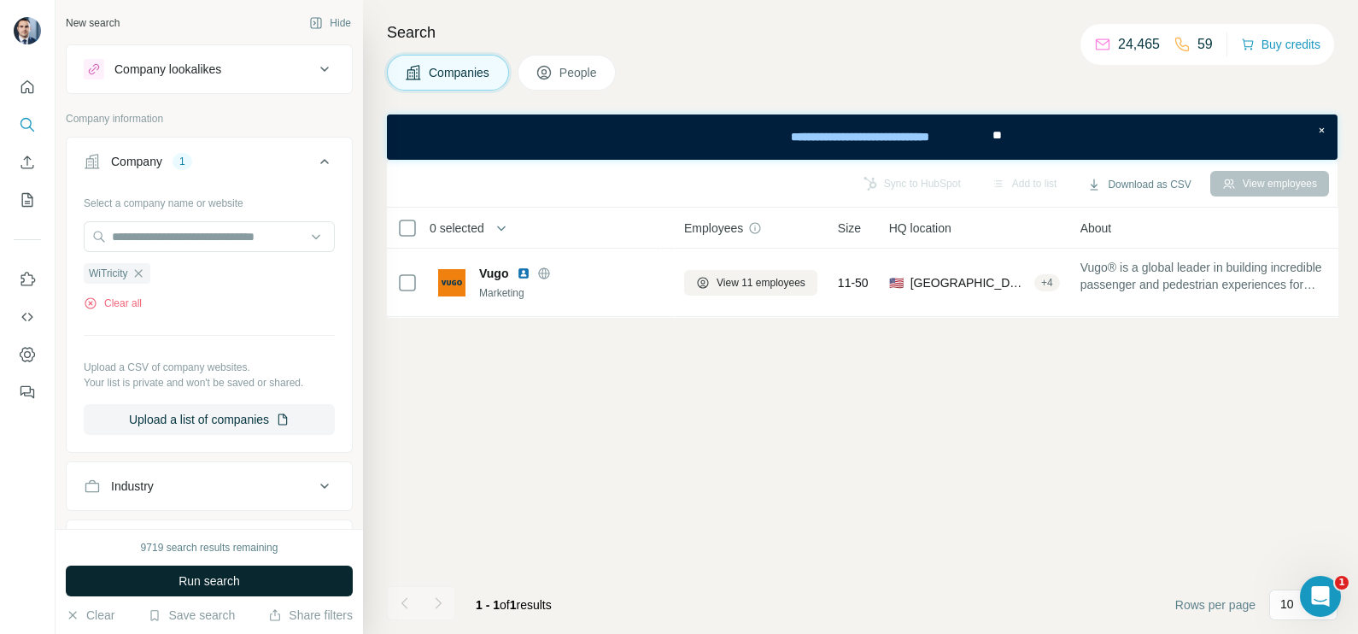
click at [272, 568] on button "Run search" at bounding box center [209, 580] width 287 height 31
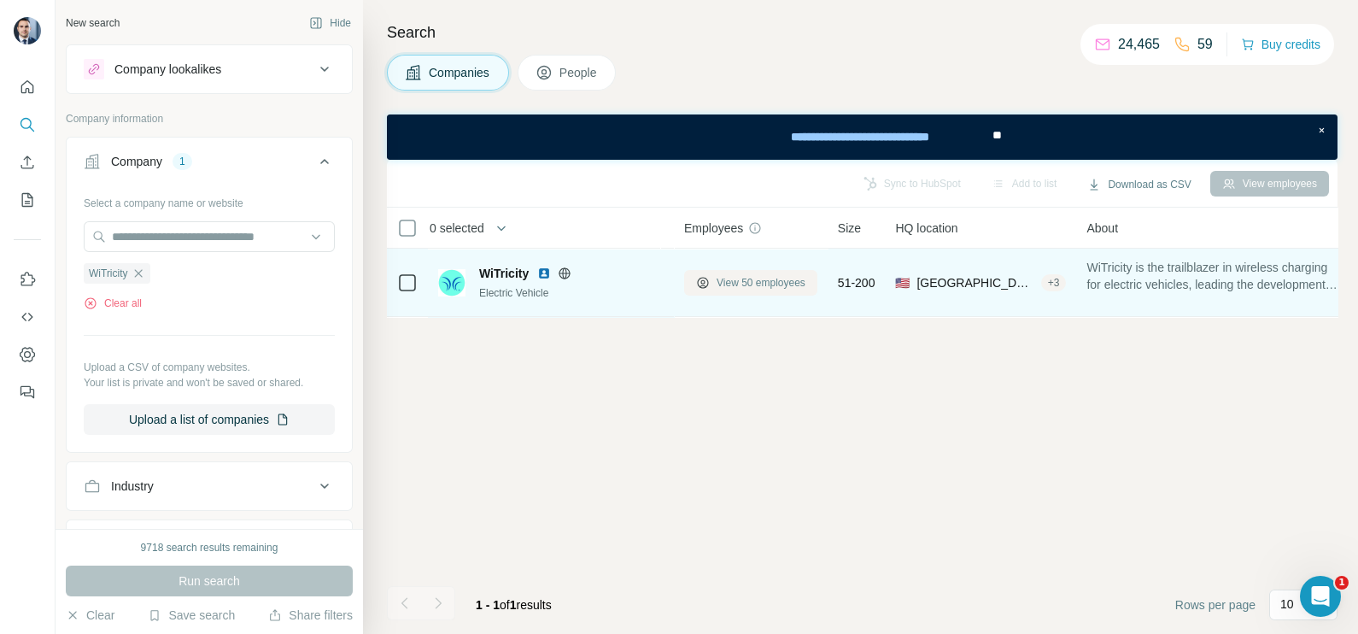
click at [764, 290] on button "View 50 employees" at bounding box center [750, 283] width 133 height 26
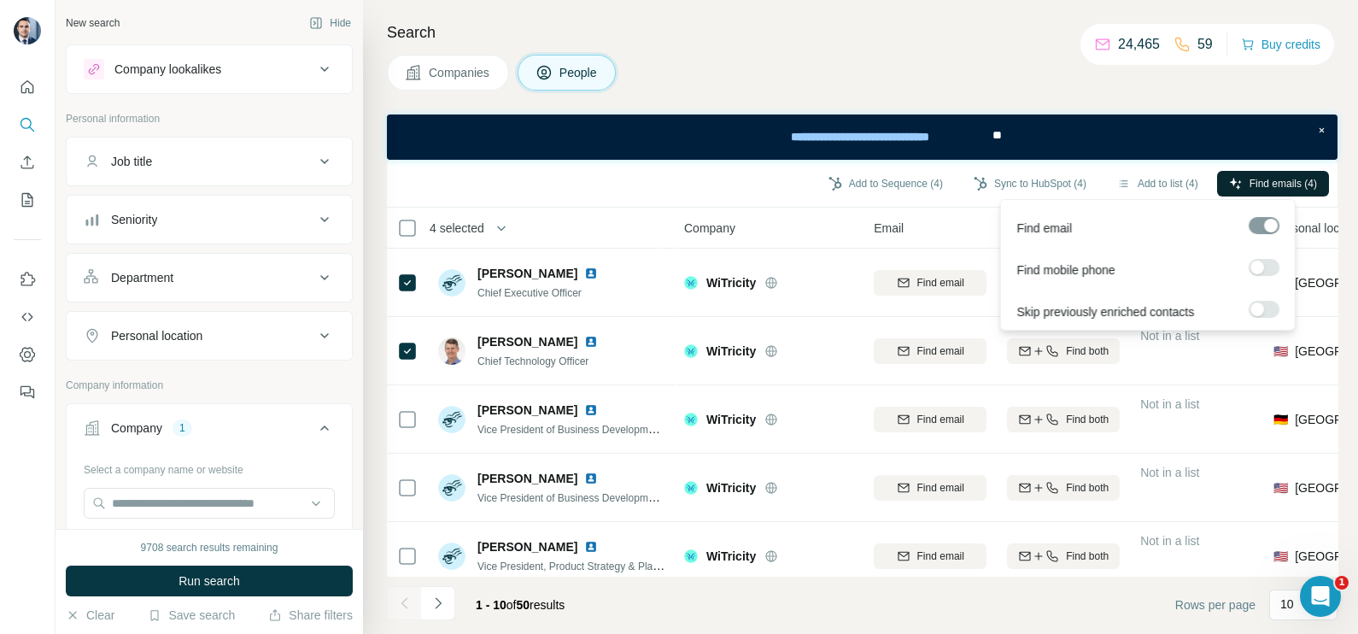
click at [1255, 183] on span "Find emails (4)" at bounding box center [1282, 183] width 67 height 15
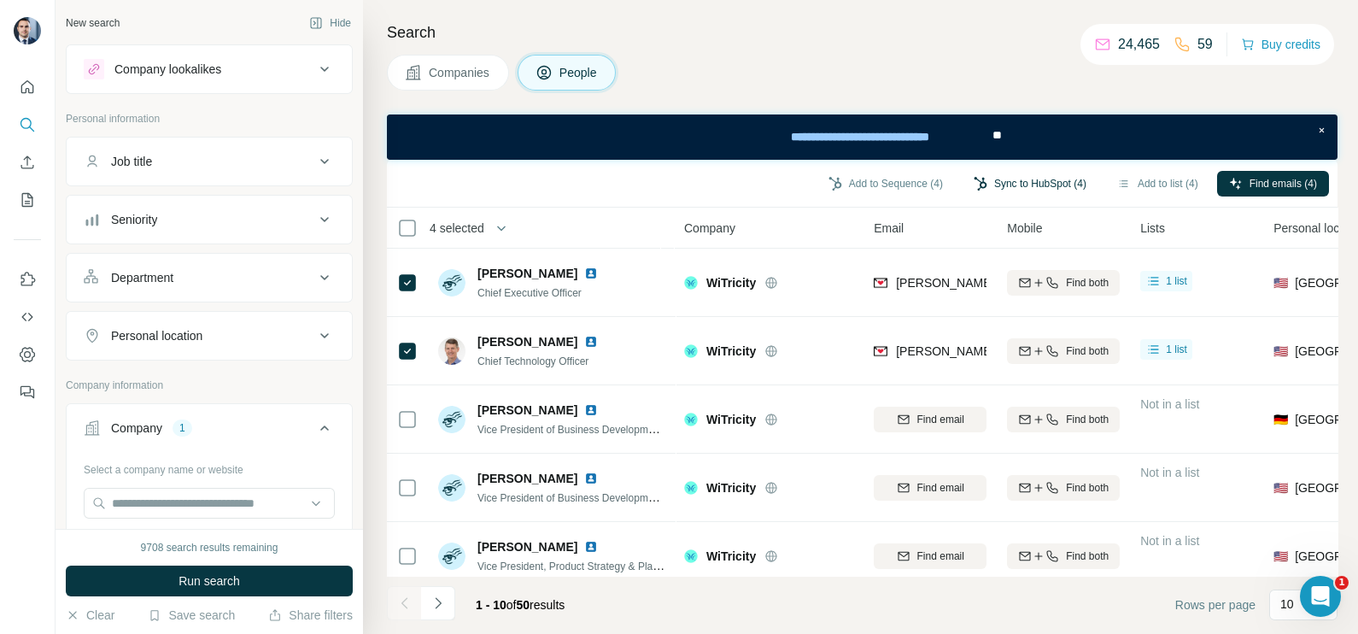
click at [1016, 188] on button "Sync to HubSpot (4)" at bounding box center [1029, 184] width 137 height 26
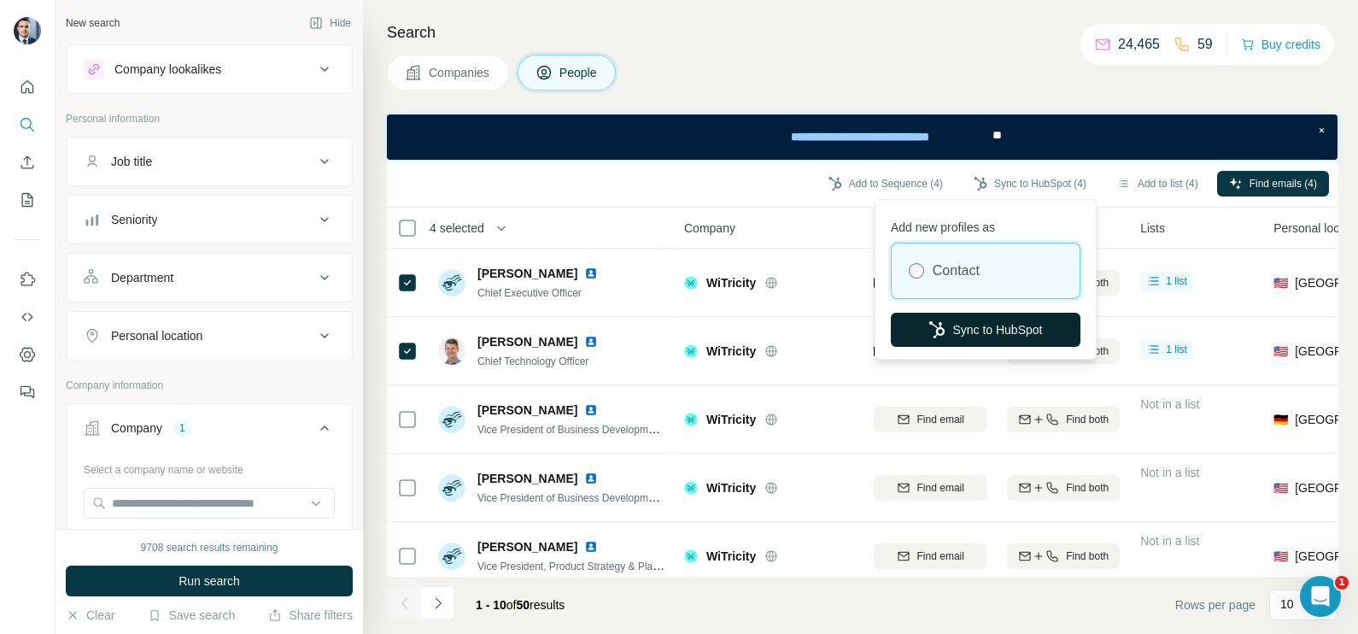
click at [968, 337] on button "Sync to HubSpot" at bounding box center [986, 329] width 190 height 34
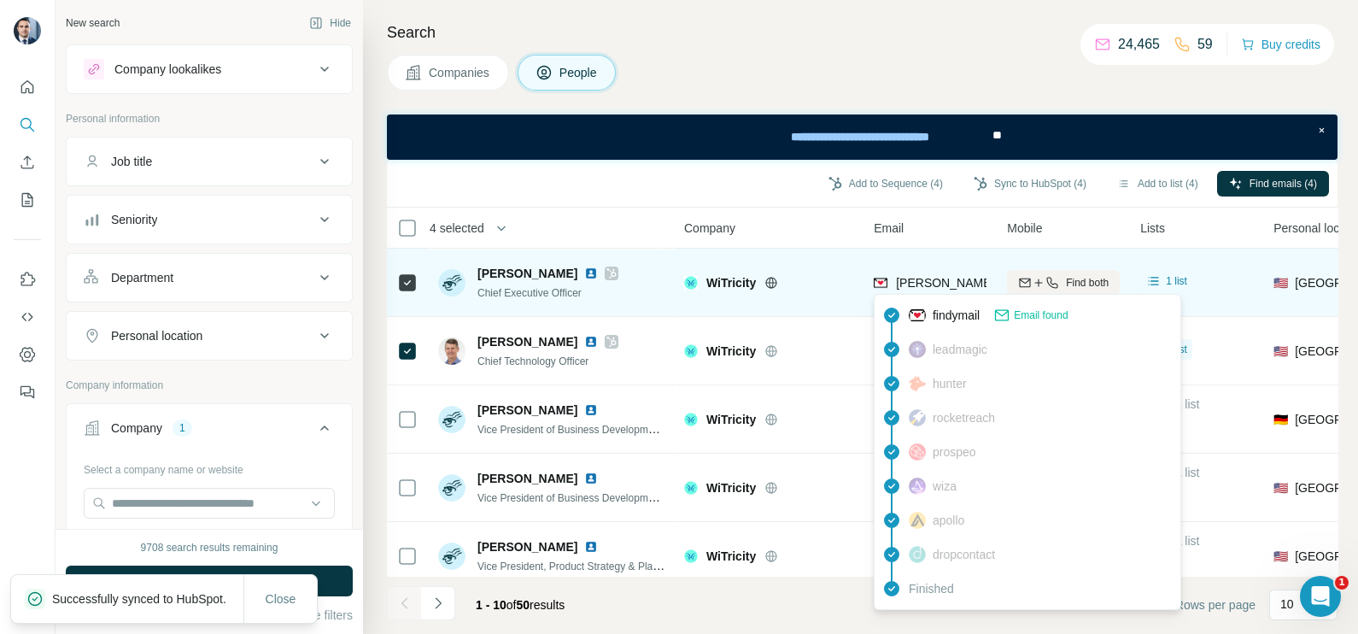
click at [940, 287] on span "[PERSON_NAME][EMAIL_ADDRESS][DOMAIN_NAME]" at bounding box center [1046, 283] width 301 height 14
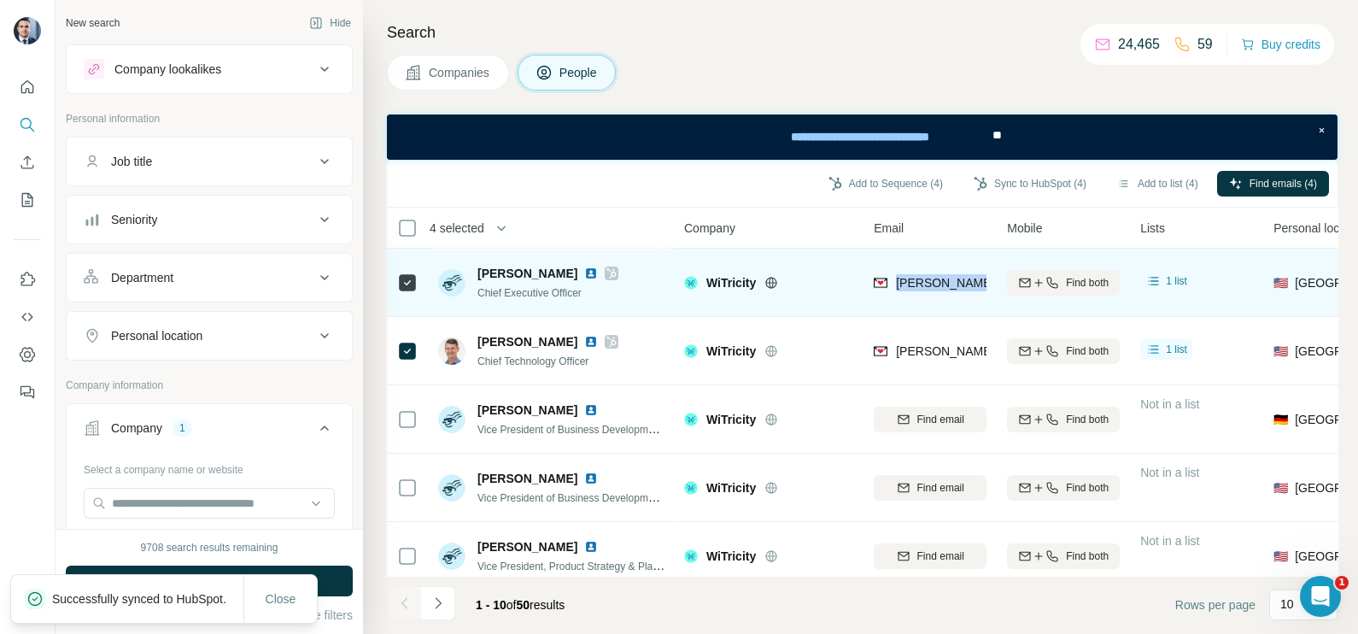
click at [940, 287] on span "[PERSON_NAME][EMAIL_ADDRESS][DOMAIN_NAME]" at bounding box center [1046, 283] width 301 height 14
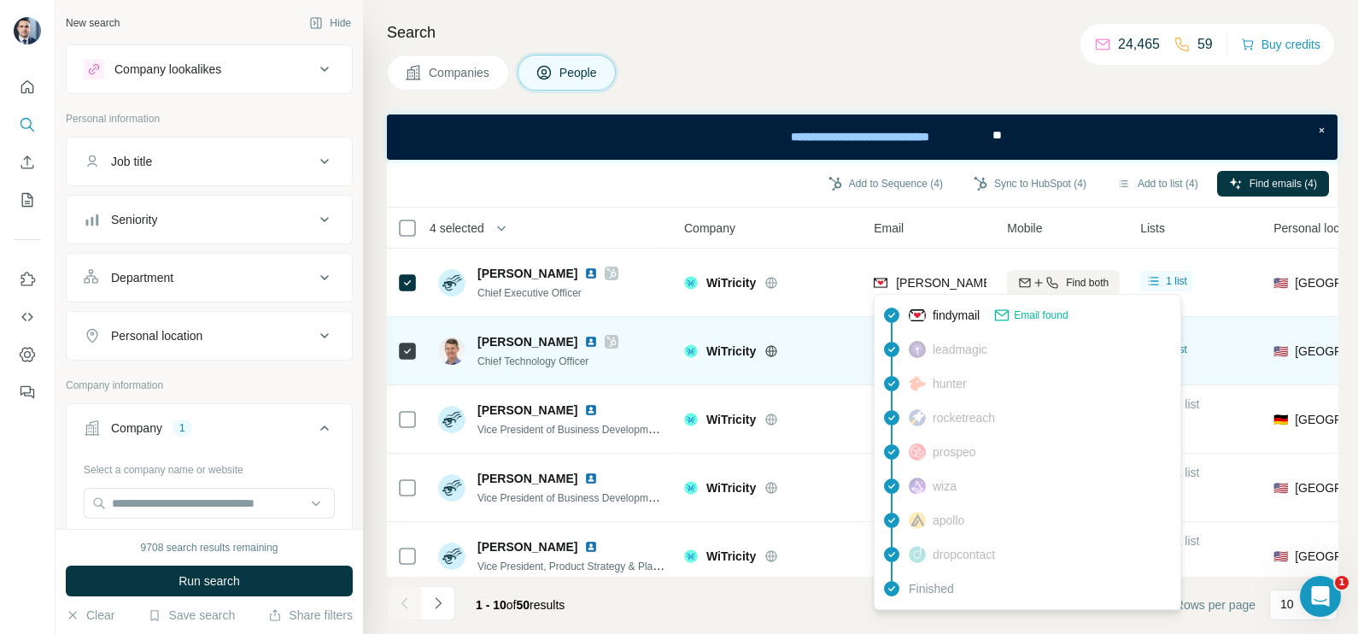
click at [772, 330] on div "WiTricity" at bounding box center [768, 350] width 169 height 47
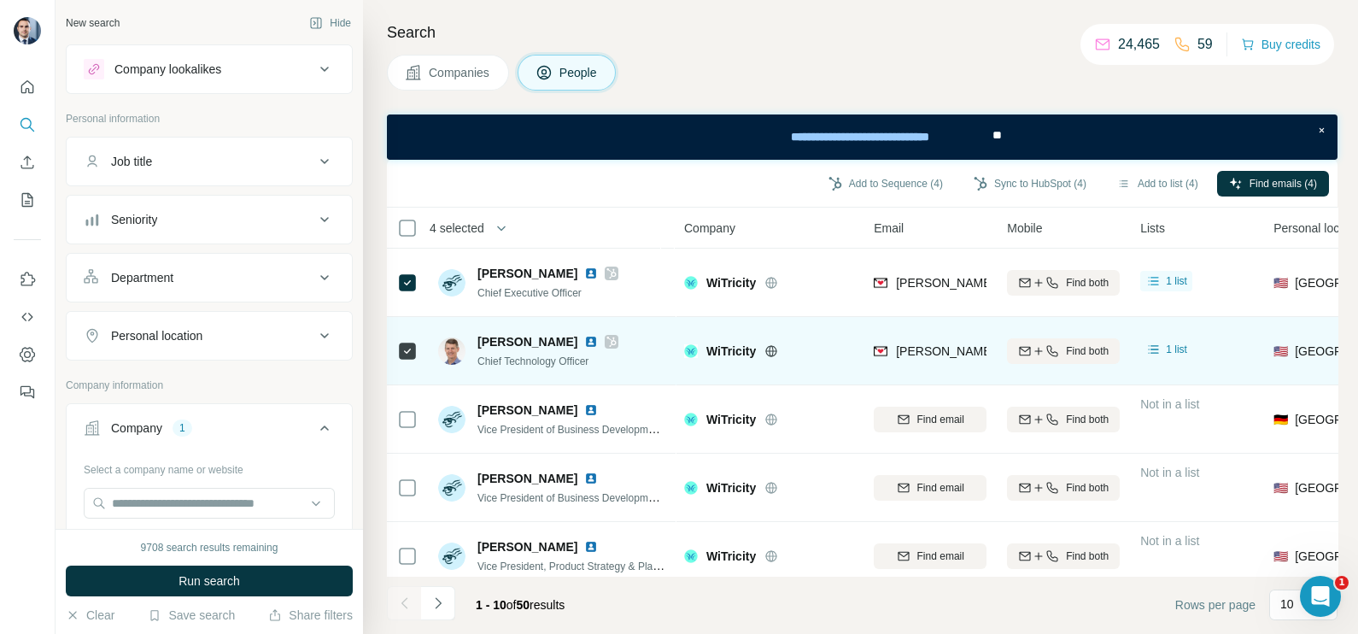
click at [914, 363] on div "[PERSON_NAME][EMAIL_ADDRESS][PERSON_NAME][DOMAIN_NAME]" at bounding box center [929, 350] width 113 height 47
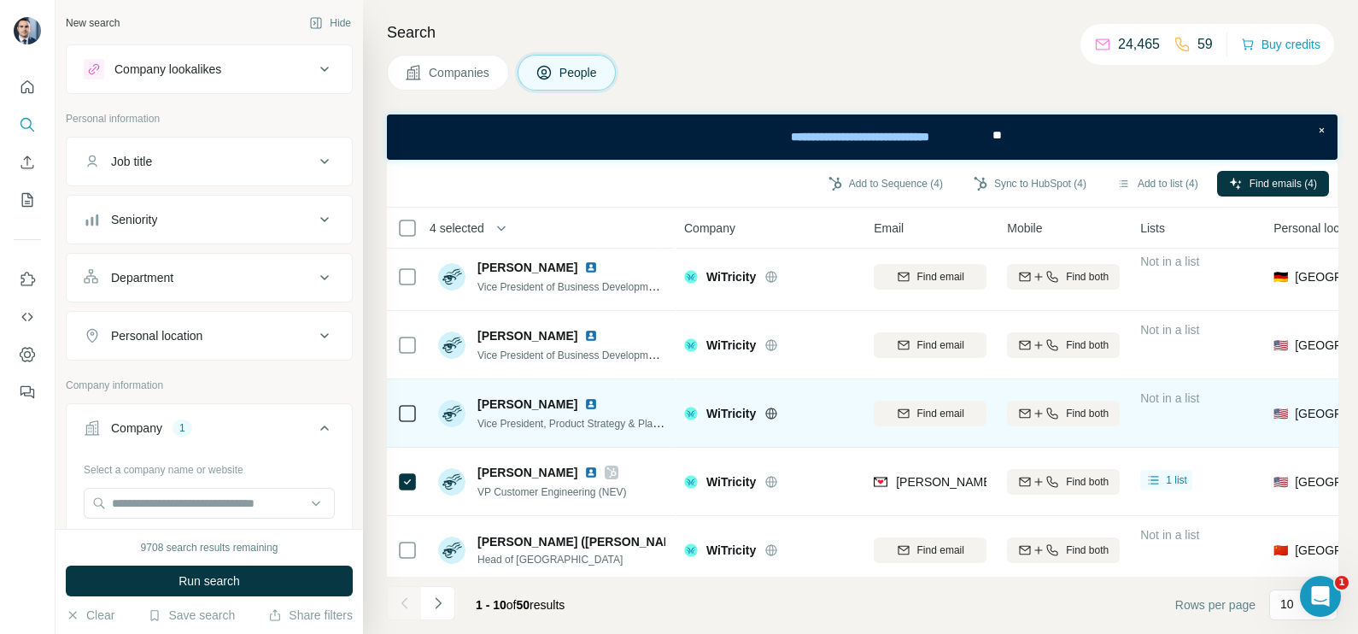
scroll to position [213, 0]
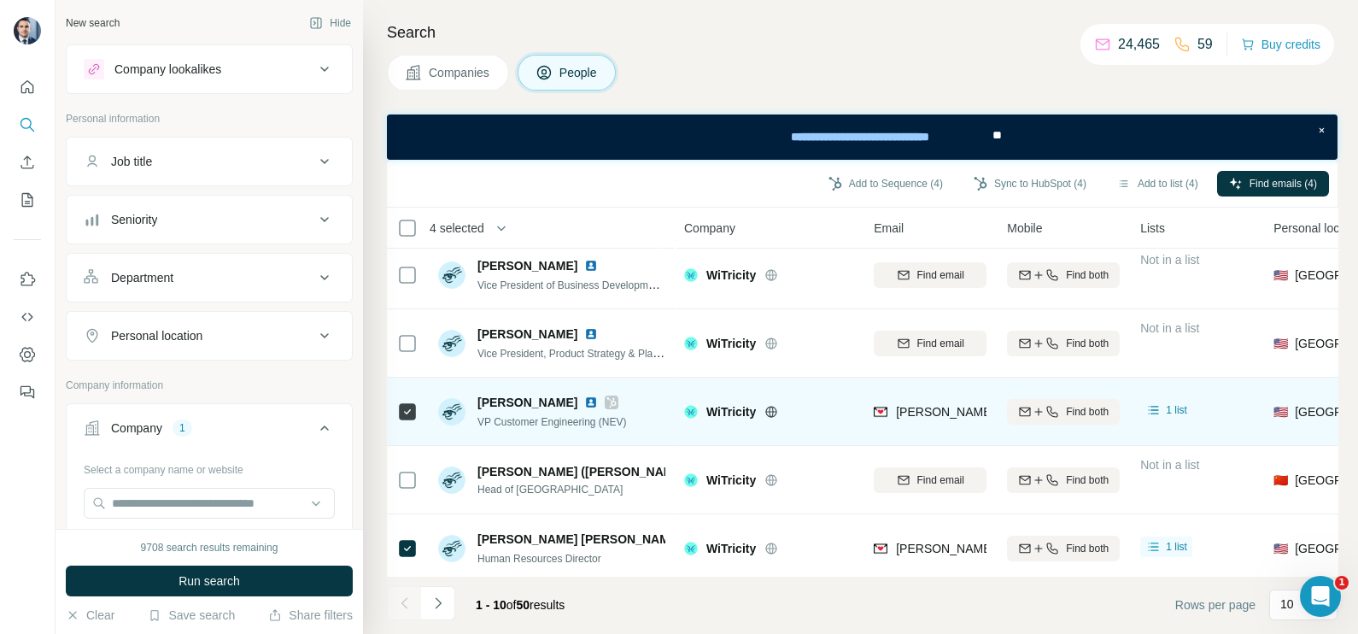
click at [896, 406] on span "[PERSON_NAME][EMAIL_ADDRESS][PERSON_NAME][DOMAIN_NAME]" at bounding box center [1096, 412] width 400 height 14
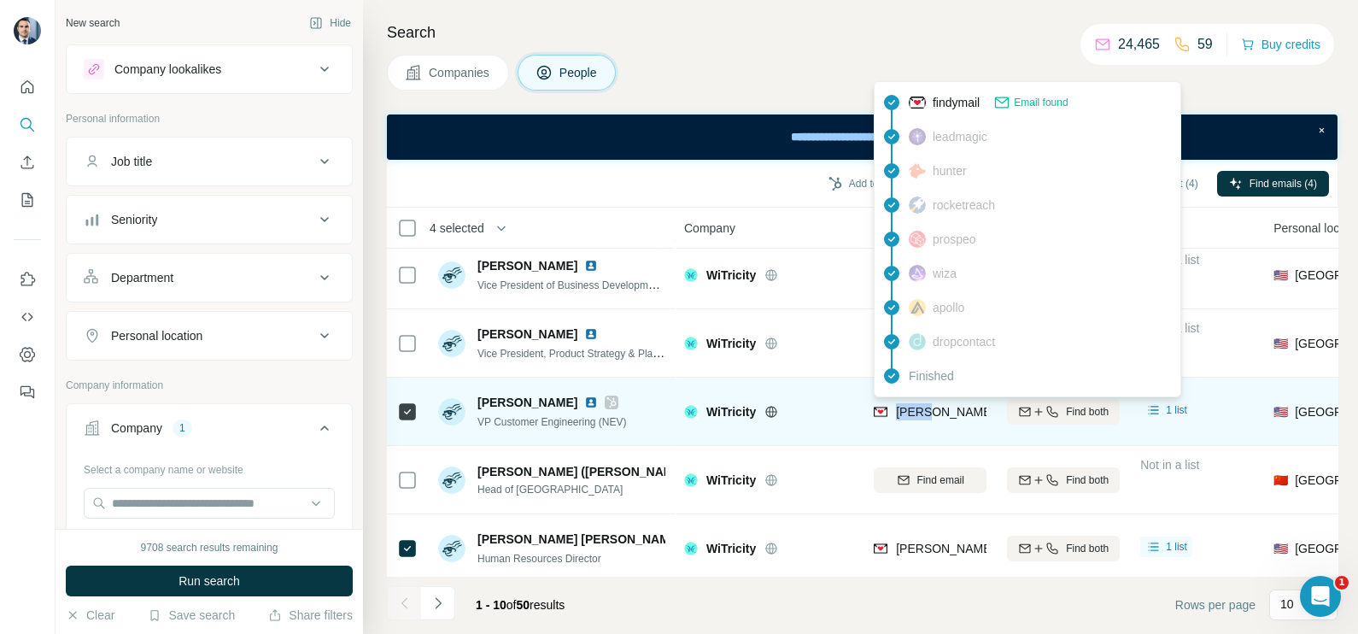
click at [896, 406] on span "[PERSON_NAME][EMAIL_ADDRESS][PERSON_NAME][DOMAIN_NAME]" at bounding box center [1096, 412] width 400 height 14
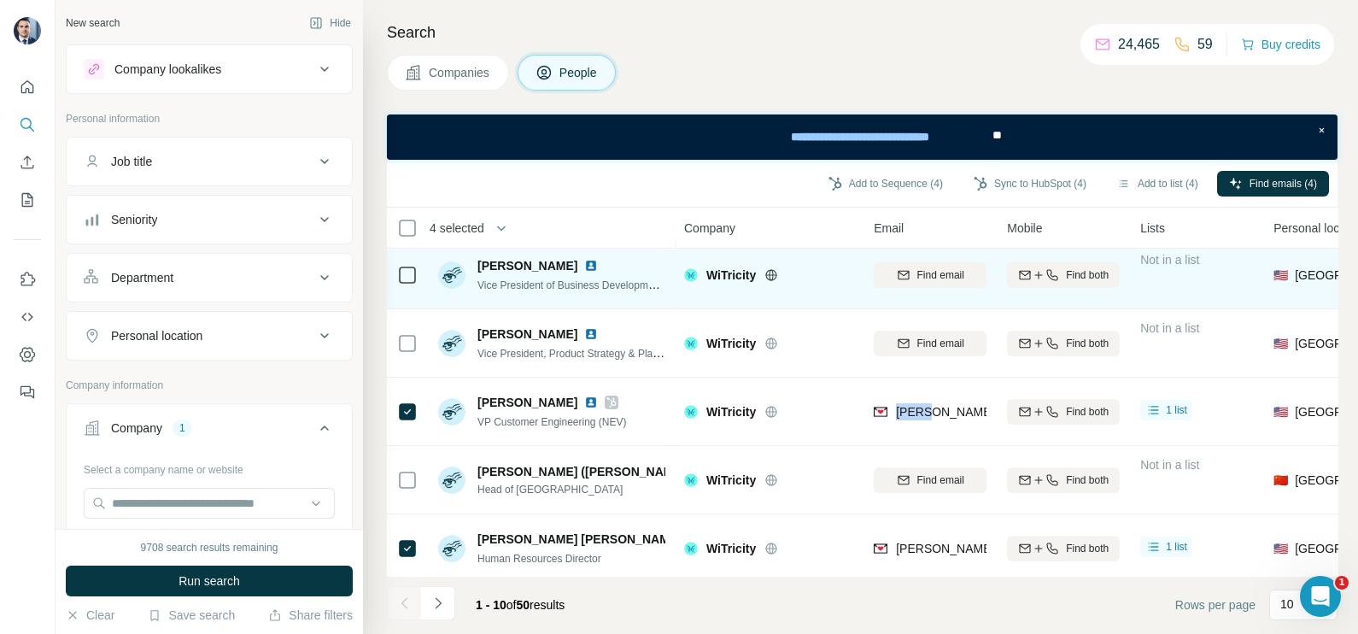
drag, startPoint x: 896, startPoint y: 406, endPoint x: 853, endPoint y: 299, distance: 115.3
click at [896, 406] on span "[PERSON_NAME][EMAIL_ADDRESS][PERSON_NAME][DOMAIN_NAME]" at bounding box center [1096, 412] width 400 height 14
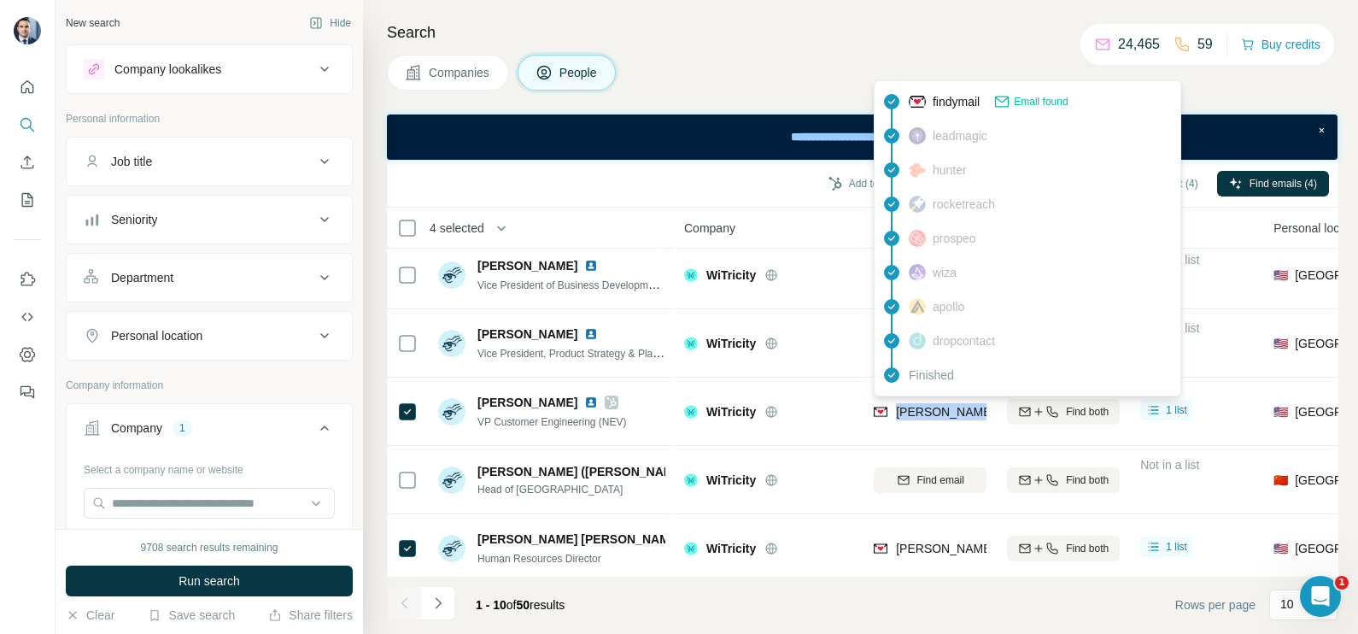
scroll to position [366, 0]
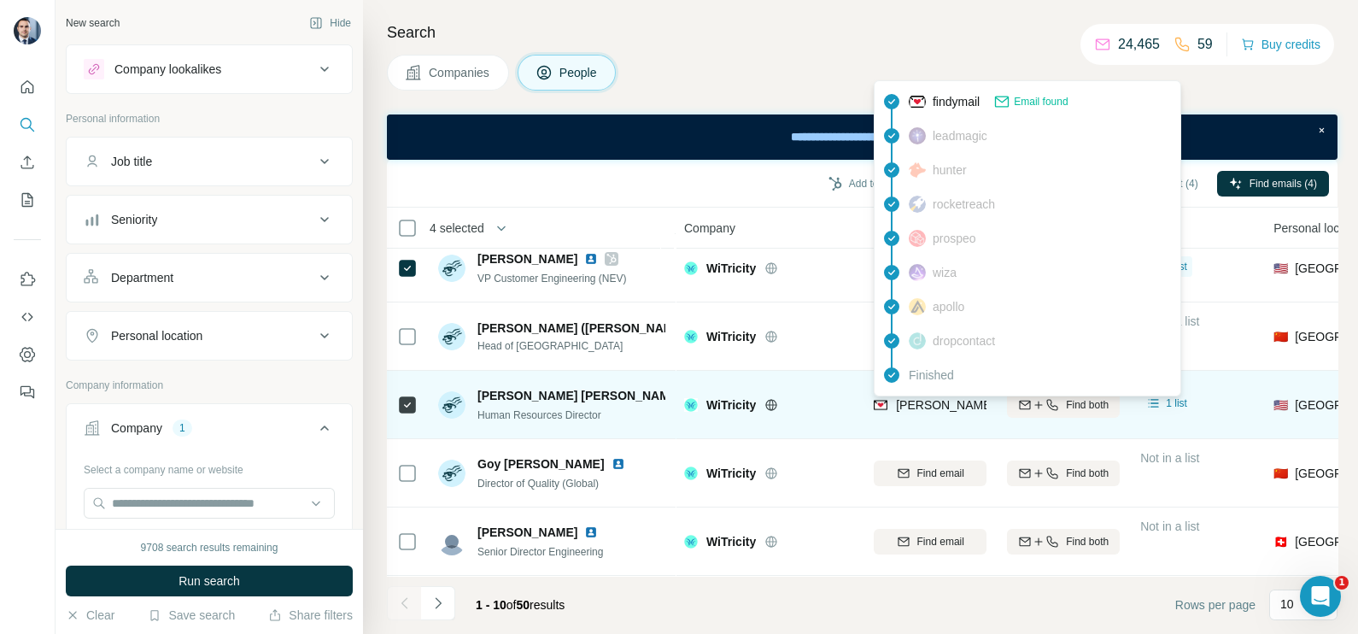
click at [888, 418] on td "[PERSON_NAME][EMAIL_ADDRESS][PERSON_NAME][DOMAIN_NAME]" at bounding box center [929, 405] width 133 height 68
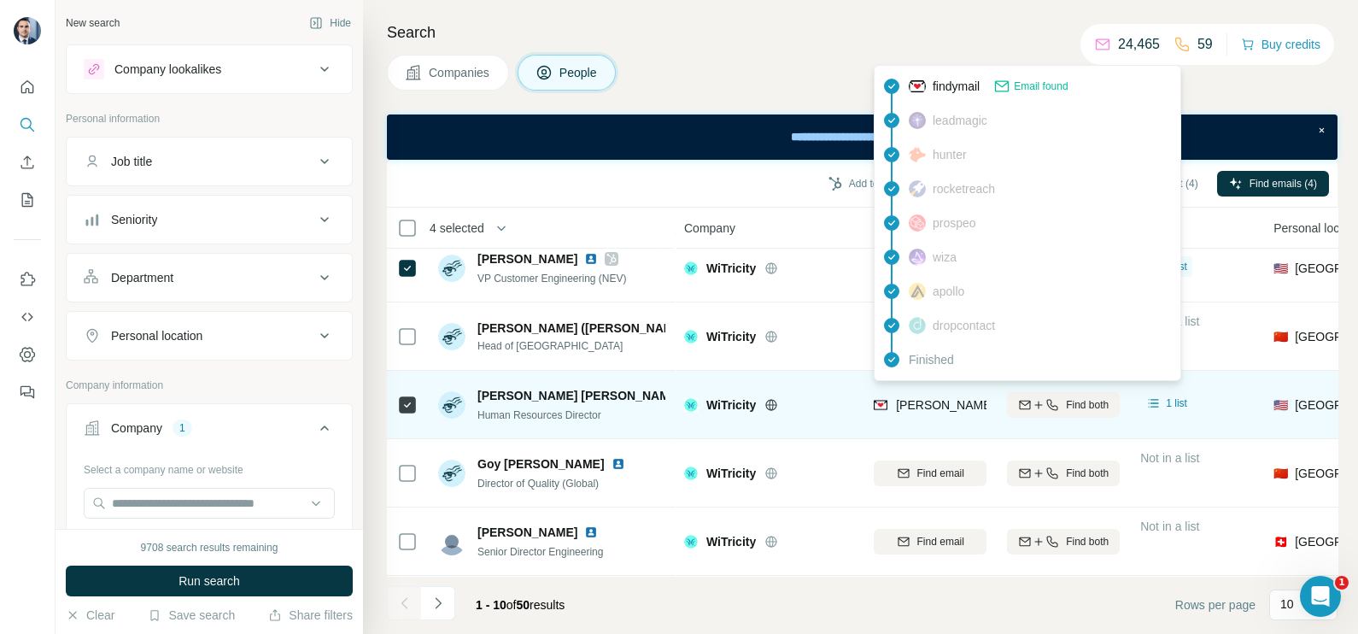
click at [925, 405] on div "[PERSON_NAME][EMAIL_ADDRESS][PERSON_NAME][DOMAIN_NAME]" at bounding box center [1077, 406] width 408 height 20
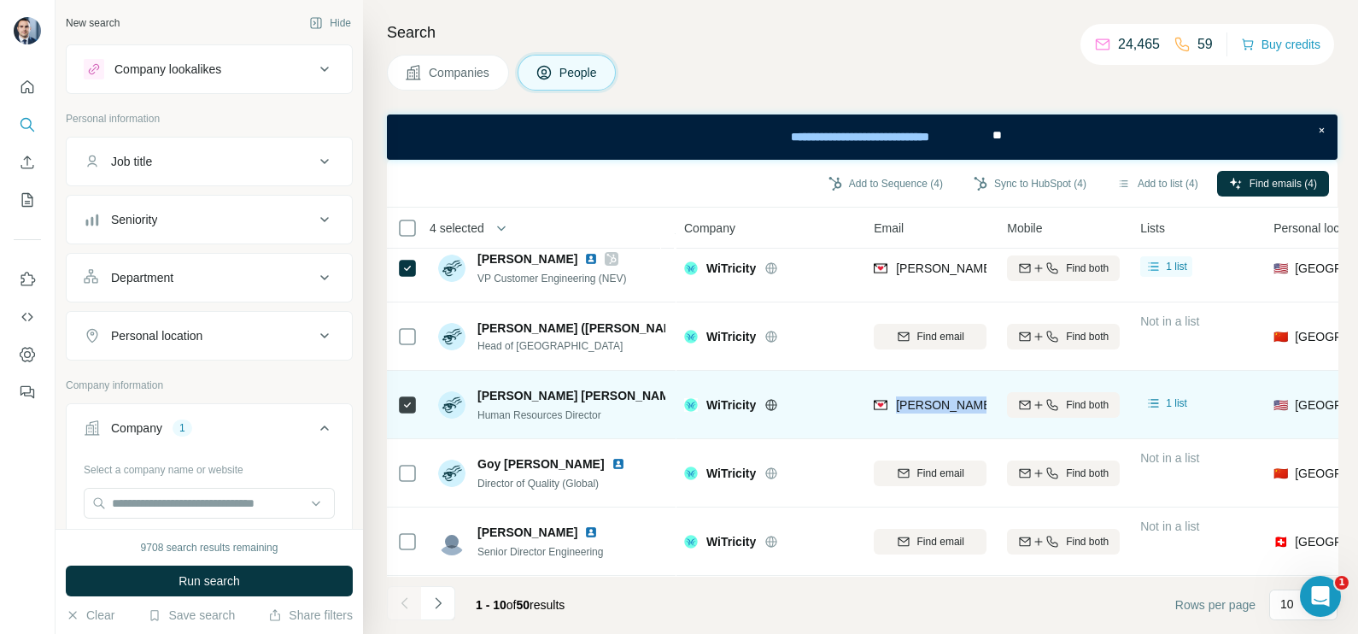
click at [925, 405] on div "[PERSON_NAME][EMAIL_ADDRESS][PERSON_NAME][DOMAIN_NAME]" at bounding box center [1077, 406] width 408 height 20
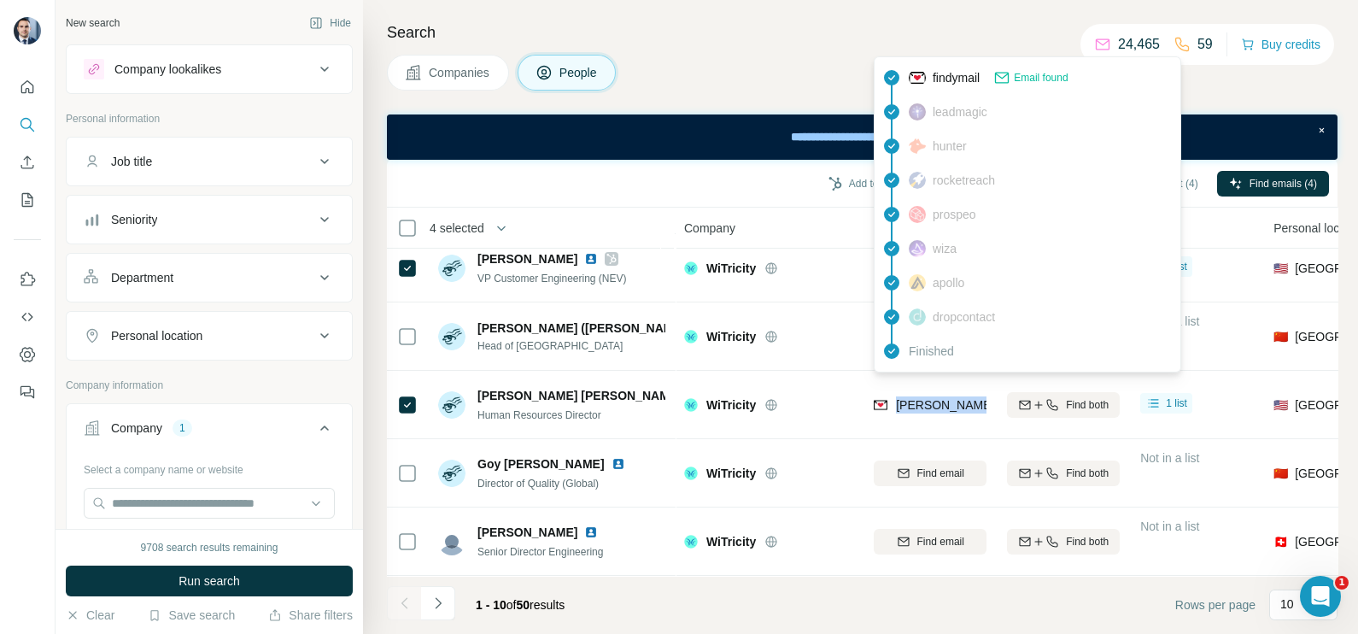
click at [448, 79] on span "Companies" at bounding box center [460, 72] width 62 height 17
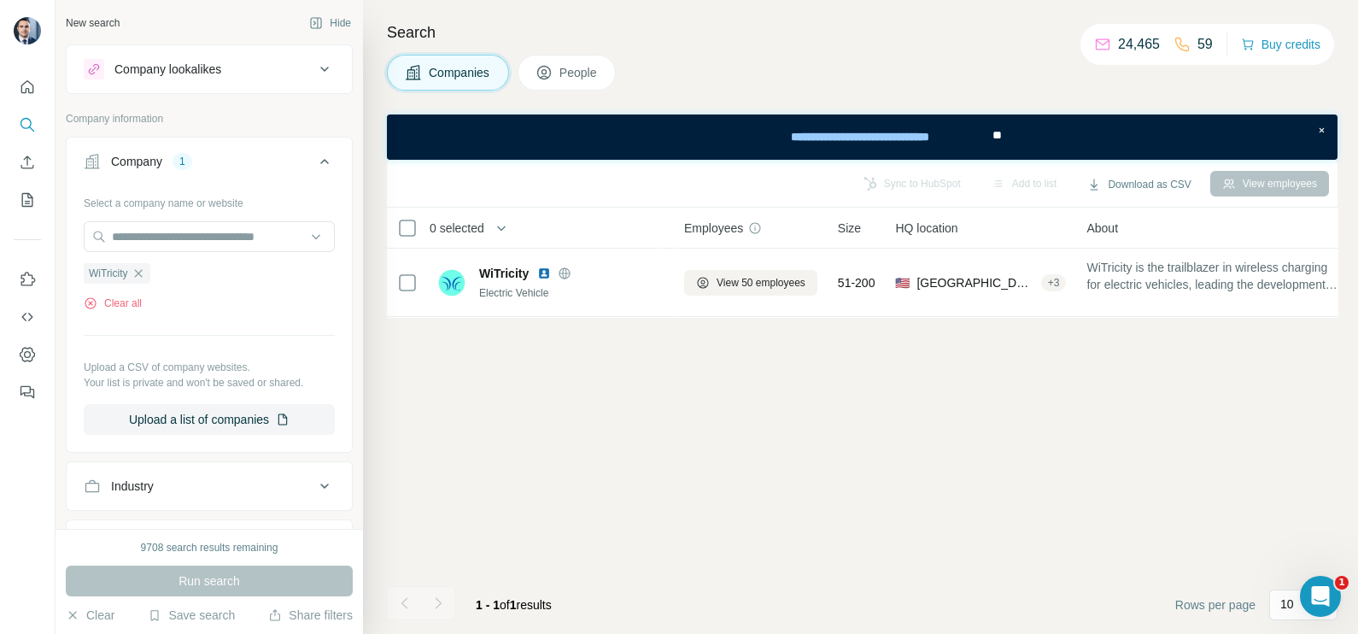
scroll to position [0, 0]
click at [144, 273] on icon "button" at bounding box center [138, 273] width 14 height 14
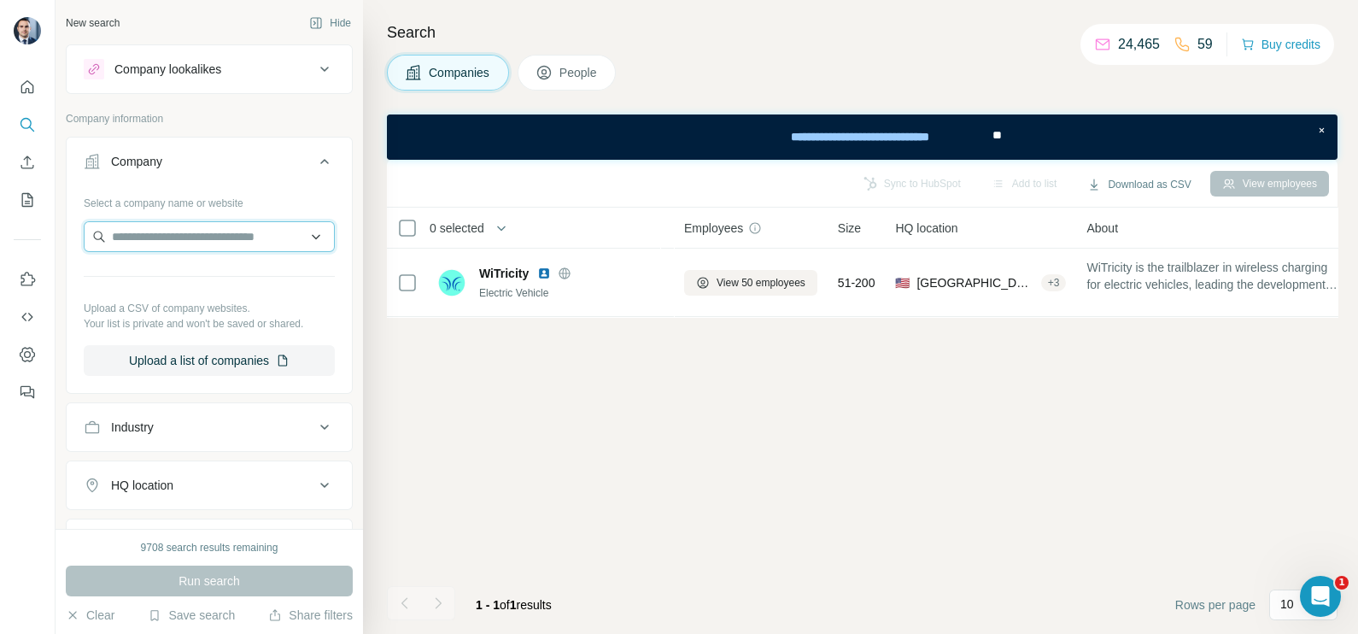
click at [148, 241] on input "text" at bounding box center [209, 236] width 251 height 31
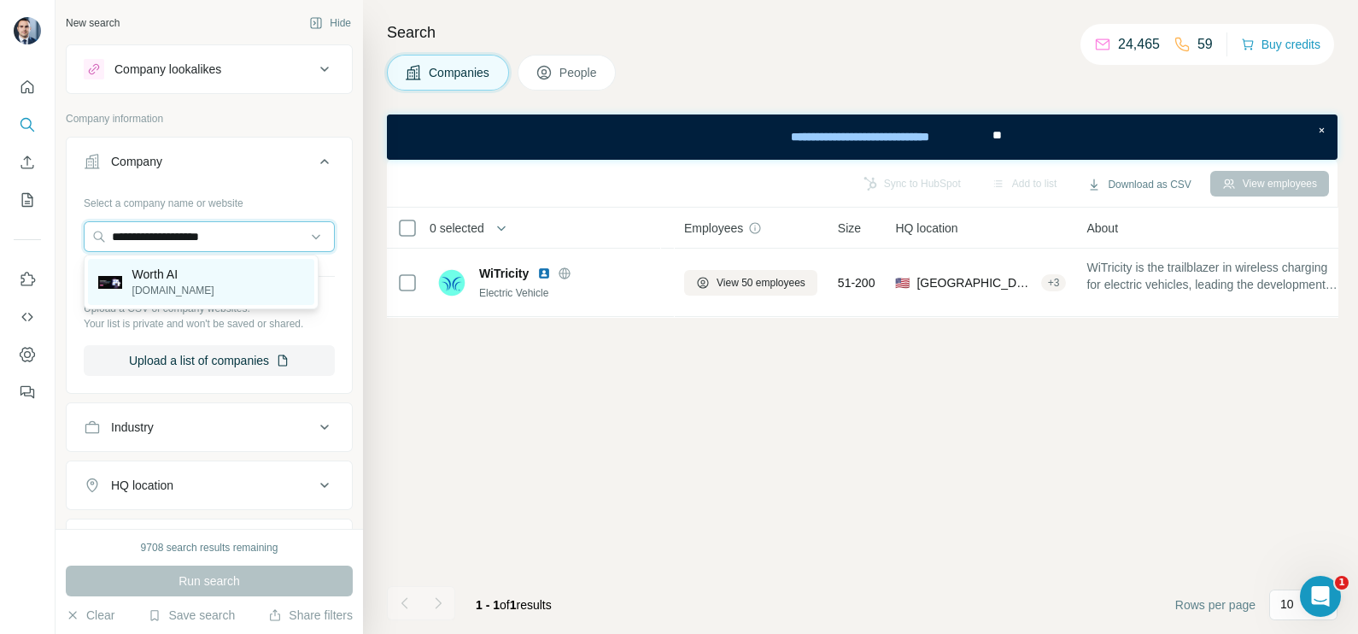
type input "**********"
click at [218, 275] on div "Worth AI [DOMAIN_NAME]" at bounding box center [201, 282] width 226 height 46
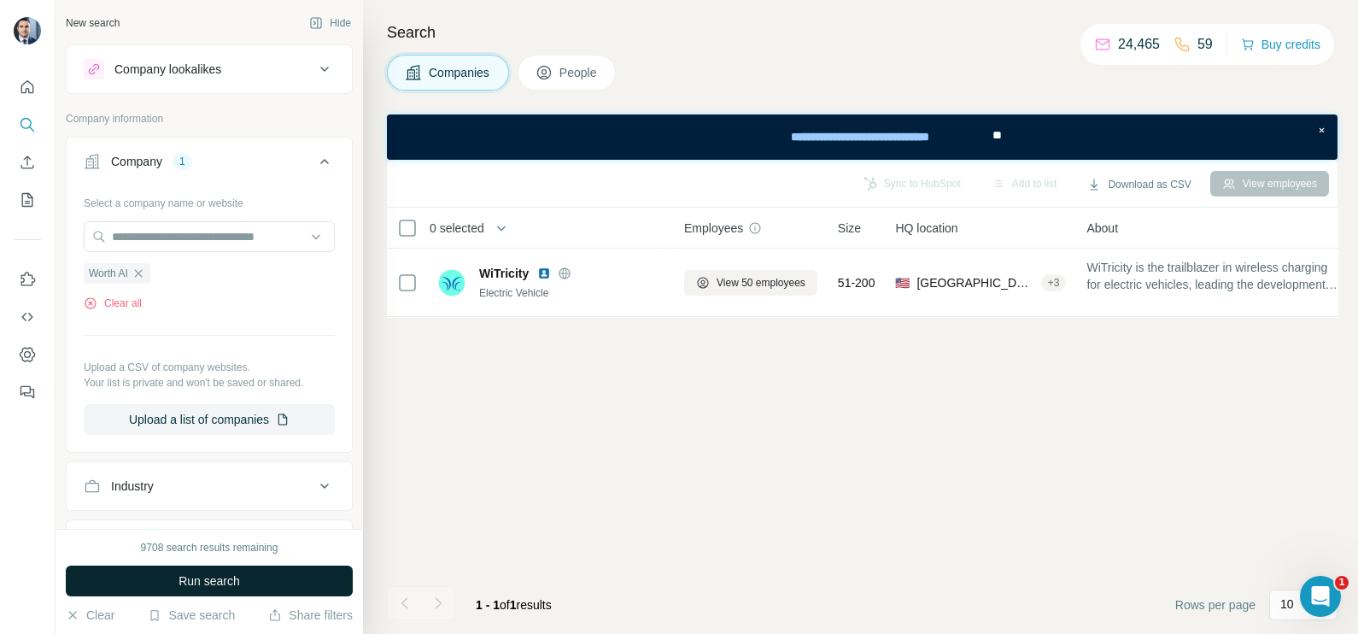
click at [213, 586] on span "Run search" at bounding box center [208, 580] width 61 height 17
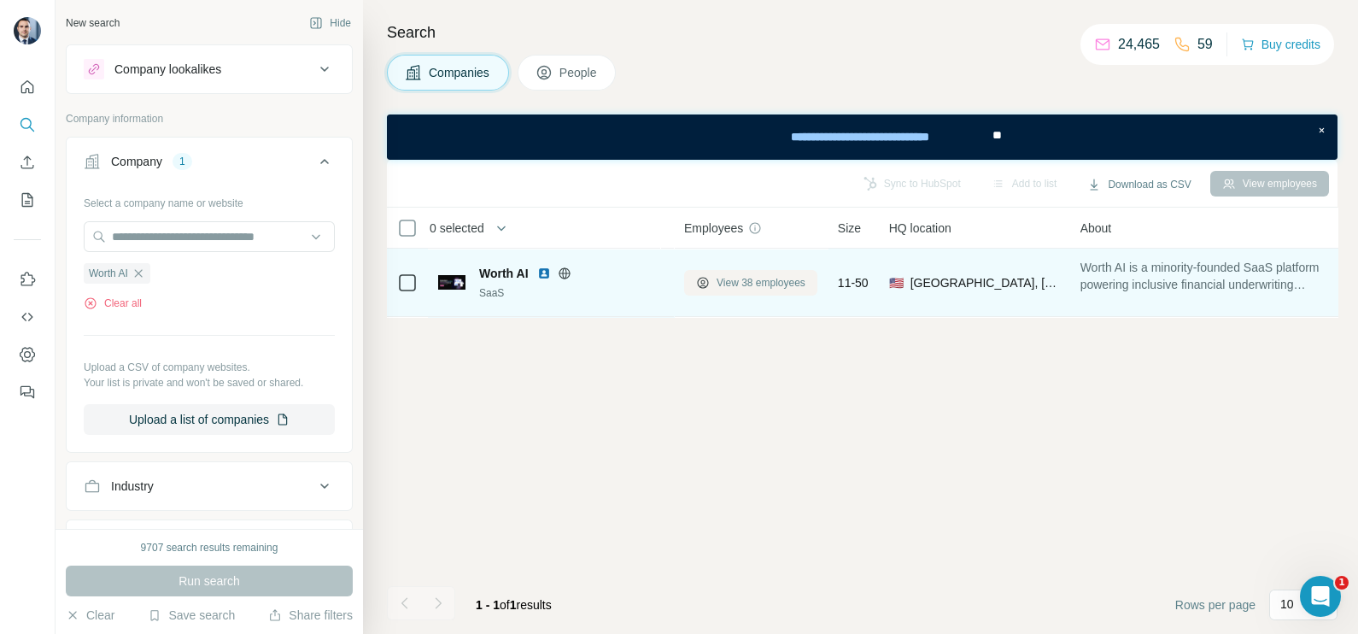
click at [730, 278] on span "View 38 employees" at bounding box center [760, 282] width 89 height 15
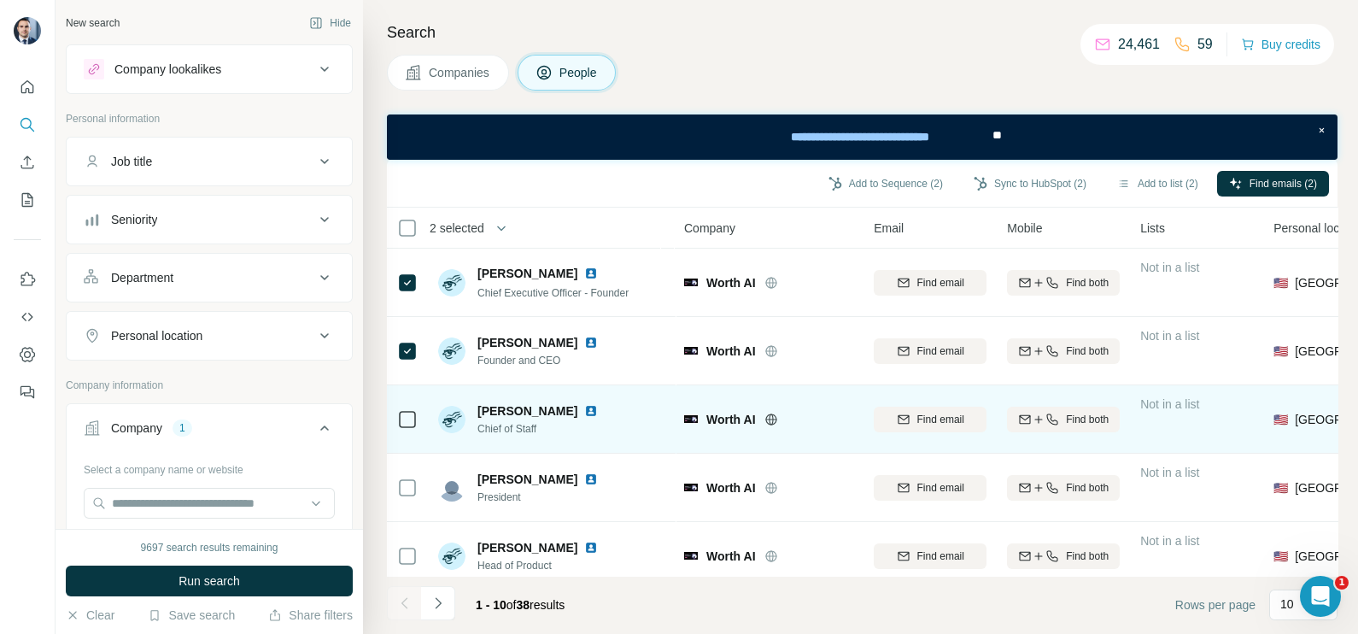
click at [420, 425] on td at bounding box center [407, 419] width 41 height 68
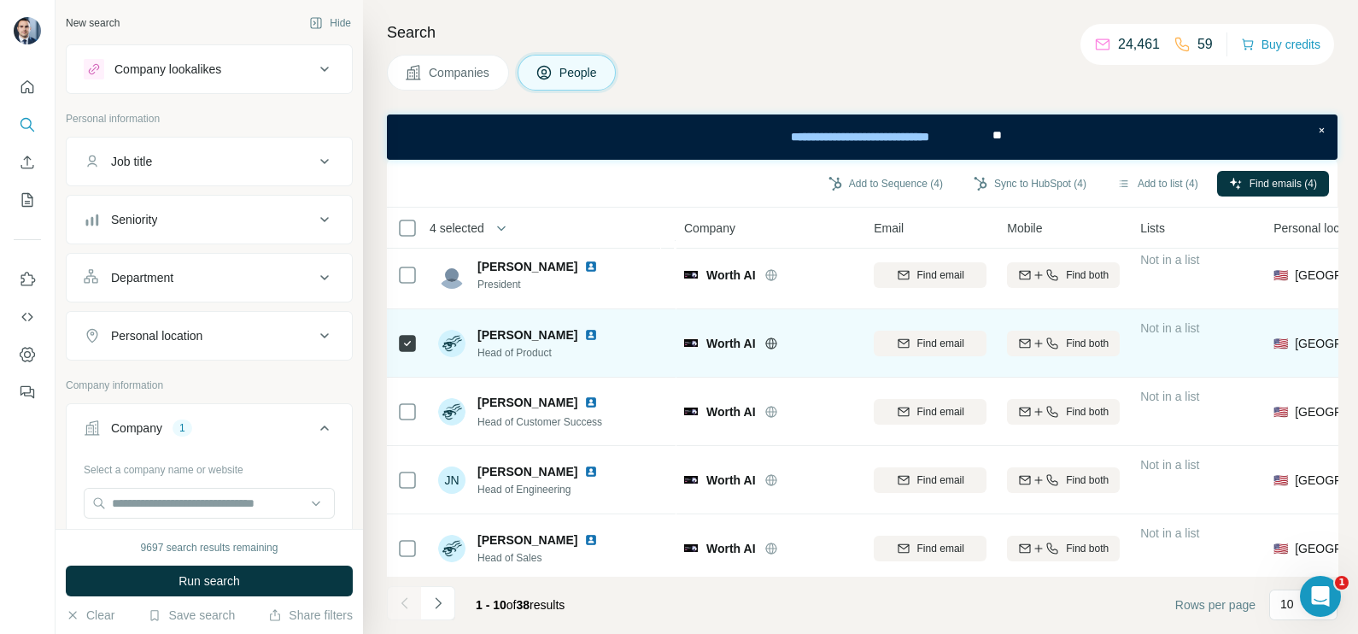
scroll to position [320, 0]
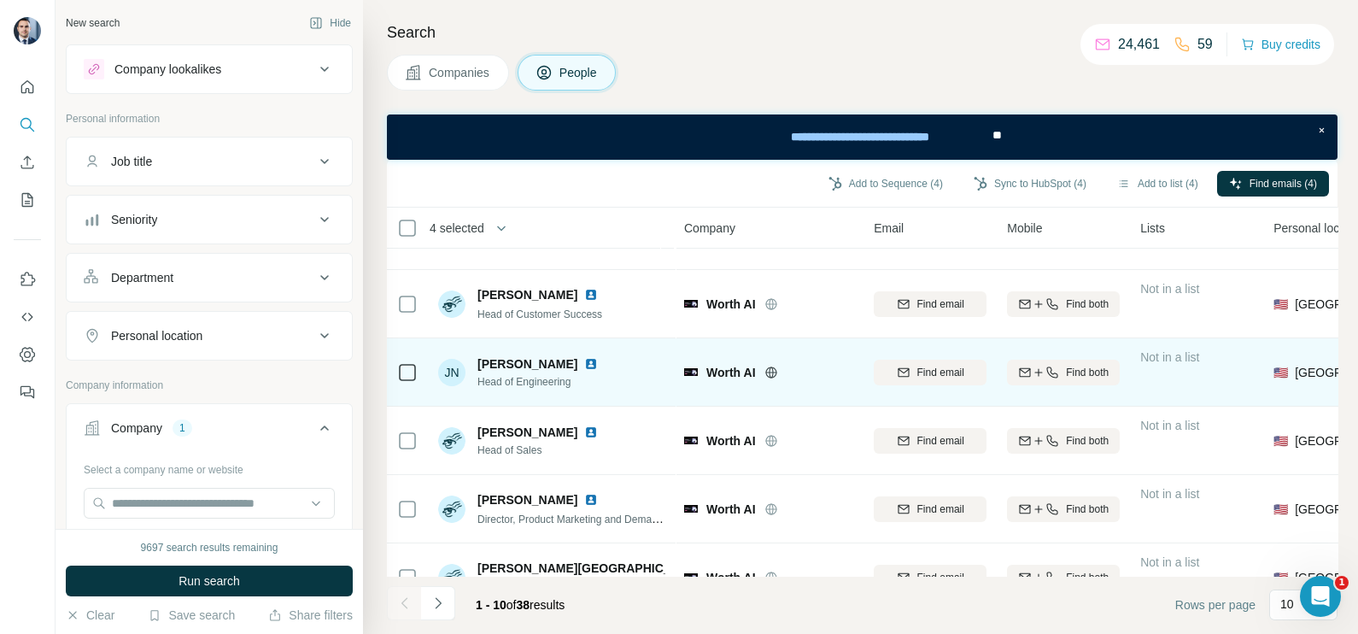
click at [399, 359] on div at bounding box center [407, 371] width 20 height 47
click at [411, 362] on icon at bounding box center [407, 372] width 20 height 20
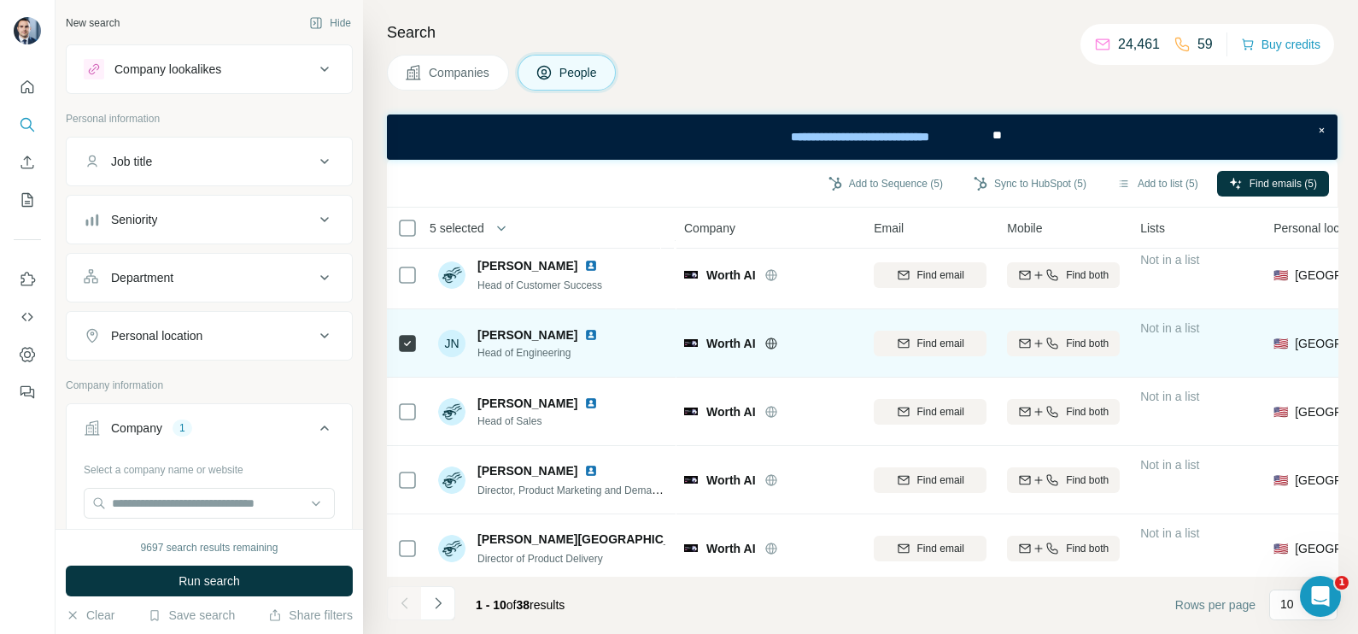
scroll to position [366, 0]
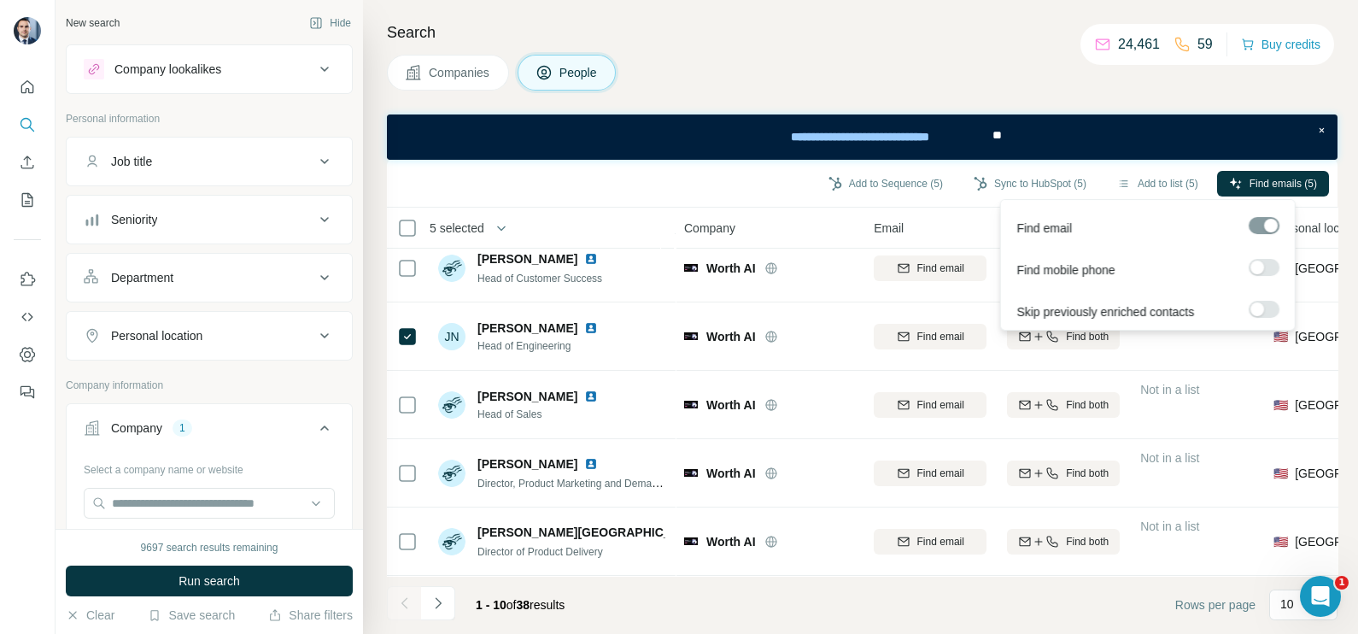
click at [1257, 196] on div "Find emails (5)" at bounding box center [1273, 185] width 112 height 29
click at [1237, 183] on icon "button" at bounding box center [1236, 184] width 14 height 14
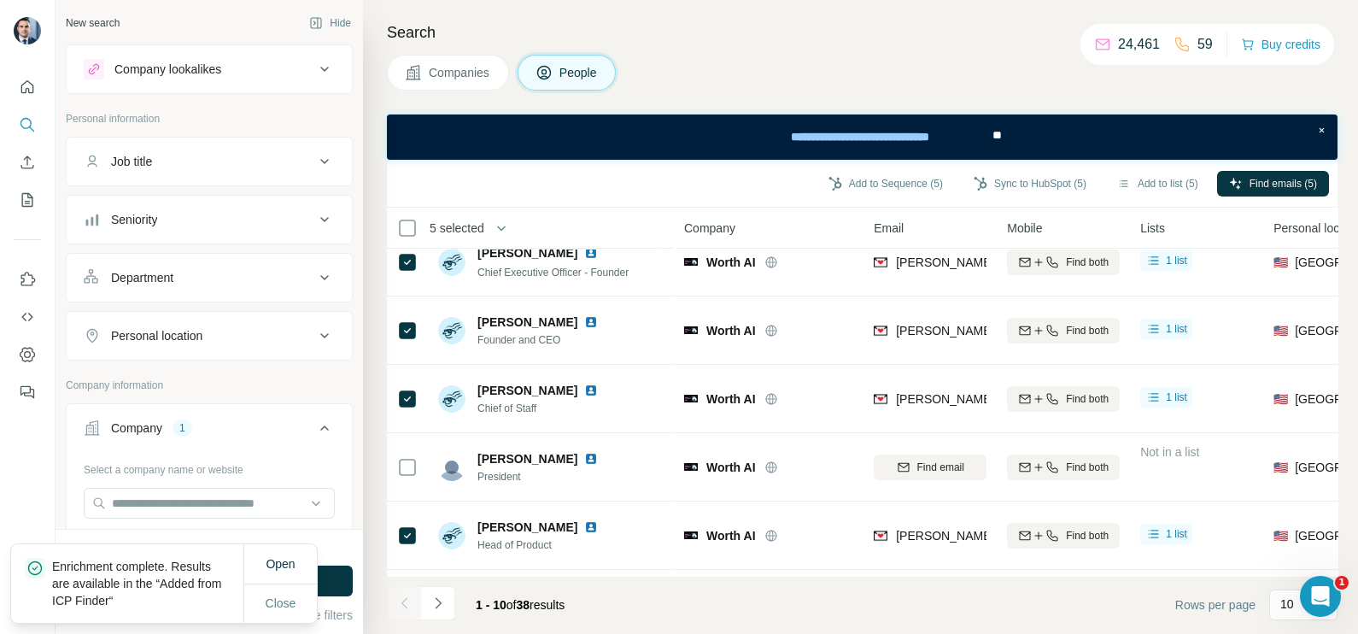
scroll to position [0, 0]
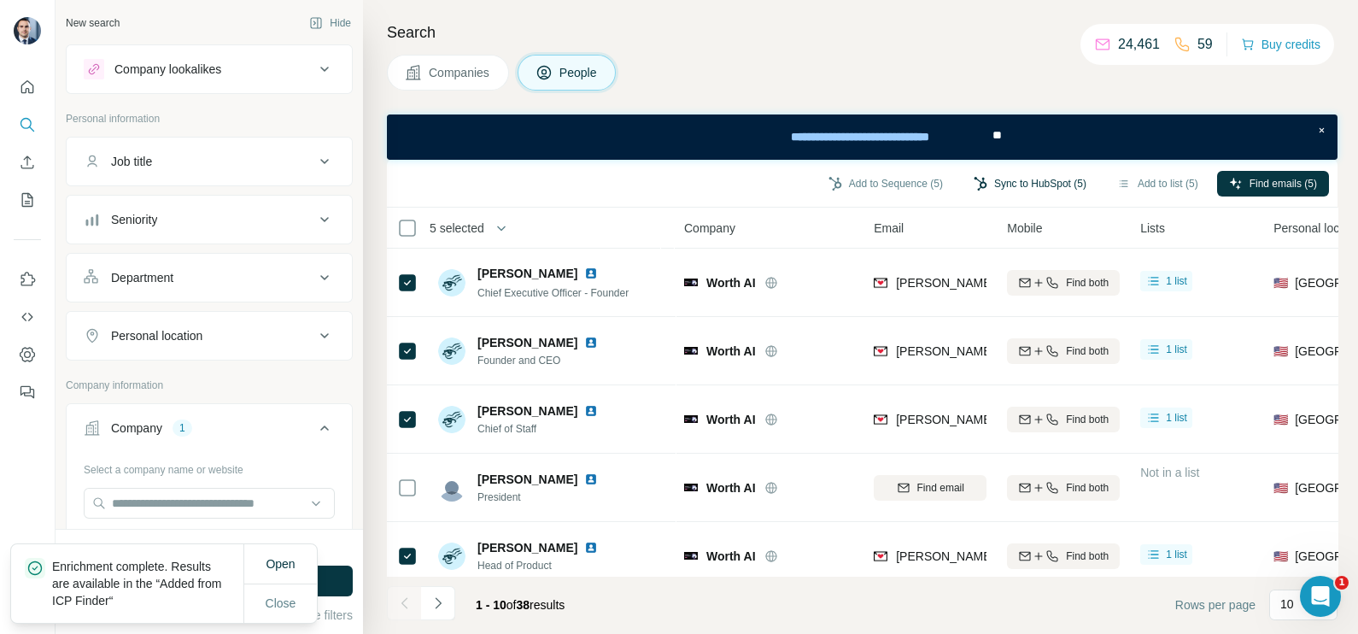
click at [1003, 184] on button "Sync to HubSpot (5)" at bounding box center [1029, 184] width 137 height 26
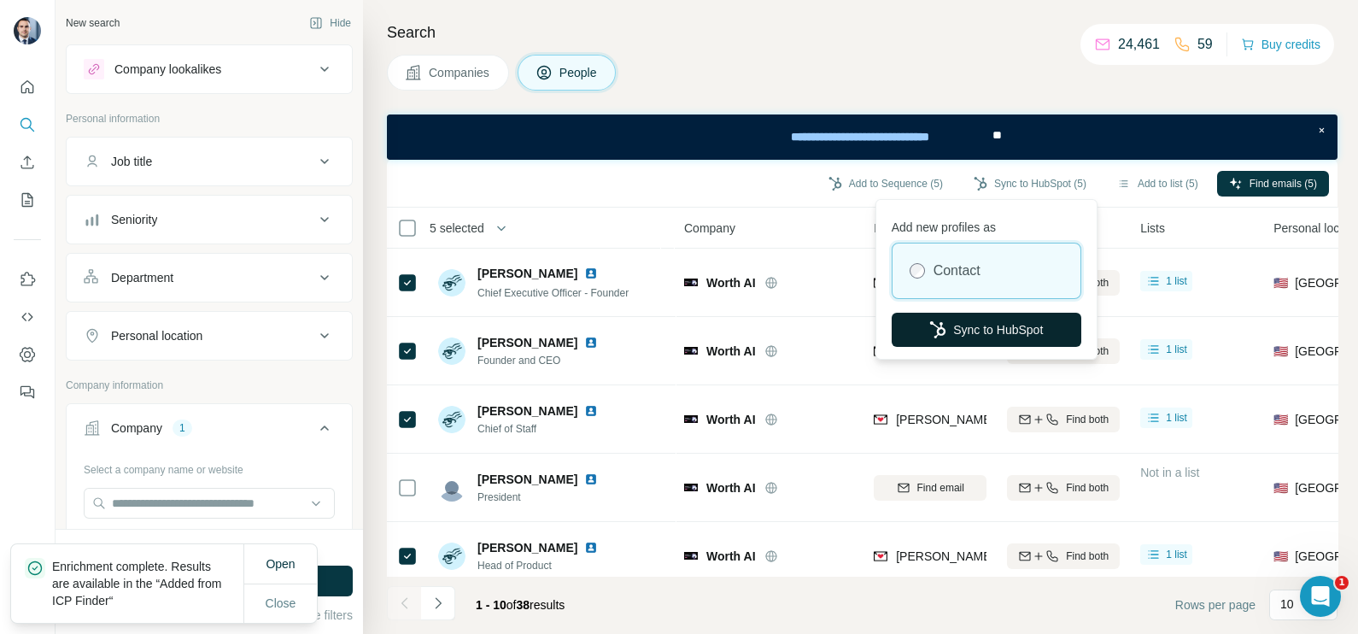
click at [992, 322] on button "Sync to HubSpot" at bounding box center [986, 329] width 190 height 34
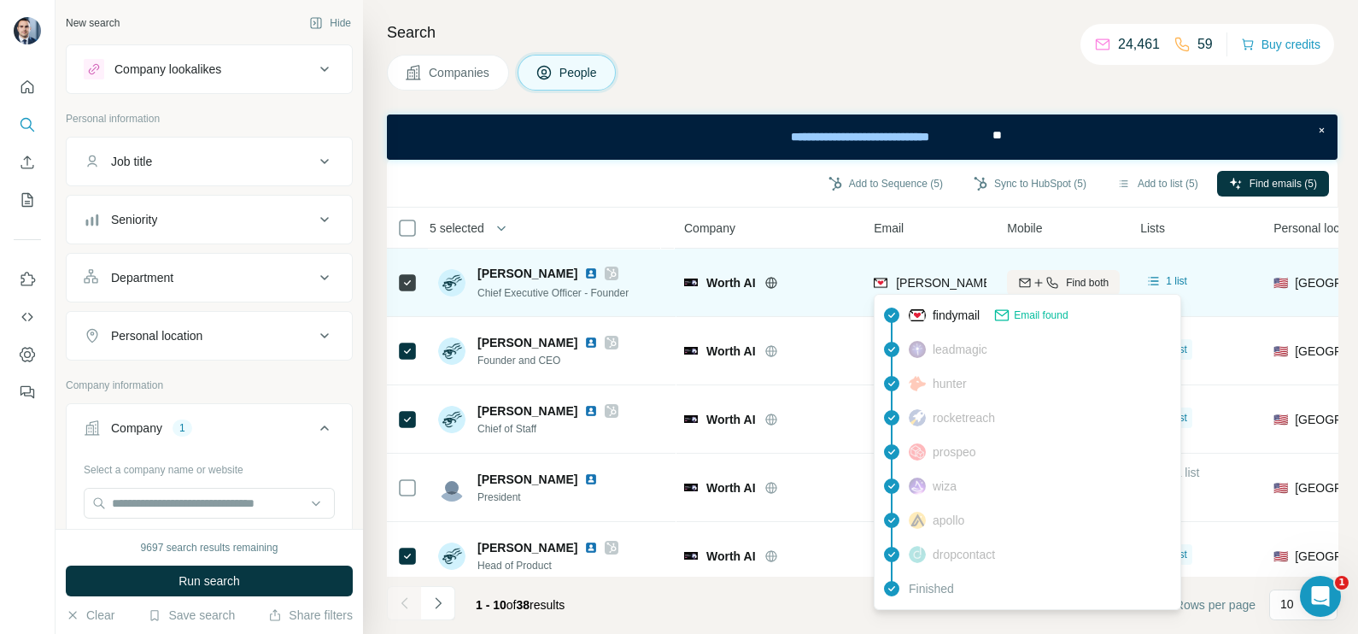
click at [950, 276] on span "[PERSON_NAME][EMAIL_ADDRESS][DOMAIN_NAME]" at bounding box center [1046, 283] width 301 height 14
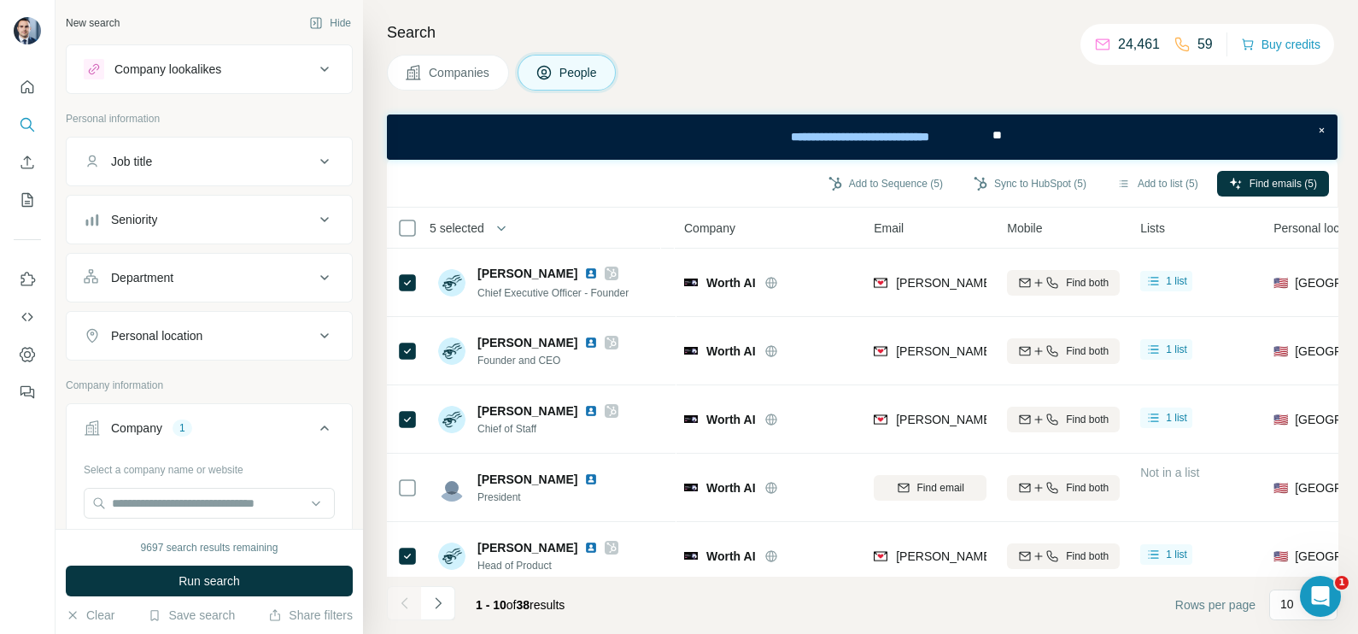
click at [781, 235] on div "Company" at bounding box center [768, 228] width 169 height 20
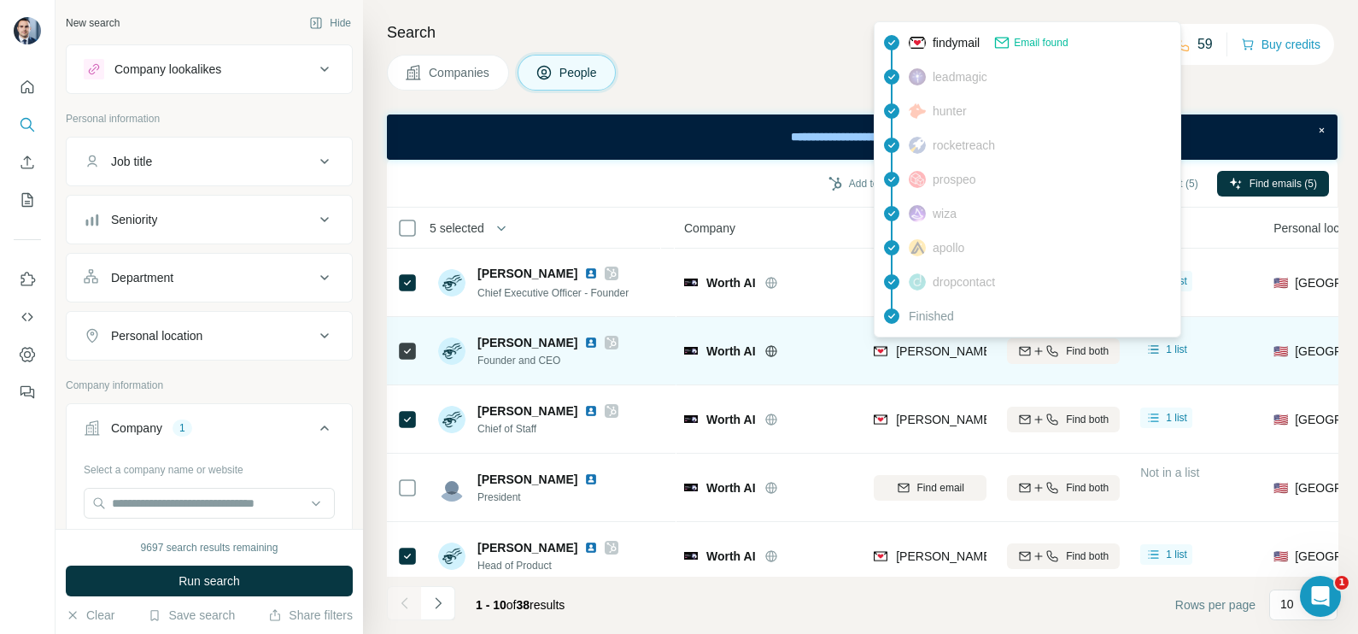
click at [918, 344] on span "[PERSON_NAME][EMAIL_ADDRESS][DOMAIN_NAME]" at bounding box center [1046, 351] width 301 height 14
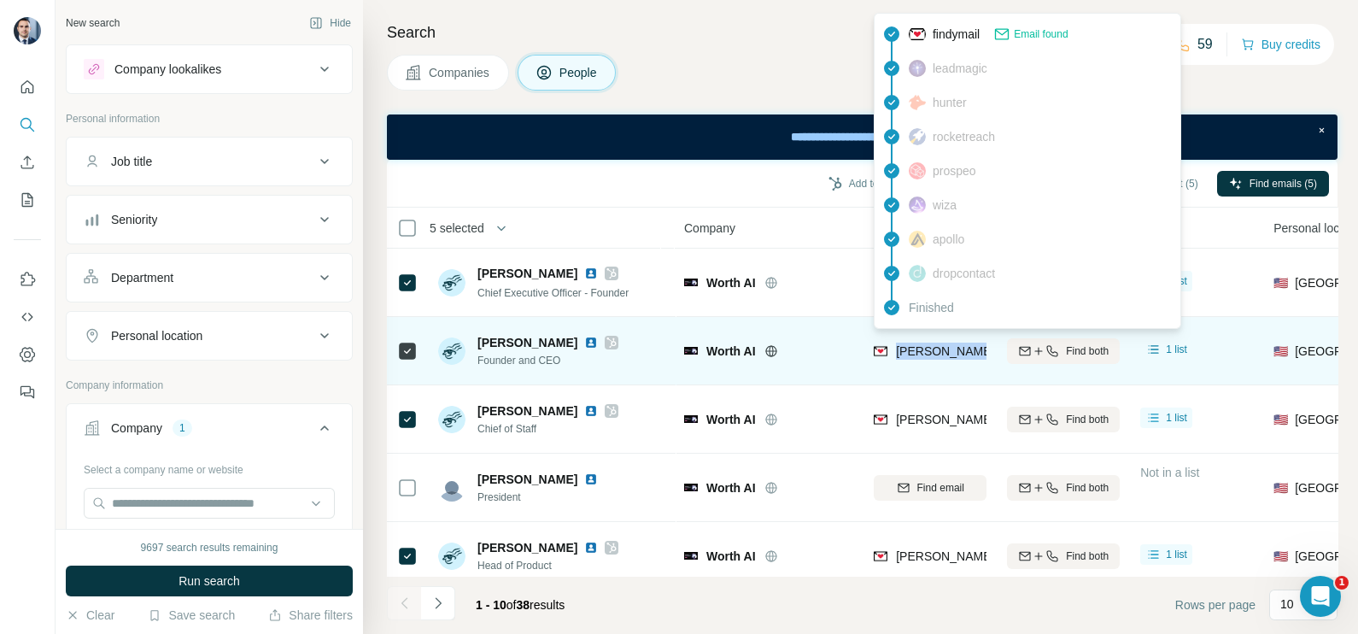
click at [918, 344] on span "[PERSON_NAME][EMAIL_ADDRESS][DOMAIN_NAME]" at bounding box center [1046, 351] width 301 height 14
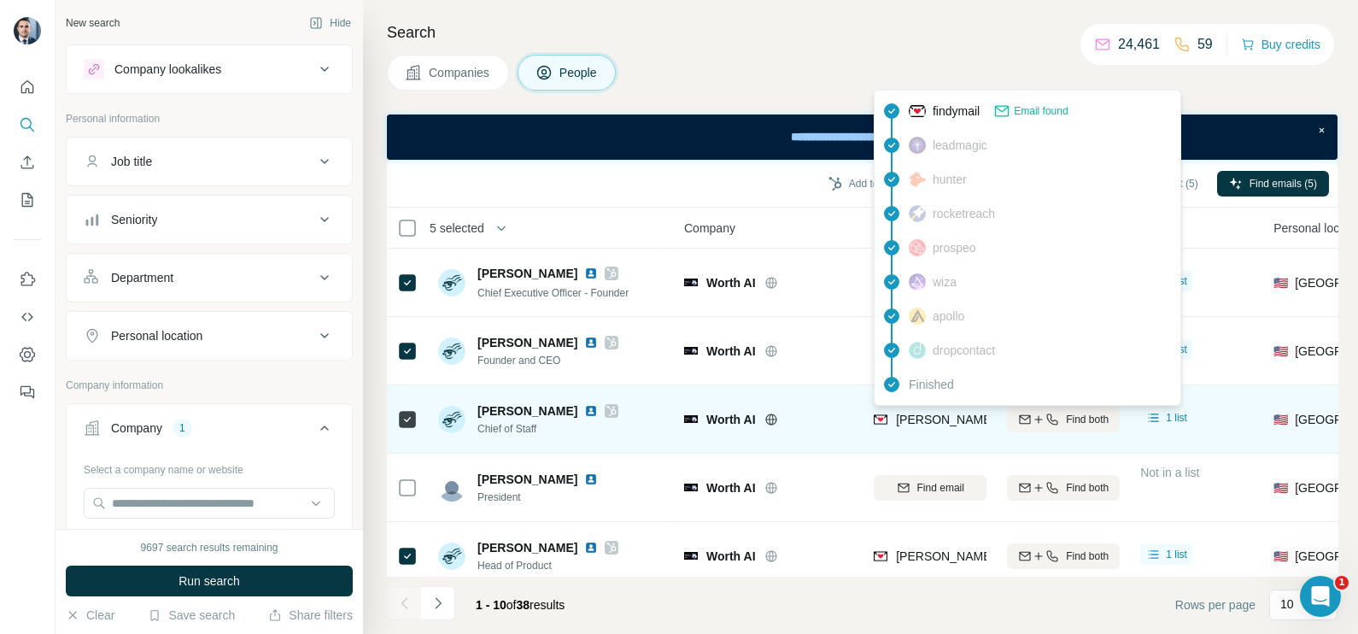
click at [954, 418] on span "[PERSON_NAME][EMAIL_ADDRESS][DOMAIN_NAME]" at bounding box center [1046, 419] width 301 height 14
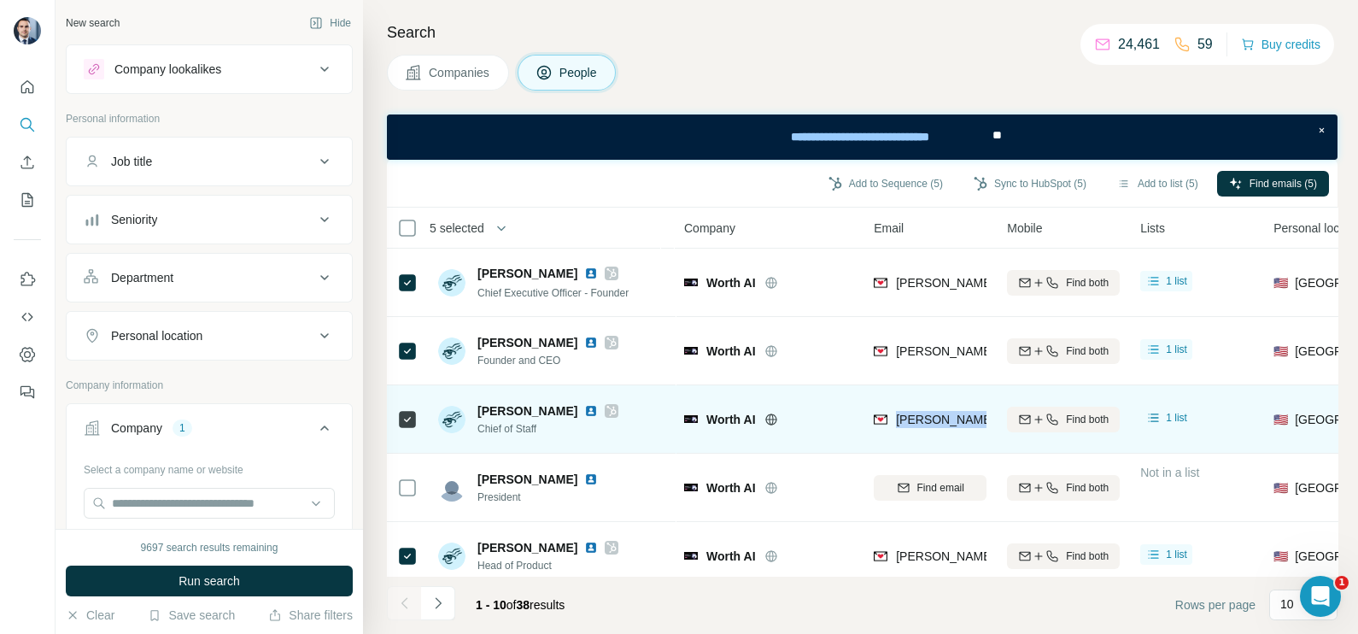
click at [954, 418] on span "[PERSON_NAME][EMAIL_ADDRESS][DOMAIN_NAME]" at bounding box center [1046, 419] width 301 height 14
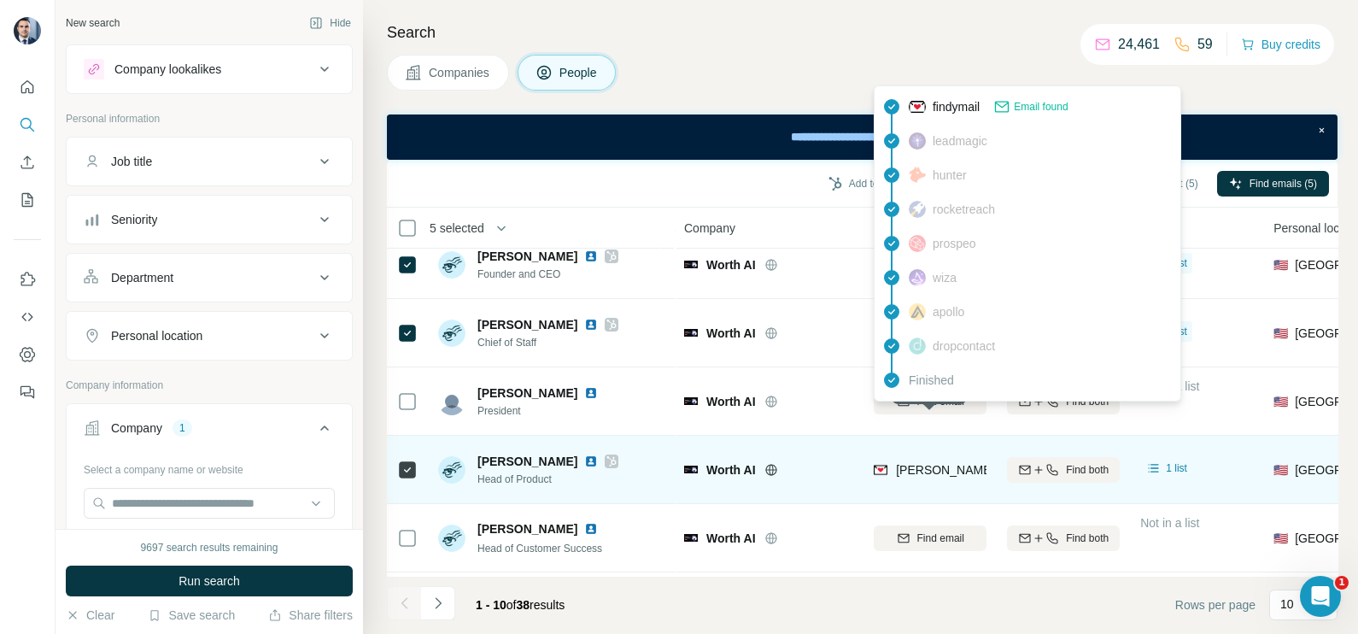
scroll to position [106, 0]
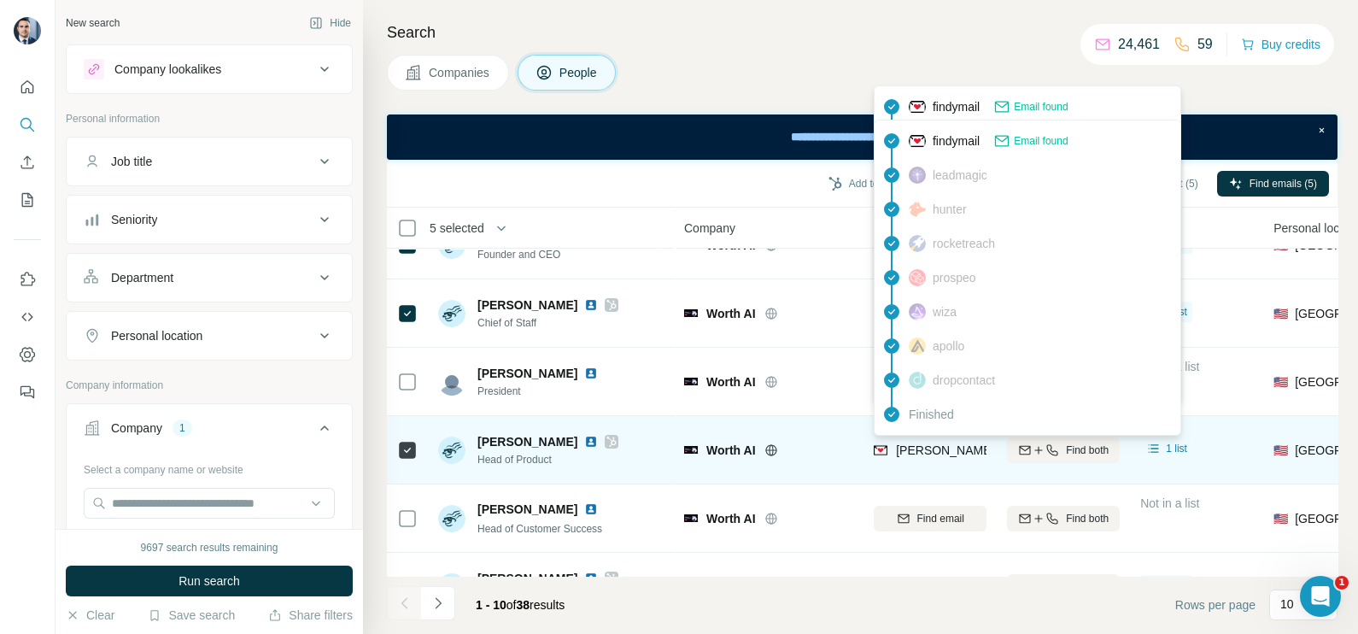
click at [903, 447] on span "[PERSON_NAME][EMAIL_ADDRESS][DOMAIN_NAME]" at bounding box center [1046, 450] width 301 height 14
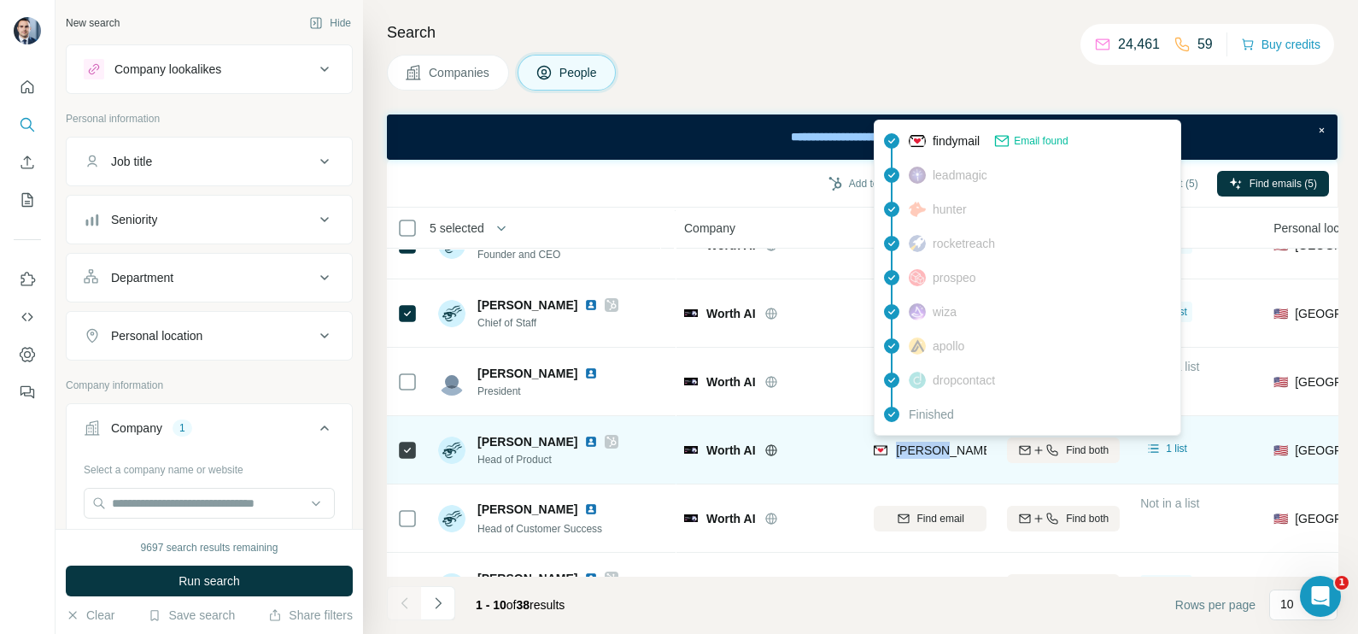
click at [903, 447] on span "[PERSON_NAME][EMAIL_ADDRESS][DOMAIN_NAME]" at bounding box center [1046, 450] width 301 height 14
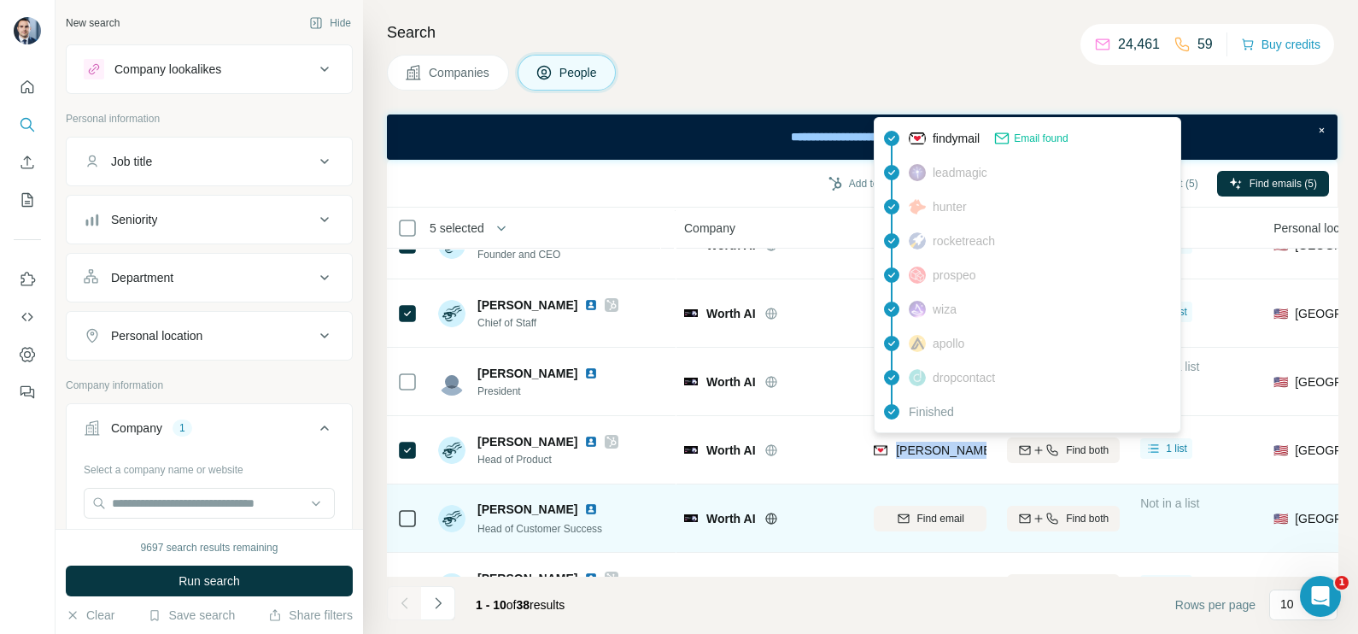
scroll to position [320, 0]
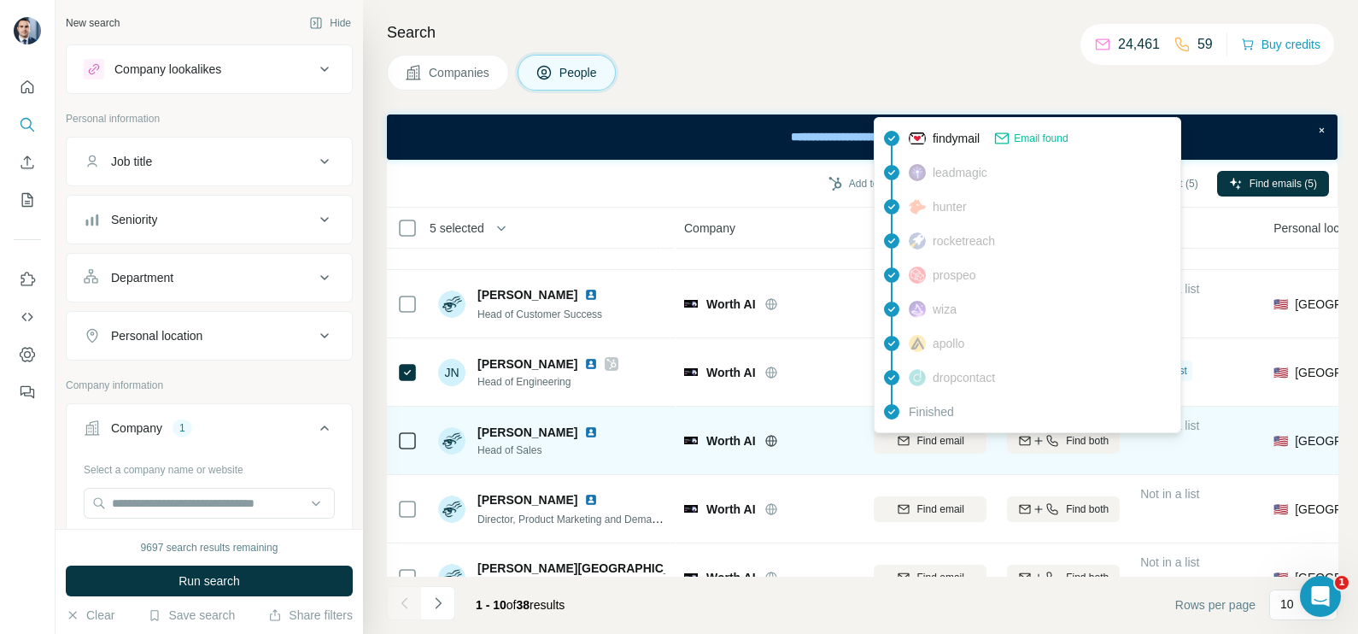
click at [778, 461] on div "Worth AI" at bounding box center [768, 440] width 169 height 47
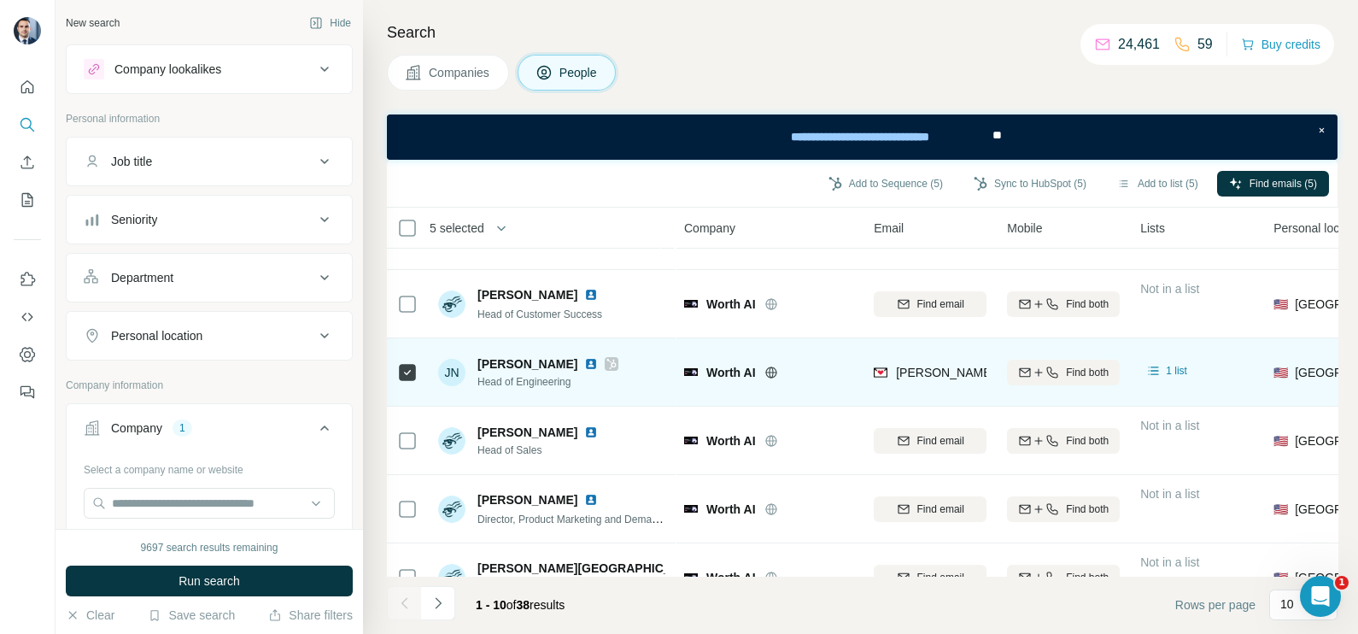
click at [869, 388] on td "[PERSON_NAME][EMAIL_ADDRESS][DOMAIN_NAME]" at bounding box center [929, 372] width 133 height 68
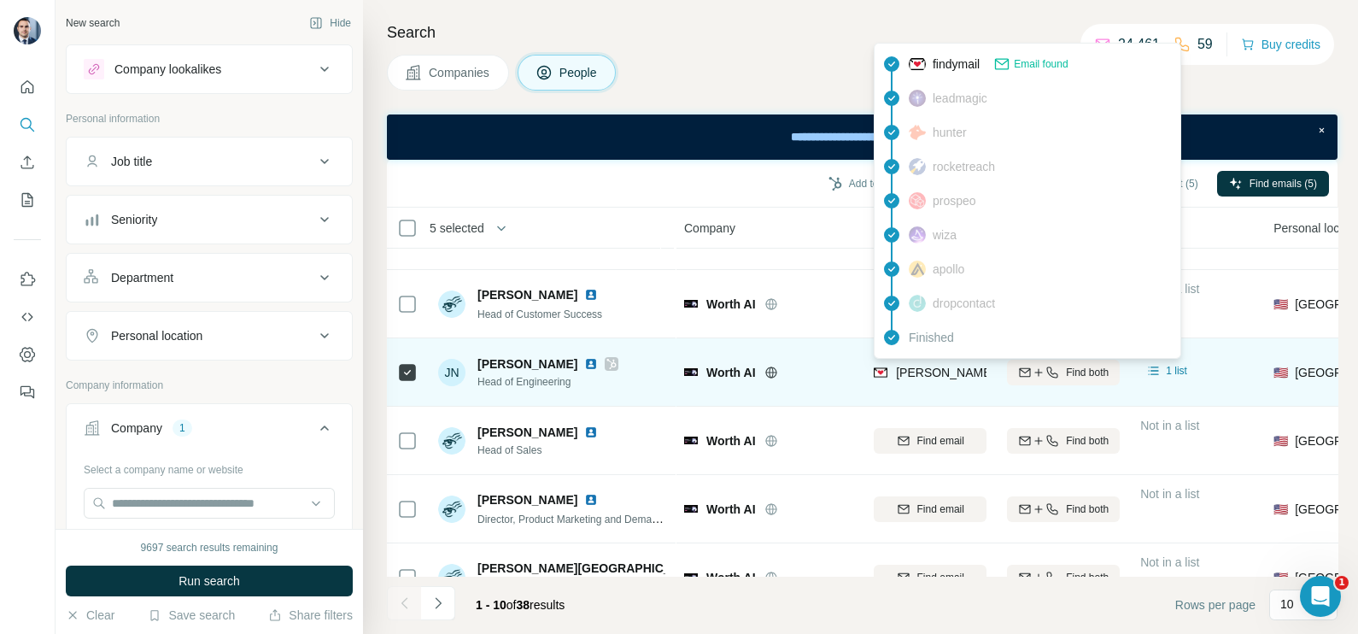
click at [929, 371] on span "[PERSON_NAME][EMAIL_ADDRESS][DOMAIN_NAME]" at bounding box center [1046, 372] width 301 height 14
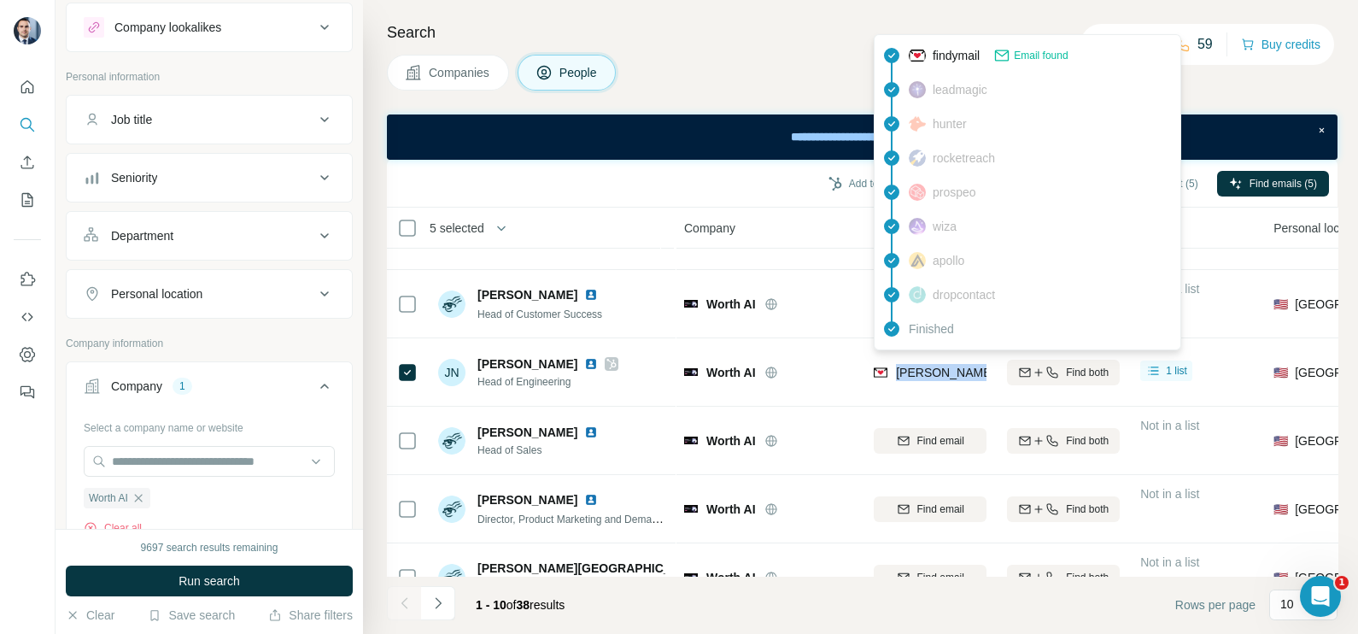
scroll to position [106, 0]
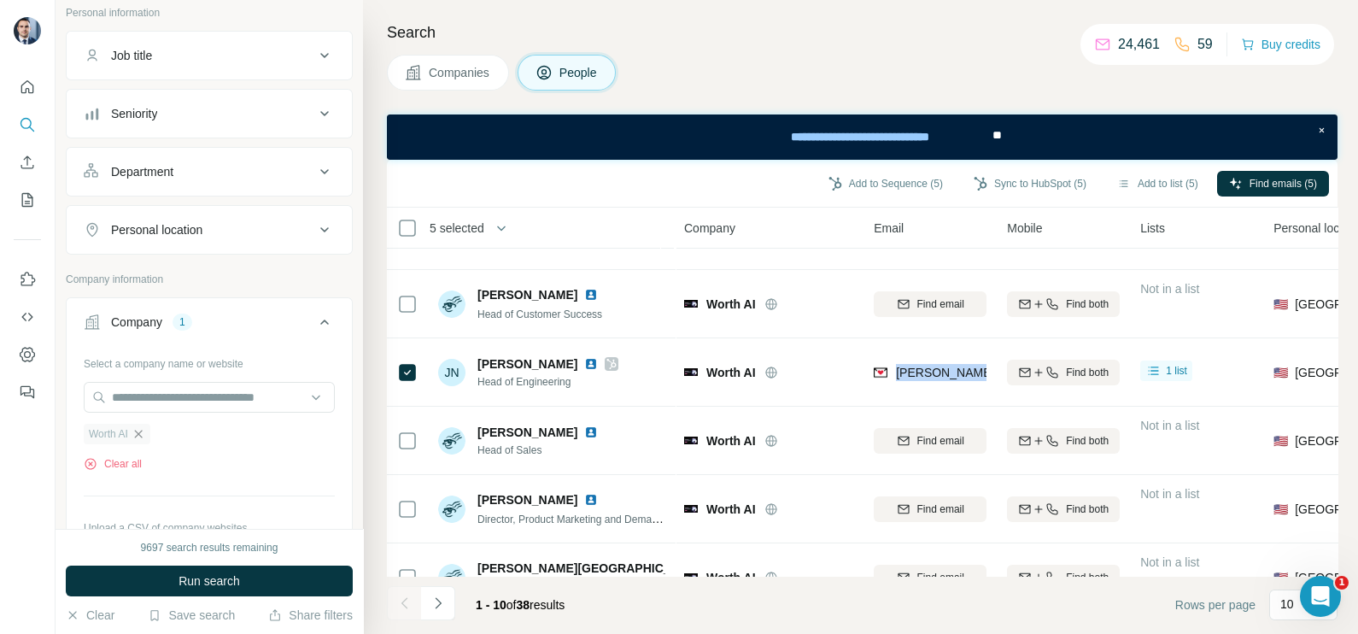
click at [142, 434] on icon "button" at bounding box center [138, 433] width 8 height 8
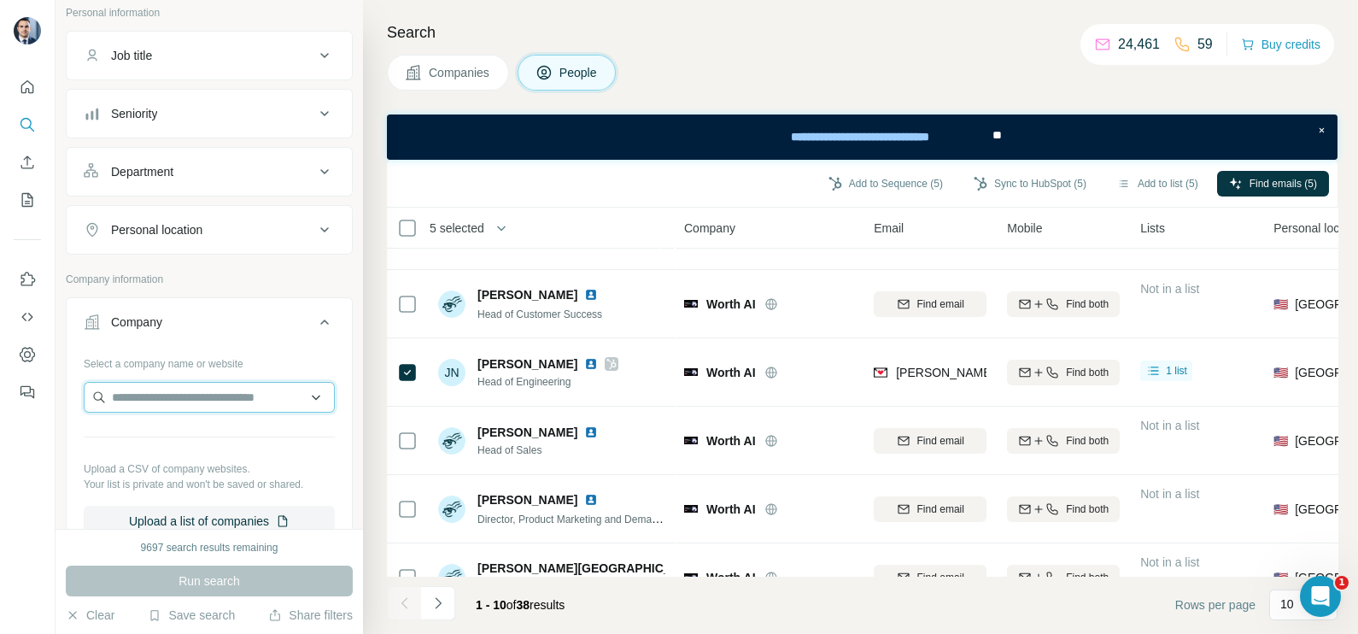
click at [143, 406] on input "text" at bounding box center [209, 397] width 251 height 31
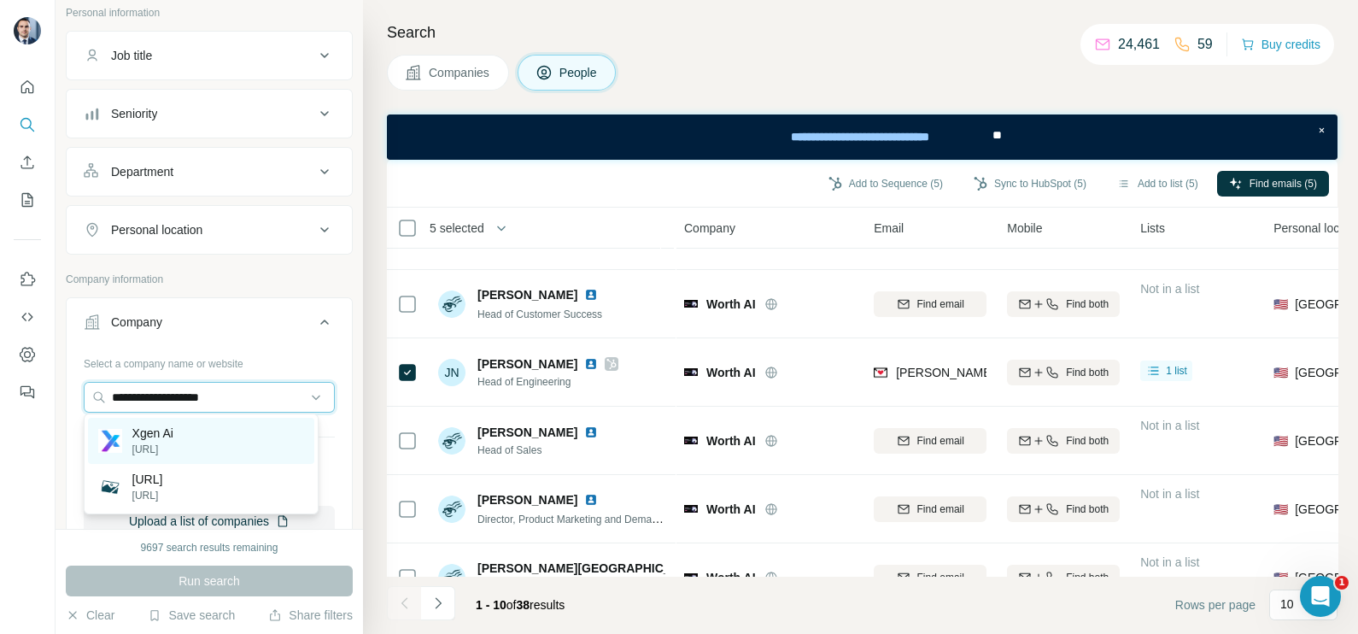
type input "**********"
click at [214, 442] on div "Xgen Ai [URL]" at bounding box center [201, 441] width 226 height 46
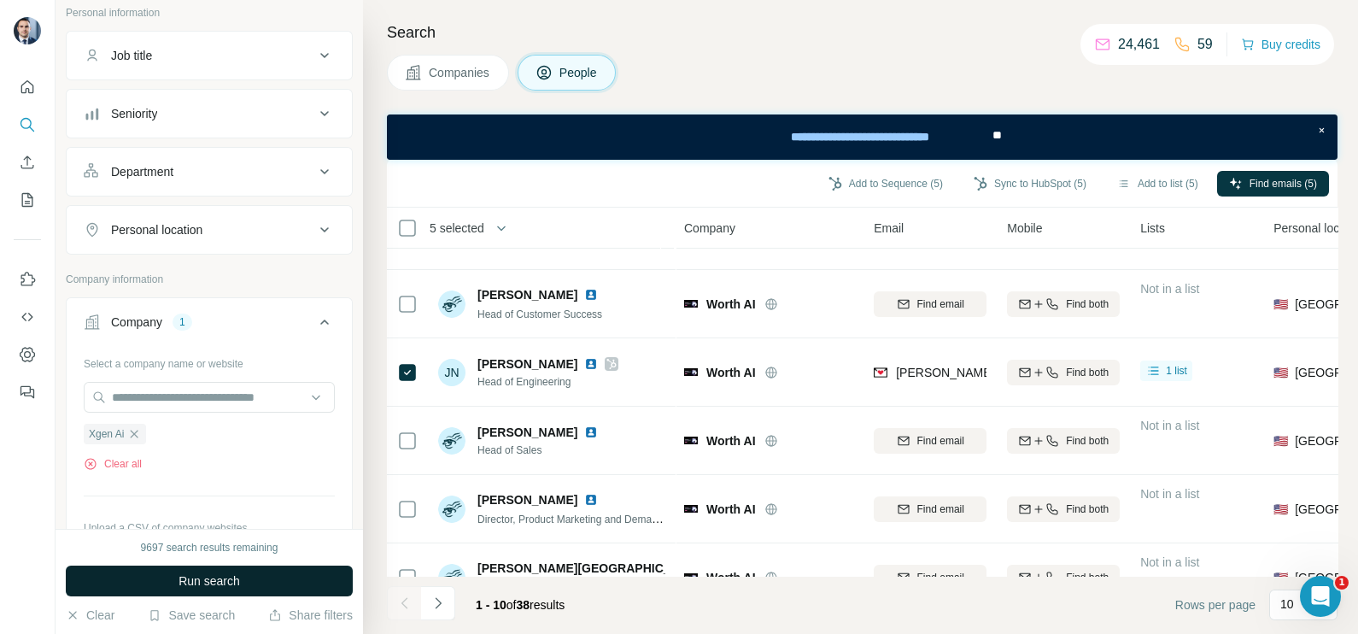
click at [213, 583] on span "Run search" at bounding box center [208, 580] width 61 height 17
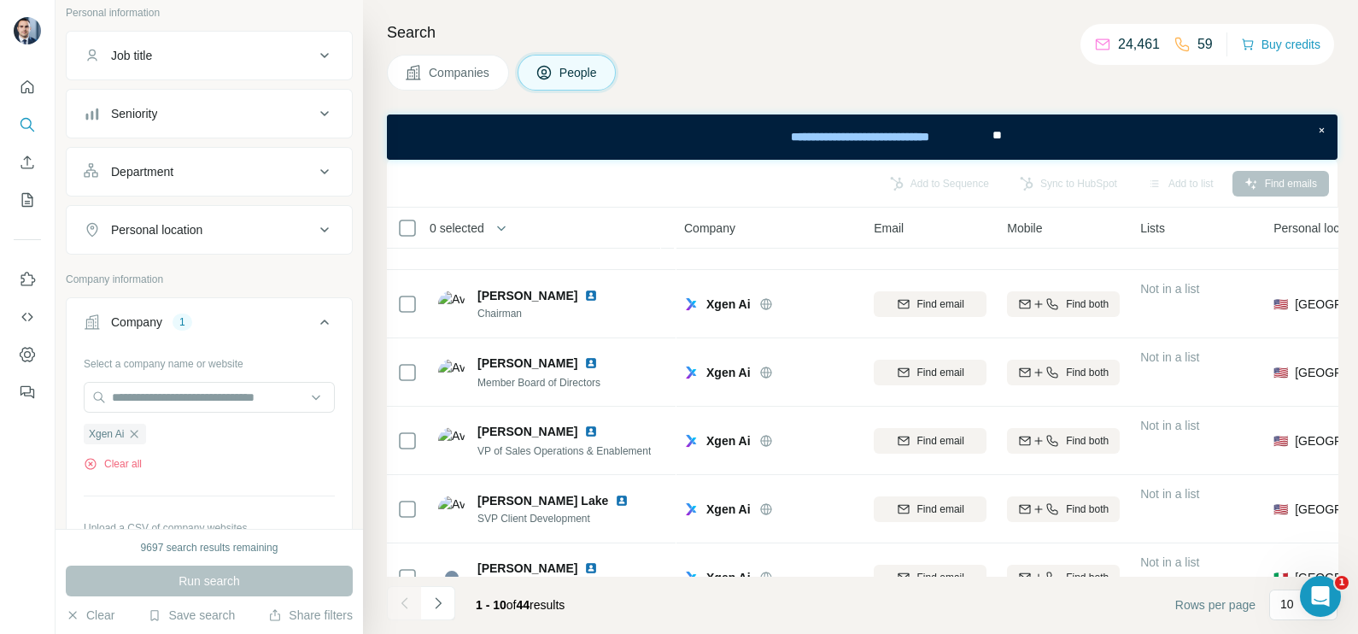
click at [466, 68] on span "Companies" at bounding box center [460, 72] width 62 height 17
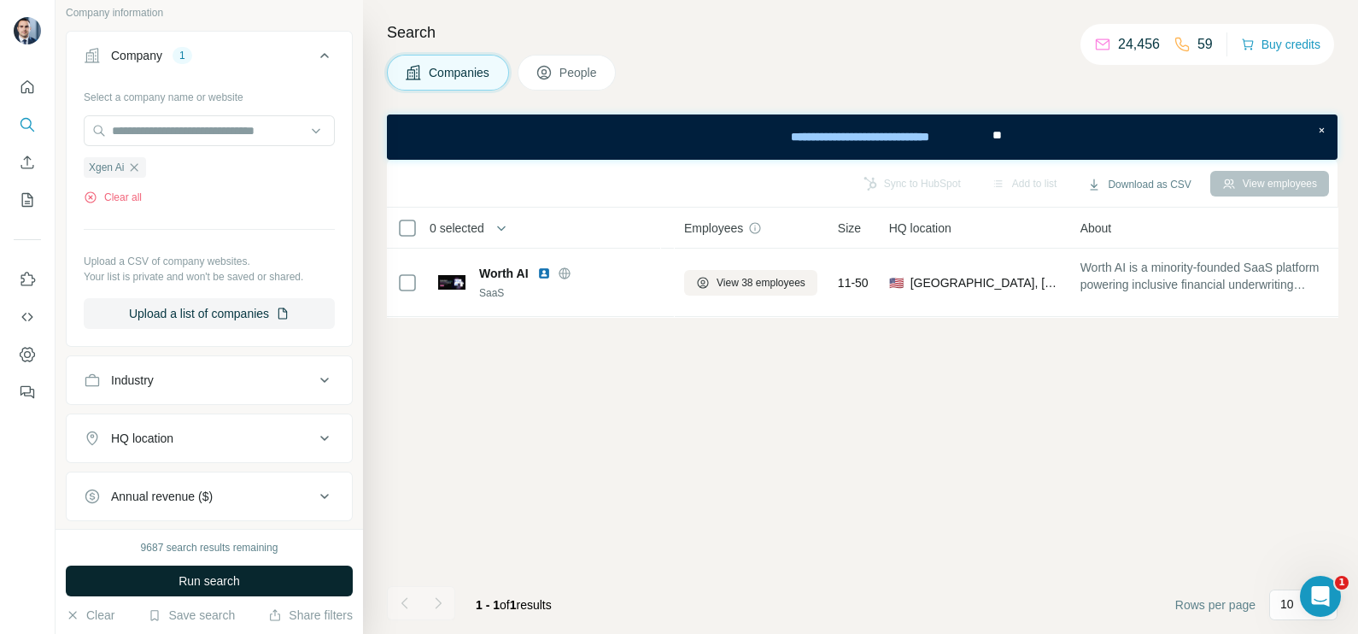
click at [246, 577] on button "Run search" at bounding box center [209, 580] width 287 height 31
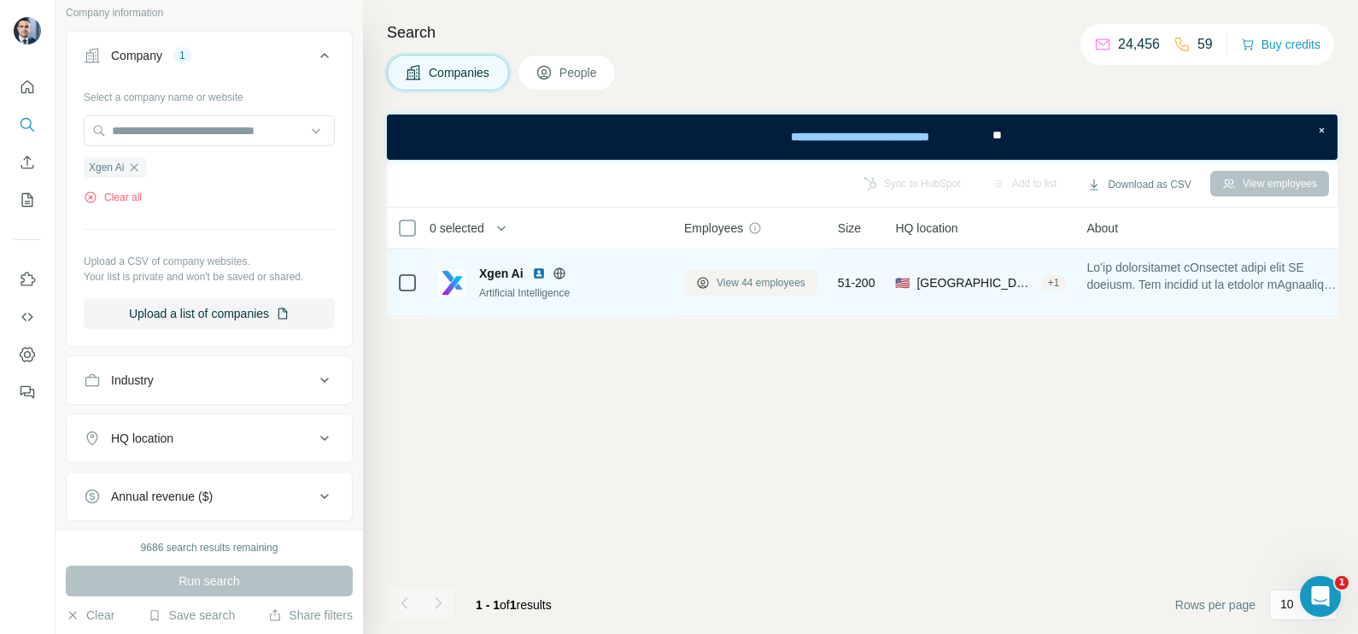
click at [739, 276] on span "View 44 employees" at bounding box center [760, 282] width 89 height 15
